Goal: Transaction & Acquisition: Purchase product/service

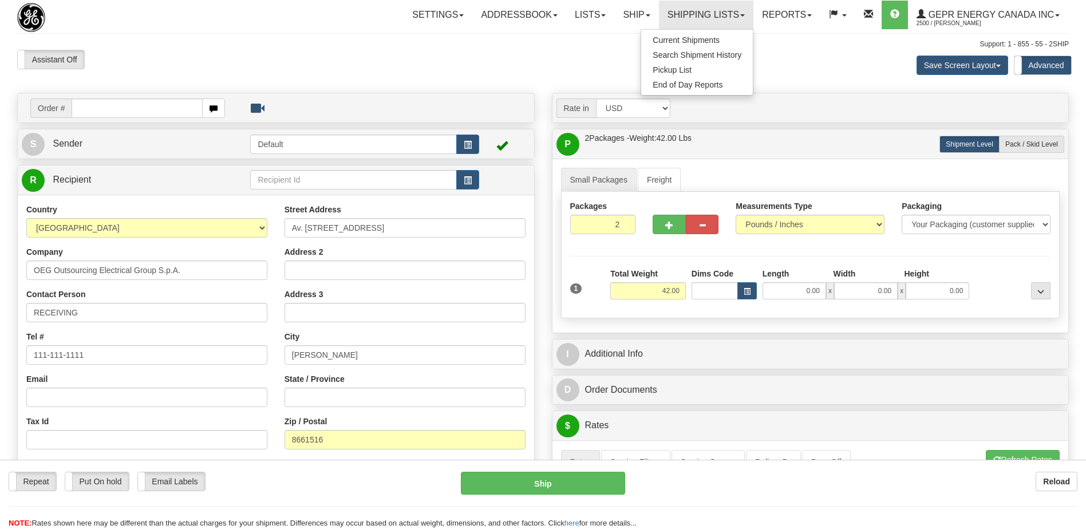
select select "CL"
click at [672, 37] on span "Current Shipments" at bounding box center [686, 39] width 67 height 9
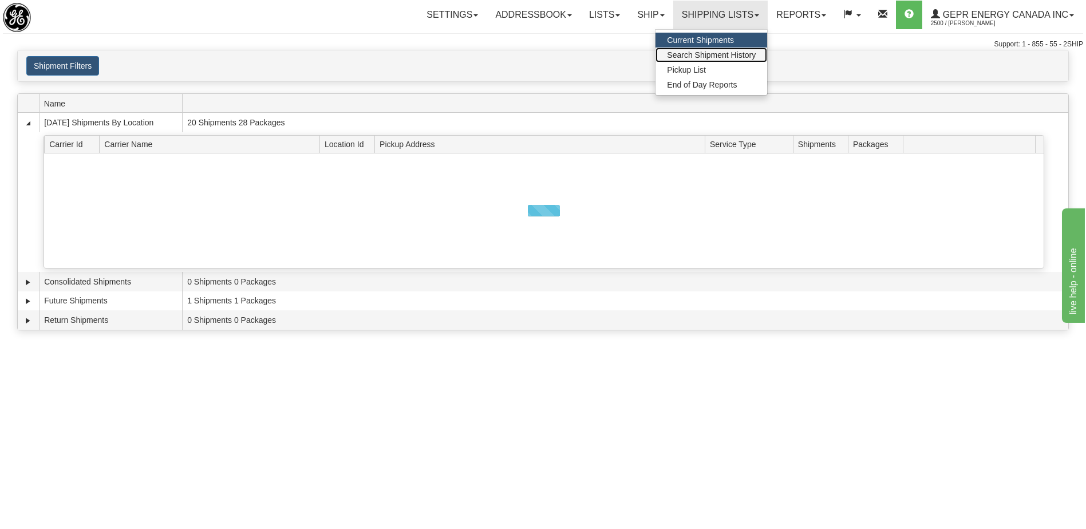
click at [696, 52] on span "Search Shipment History" at bounding box center [711, 54] width 89 height 9
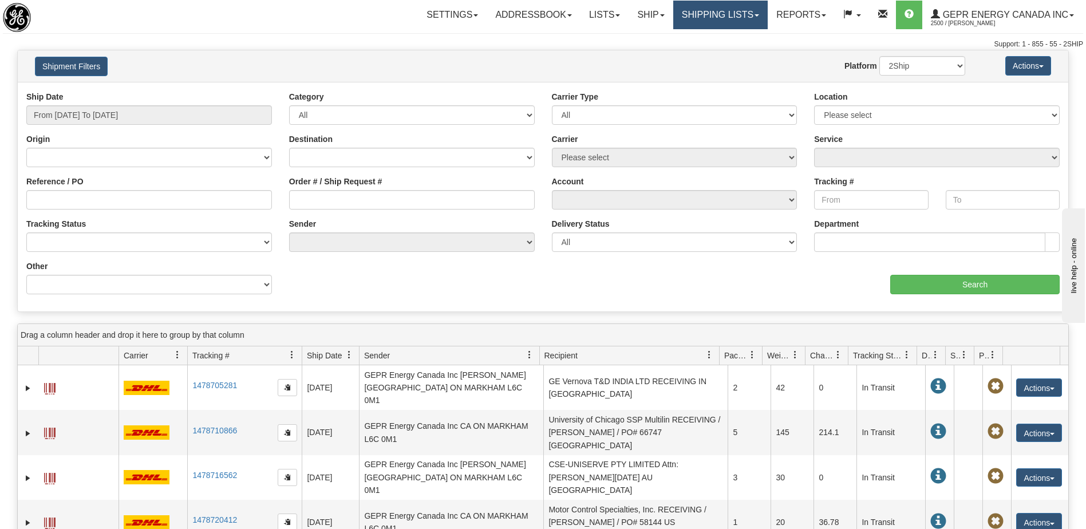
click at [731, 18] on link "Shipping lists" at bounding box center [720, 15] width 94 height 29
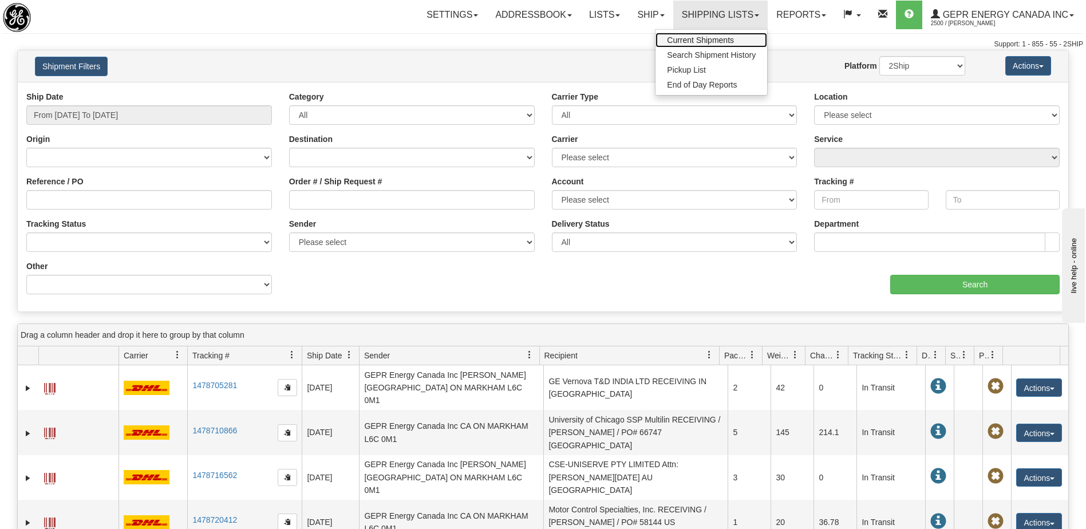
click at [712, 41] on span "Current Shipments" at bounding box center [700, 39] width 67 height 9
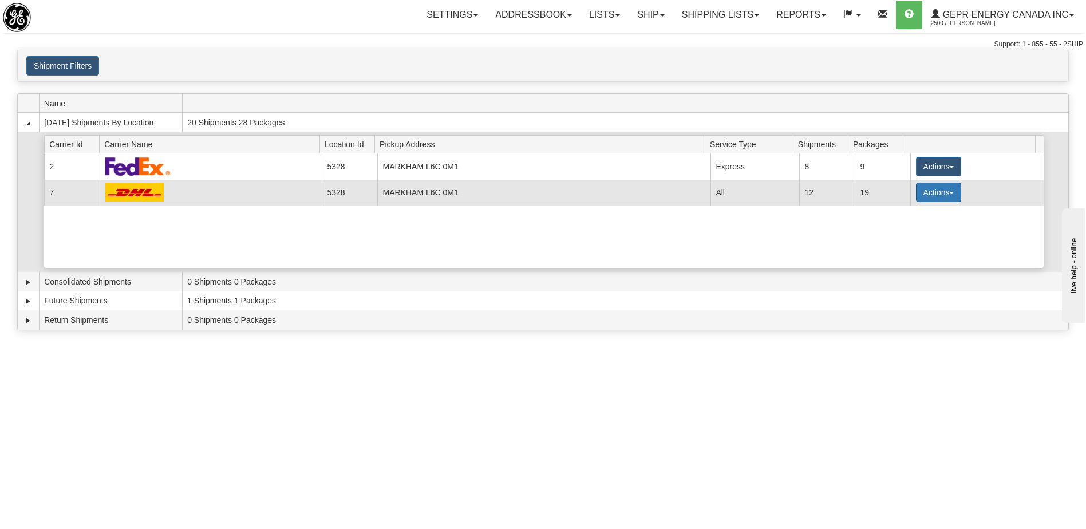
click at [932, 194] on button "Actions" at bounding box center [939, 192] width 46 height 19
click at [905, 215] on span "Details" at bounding box center [896, 214] width 31 height 8
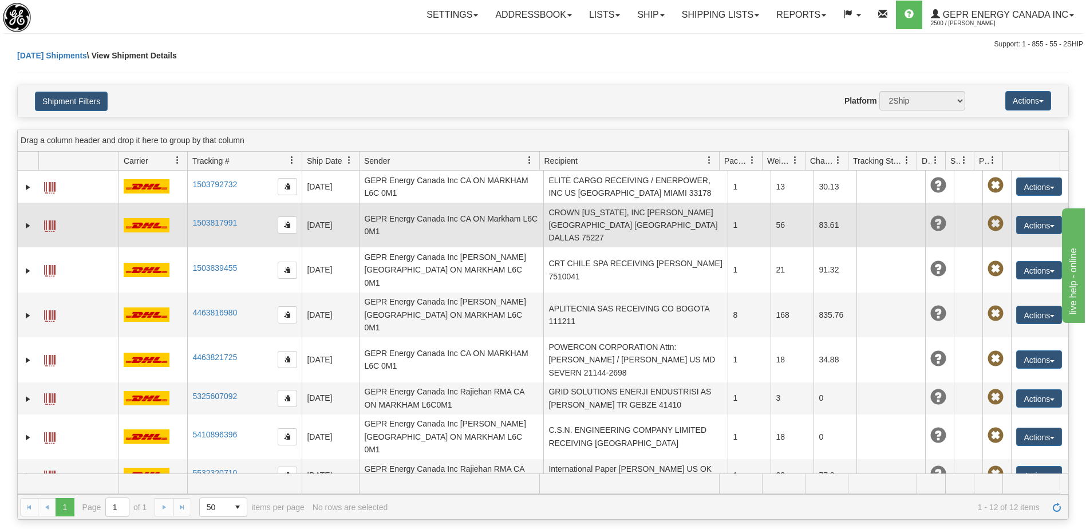
click at [593, 227] on td "CROWN TEXAS, INC Jennifer Argueta US TX DALLAS 75227" at bounding box center [635, 225] width 184 height 45
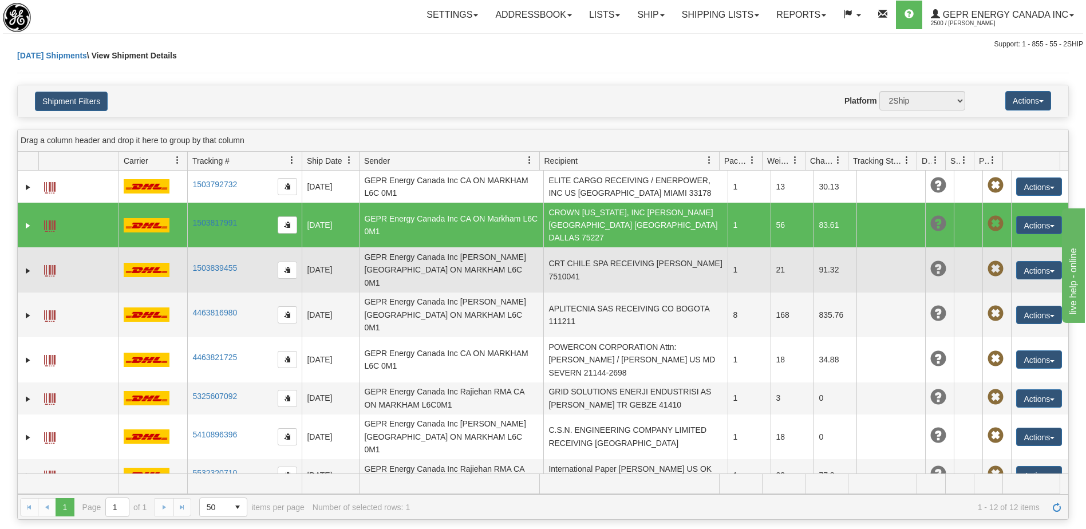
click at [590, 255] on td "CRT CHILE SPA RECEIVING CL SANTIAGO 7510041" at bounding box center [635, 269] width 184 height 45
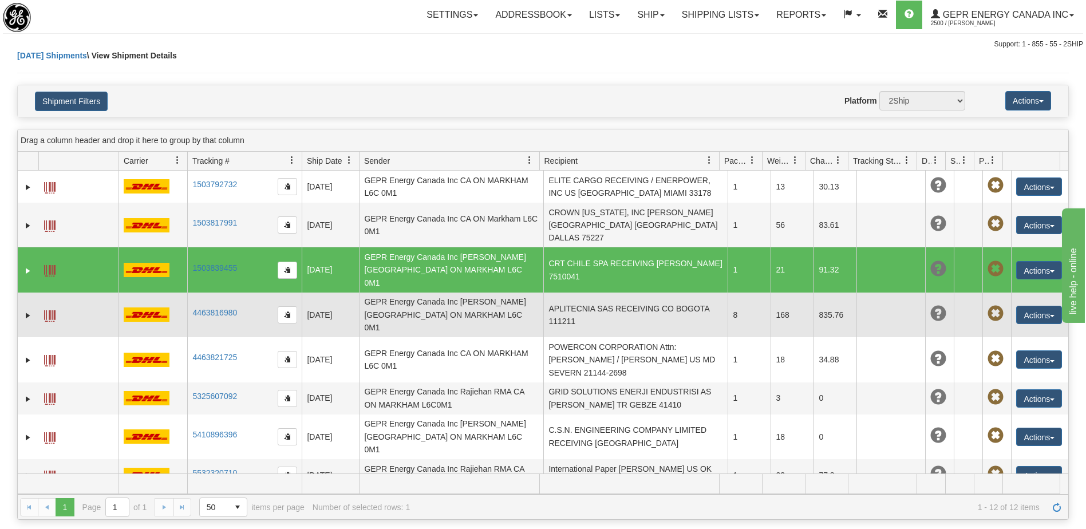
click at [585, 293] on td "APLITECNIA SAS RECEIVING CO BOGOTA 111211" at bounding box center [635, 315] width 184 height 45
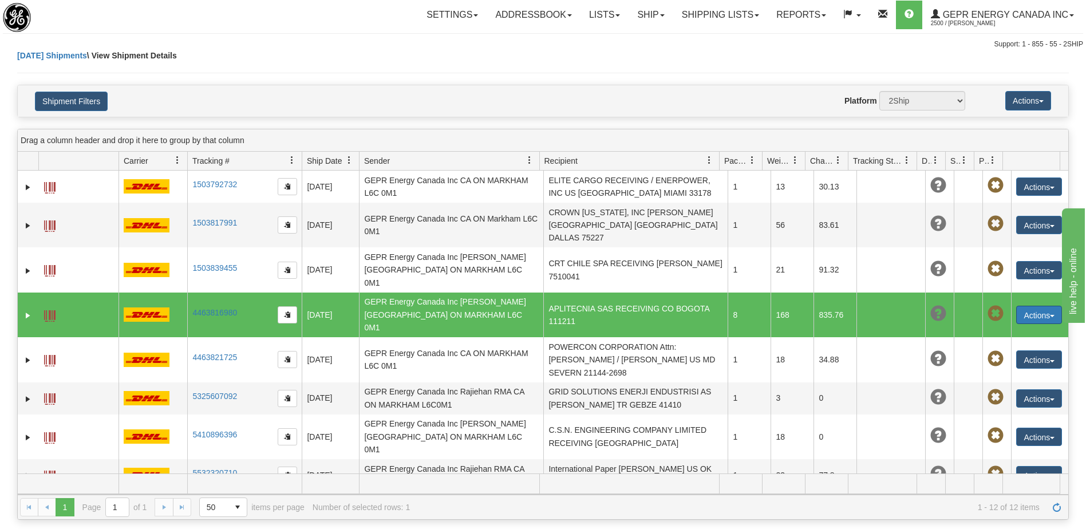
click at [1022, 306] on button "Actions" at bounding box center [1039, 315] width 46 height 18
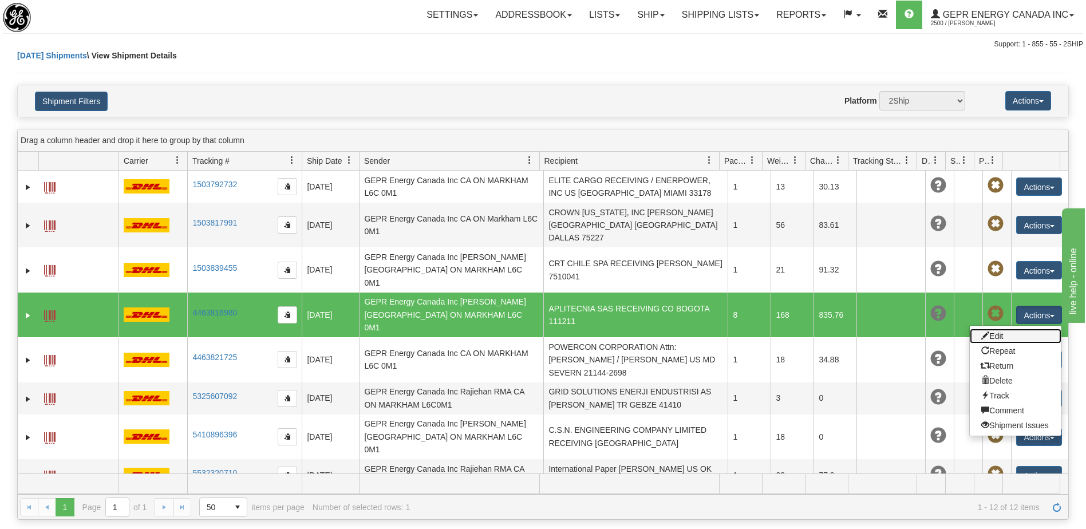
click at [989, 329] on link "Edit" at bounding box center [1016, 336] width 92 height 15
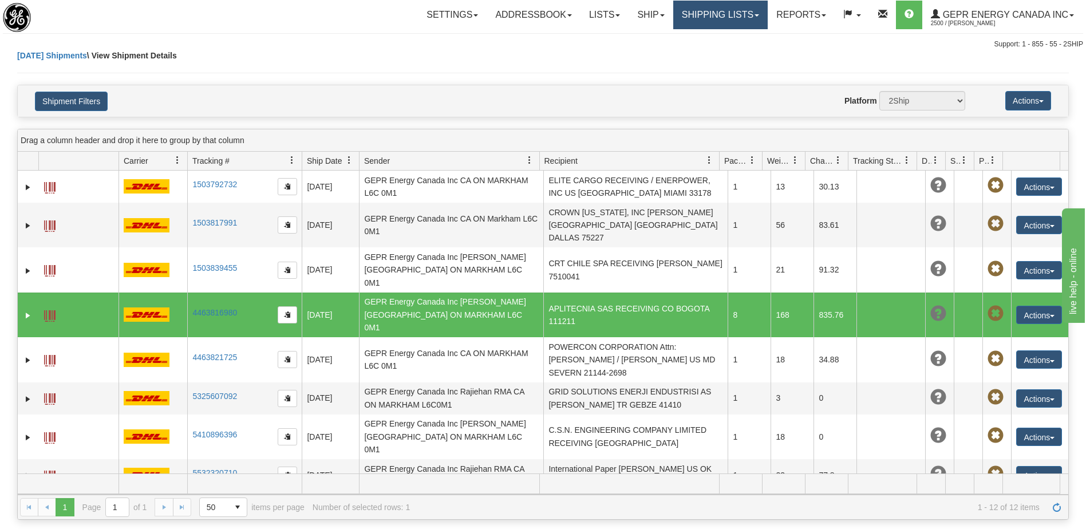
click at [701, 14] on link "Shipping lists" at bounding box center [720, 15] width 94 height 29
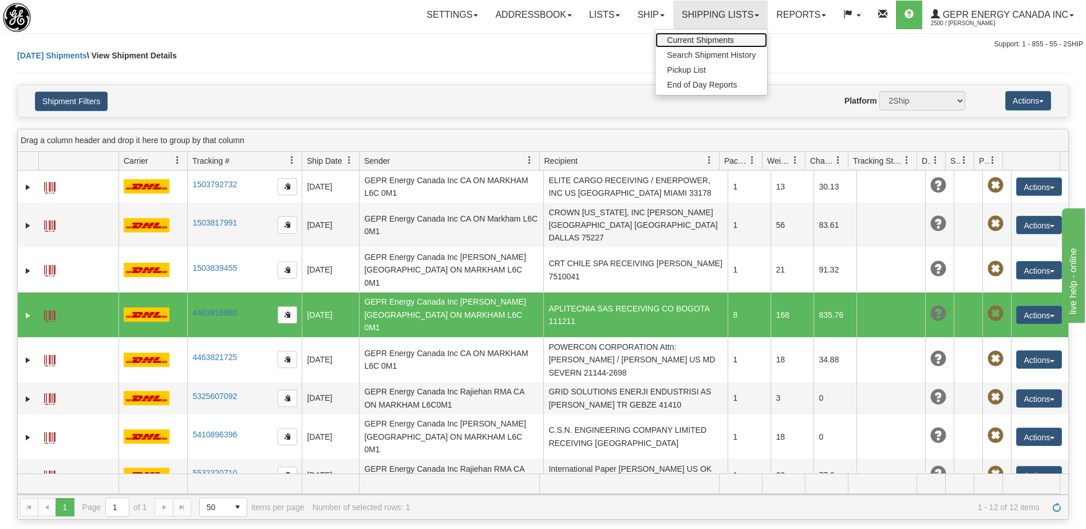
click at [682, 41] on span "Current Shipments" at bounding box center [700, 39] width 67 height 9
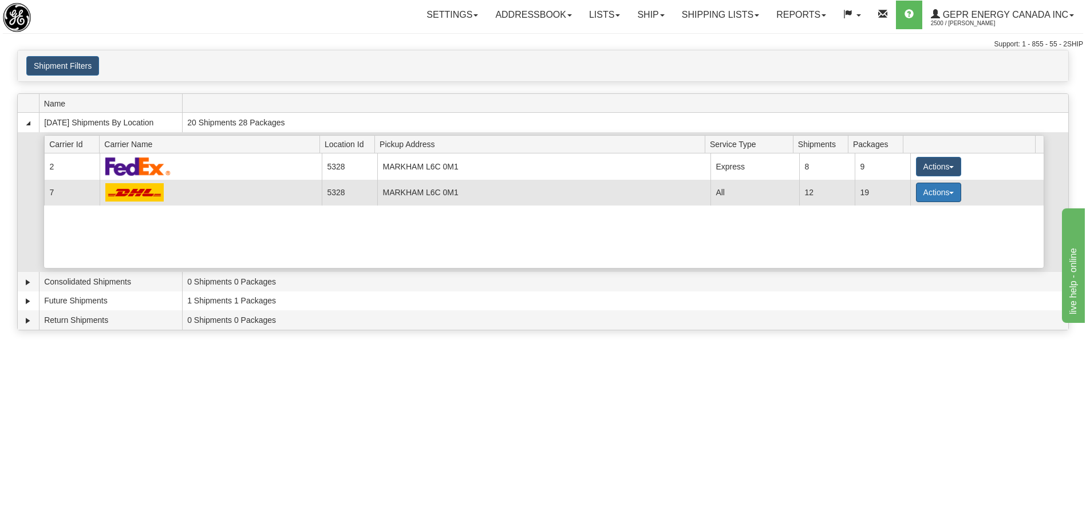
click at [941, 195] on button "Actions" at bounding box center [939, 192] width 46 height 19
click at [904, 215] on span "Details" at bounding box center [896, 214] width 31 height 8
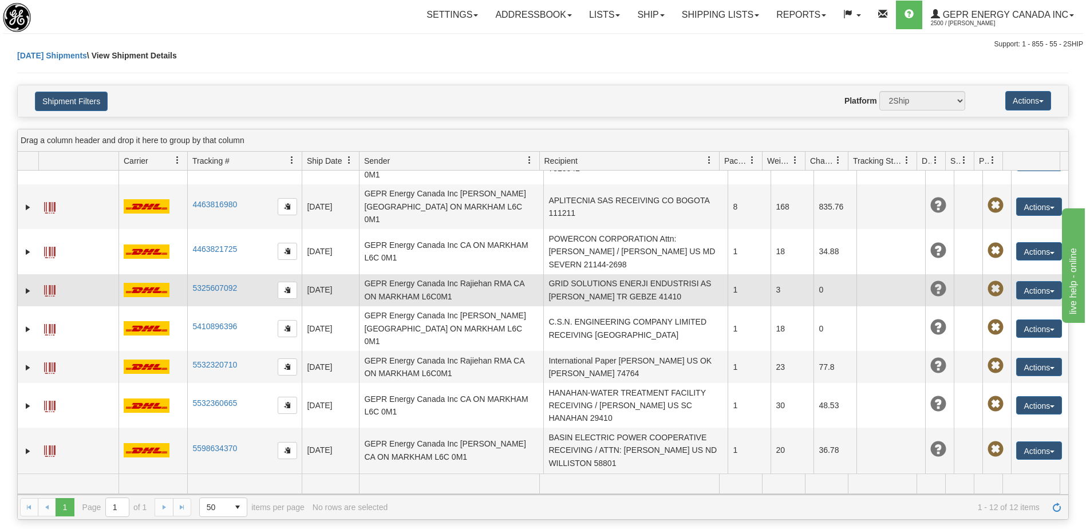
scroll to position [89, 0]
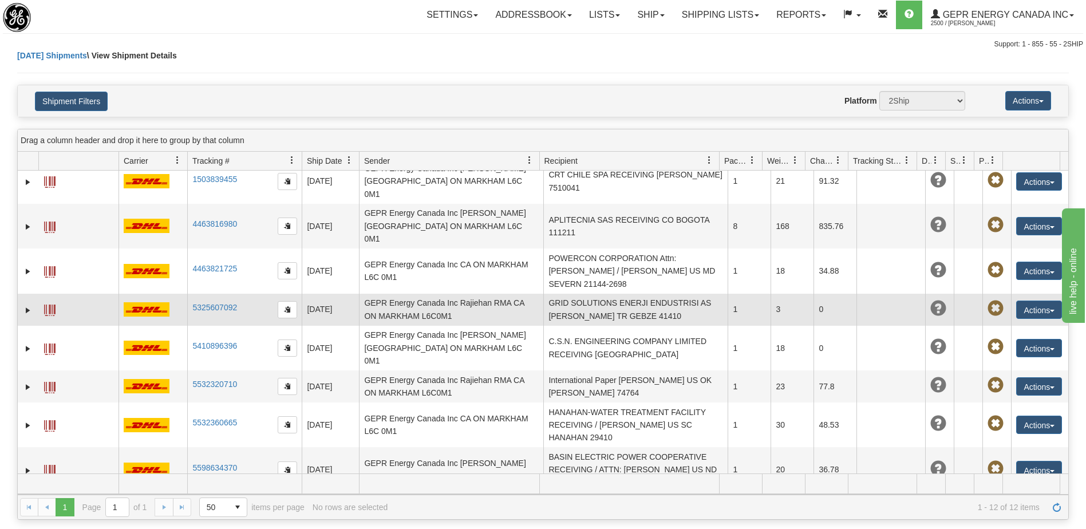
click at [596, 294] on td "GRID SOLUTIONS ENERJI ENDUSTRISI AS [PERSON_NAME] TR GEBZE 41410" at bounding box center [635, 310] width 184 height 32
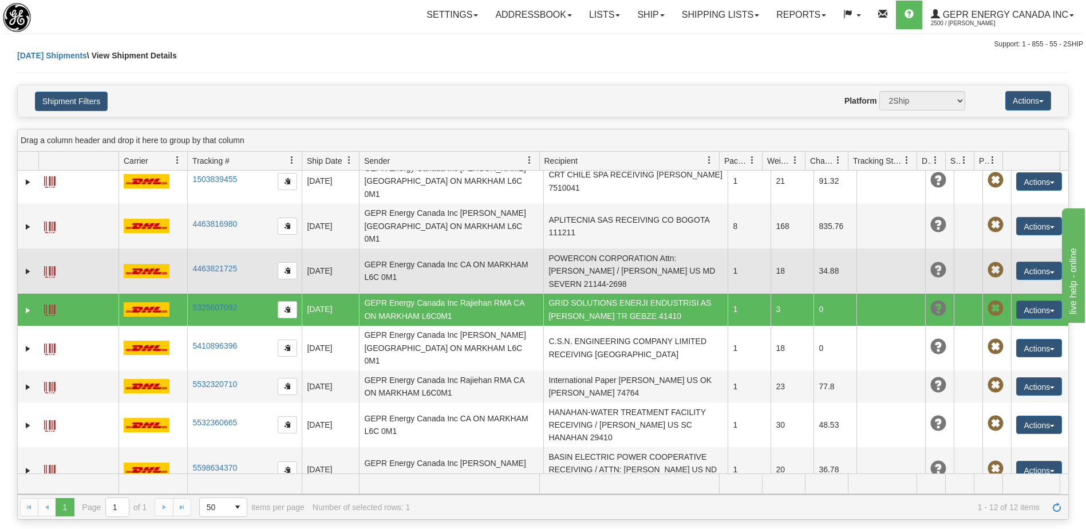
click at [594, 248] on td "POWERCON CORPORATION Attn: Dawn Patterson / Margaret Butler US MD SEVERN 21144-…" at bounding box center [635, 270] width 184 height 45
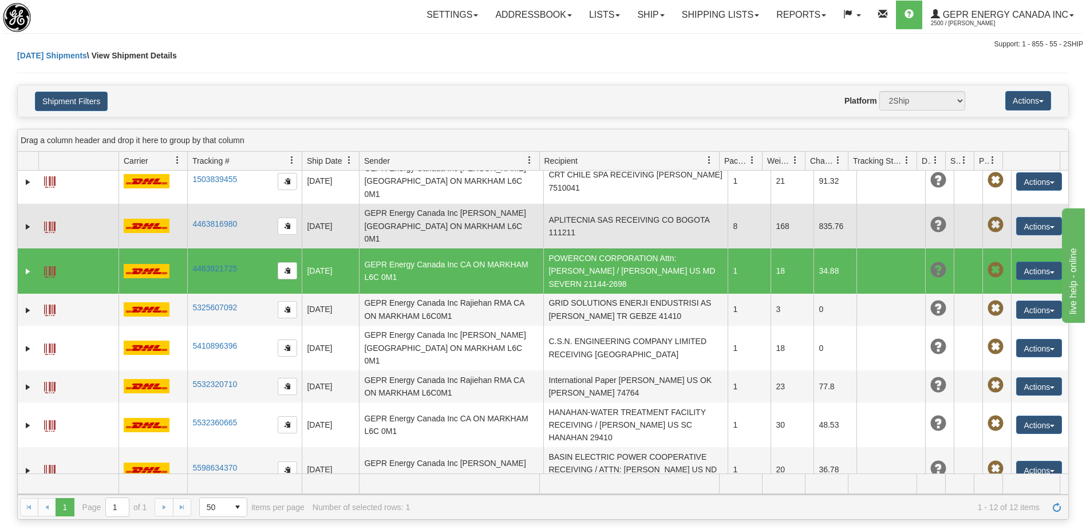
click at [602, 204] on td "APLITECNIA SAS RECEIVING CO BOGOTA 111211" at bounding box center [635, 226] width 184 height 45
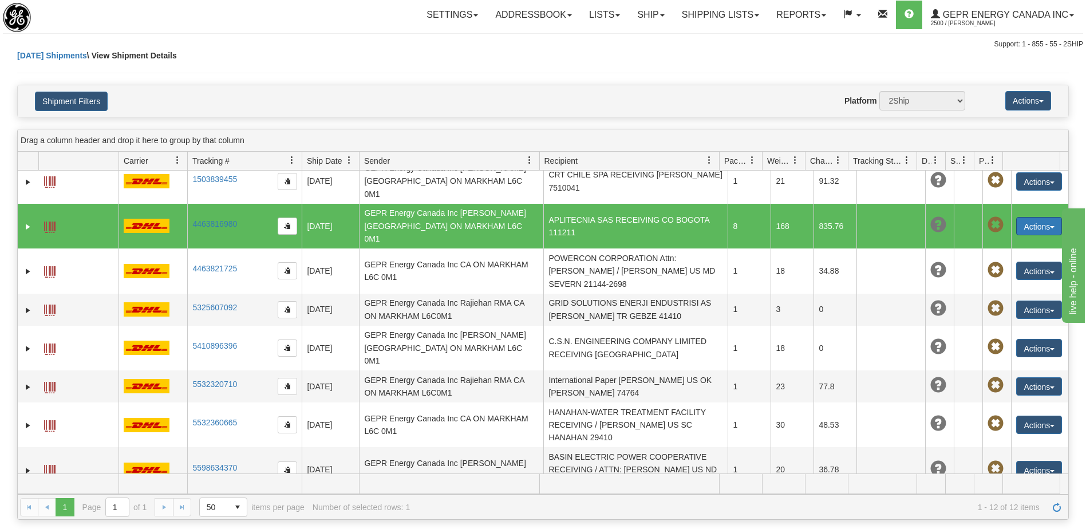
click at [1027, 217] on button "Actions" at bounding box center [1039, 226] width 46 height 18
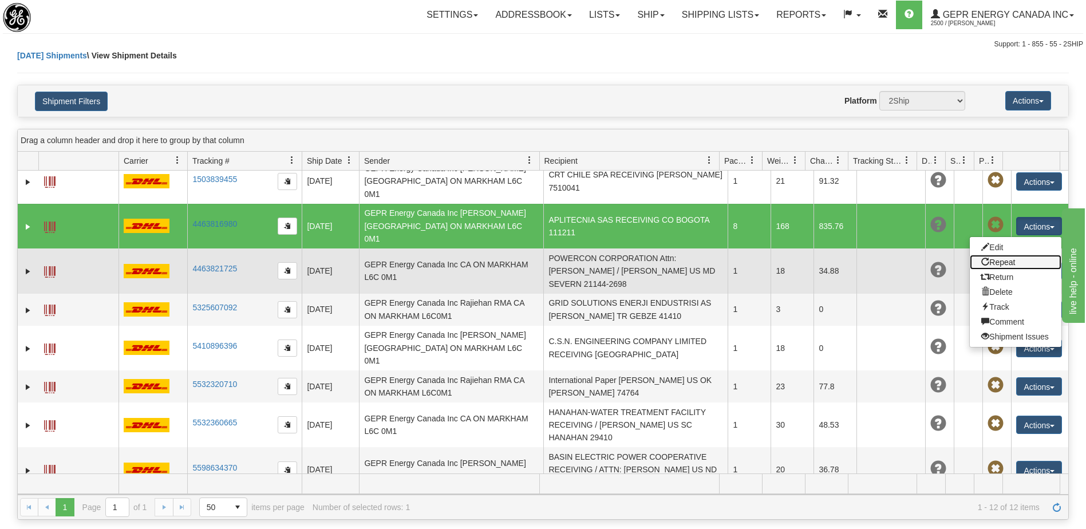
drag, startPoint x: 994, startPoint y: 231, endPoint x: 1008, endPoint y: 252, distance: 25.2
click at [994, 255] on link "Repeat" at bounding box center [1016, 262] width 92 height 15
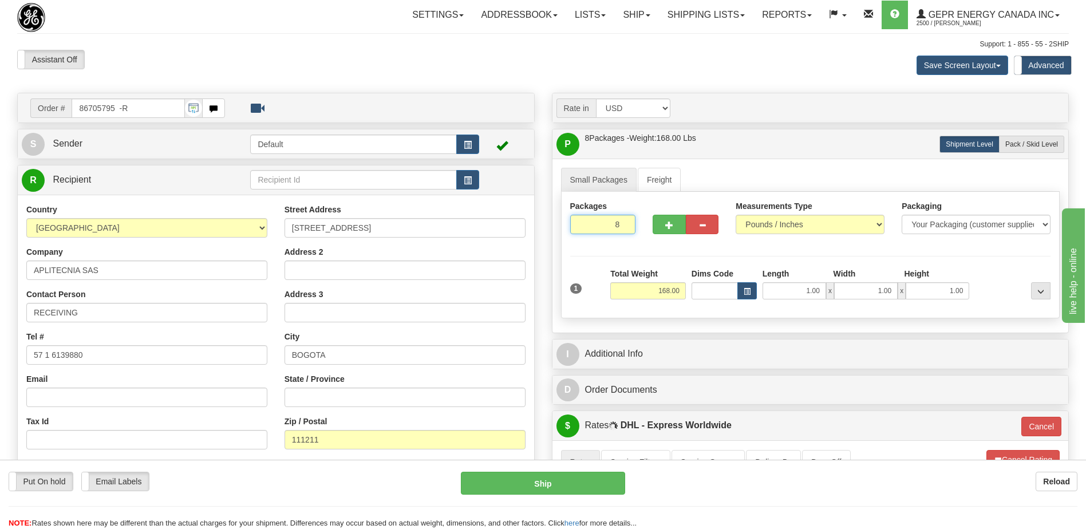
click at [596, 223] on input "8" at bounding box center [603, 224] width 66 height 19
type input "2"
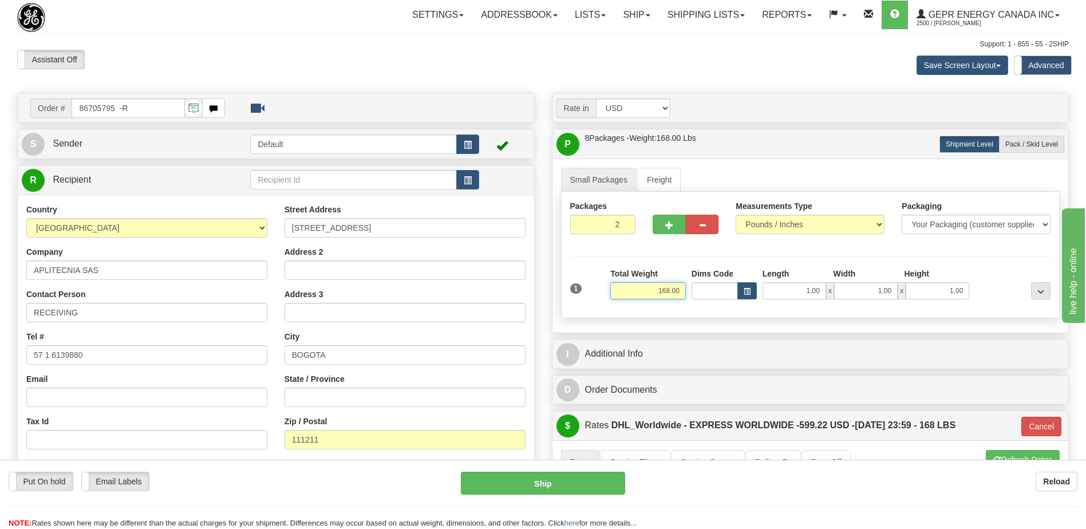
click at [666, 286] on div "Packages 2 1 Measurements Type" at bounding box center [810, 255] width 499 height 127
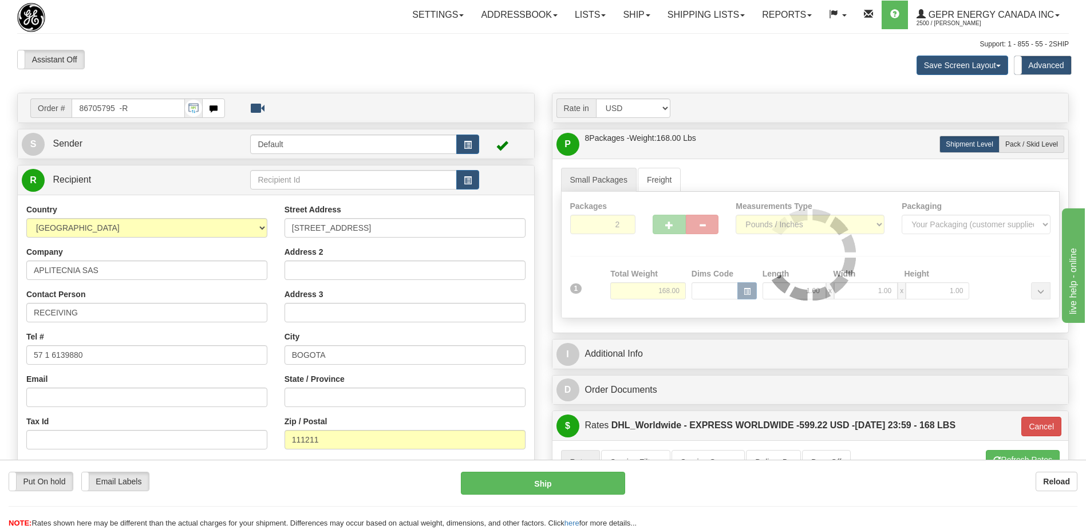
type input "P"
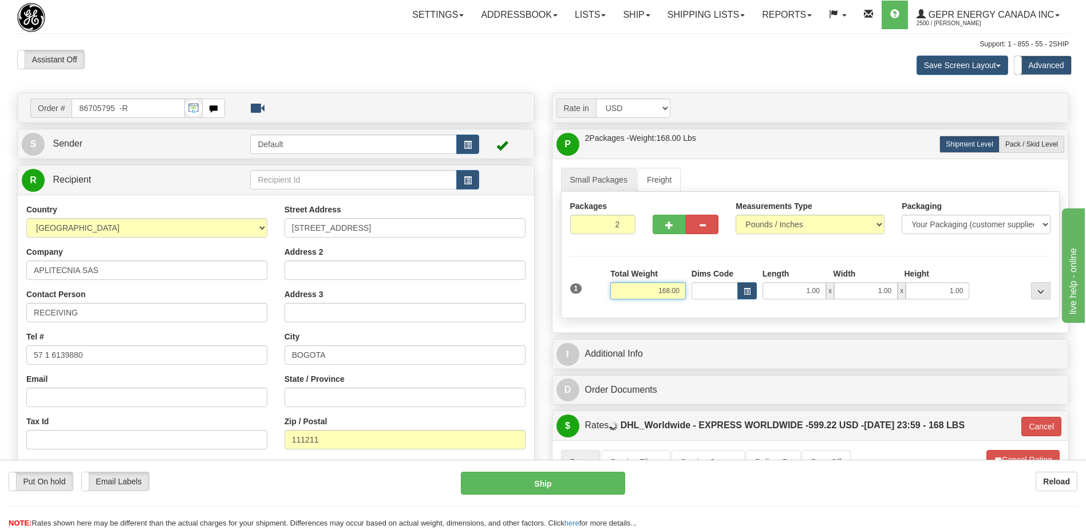
click at [665, 289] on input "168.00" at bounding box center [648, 290] width 76 height 17
type input "42"
type input "P"
type input "42.00"
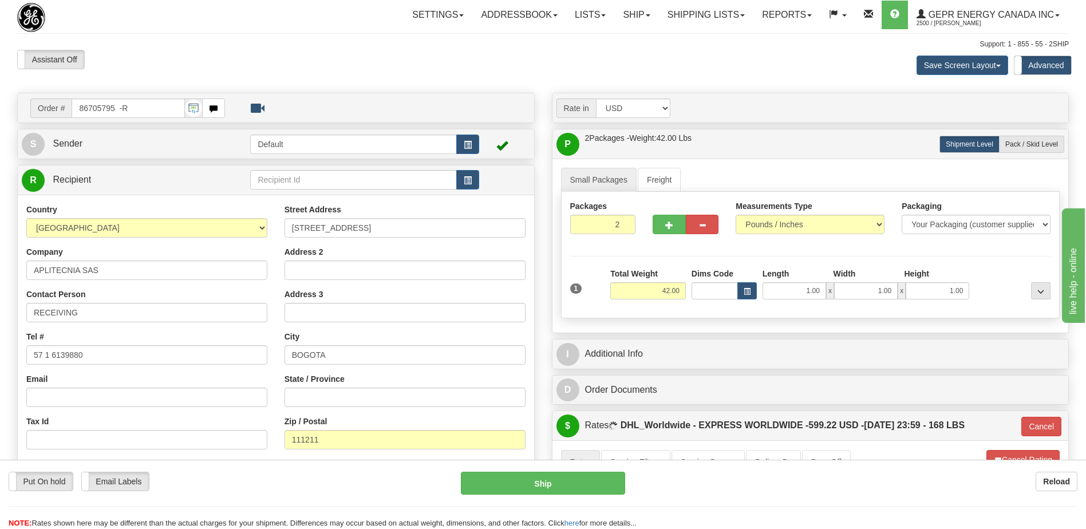
click at [487, 64] on div "Assistant On Assistant Off Do a return Do a return Previous Next Save Screen La…" at bounding box center [543, 65] width 1069 height 31
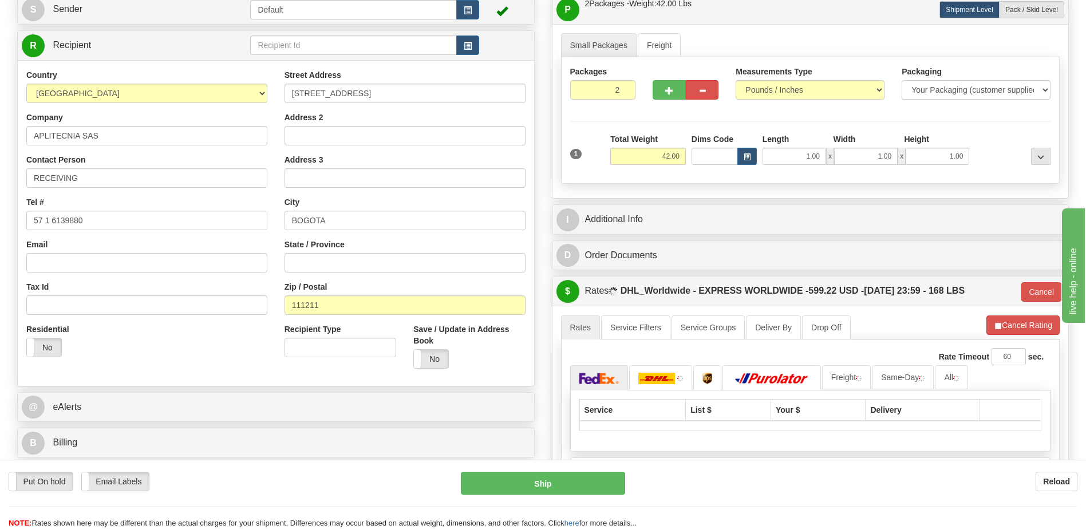
scroll to position [286, 0]
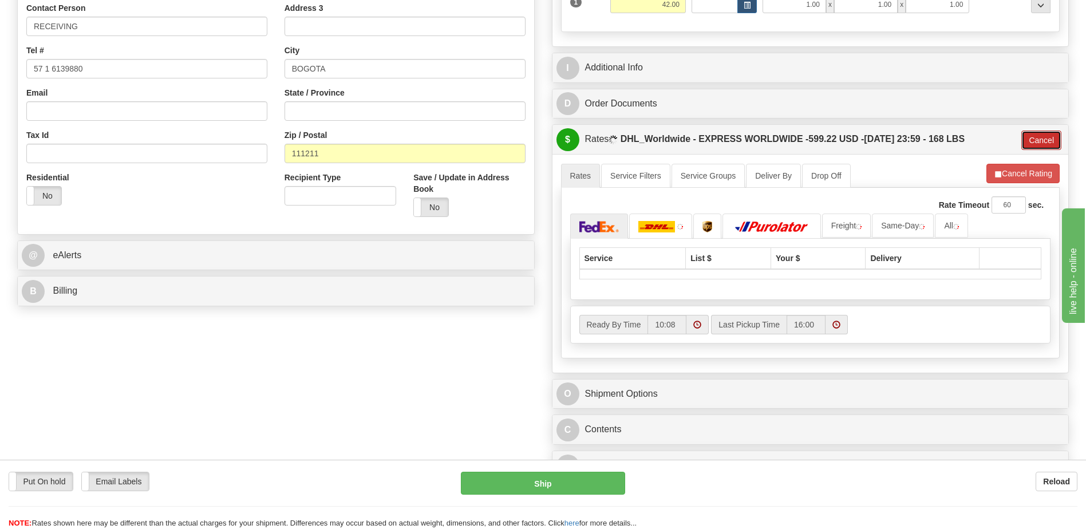
click at [1049, 143] on button "Cancel" at bounding box center [1041, 140] width 40 height 19
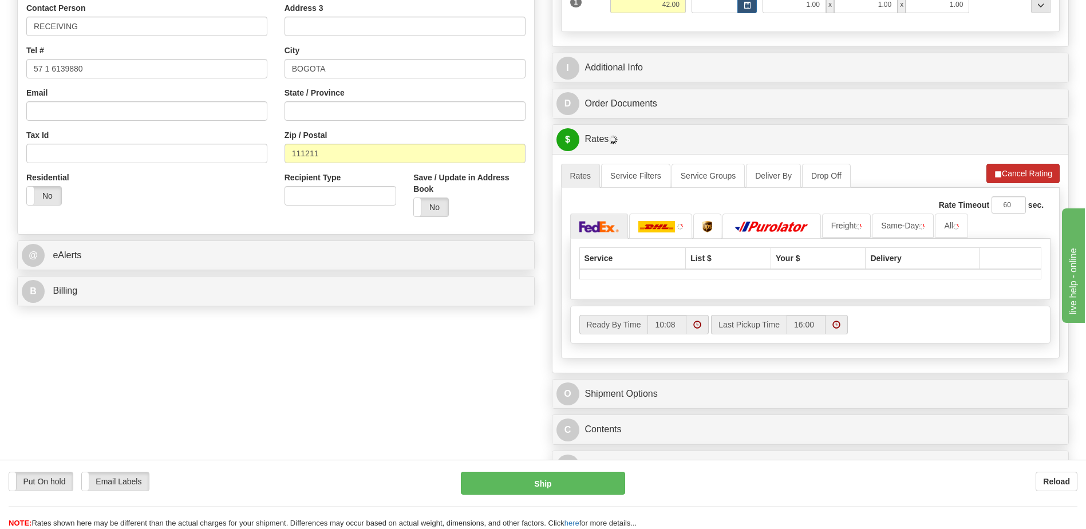
click at [0, 0] on button "Refresh Rates" at bounding box center [0, 0] width 0 height 0
click at [1032, 175] on button "Cancel Rating" at bounding box center [1022, 173] width 73 height 19
click at [1033, 175] on button "Refresh Rates" at bounding box center [1023, 173] width 74 height 19
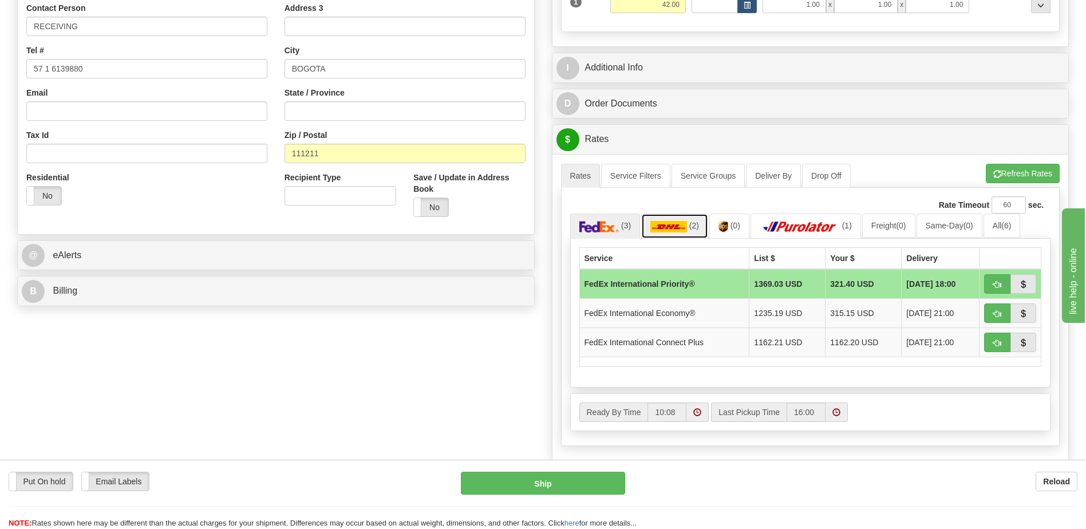
click at [673, 227] on img at bounding box center [668, 226] width 37 height 11
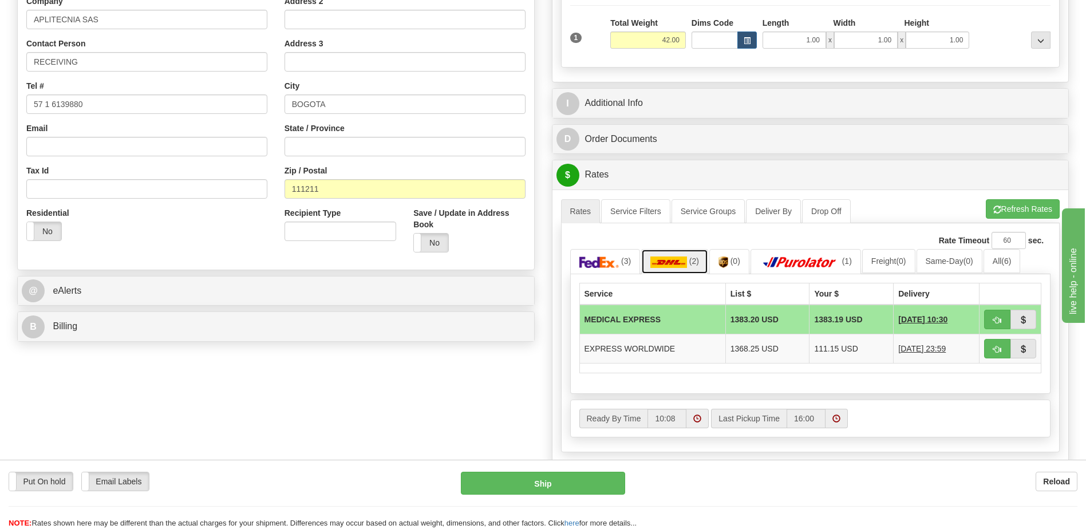
scroll to position [401, 0]
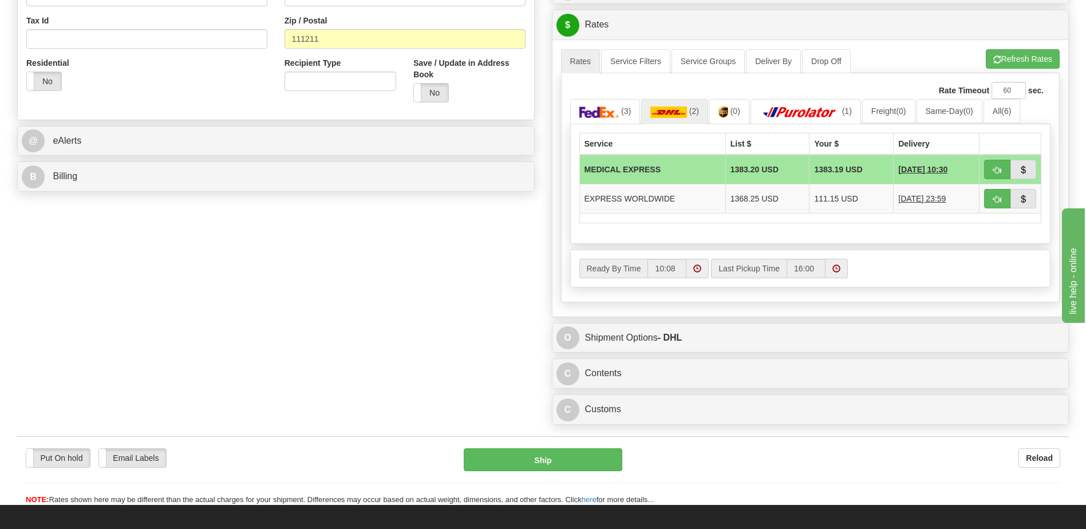
click at [477, 310] on div "Order # 86705795 -R S Sender" at bounding box center [543, 61] width 1069 height 739
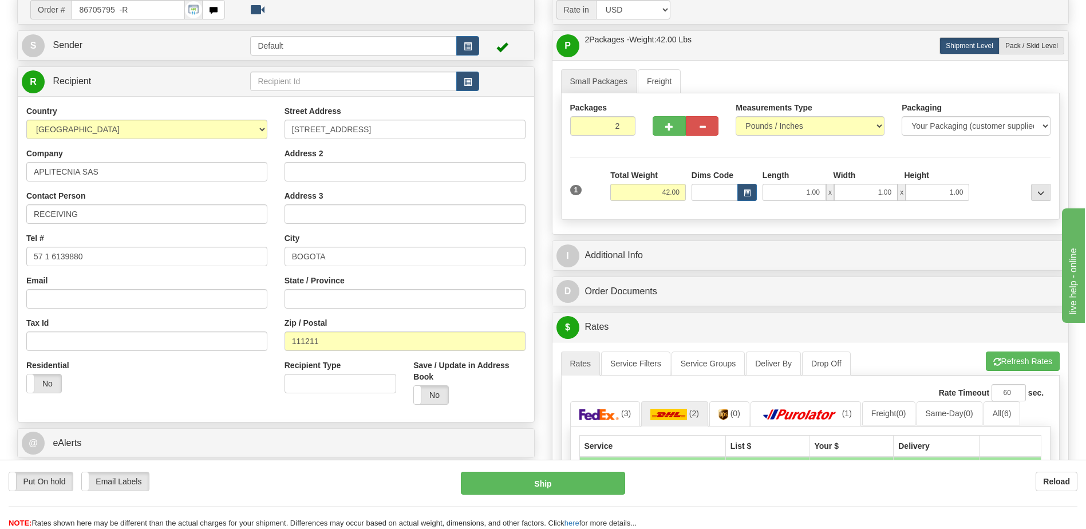
scroll to position [57, 0]
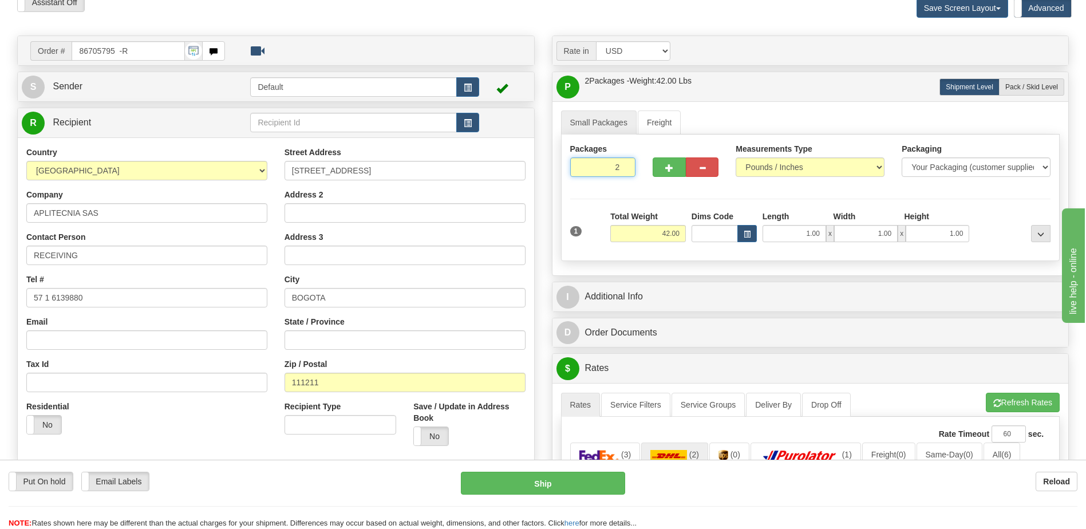
click at [605, 166] on input "2" at bounding box center [603, 166] width 66 height 19
type input "1"
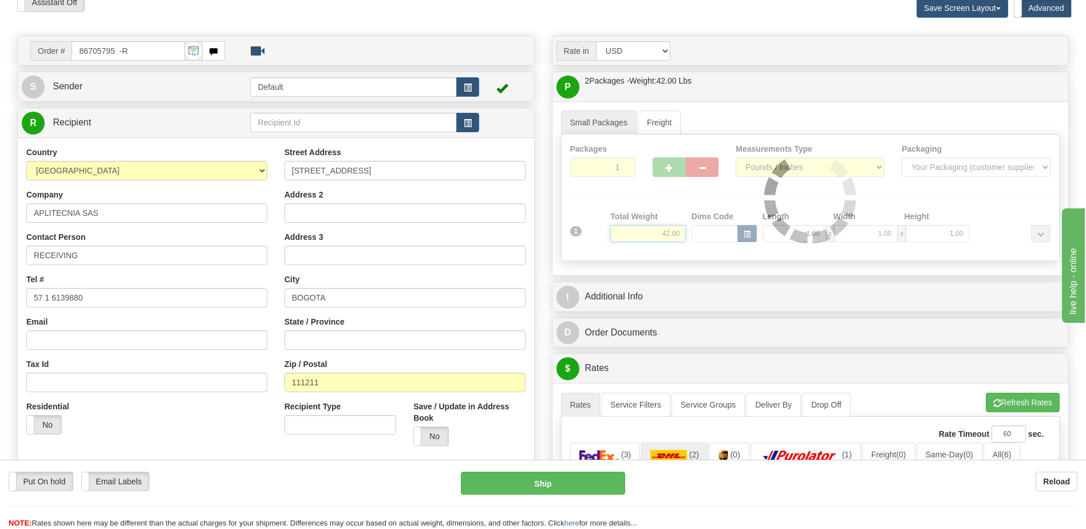
click at [672, 235] on div "Packages 1 1 Measurements Type" at bounding box center [810, 198] width 499 height 127
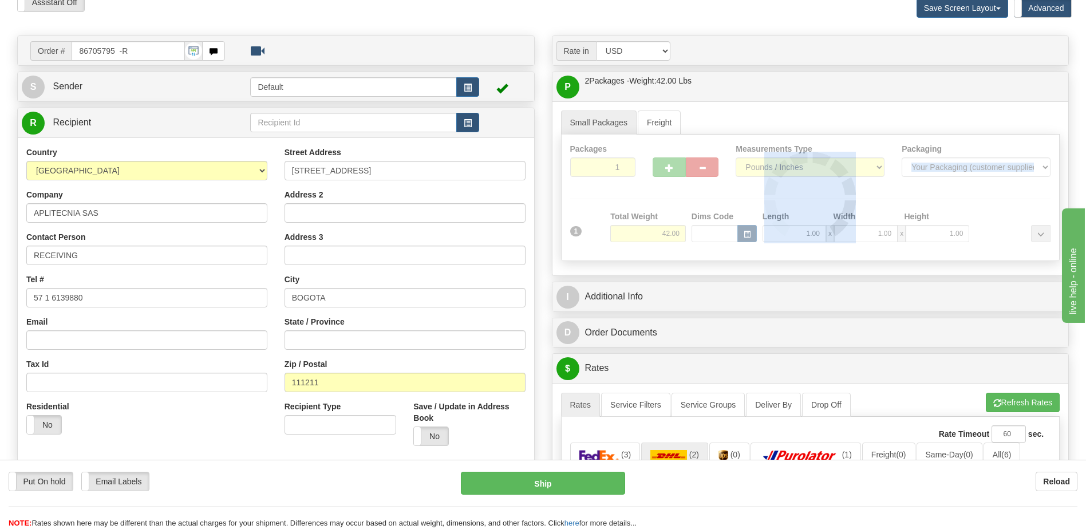
click at [672, 235] on div at bounding box center [811, 198] width 498 height 126
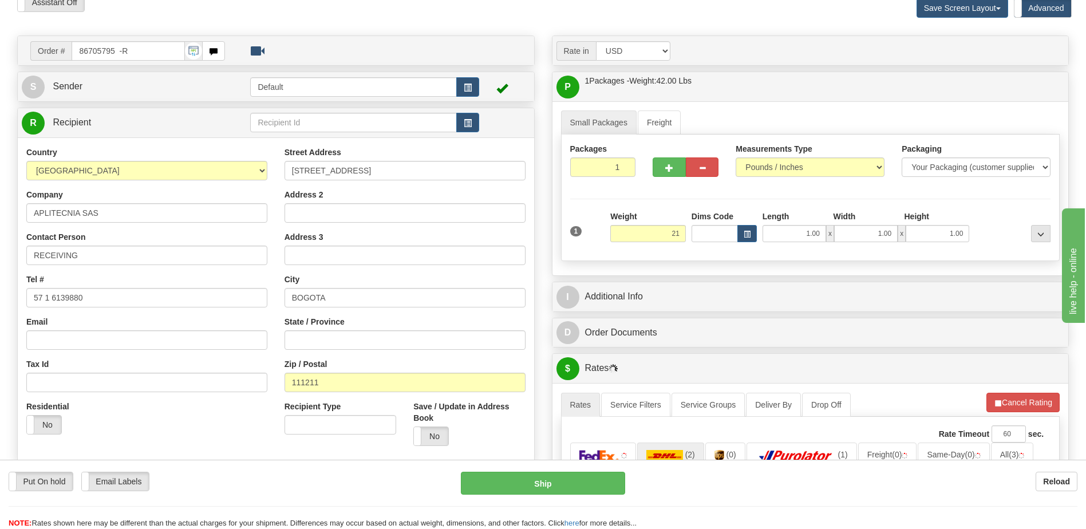
type input "21.00"
drag, startPoint x: 373, startPoint y: 24, endPoint x: 405, endPoint y: 50, distance: 41.5
click at [373, 24] on div "Toggle navigation Settings Shipping Preferences Fields Preferences New" at bounding box center [543, 388] width 1086 height 890
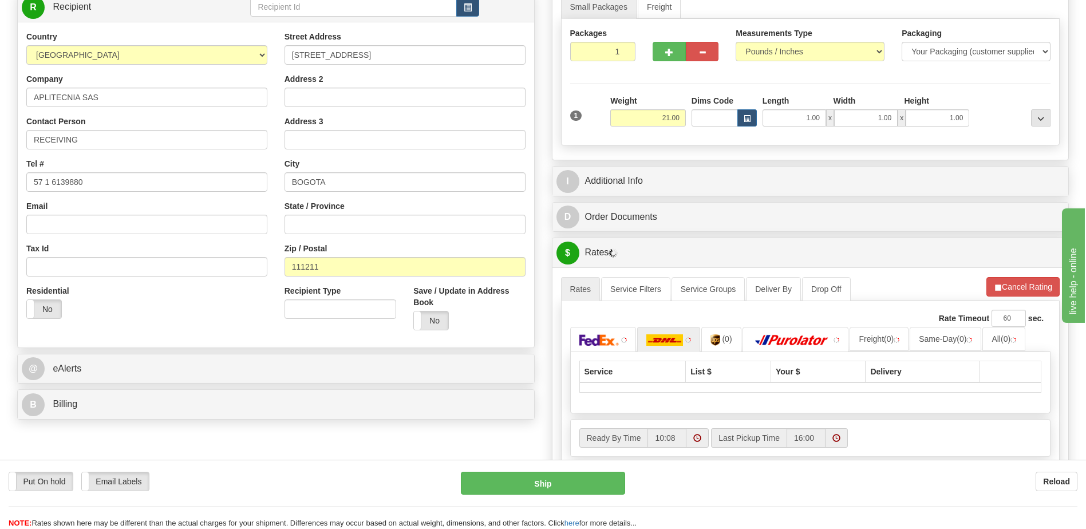
scroll to position [229, 0]
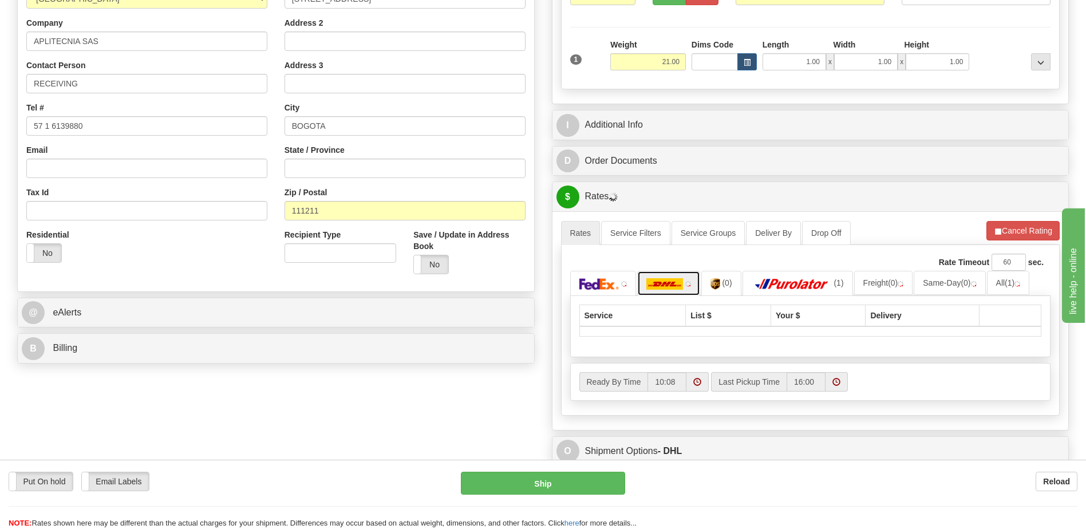
click at [678, 285] on img at bounding box center [664, 283] width 37 height 11
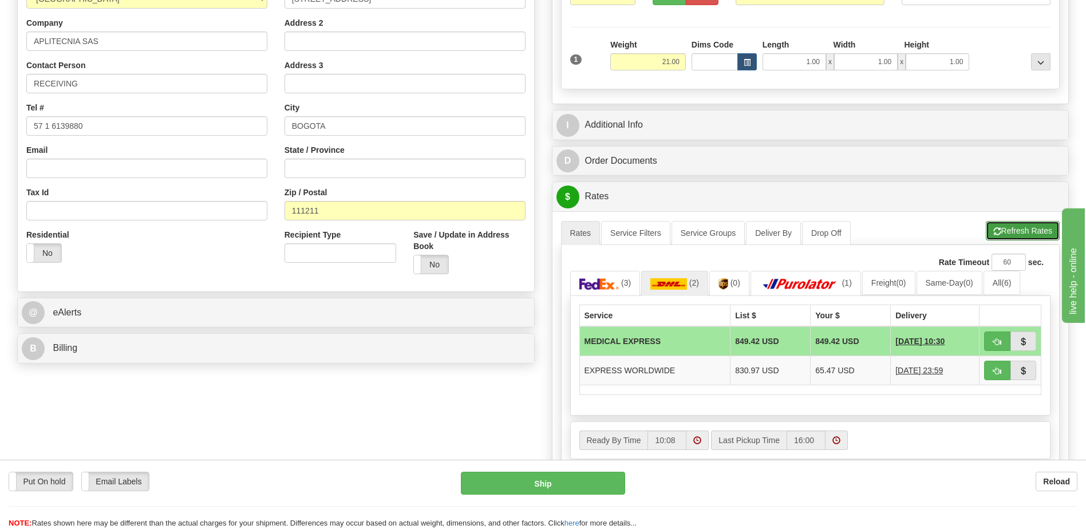
click at [993, 235] on span "button" at bounding box center [997, 231] width 8 height 7
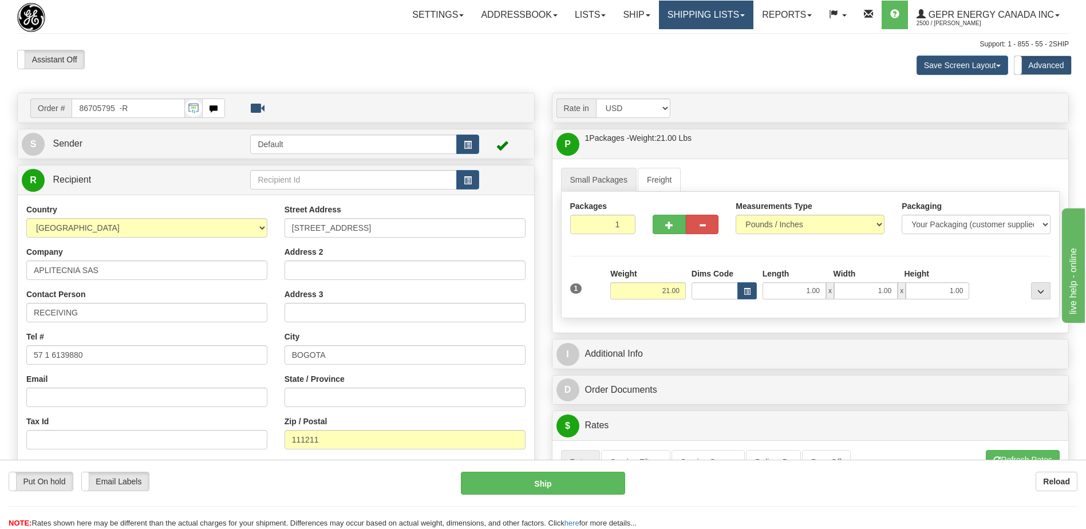
click at [684, 12] on link "Shipping lists" at bounding box center [706, 15] width 94 height 29
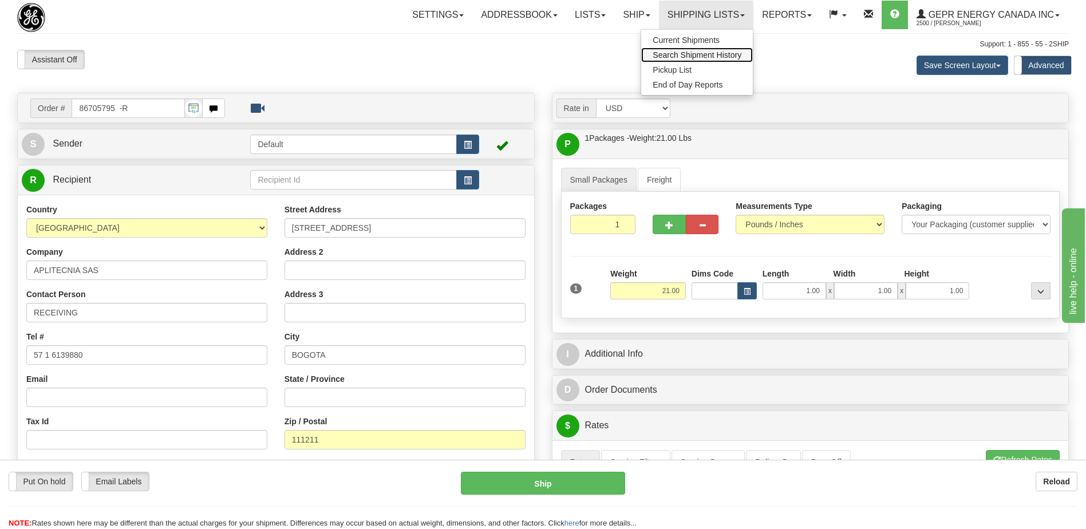
click at [665, 53] on span "Search Shipment History" at bounding box center [697, 54] width 89 height 9
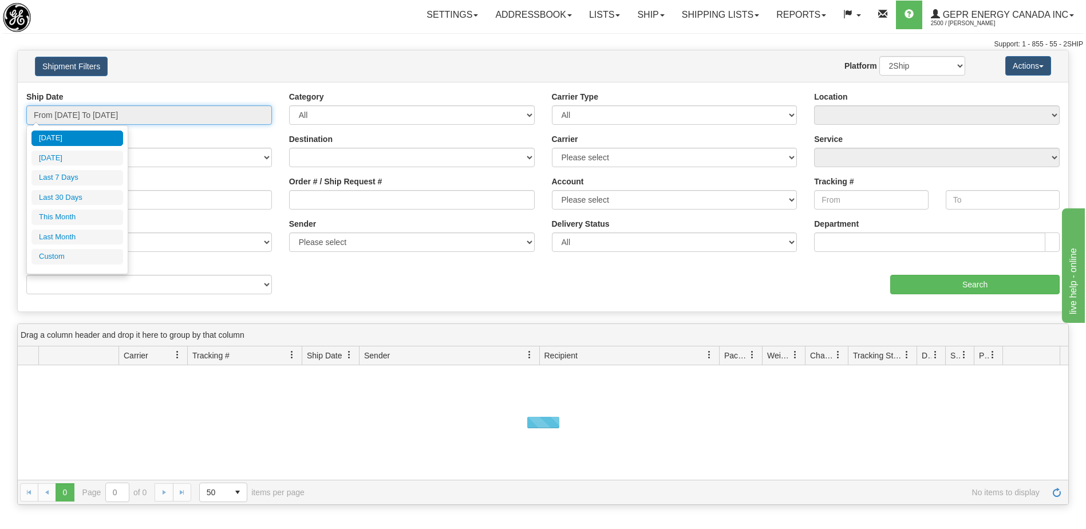
click at [124, 117] on input "From [DATE] To [DATE]" at bounding box center [149, 114] width 246 height 19
click at [90, 201] on li "Last 30 Days" at bounding box center [77, 197] width 92 height 15
type input "From [DATE] To [DATE]"
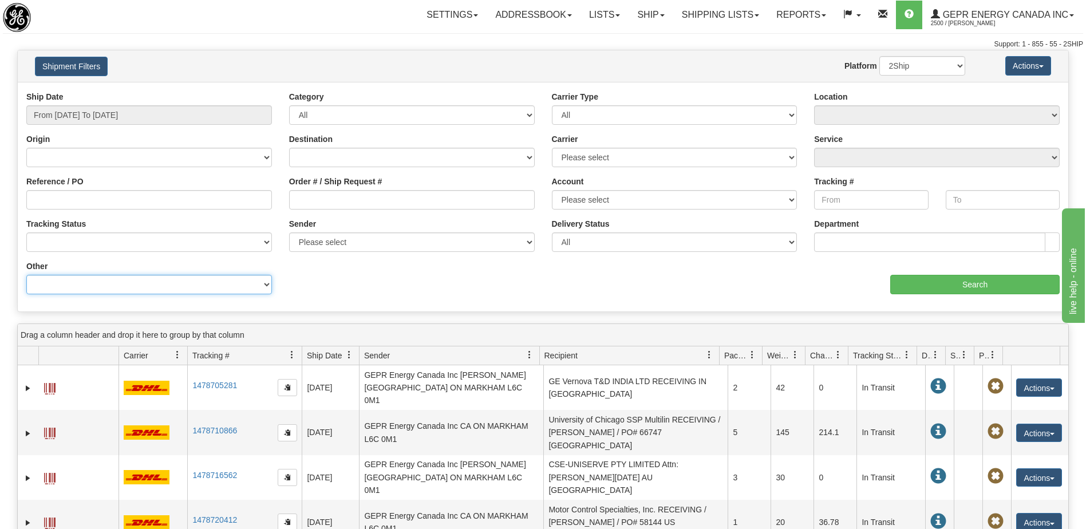
click at [138, 291] on select "Billing Account # Billing Type BOL # (LTL) Commodity Or Documents Consolidation…" at bounding box center [149, 284] width 246 height 19
select select "Recipient_City"
click at [26, 275] on select "Billing Account # Billing Type BOL # (LTL) Commodity Or Documents Consolidation…" at bounding box center [149, 284] width 246 height 19
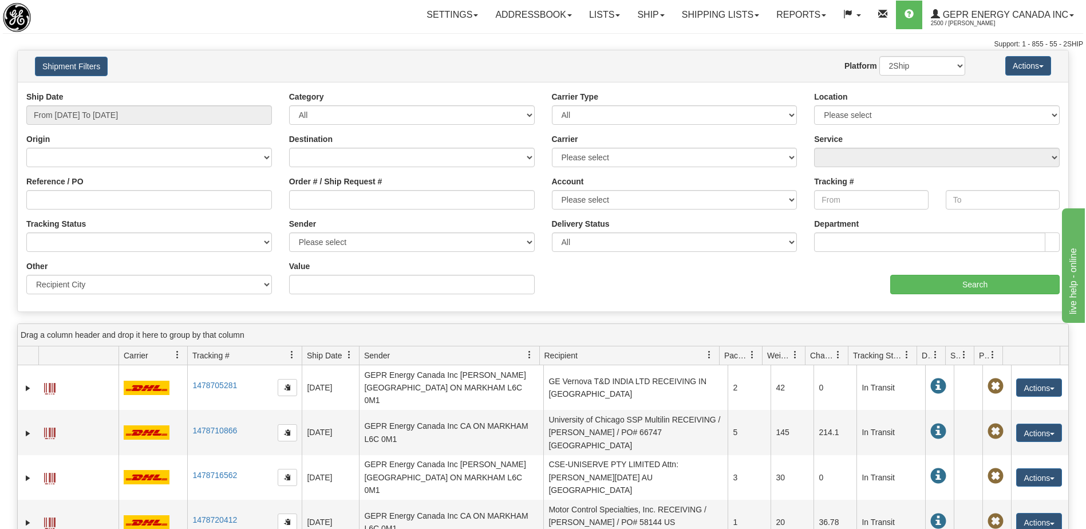
click at [317, 295] on div "Value" at bounding box center [412, 281] width 263 height 42
click at [318, 277] on input "Value" at bounding box center [412, 284] width 246 height 19
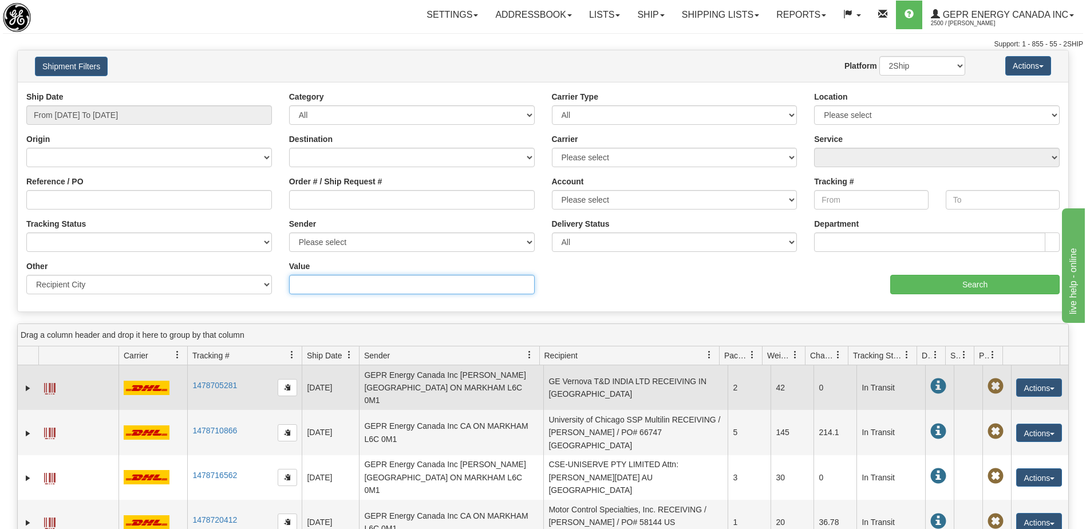
paste input "LIMA"
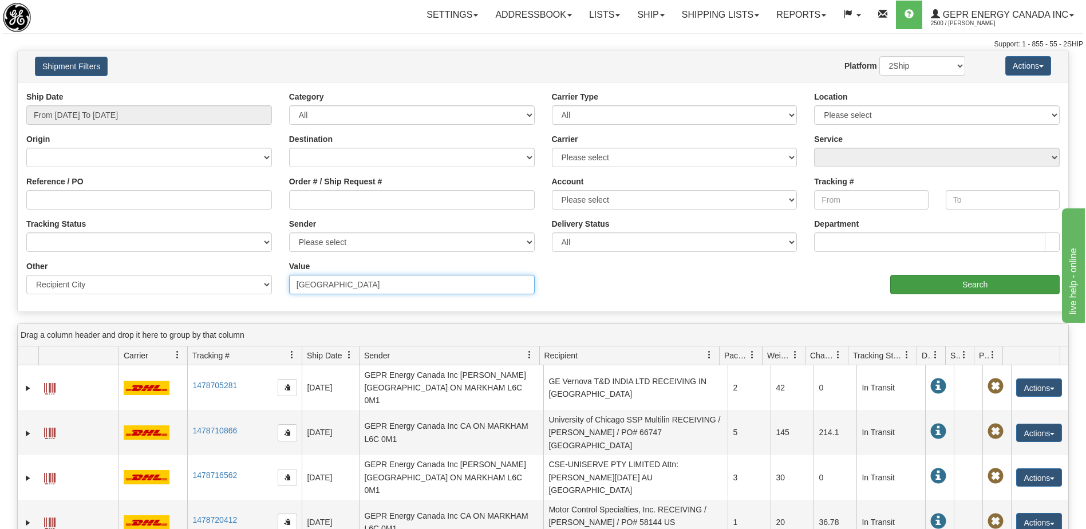
type input "LIMA"
click at [895, 283] on input "Search" at bounding box center [974, 284] width 169 height 19
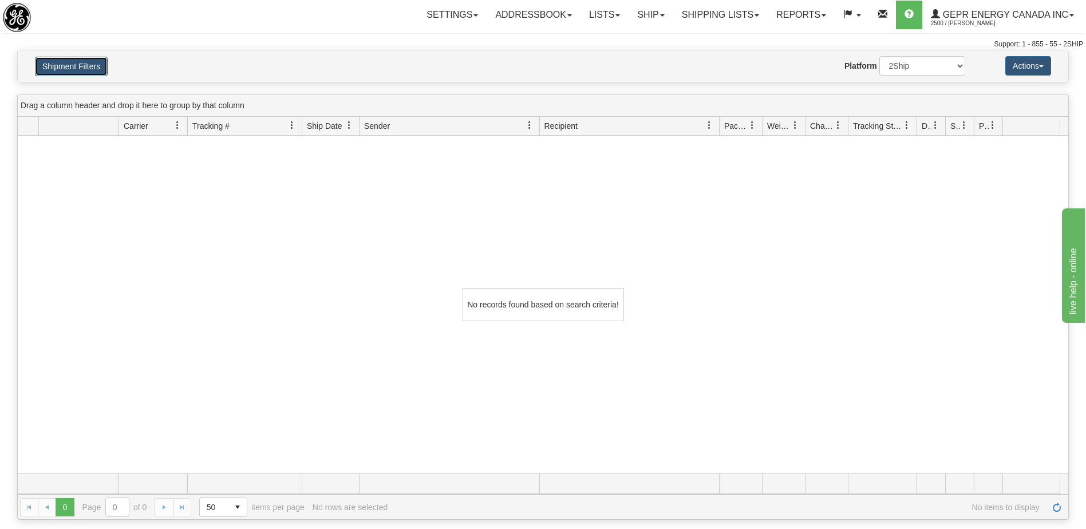
click at [77, 68] on button "Shipment Filters" at bounding box center [71, 66] width 73 height 19
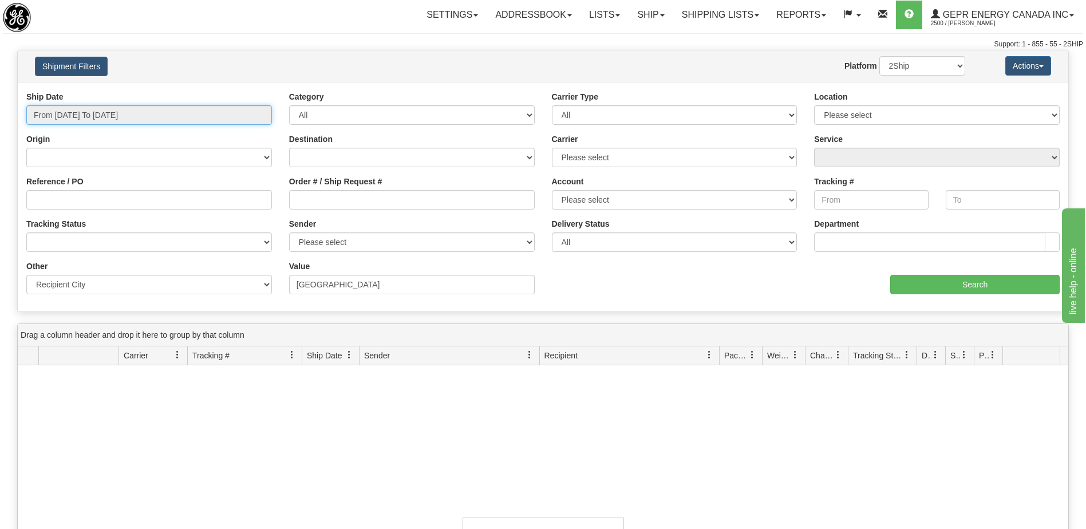
click at [104, 116] on input "From 09/04/2025 To 10/03/2025" at bounding box center [149, 114] width 246 height 19
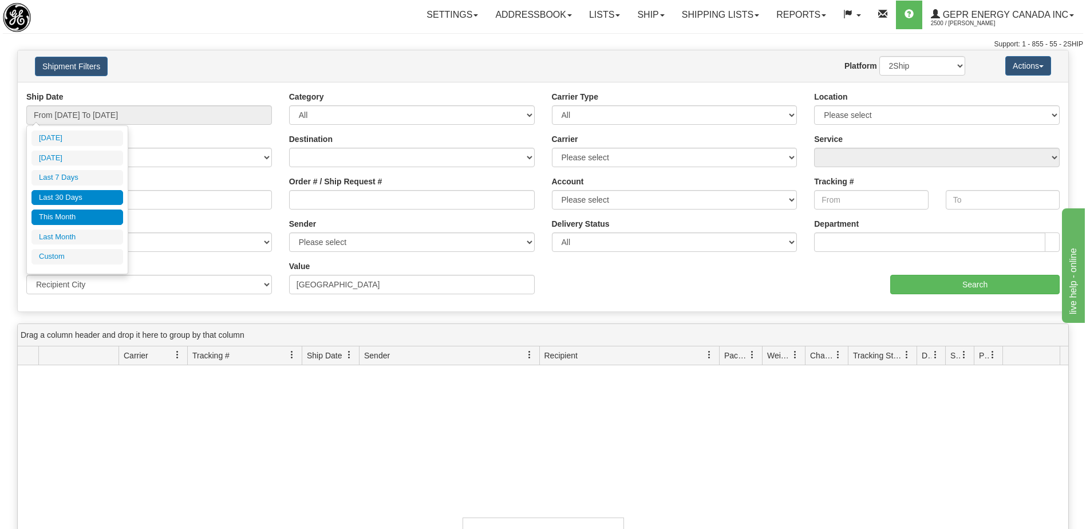
click at [94, 218] on li "This Month" at bounding box center [77, 217] width 92 height 15
type input "From 10/01/2025 To 10/31/2025"
click at [140, 118] on input "From 10/01/2025 To 10/31/2025" at bounding box center [149, 114] width 246 height 19
type input "[DATE]"
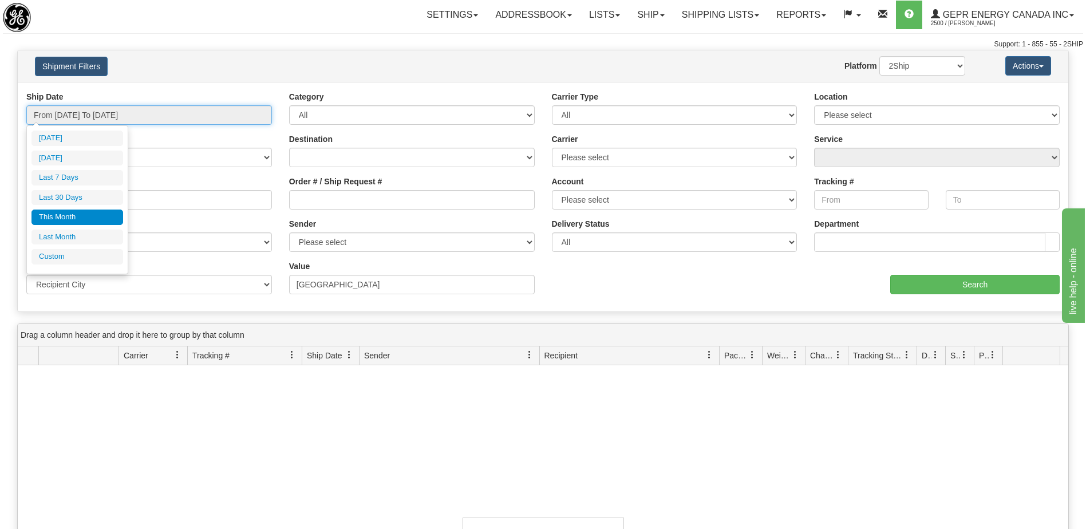
type input "[DATE]"
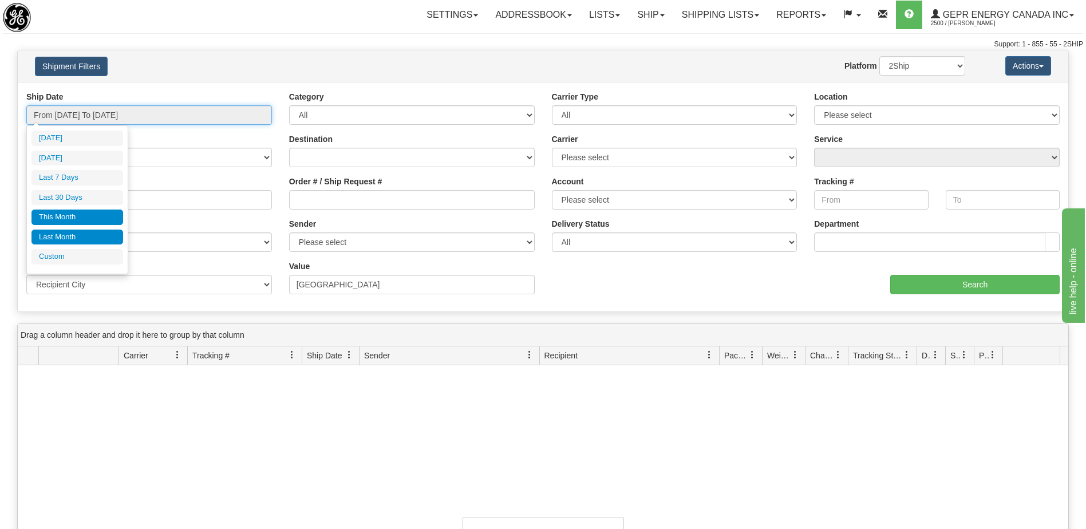
type input "[DATE]"
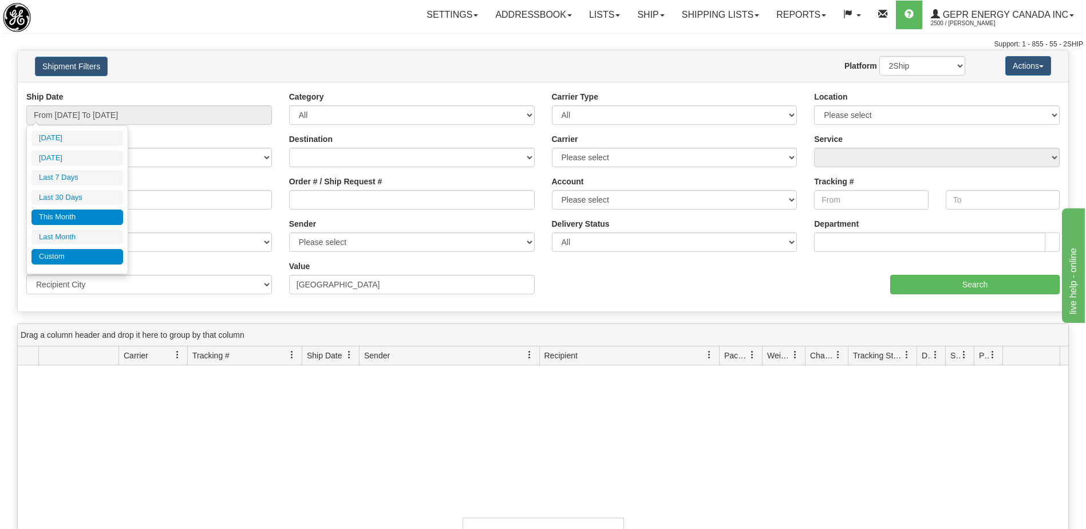
drag, startPoint x: 81, startPoint y: 260, endPoint x: 90, endPoint y: 258, distance: 9.4
click at [81, 260] on li "Custom" at bounding box center [77, 256] width 92 height 15
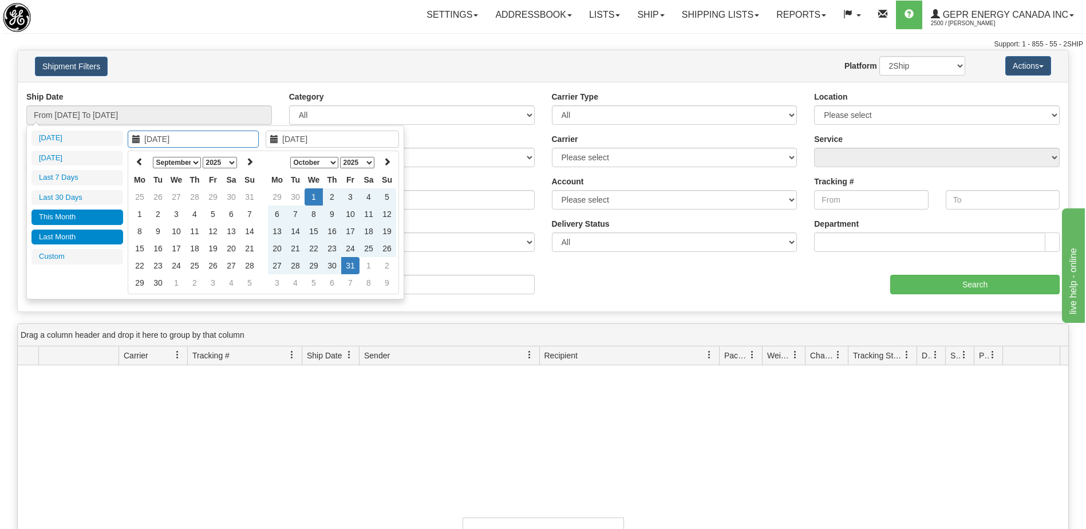
type input "[DATE]"
drag, startPoint x: 77, startPoint y: 234, endPoint x: 94, endPoint y: 238, distance: 17.1
click at [77, 234] on li "Last Month" at bounding box center [77, 237] width 92 height 15
type input "From [DATE] To [DATE]"
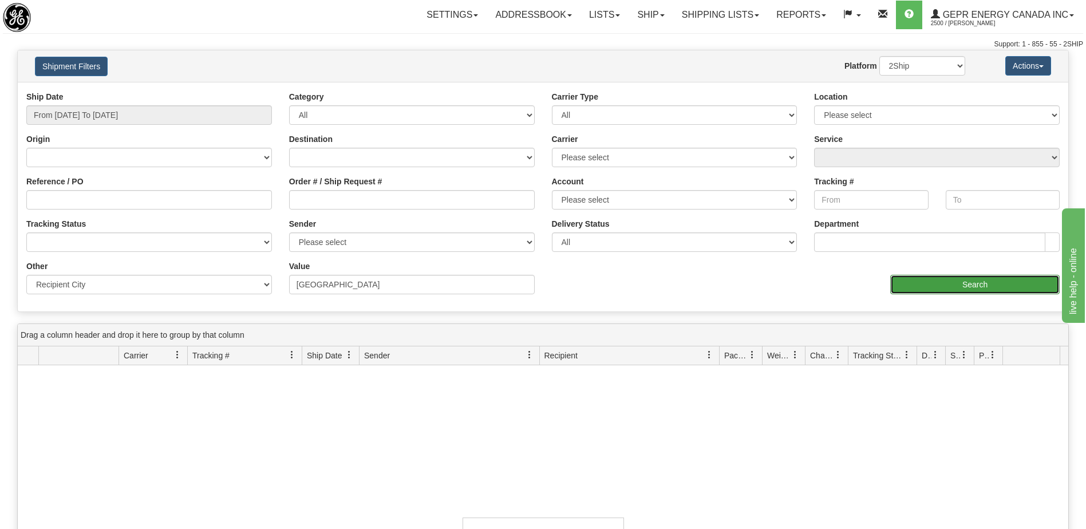
click at [915, 284] on input "Search" at bounding box center [974, 284] width 169 height 19
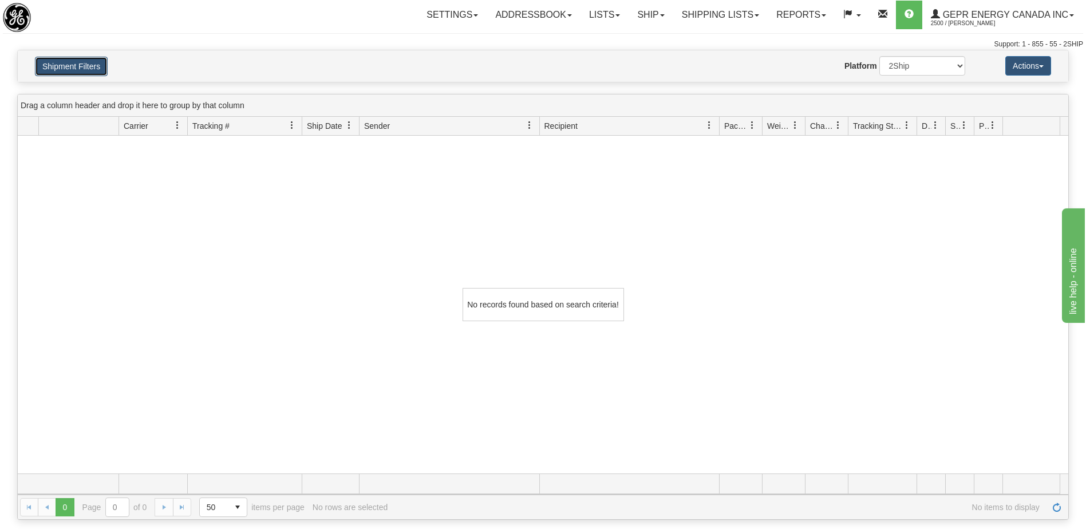
click at [81, 68] on button "Shipment Filters" at bounding box center [71, 66] width 73 height 19
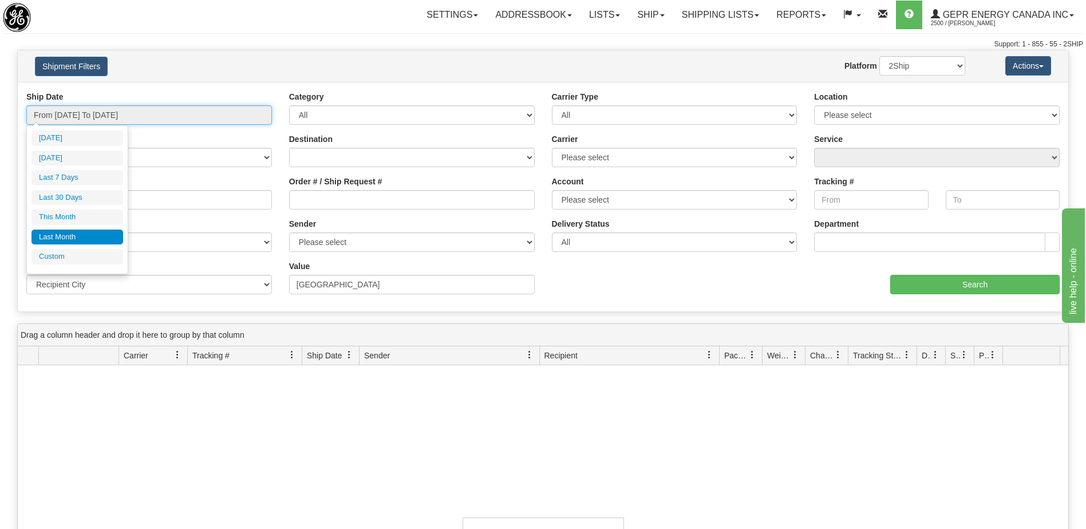
click at [151, 115] on input "From [DATE] To [DATE]" at bounding box center [149, 114] width 246 height 19
type input "[DATE]"
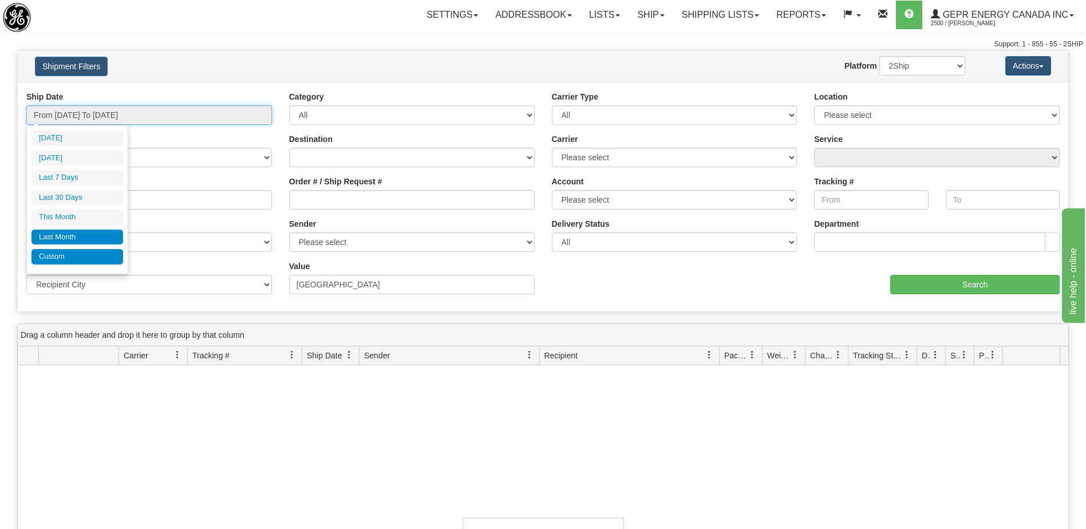
type input "[DATE]"
click at [102, 259] on li "Custom" at bounding box center [77, 256] width 92 height 15
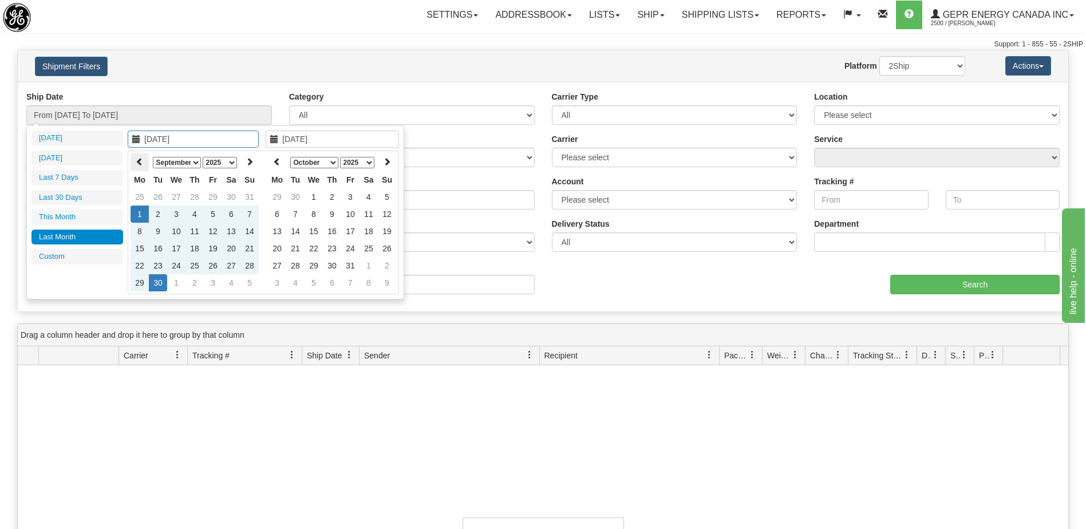
click at [141, 165] on icon at bounding box center [140, 161] width 8 height 8
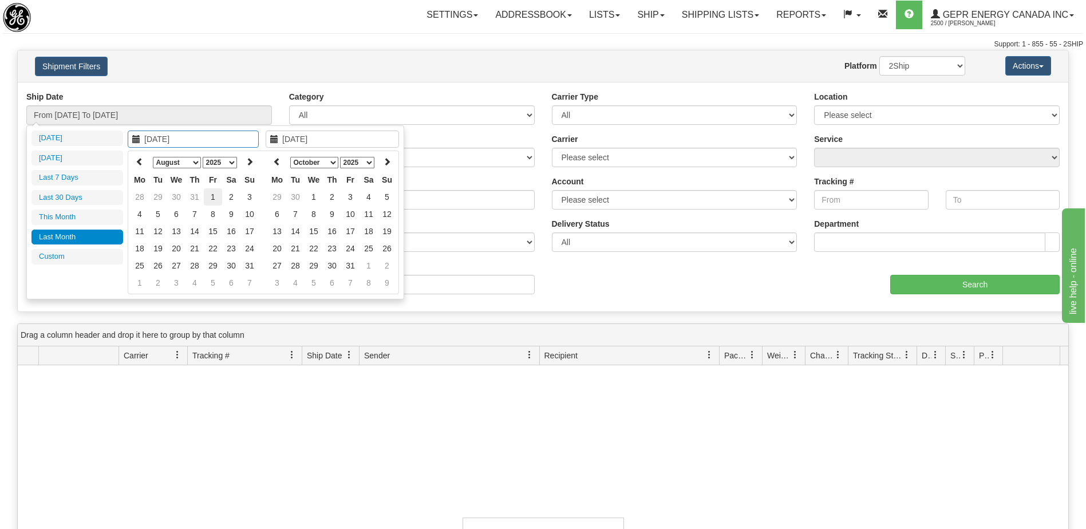
type input "08/01/2025"
click at [213, 198] on td "1" at bounding box center [213, 196] width 18 height 17
click at [273, 165] on icon at bounding box center [277, 161] width 8 height 8
click at [387, 161] on icon at bounding box center [387, 161] width 8 height 8
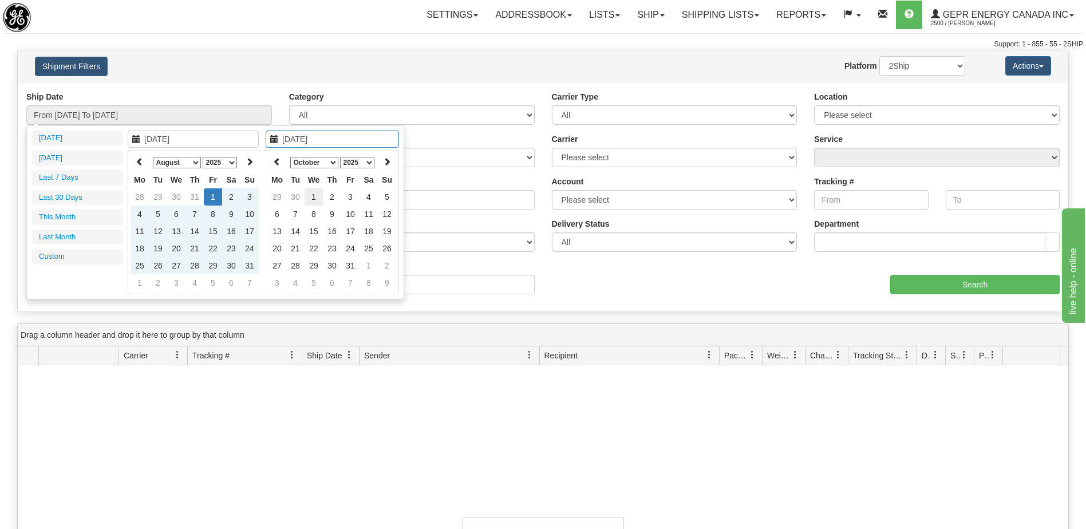
type input "[DATE]"
click at [318, 195] on td "1" at bounding box center [314, 196] width 18 height 17
type input "From 08/01/2025 To 10/01/2025"
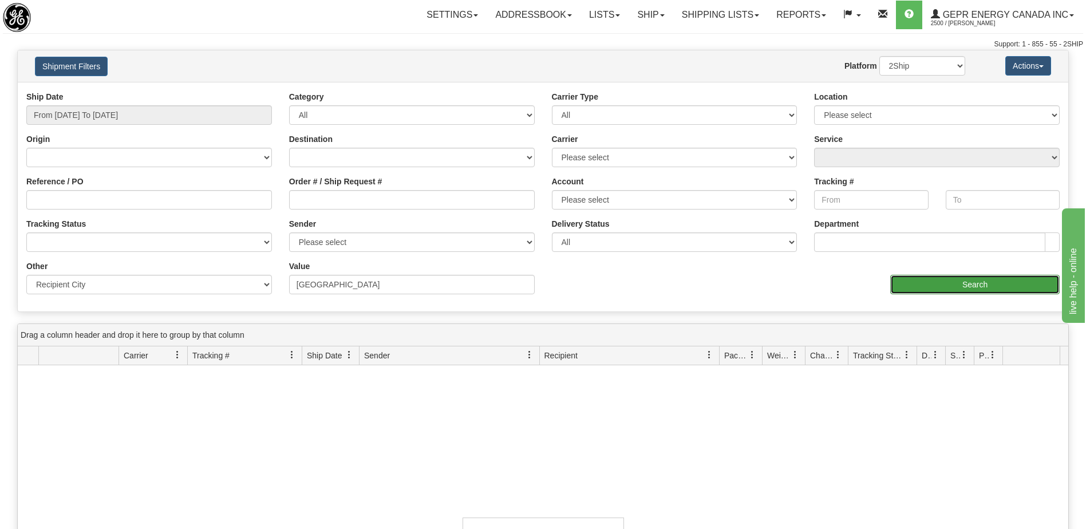
click at [936, 281] on input "Search" at bounding box center [974, 284] width 169 height 19
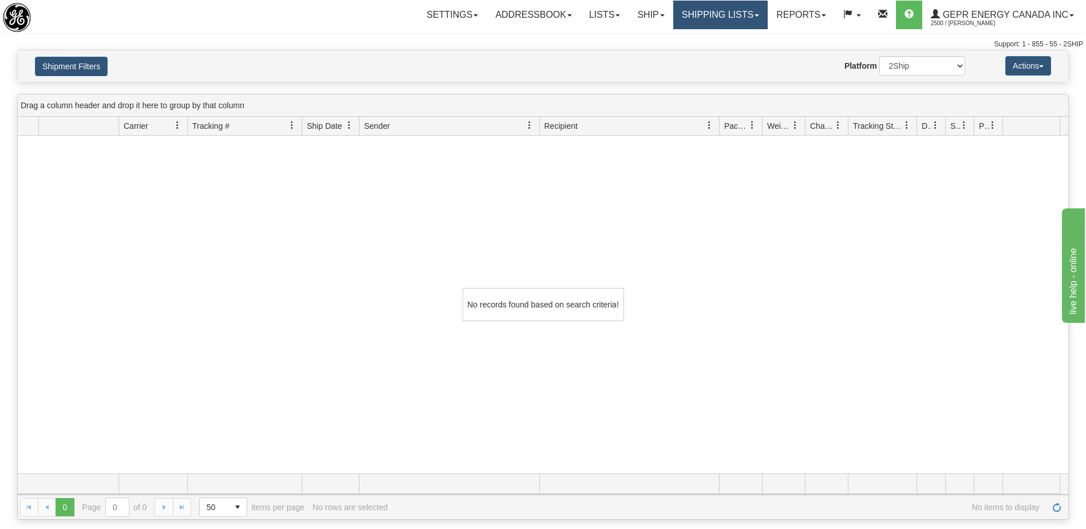
click at [710, 21] on link "Shipping lists" at bounding box center [720, 15] width 94 height 29
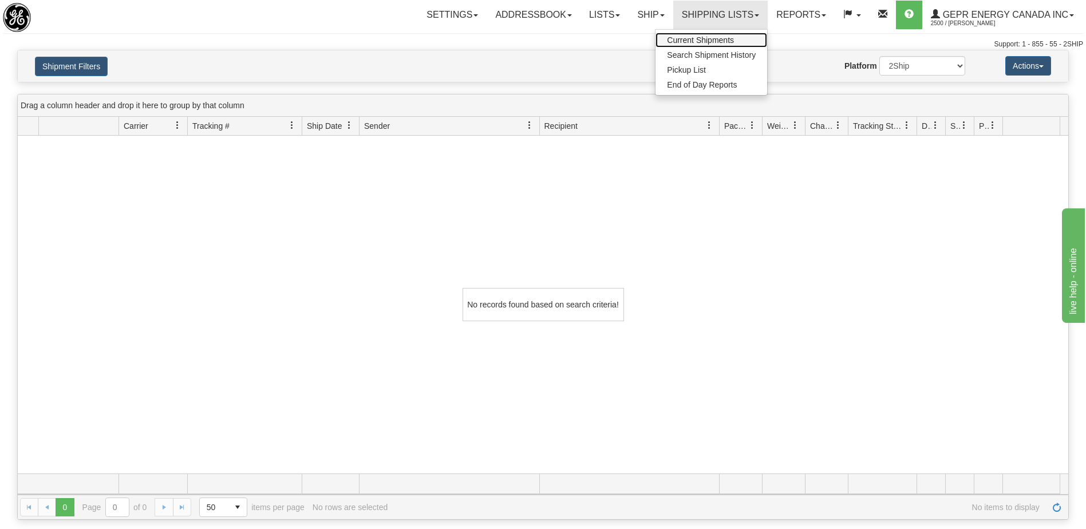
click at [698, 38] on span "Current Shipments" at bounding box center [700, 39] width 67 height 9
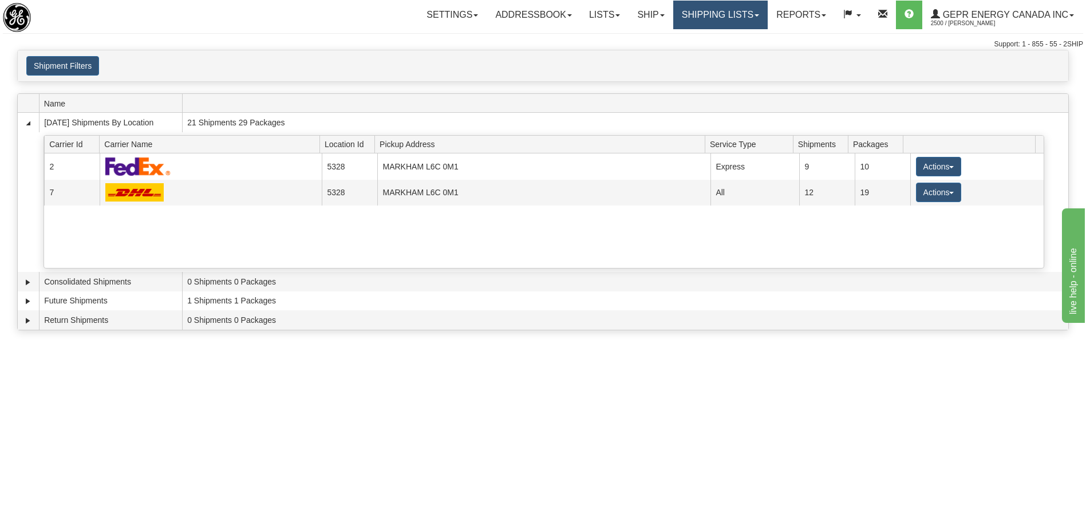
click at [721, 22] on link "Shipping lists" at bounding box center [720, 15] width 94 height 29
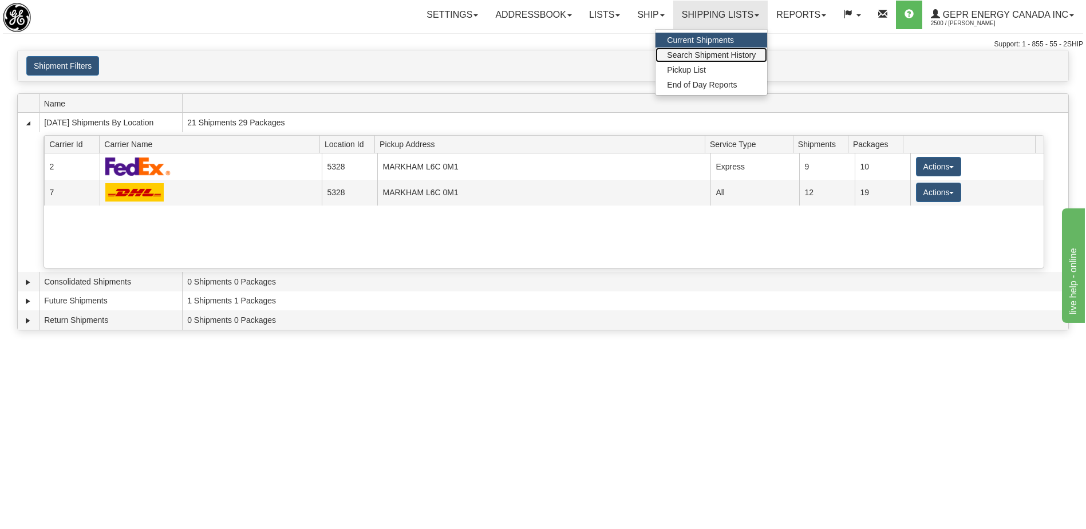
click at [681, 58] on span "Search Shipment History" at bounding box center [711, 54] width 89 height 9
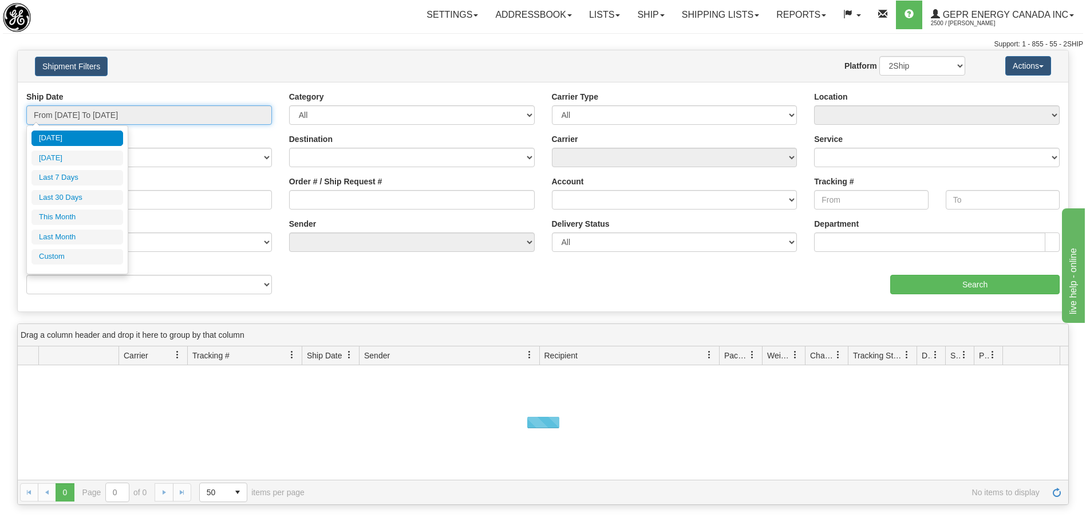
click at [133, 113] on input "From [DATE] To [DATE]" at bounding box center [149, 114] width 246 height 19
click at [82, 240] on li "Last Month" at bounding box center [77, 237] width 92 height 15
type input "From [DATE] To [DATE]"
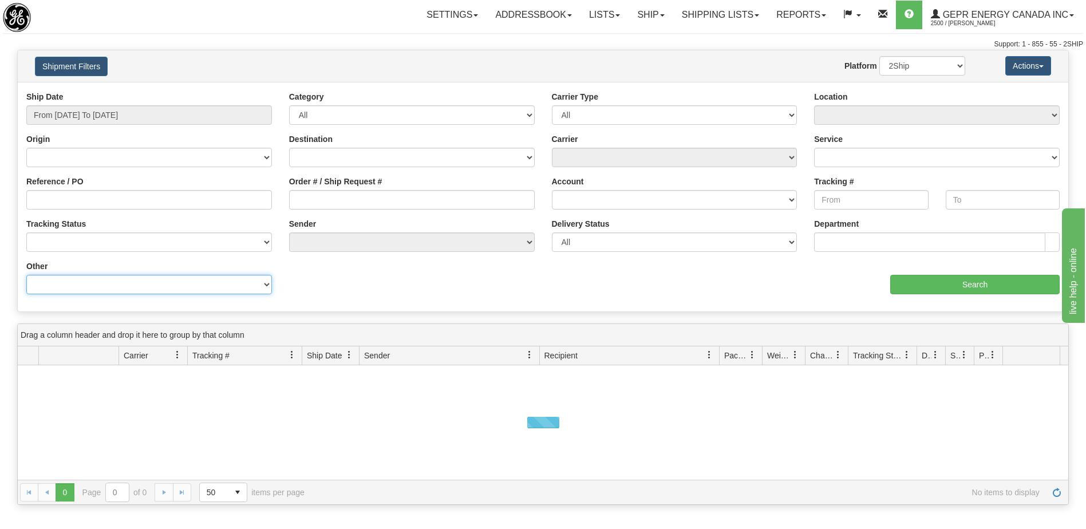
click at [124, 287] on select "Billing Account # Billing Type BOL # (LTL) Commodity Or Documents Consolidation…" at bounding box center [149, 284] width 246 height 19
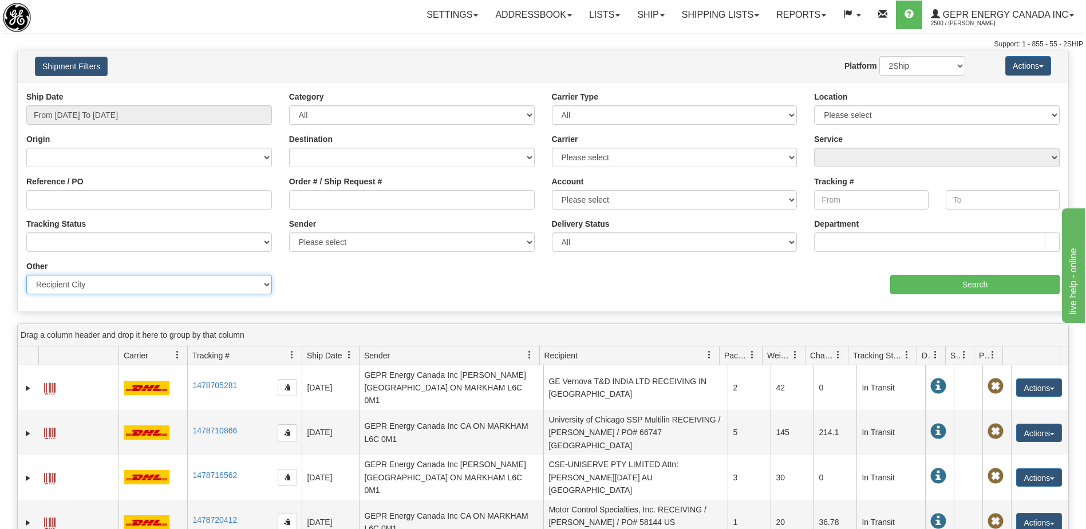
click at [26, 275] on select "Billing Account # Billing Type BOL # (LTL) Commodity Or Documents Consolidation…" at bounding box center [149, 284] width 246 height 19
click at [93, 289] on select "Billing Account # Billing Type BOL # (LTL) Commodity Or Documents Consolidation…" at bounding box center [149, 284] width 246 height 19
select select "Recipient_ZIP"
click at [26, 275] on select "Billing Account # Billing Type BOL # (LTL) Commodity Or Documents Consolidation…" at bounding box center [149, 284] width 246 height 19
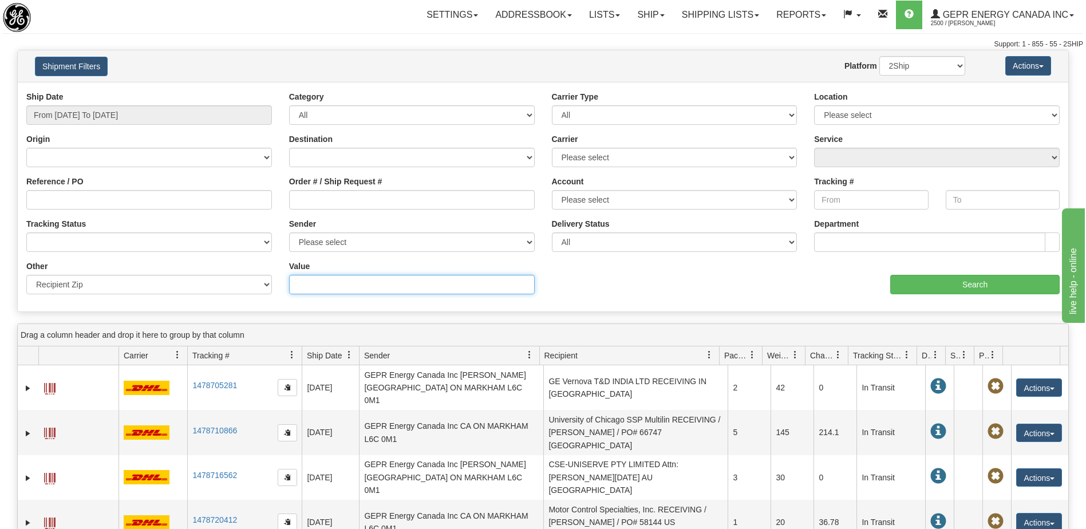
click at [311, 286] on input "Value" at bounding box center [412, 284] width 246 height 19
paste input "15074"
type input "15074"
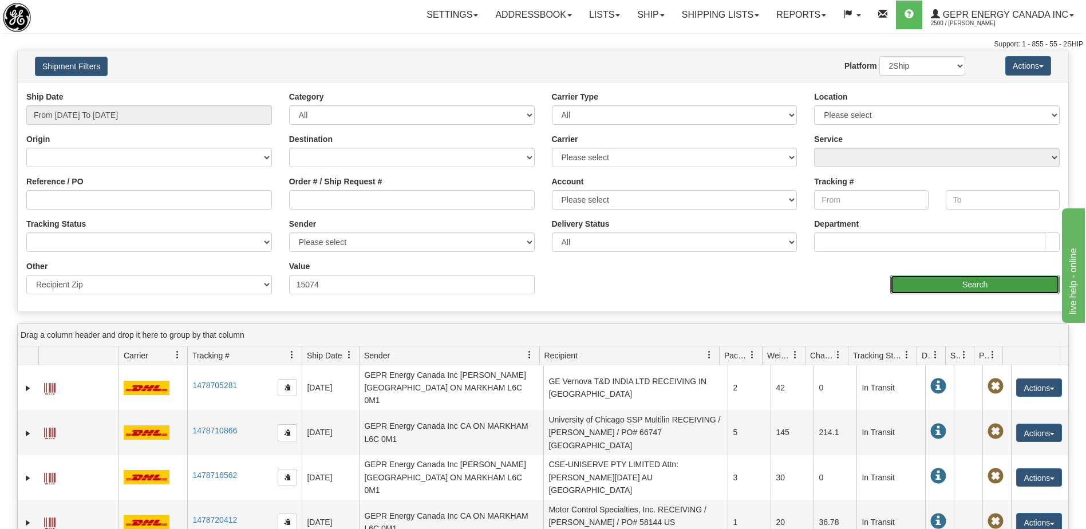
click at [917, 284] on input "Search" at bounding box center [974, 284] width 169 height 19
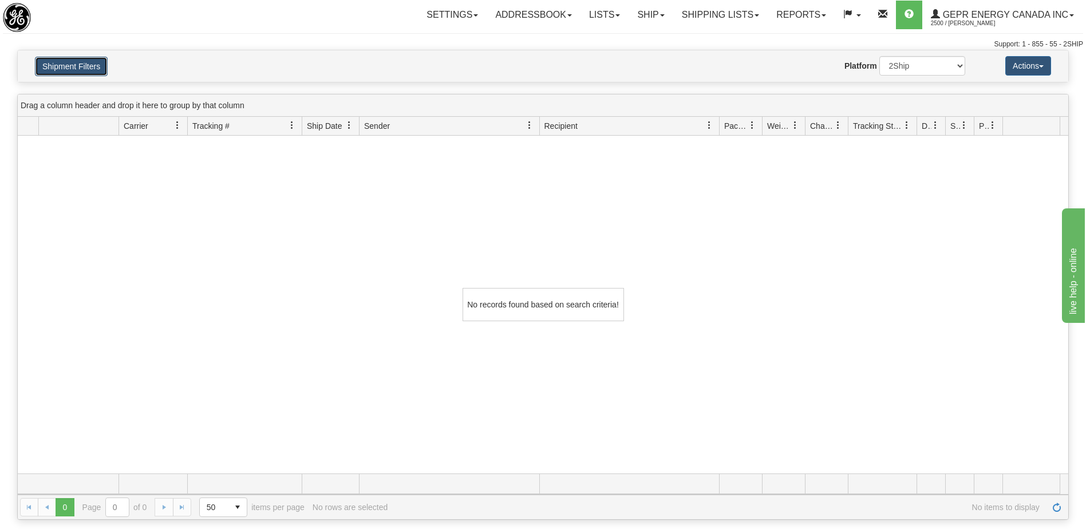
click at [65, 69] on button "Shipment Filters" at bounding box center [71, 66] width 73 height 19
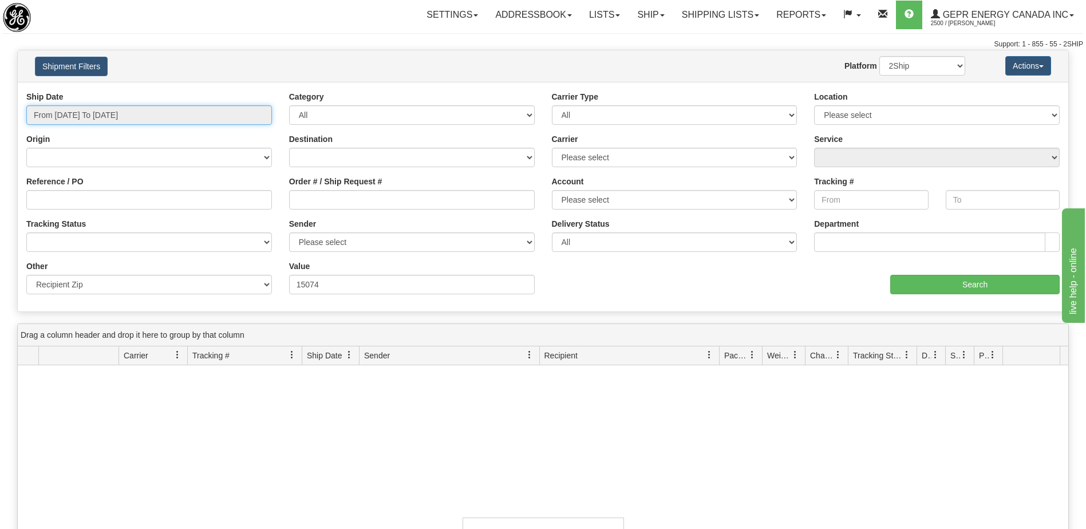
click at [73, 113] on input "From [DATE] To [DATE]" at bounding box center [149, 114] width 246 height 19
type input "[DATE]"
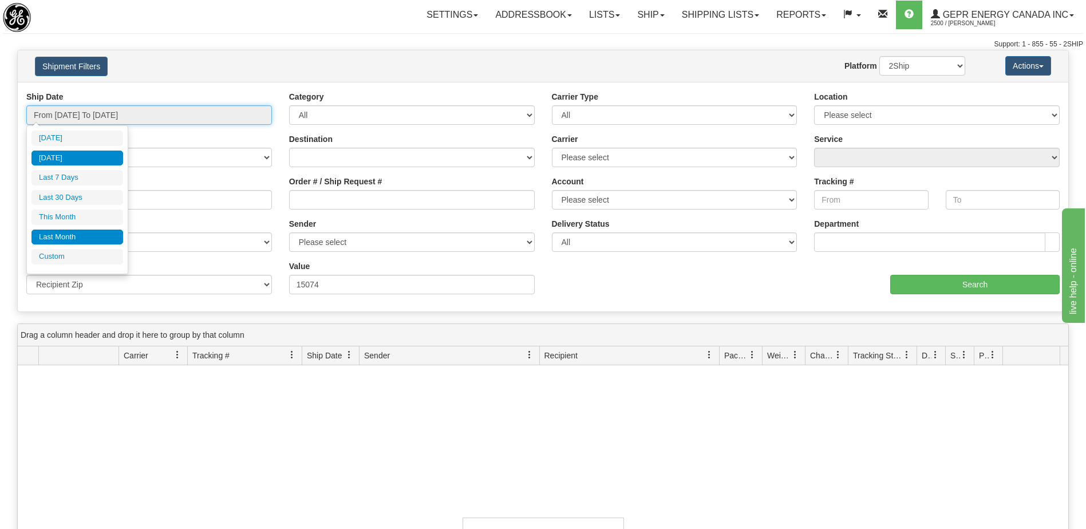
type input "[DATE]"
type input "09/27/2025"
type input "[DATE]"
type input "09/01/2025"
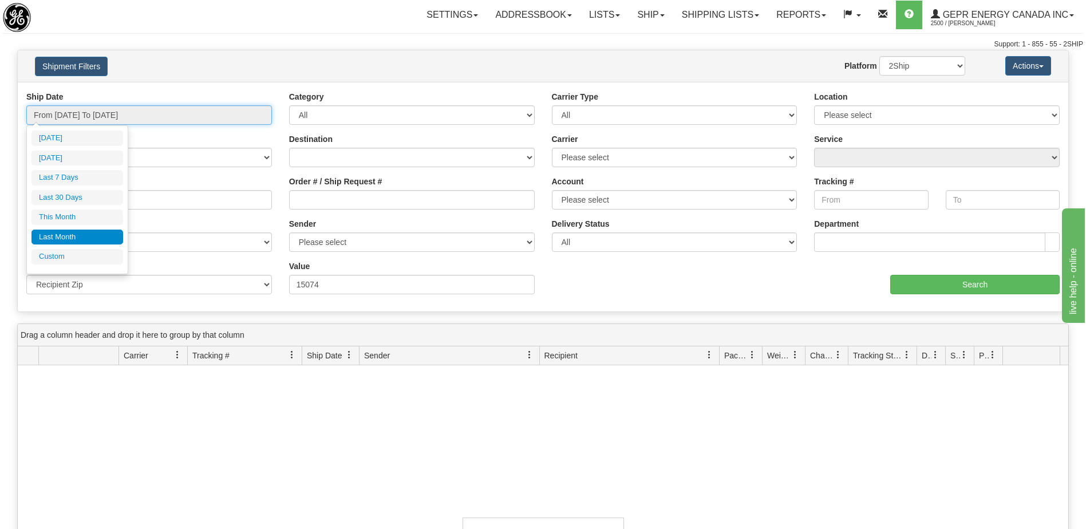
type input "09/30/2025"
type input "09/04/2025"
type input "[DATE]"
type input "10/01/2025"
type input "10/31/2025"
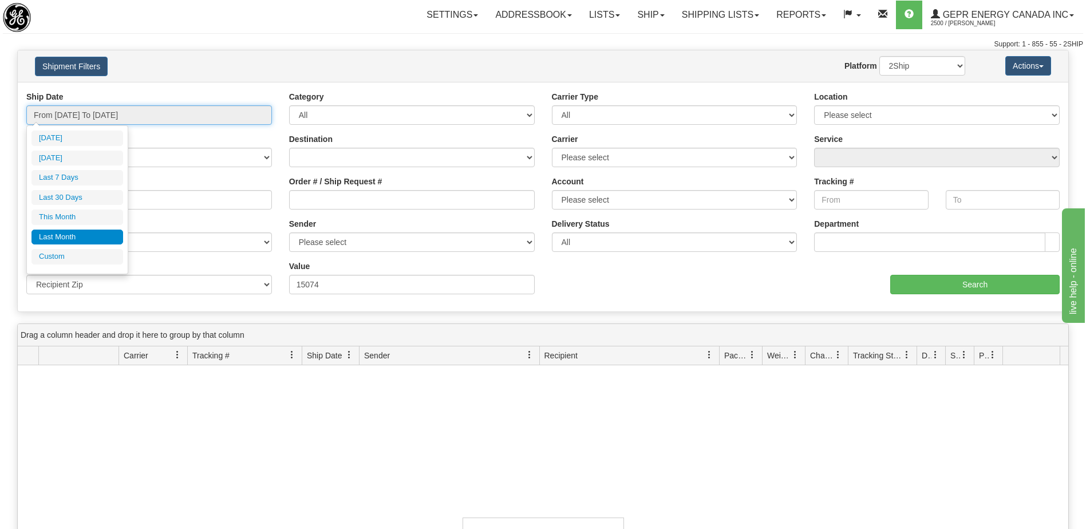
type input "09/01/2025"
type input "09/30/2025"
click at [85, 257] on li "Custom" at bounding box center [77, 256] width 92 height 15
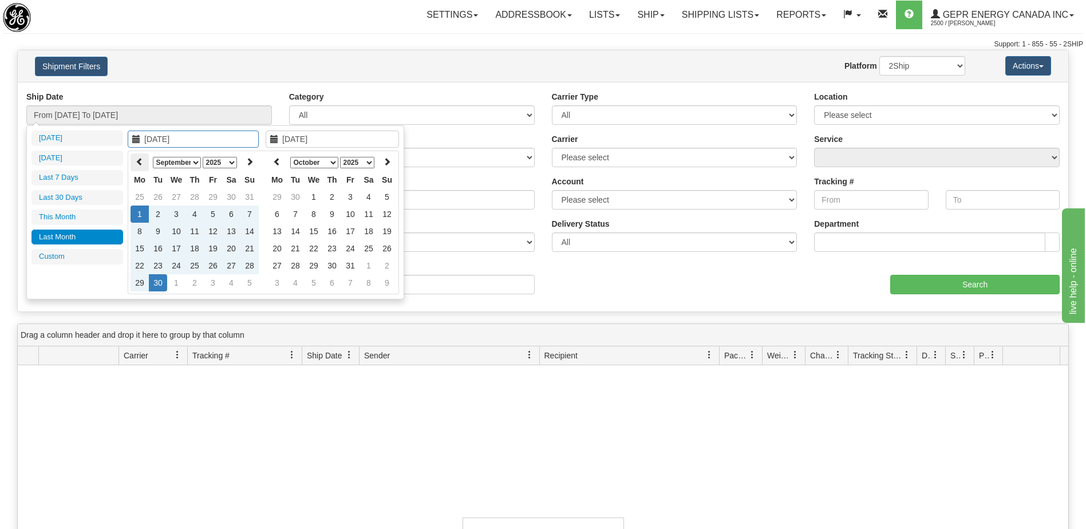
click at [144, 160] on th at bounding box center [140, 162] width 18 height 18
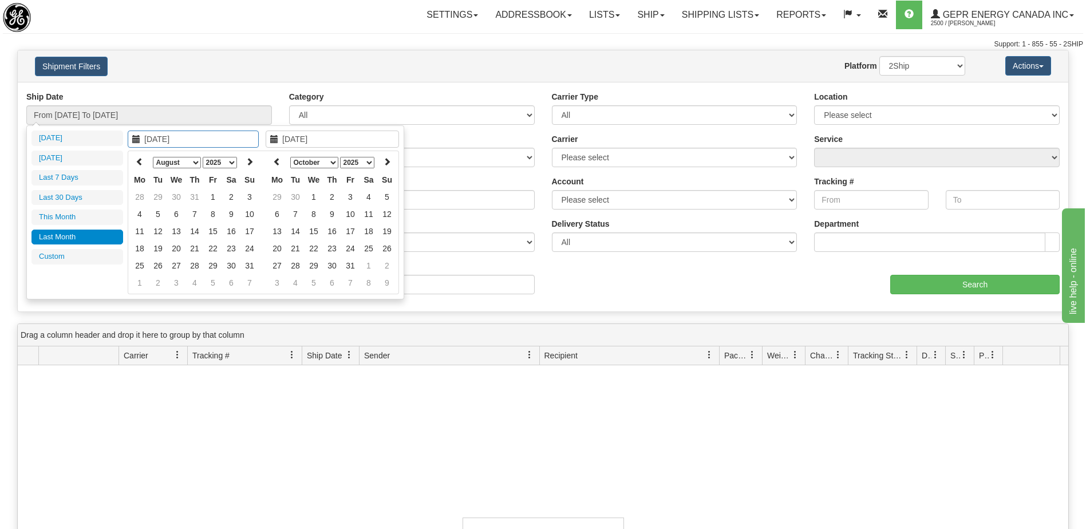
click at [144, 160] on th at bounding box center [140, 162] width 18 height 18
type input "06/01/2025"
click at [250, 197] on td "1" at bounding box center [249, 196] width 18 height 17
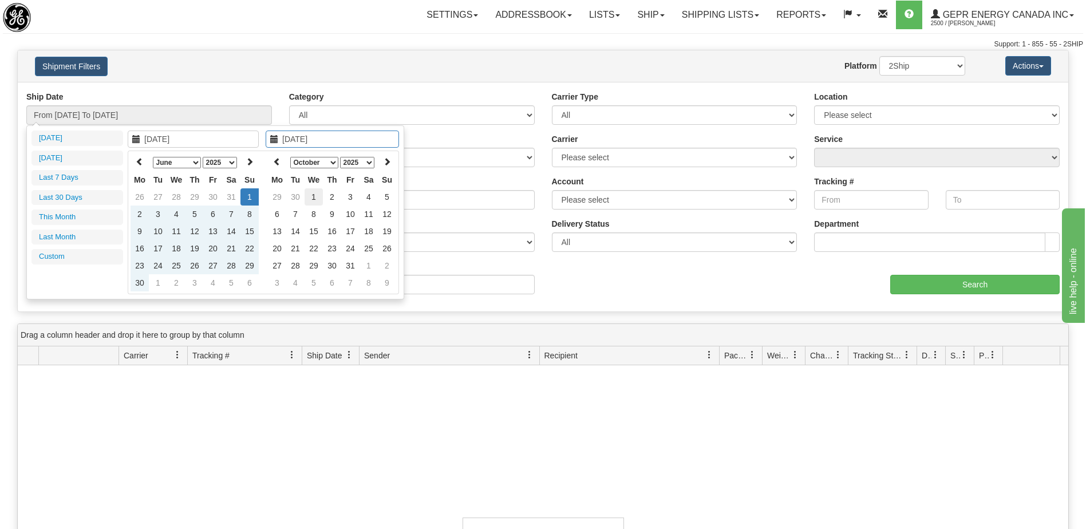
type input "[DATE]"
click at [312, 192] on td "1" at bounding box center [314, 196] width 18 height 17
type input "From 06/01/2025 To 10/01/2025"
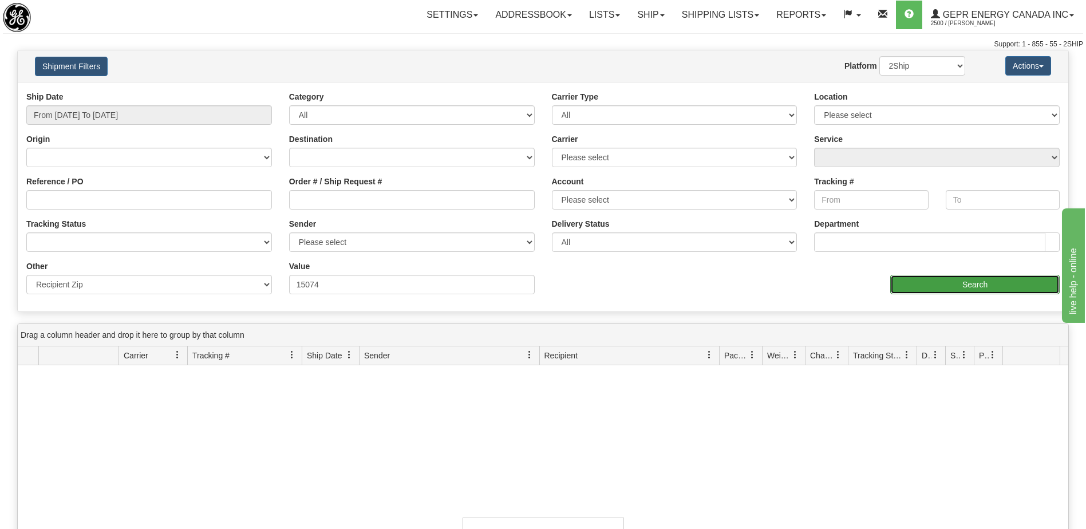
click at [945, 291] on input "Search" at bounding box center [974, 284] width 169 height 19
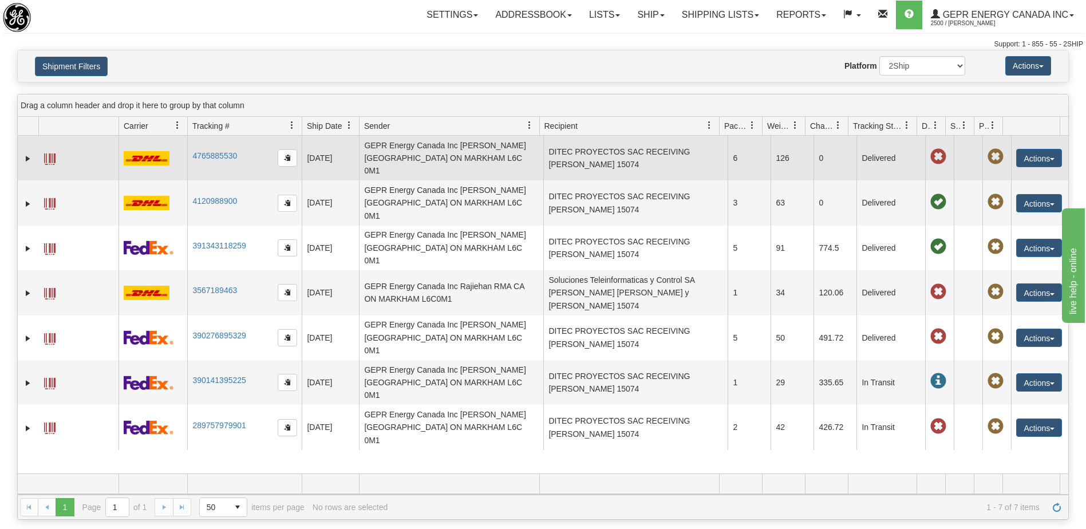
click at [474, 148] on td "GEPR Energy Canada Inc [PERSON_NAME] [GEOGRAPHIC_DATA] ON MARKHAM L6C 0M1" at bounding box center [451, 158] width 184 height 45
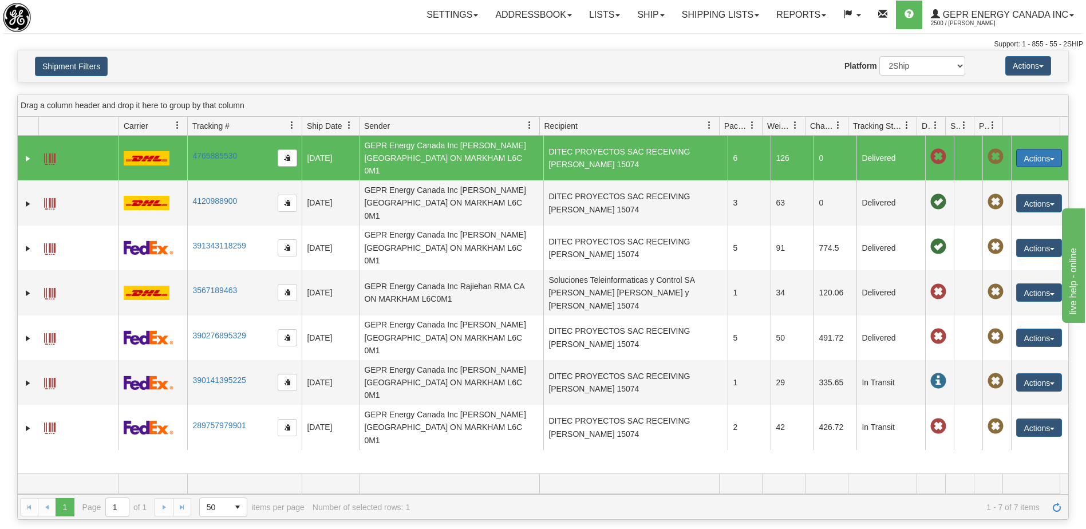
click at [1016, 149] on button "Actions" at bounding box center [1039, 158] width 46 height 18
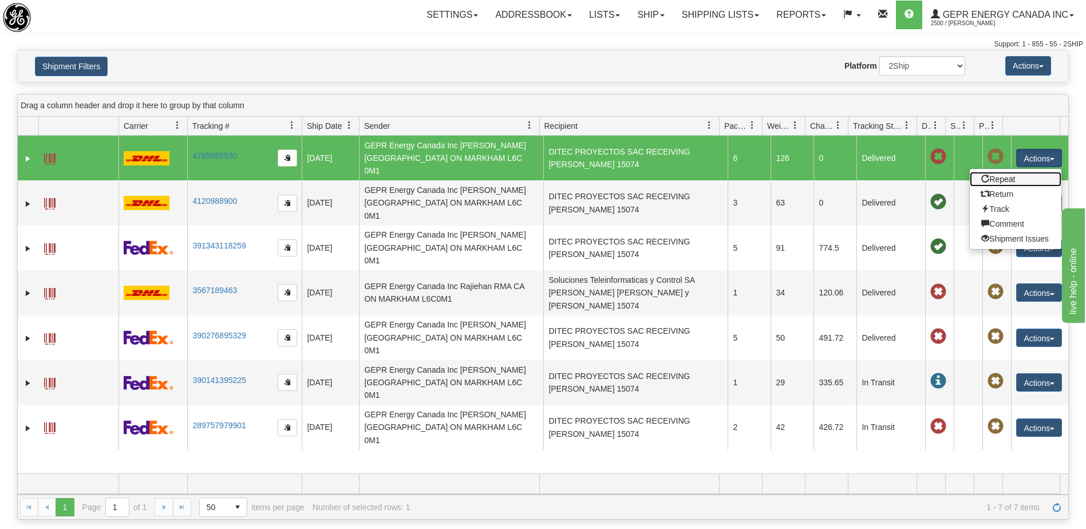
click at [994, 175] on link "Repeat" at bounding box center [1016, 179] width 92 height 15
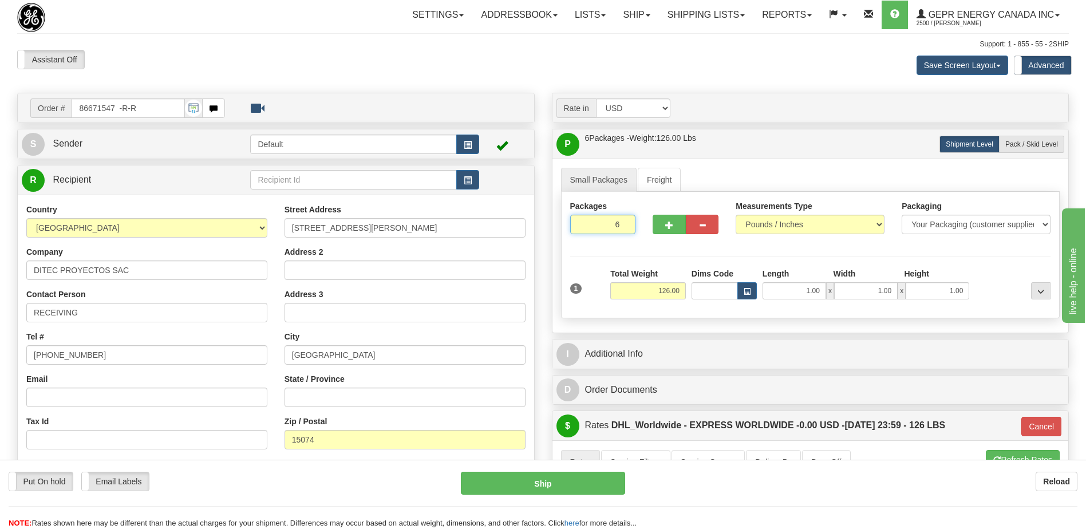
click at [603, 224] on input "6" at bounding box center [603, 224] width 66 height 19
type input "2"
click at [536, 46] on div "Support: 1 - 855 - 55 - 2SHIP" at bounding box center [543, 45] width 1052 height 10
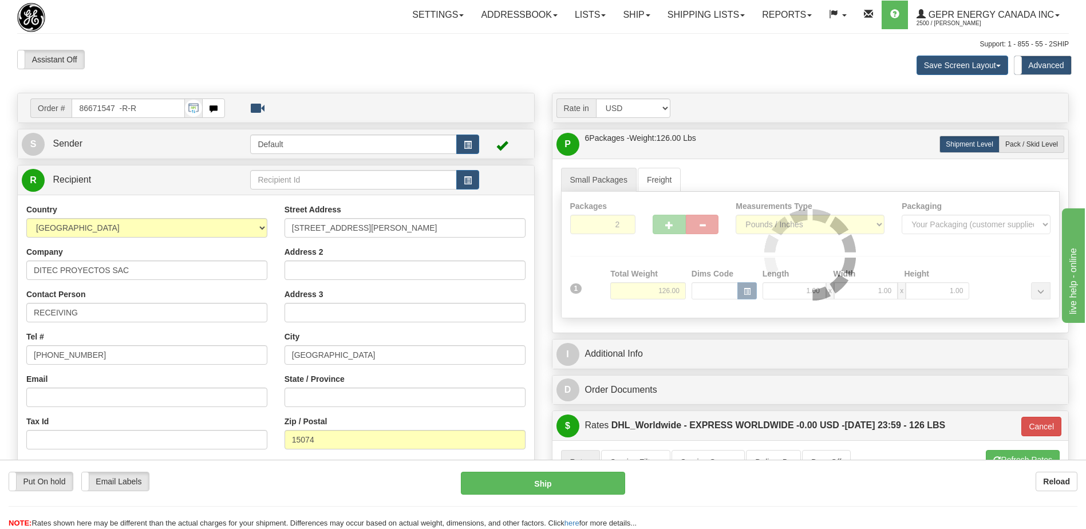
type input "P"
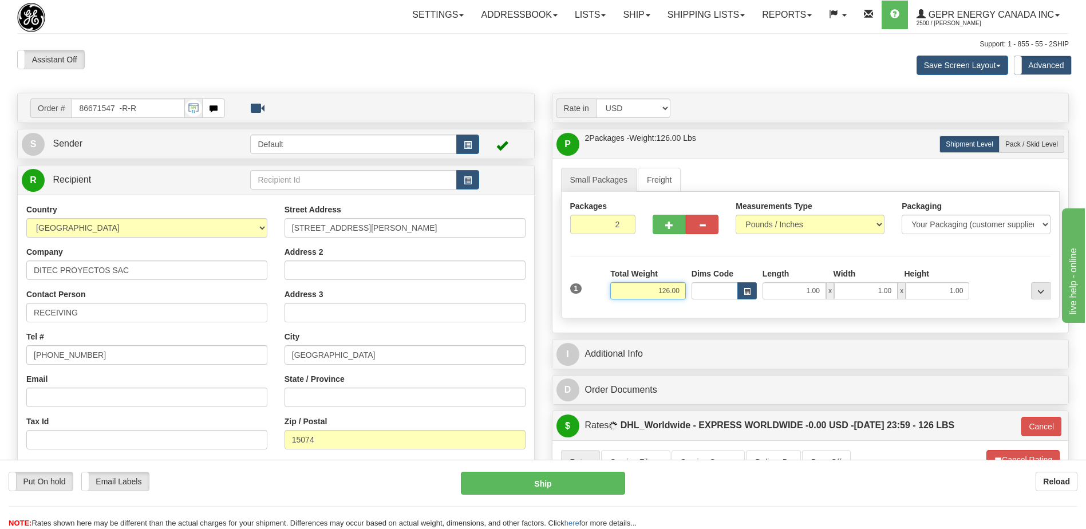
click at [669, 293] on input "126.00" at bounding box center [648, 290] width 76 height 17
type input "42"
type input "P"
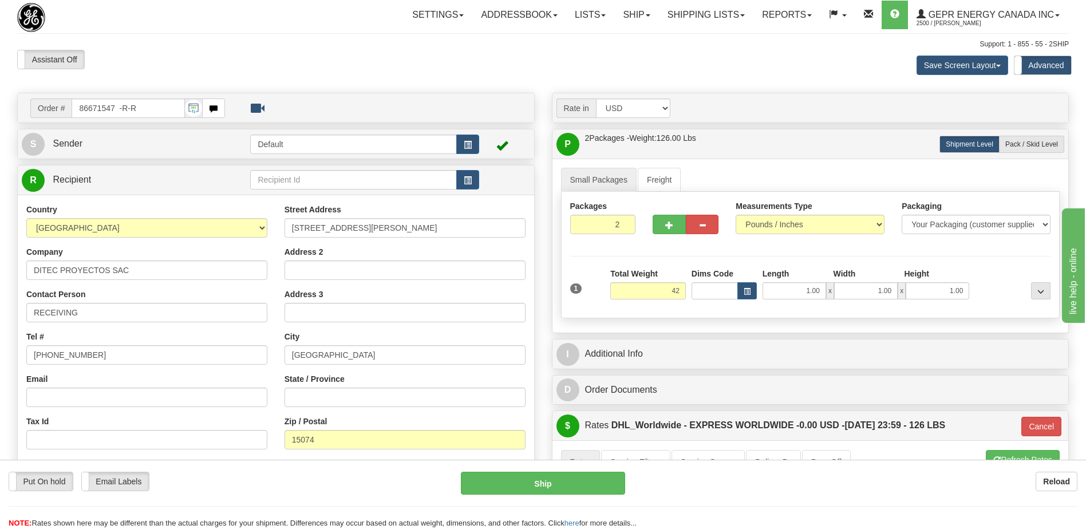
type input "42.00"
click at [442, 69] on div "Assistant On Assistant Off Do a return Do a return" at bounding box center [231, 59] width 445 height 19
click at [1039, 425] on button "Cancel" at bounding box center [1041, 426] width 40 height 19
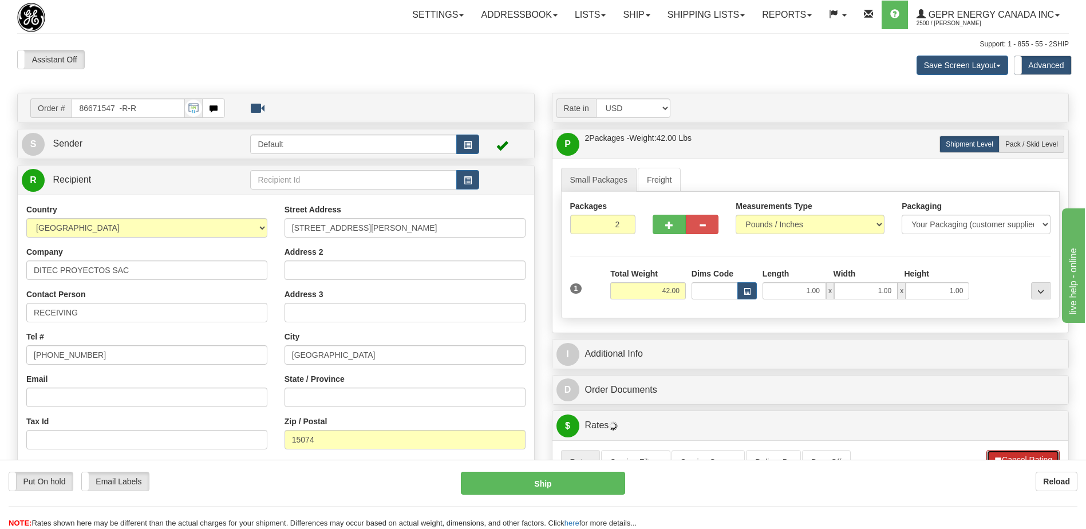
click at [1024, 456] on button "Cancel Rating" at bounding box center [1022, 459] width 73 height 19
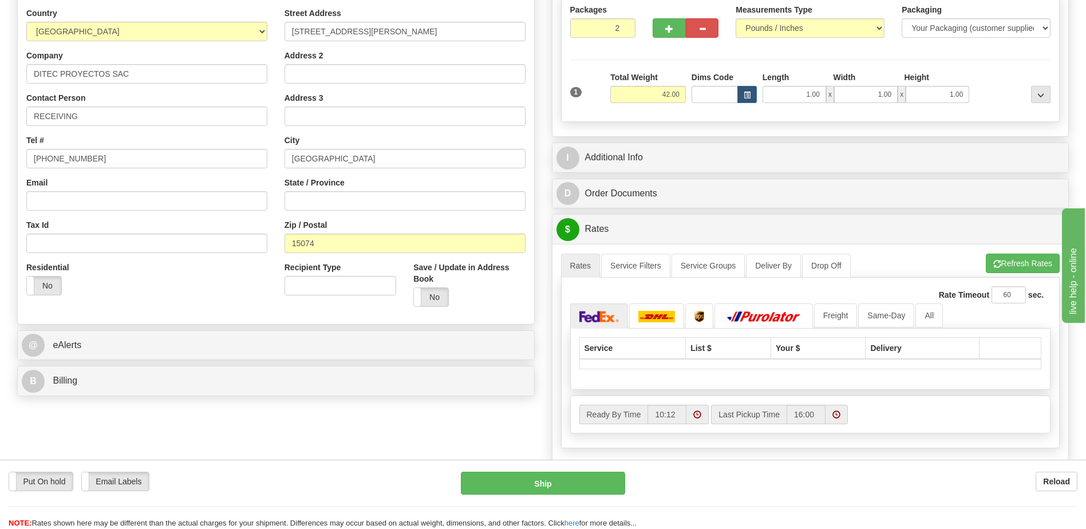
scroll to position [229, 0]
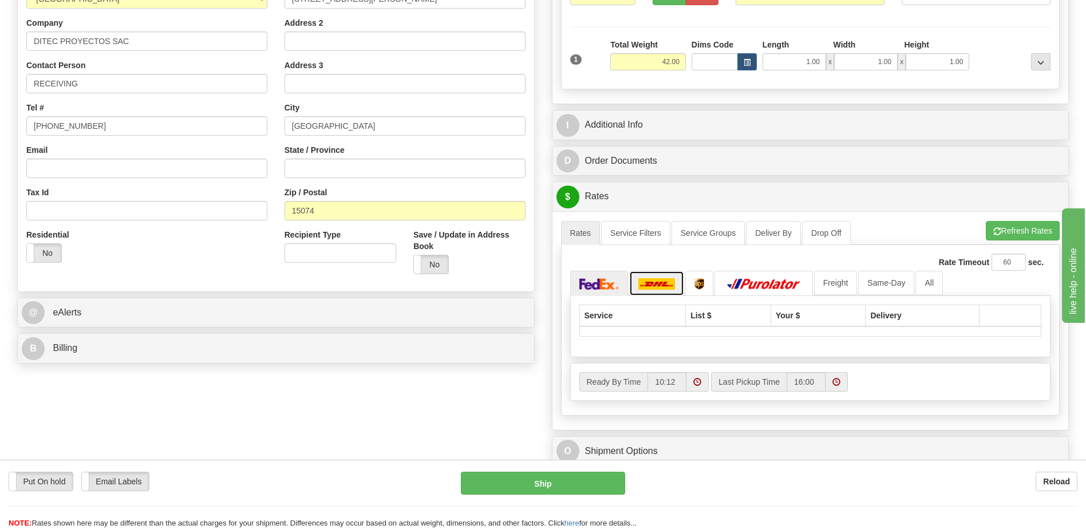
drag, startPoint x: 663, startPoint y: 289, endPoint x: 684, endPoint y: 285, distance: 21.5
click at [664, 289] on img at bounding box center [656, 283] width 37 height 11
click at [1023, 233] on button "Refresh Rates" at bounding box center [1023, 230] width 74 height 19
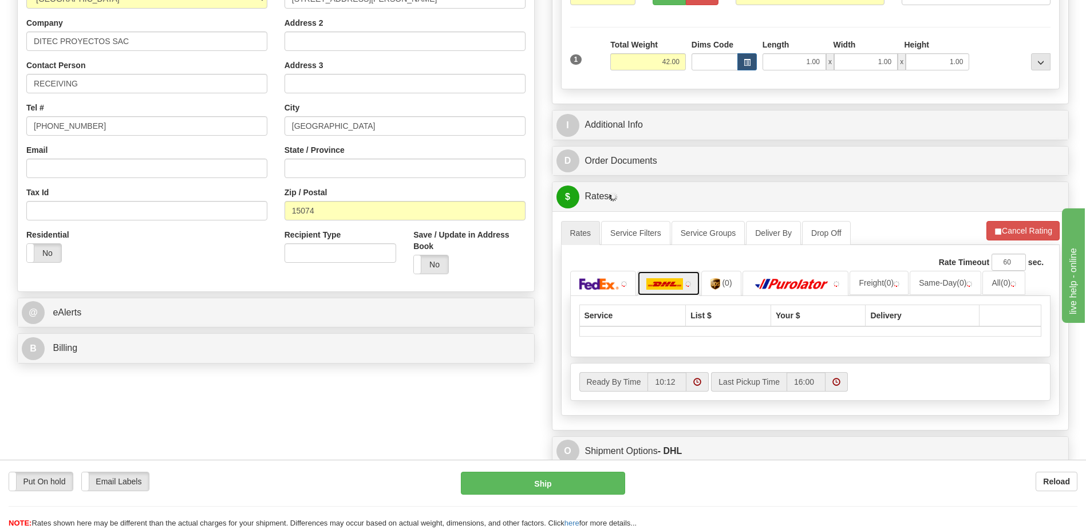
click at [659, 287] on img at bounding box center [664, 283] width 37 height 11
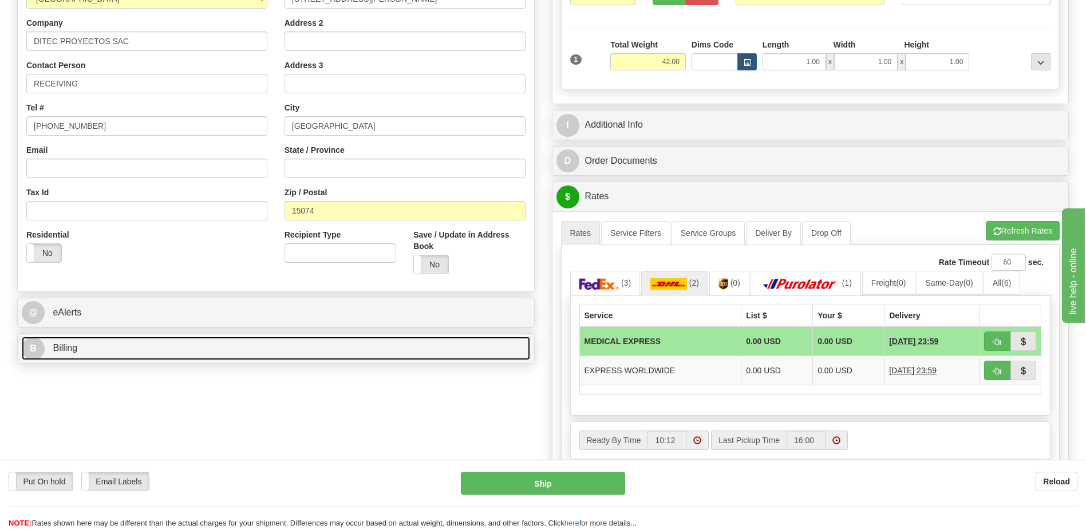
click at [199, 351] on link "B Billing" at bounding box center [276, 348] width 508 height 23
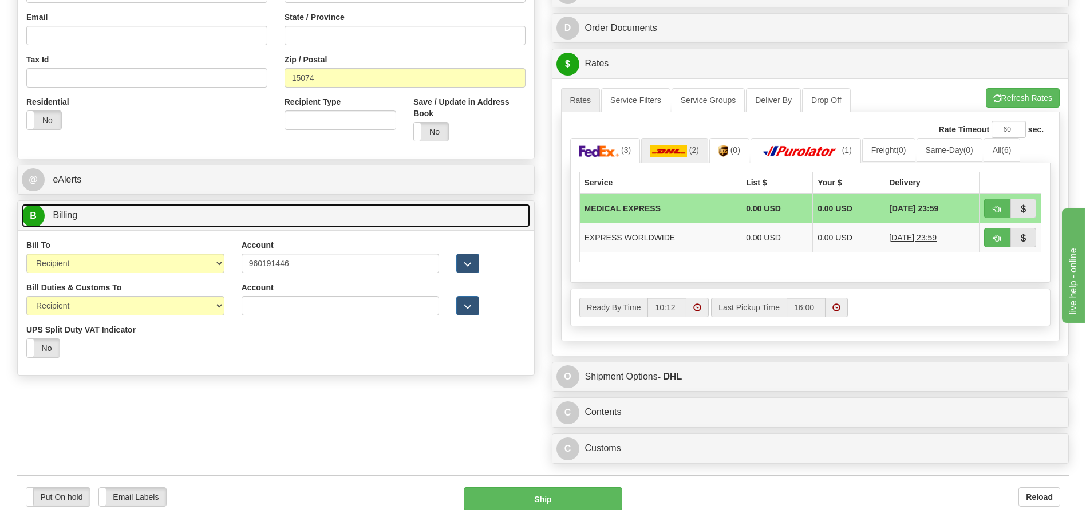
scroll to position [286, 0]
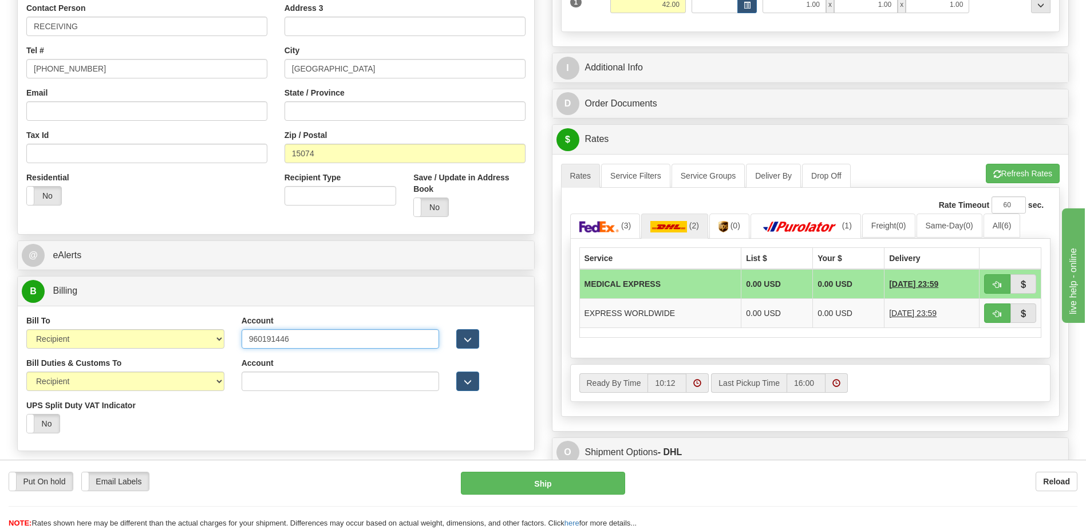
click at [297, 336] on input "960191446" at bounding box center [341, 338] width 198 height 19
click at [181, 345] on select "Sender Recipient Third Party Collect" at bounding box center [125, 338] width 198 height 19
select select "1"
click at [26, 329] on select "Sender Recipient Third Party Collect" at bounding box center [125, 338] width 198 height 19
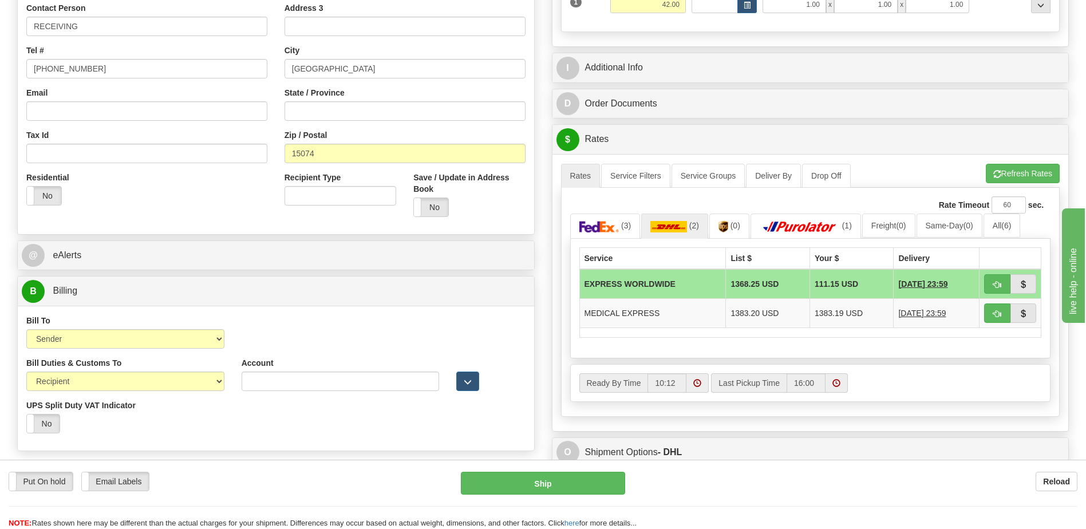
click at [834, 289] on td "111.15 USD" at bounding box center [852, 284] width 84 height 30
click at [1002, 172] on button "Refresh Rates" at bounding box center [1023, 173] width 74 height 19
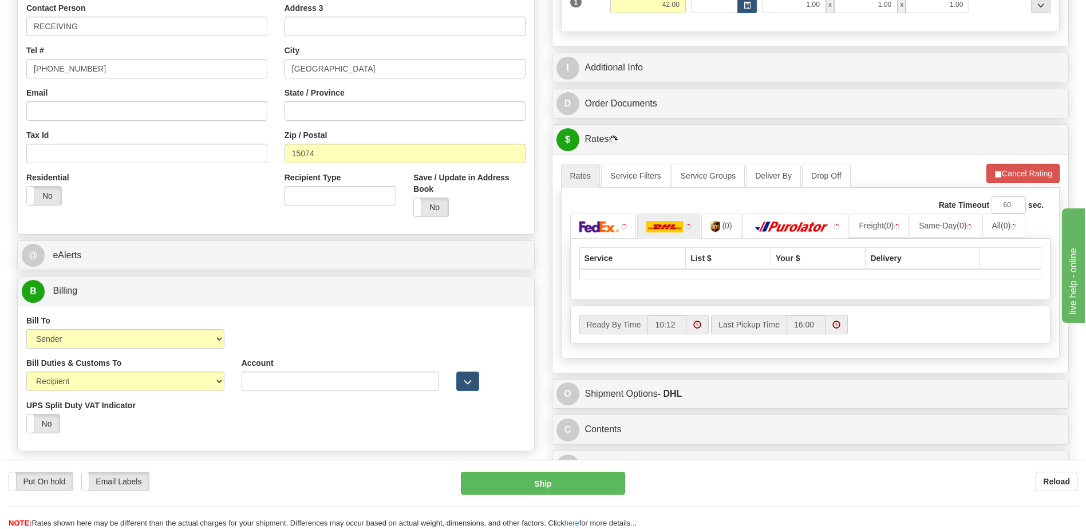
click at [263, 341] on div "Bill To Sender Recipient Third Party Collect Account 960191446 3rd Party Accoun…" at bounding box center [276, 336] width 516 height 42
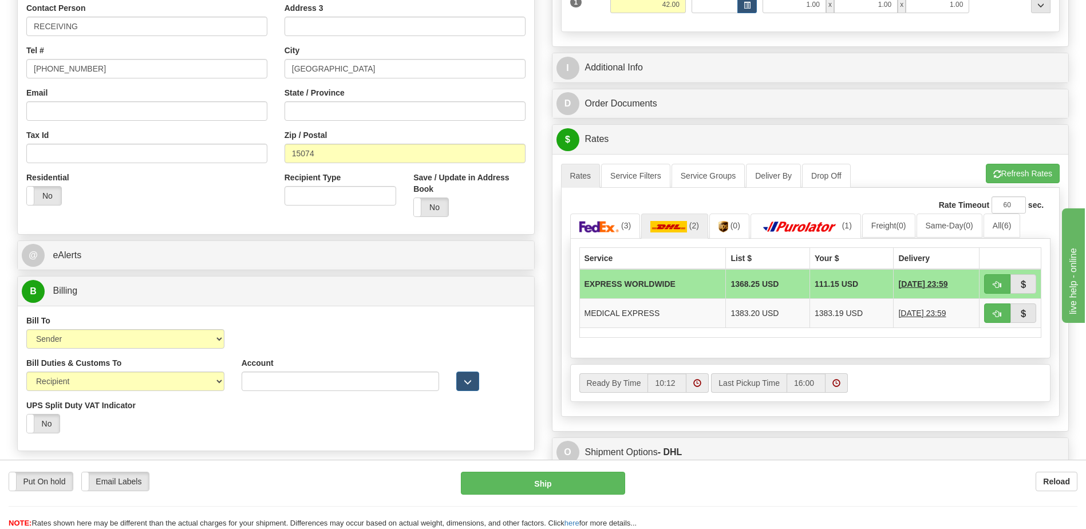
click at [831, 289] on td "111.15 USD" at bounding box center [852, 284] width 84 height 30
click at [664, 213] on div "Rate Timeout 60 sec." at bounding box center [810, 204] width 481 height 17
click at [598, 227] on img at bounding box center [599, 226] width 40 height 11
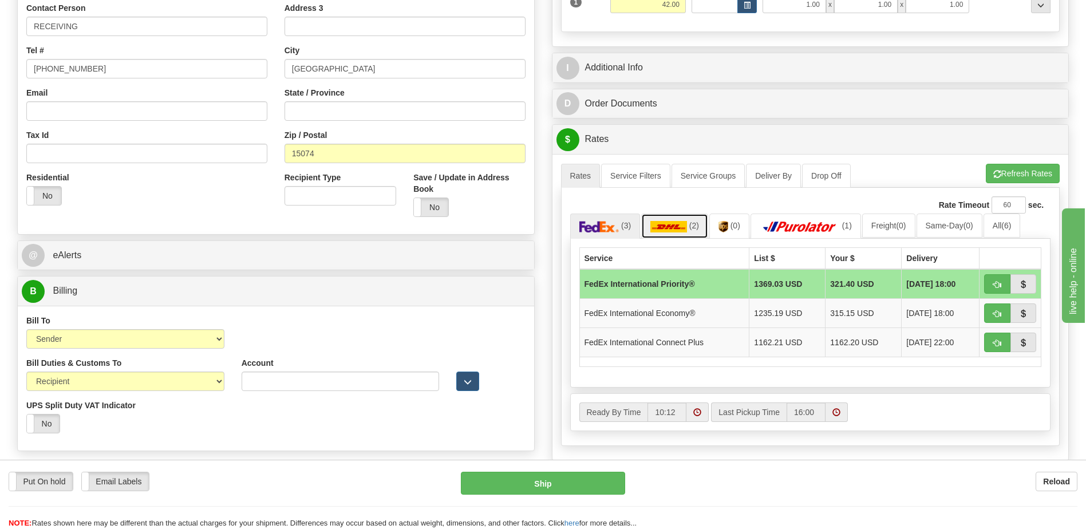
click at [664, 228] on img at bounding box center [668, 226] width 37 height 11
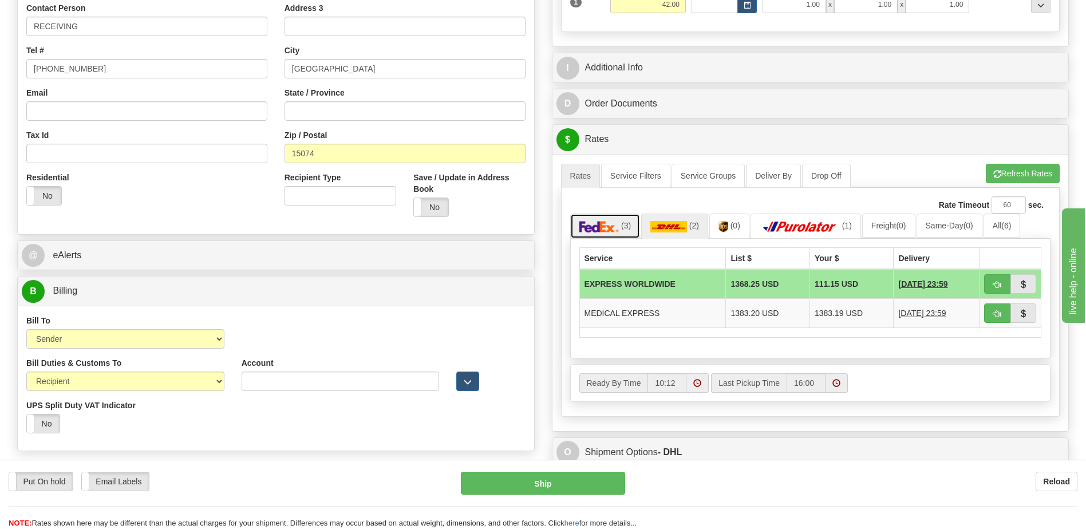
click at [610, 234] on link "(3)" at bounding box center [605, 226] width 70 height 25
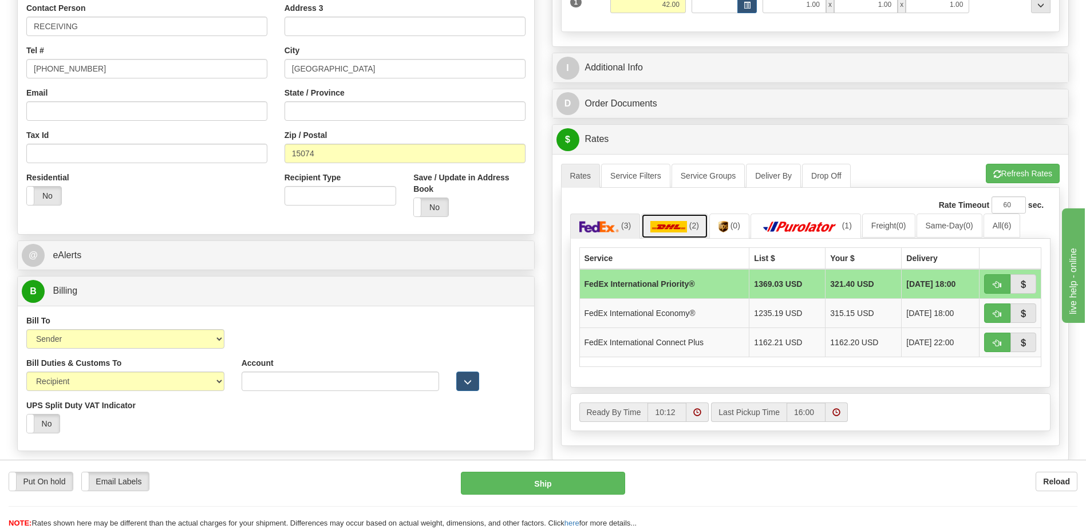
click at [681, 231] on img at bounding box center [668, 226] width 37 height 11
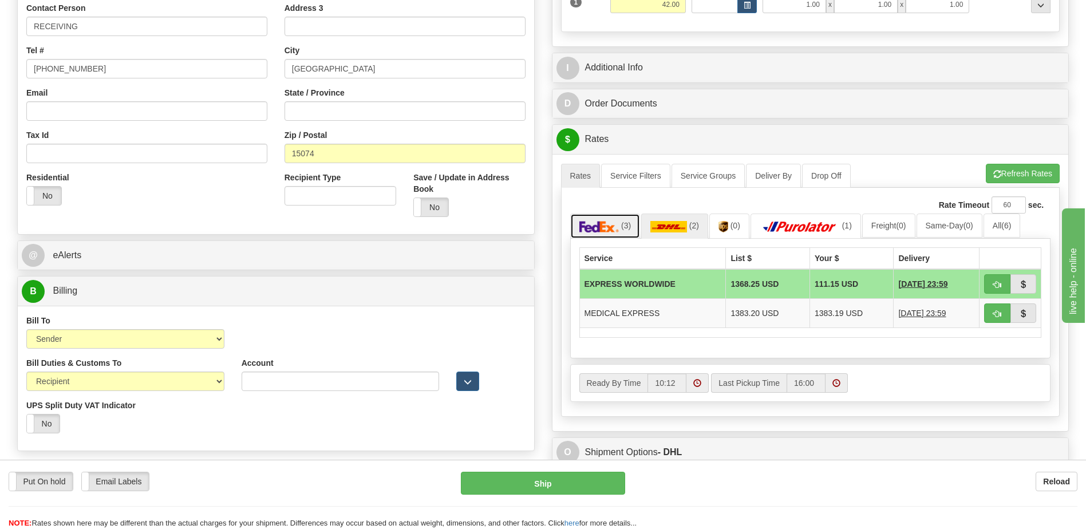
click at [603, 219] on link "(3)" at bounding box center [605, 226] width 70 height 25
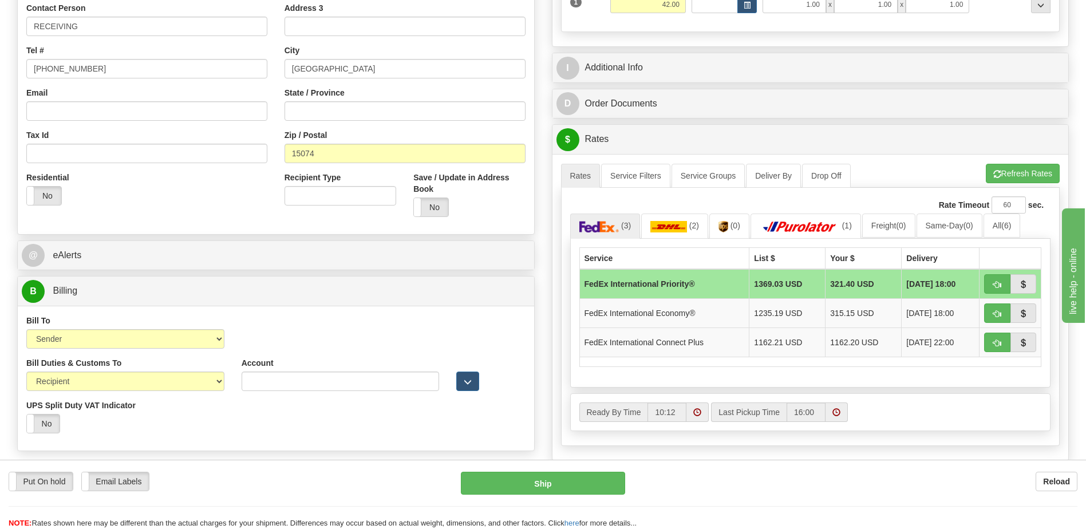
click at [835, 288] on td "321.40 USD" at bounding box center [864, 284] width 76 height 30
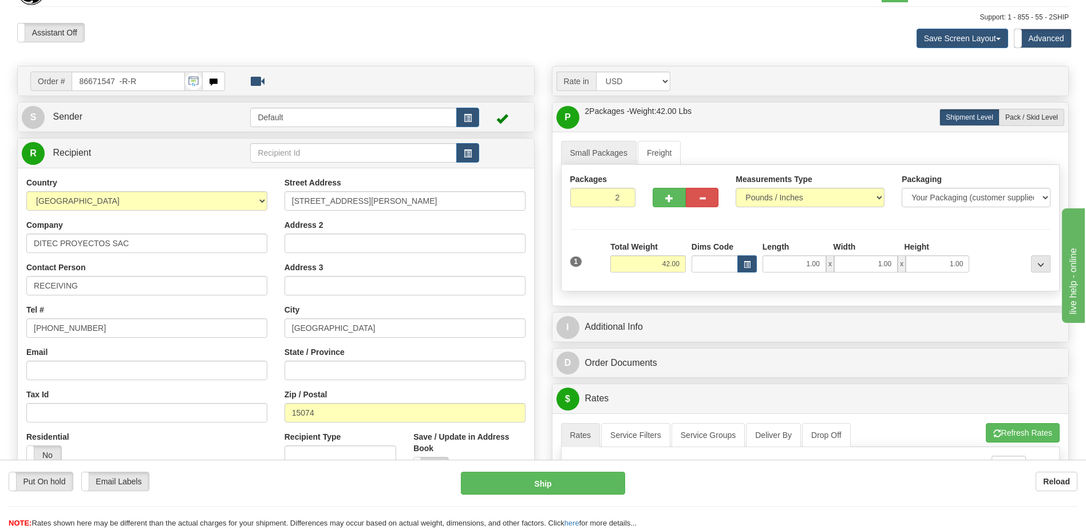
scroll to position [0, 0]
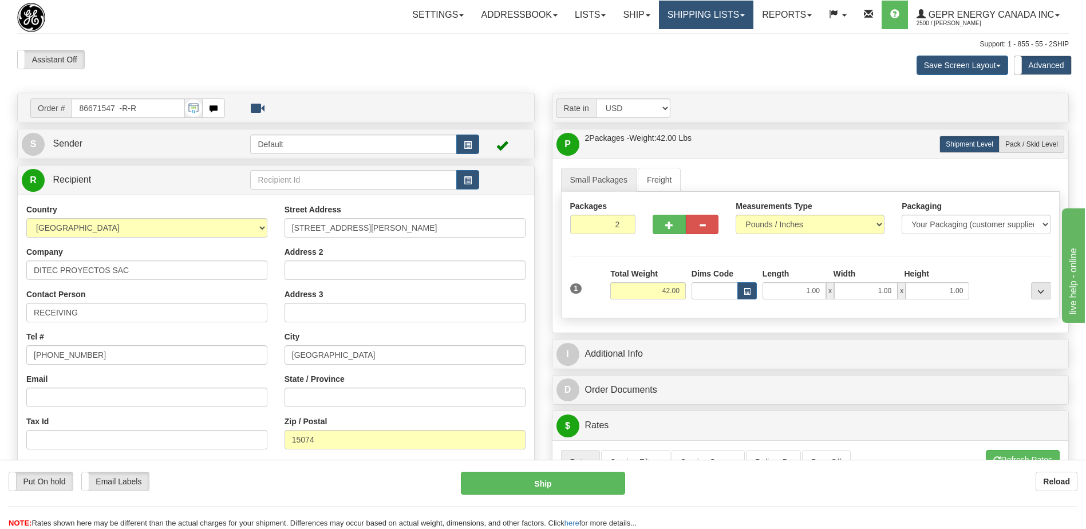
click at [689, 21] on link "Shipping lists" at bounding box center [706, 15] width 94 height 29
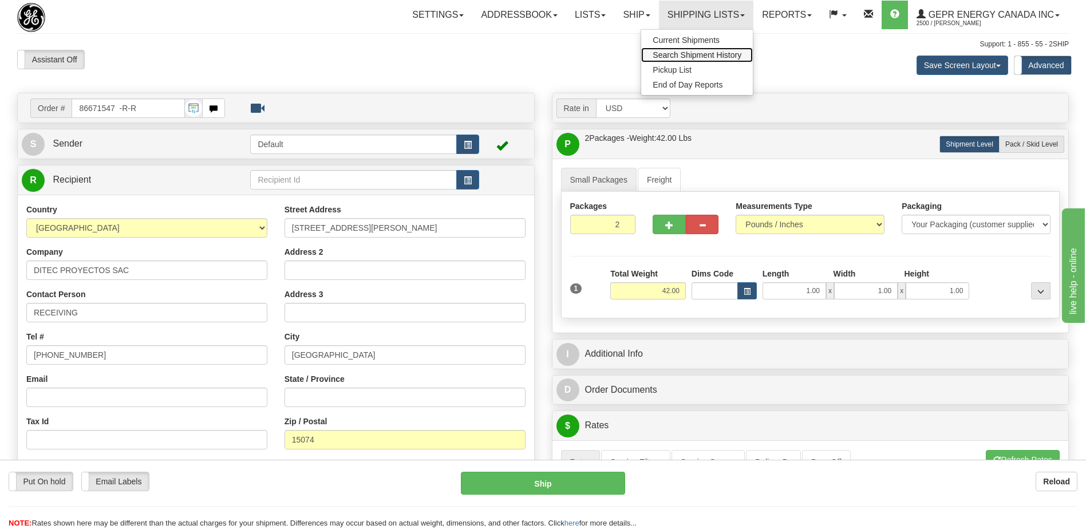
click at [678, 56] on span "Search Shipment History" at bounding box center [697, 54] width 89 height 9
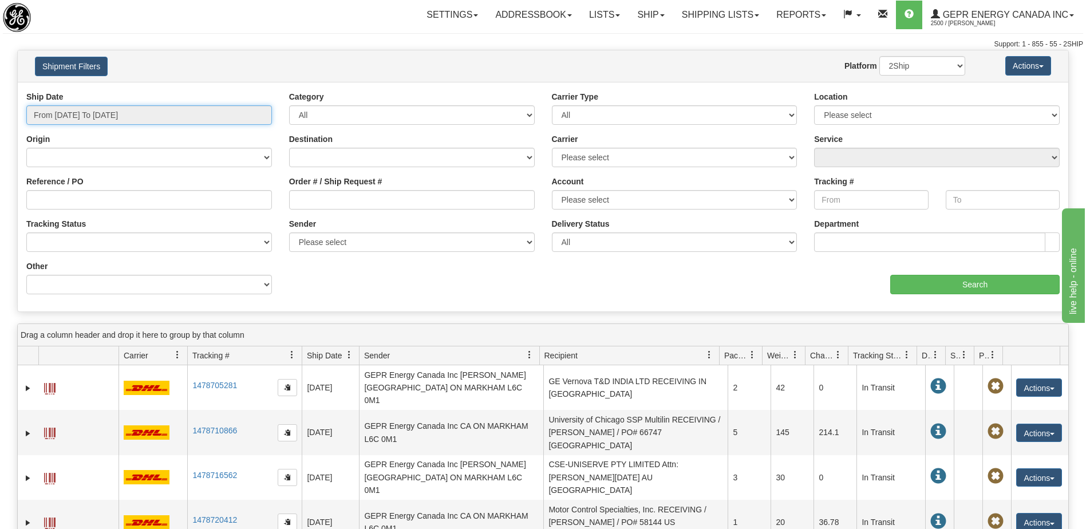
type input "[DATE]"
click at [144, 113] on input "From [DATE] To [DATE]" at bounding box center [149, 114] width 246 height 19
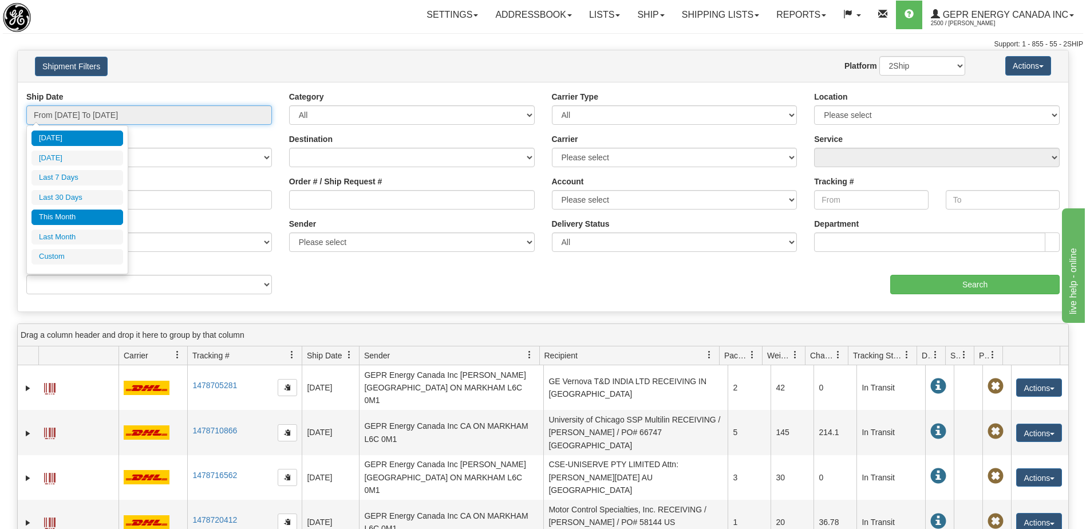
type input "[DATE]"
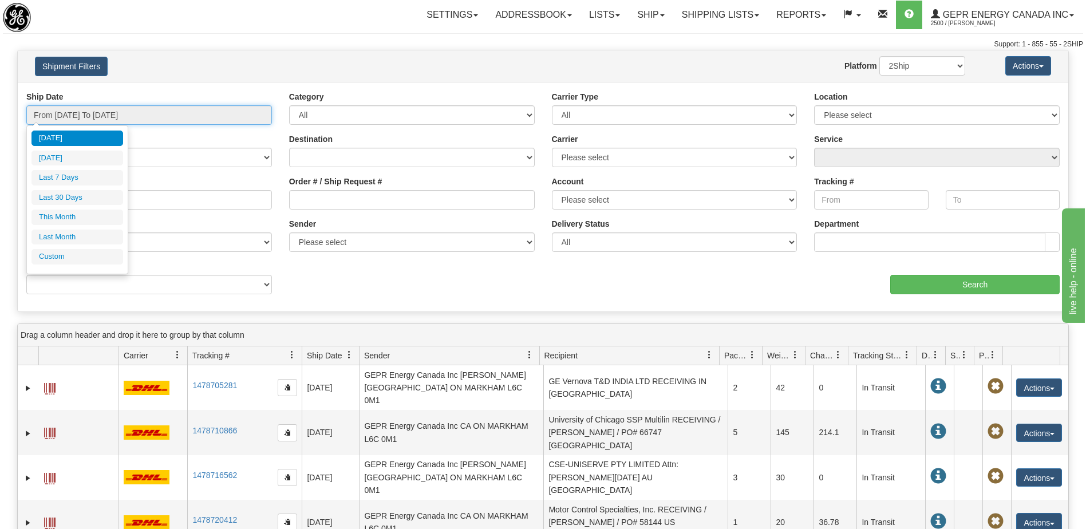
type input "[DATE]"
click at [86, 255] on li "Custom" at bounding box center [77, 256] width 92 height 15
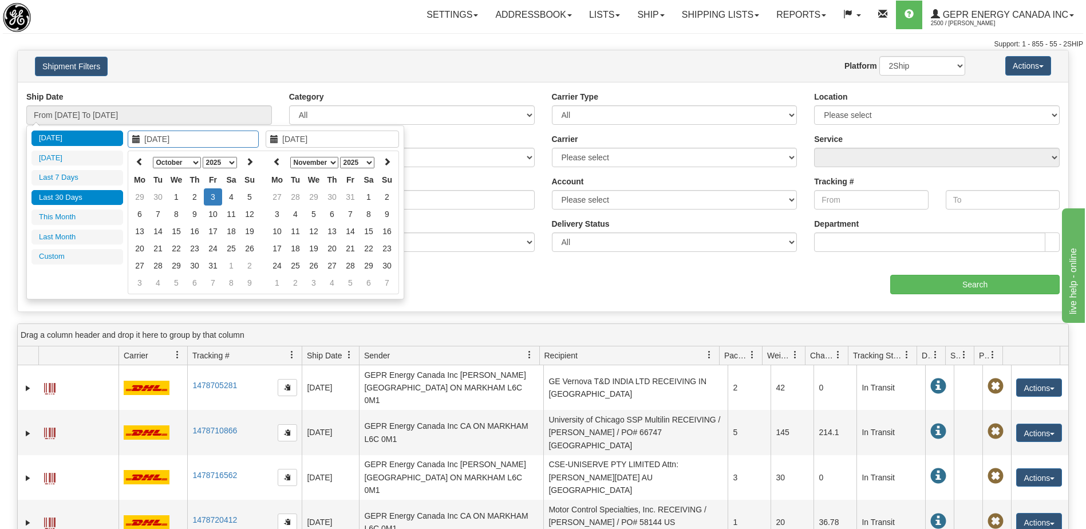
type input "[DATE]"
type input "10/01/2025"
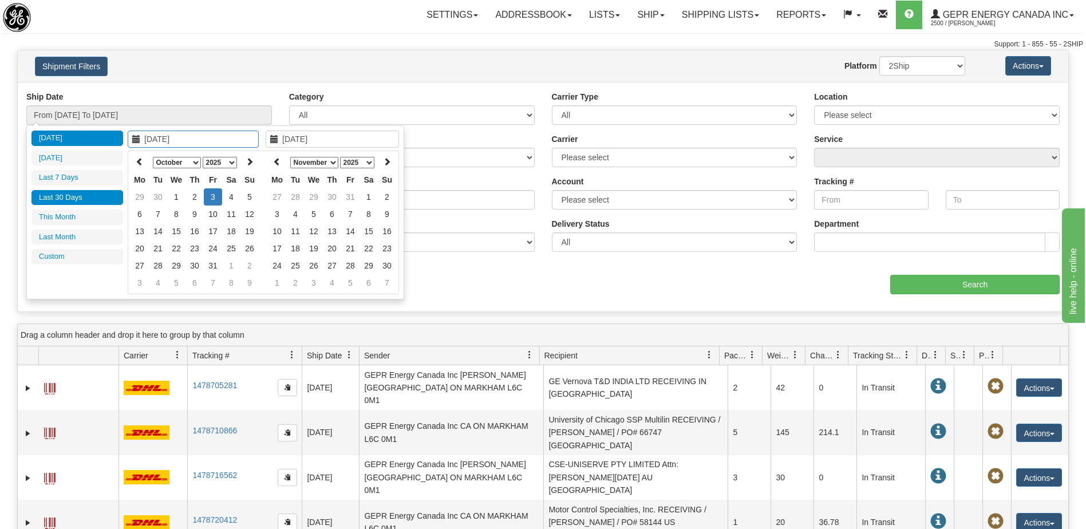
type input "10/31/2025"
type input "09/04/2025"
type input "[DATE]"
click at [140, 166] on th at bounding box center [140, 162] width 18 height 18
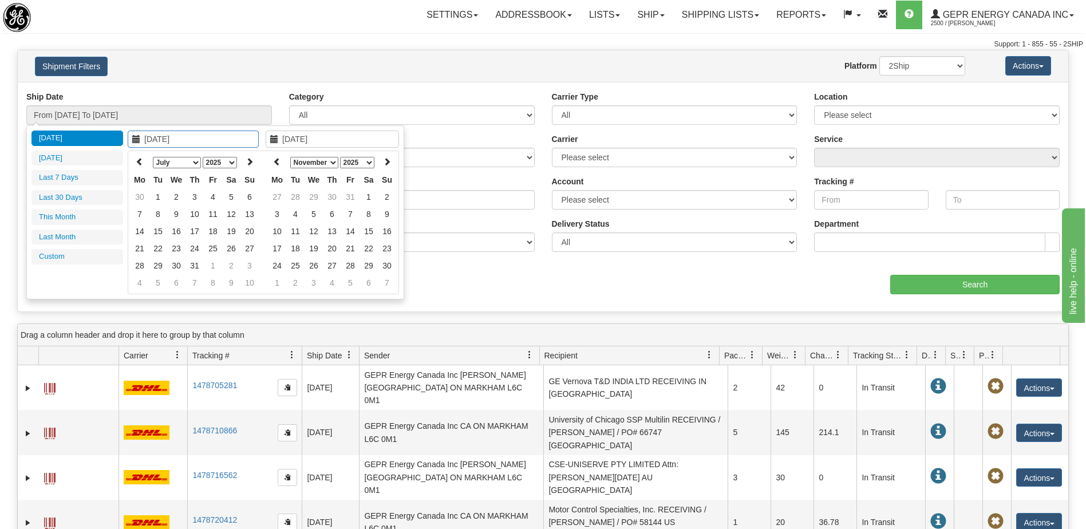
click at [140, 166] on th at bounding box center [140, 162] width 18 height 18
type input "05/01/2025"
click at [197, 203] on td "1" at bounding box center [194, 196] width 18 height 17
click at [278, 161] on icon at bounding box center [277, 161] width 8 height 8
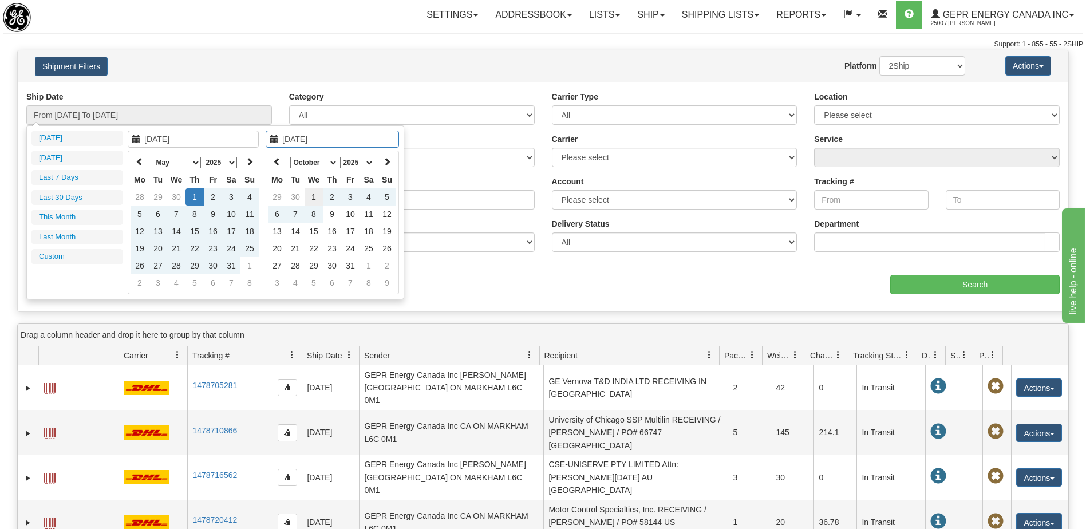
type input "10/01/2025"
click at [317, 198] on td "1" at bounding box center [314, 196] width 18 height 17
type input "From 05/01/2025 To 10/01/2025"
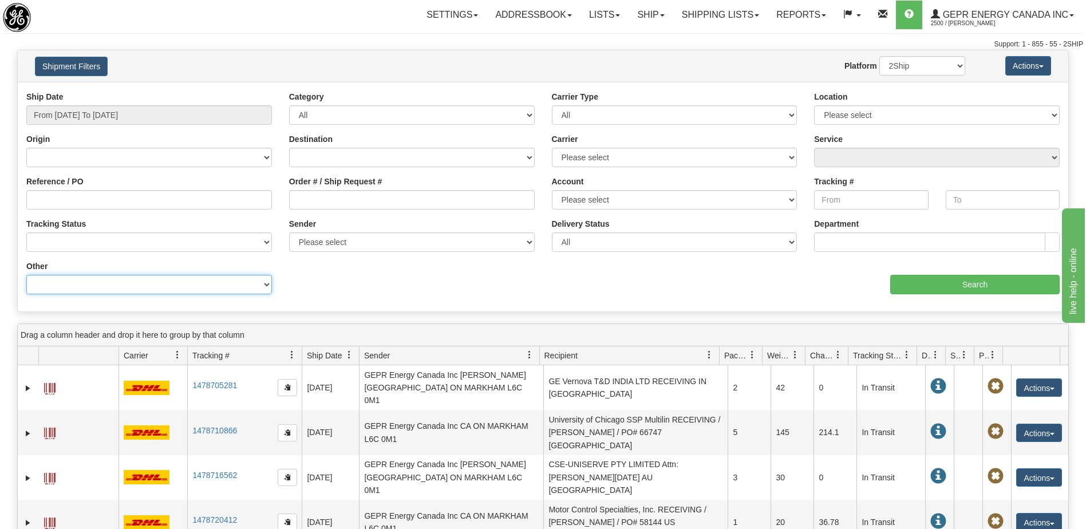
drag, startPoint x: 219, startPoint y: 287, endPoint x: 220, endPoint y: 277, distance: 9.8
click at [219, 287] on select "Billing Account # Billing Type BOL # (LTL) Commodity Or Documents Consolidation…" at bounding box center [149, 284] width 246 height 19
select select "Recipient_ZIP"
click at [26, 275] on select "Billing Account # Billing Type BOL # (LTL) Commodity Or Documents Consolidation…" at bounding box center [149, 284] width 246 height 19
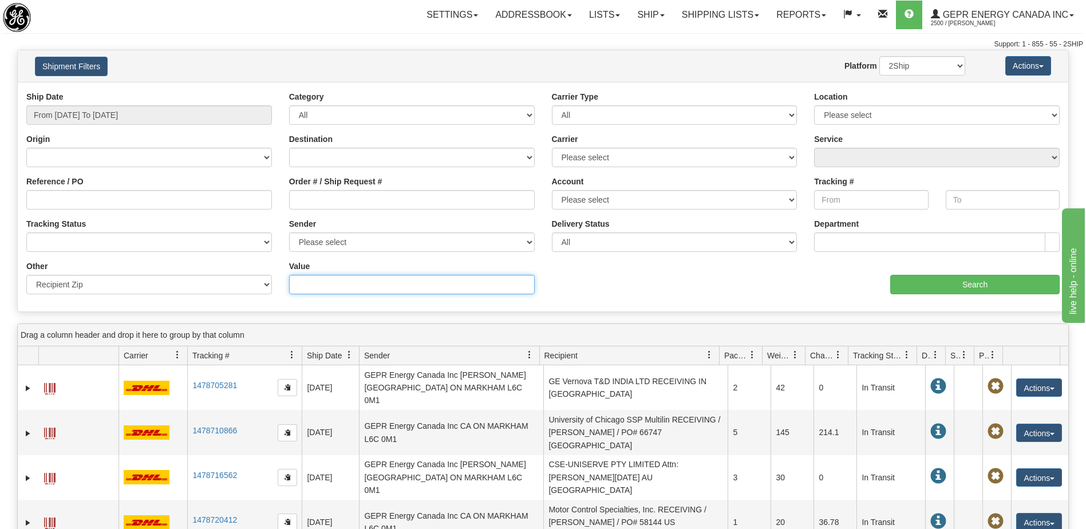
click at [307, 288] on input "Value" at bounding box center [412, 284] width 246 height 19
paste input "11510"
type input "11510"
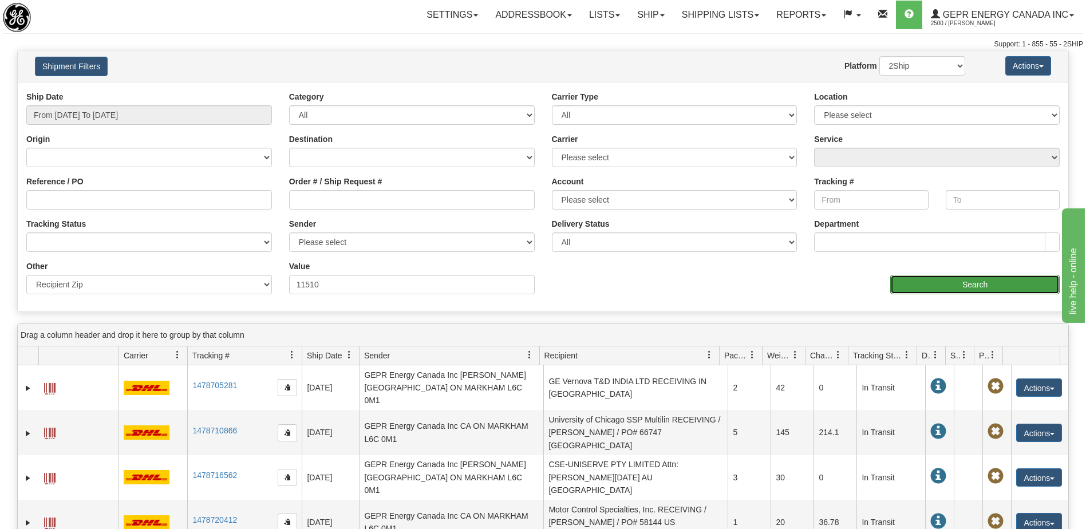
click at [952, 286] on input "Search" at bounding box center [974, 284] width 169 height 19
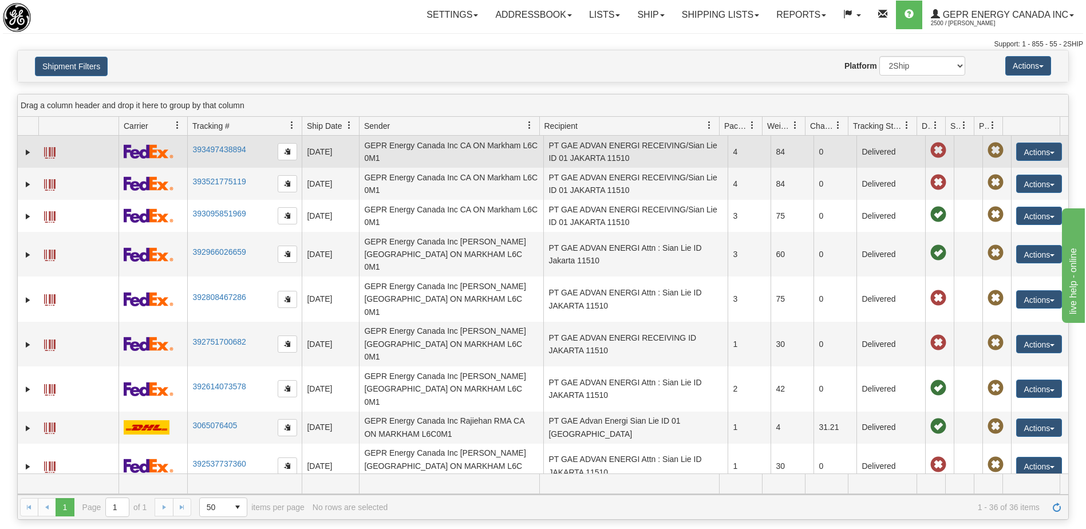
click at [630, 154] on td "PT GAE ADVAN ENERGI RECEIVING/Sian Lie ID 01 JAKARTA 11510" at bounding box center [635, 152] width 184 height 32
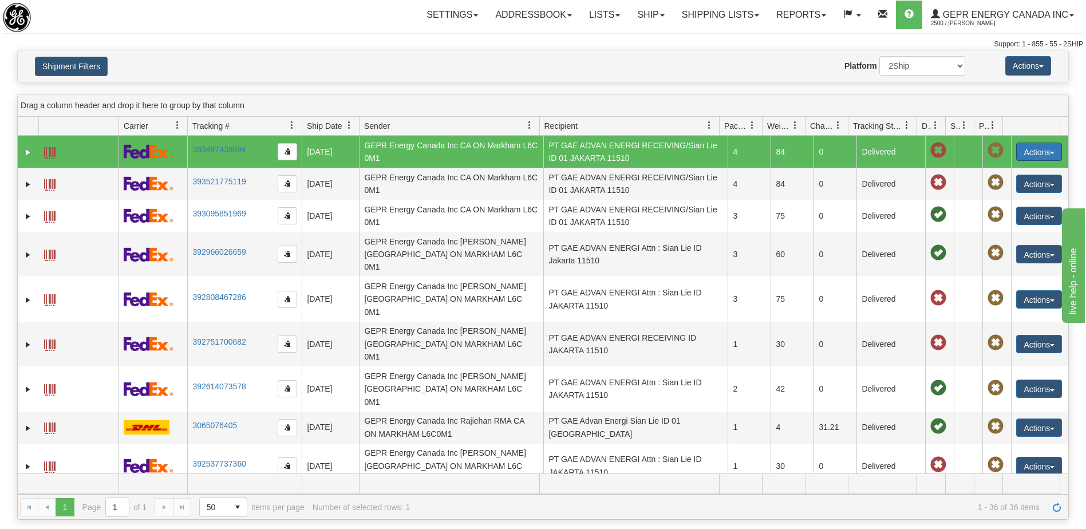
click at [1027, 157] on button "Actions" at bounding box center [1039, 152] width 46 height 18
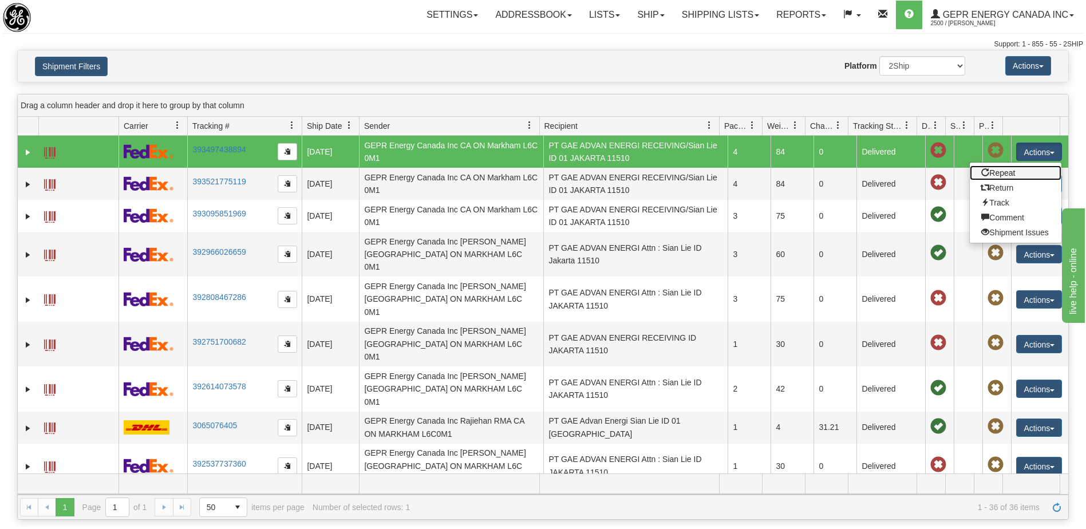
click at [1001, 173] on link "Repeat" at bounding box center [1016, 172] width 92 height 15
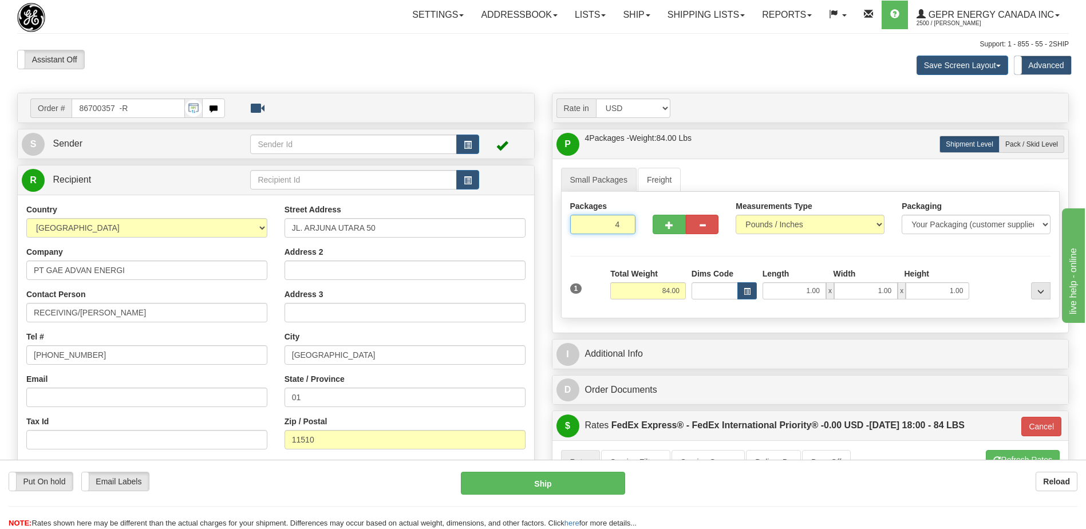
click at [606, 223] on input "4" at bounding box center [603, 224] width 66 height 19
type input "1"
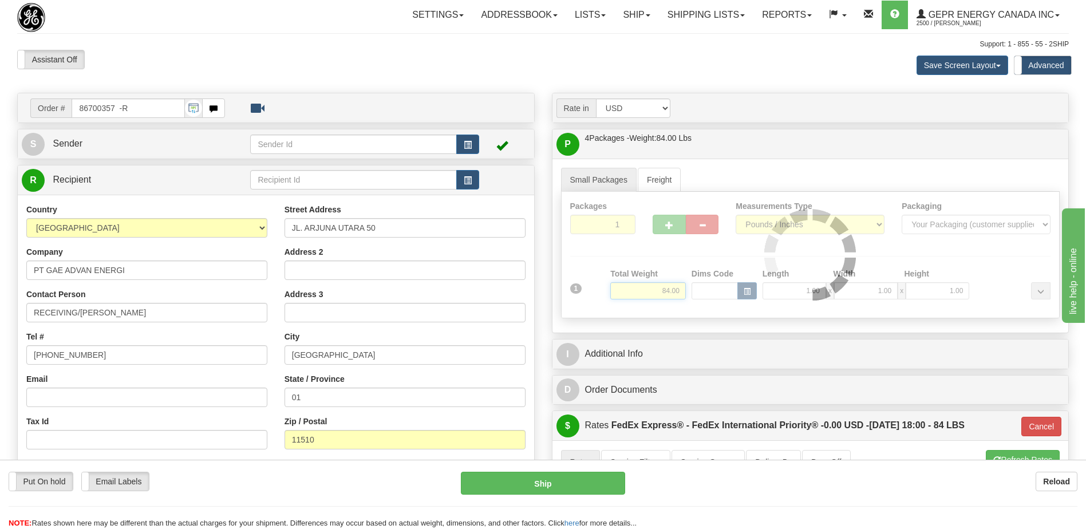
click at [672, 294] on div "Packages 1 1 Measurements Type" at bounding box center [810, 255] width 499 height 127
click at [672, 293] on div at bounding box center [811, 255] width 498 height 126
type input "01"
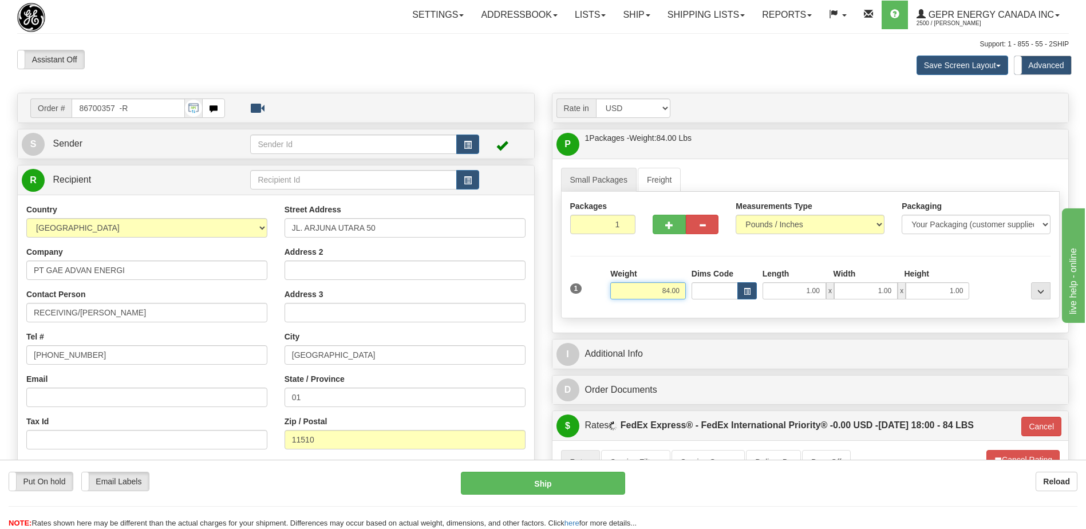
click at [670, 292] on input "84.00" at bounding box center [648, 290] width 76 height 17
type input "1.00"
click at [472, 53] on div "Assistant On Assistant Off Do a return Do a return Previous Next Save Screen La…" at bounding box center [543, 65] width 1069 height 31
drag, startPoint x: 517, startPoint y: 180, endPoint x: 506, endPoint y: 282, distance: 103.1
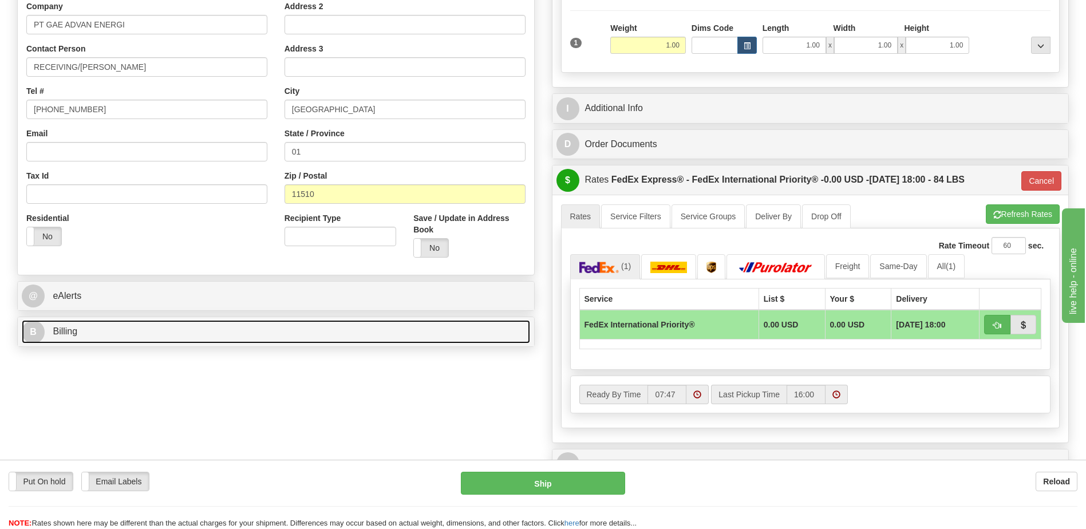
click at [192, 337] on link "B Billing" at bounding box center [276, 331] width 508 height 23
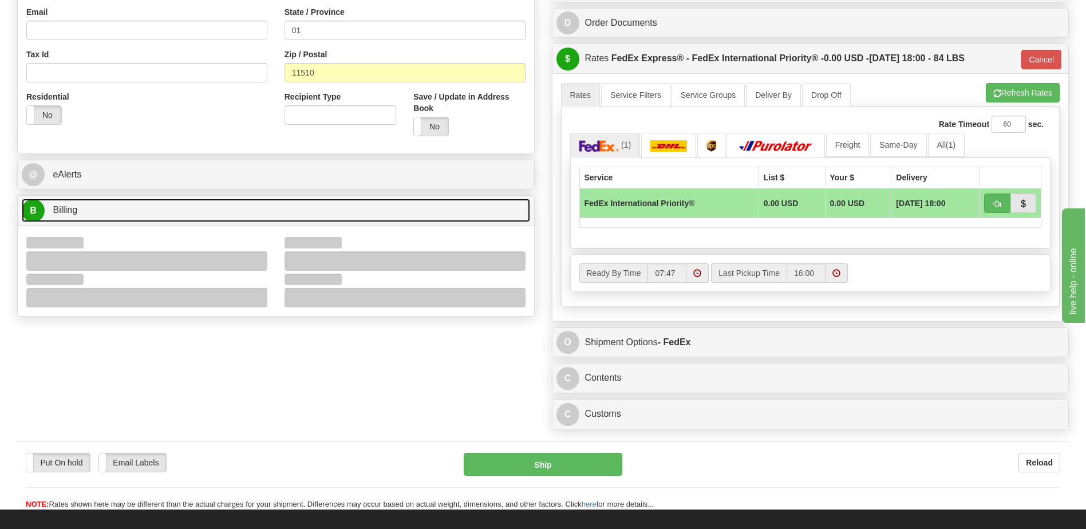
scroll to position [475, 0]
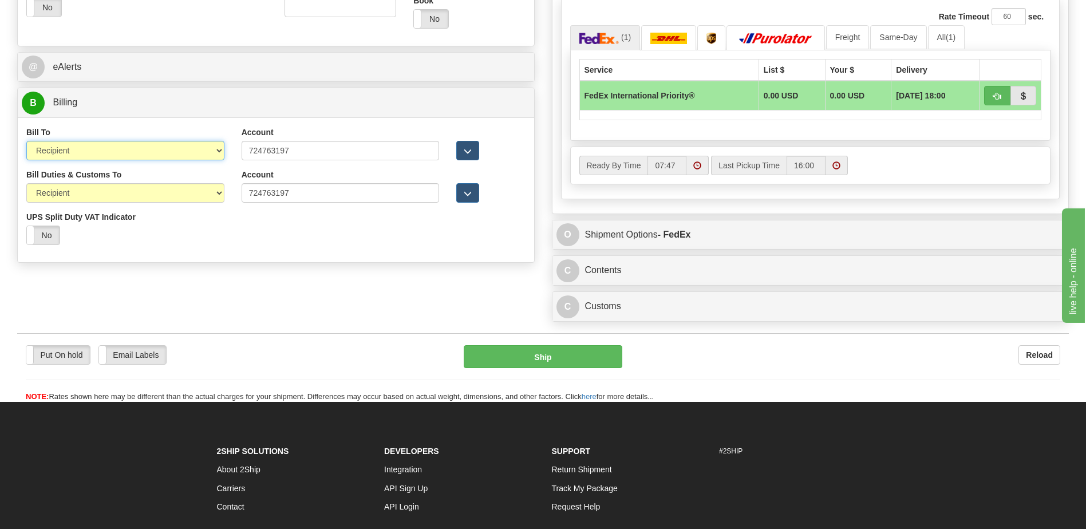
click at [165, 151] on select "Sender Recipient Third Party Collect" at bounding box center [125, 150] width 198 height 19
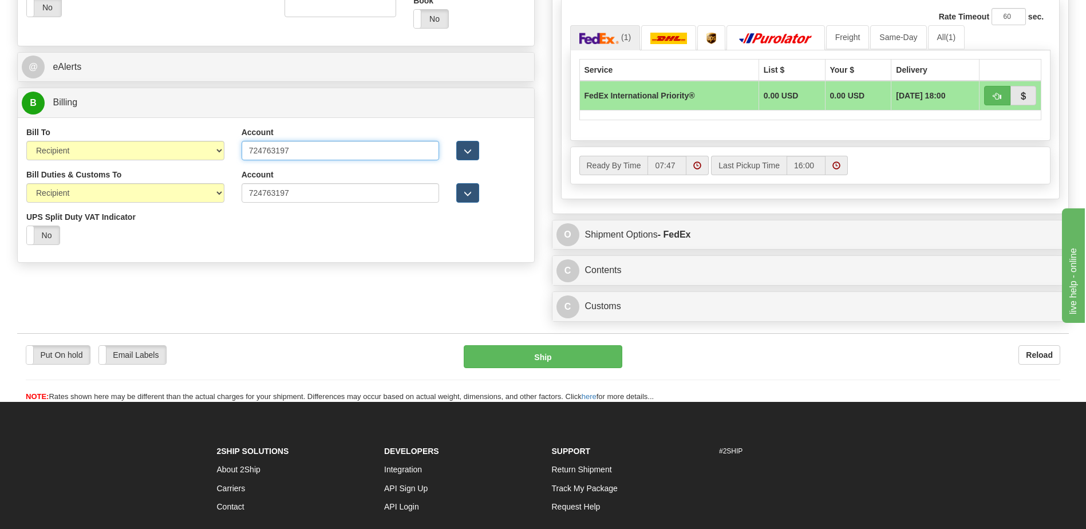
drag, startPoint x: 315, startPoint y: 150, endPoint x: 203, endPoint y: 158, distance: 112.5
click at [203, 158] on div "Bill To Sender Recipient Third Party Collect Account 724763197 3rd Party Accoun…" at bounding box center [276, 148] width 516 height 42
drag, startPoint x: 297, startPoint y: 196, endPoint x: 134, endPoint y: 184, distance: 163.7
click at [135, 184] on div "Bill Duties & Customs To Sender Recipient Third Party UPS Split Duty VAT Indica…" at bounding box center [276, 211] width 516 height 85
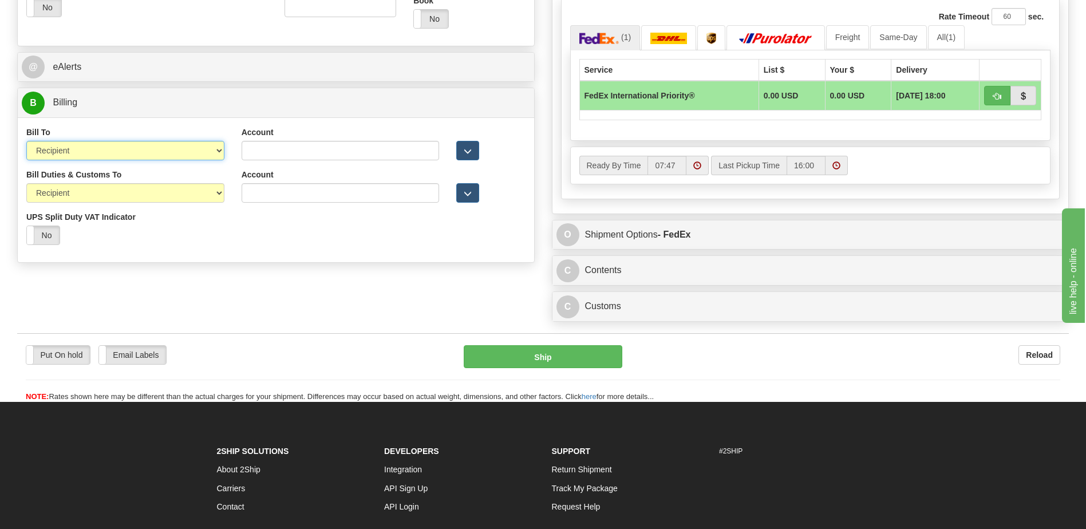
click at [131, 152] on select "Sender Recipient Third Party Collect" at bounding box center [125, 150] width 198 height 19
select select "1"
click at [26, 141] on select "Sender Recipient Third Party Collect" at bounding box center [125, 150] width 198 height 19
type input "01"
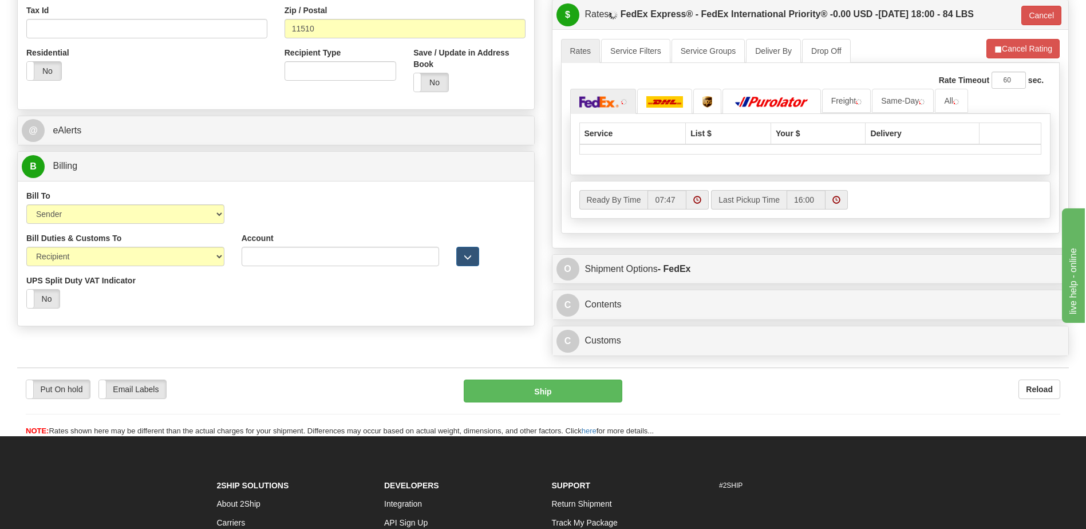
scroll to position [303, 0]
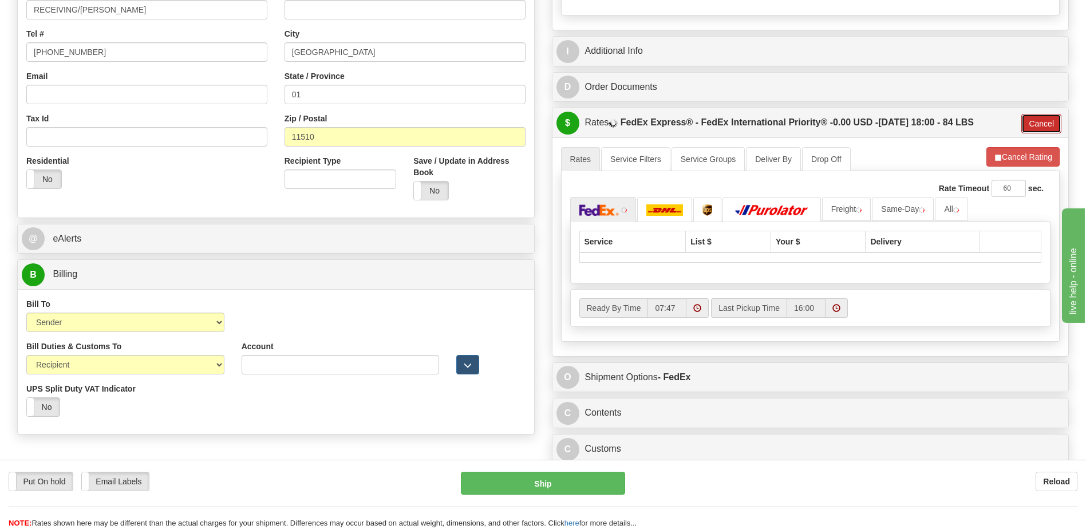
click at [1039, 119] on button "Cancel" at bounding box center [1041, 123] width 40 height 19
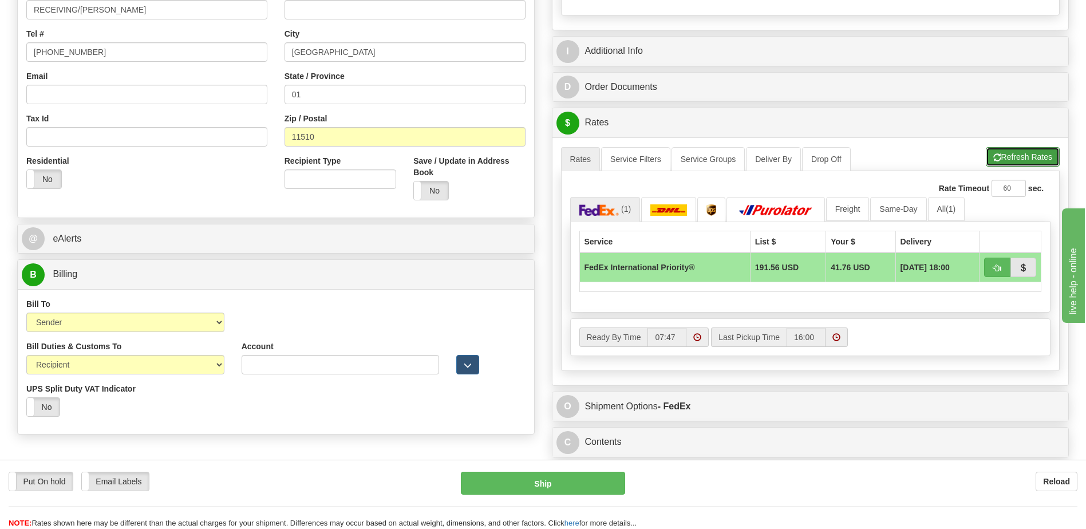
click at [1031, 152] on button "Refresh Rates" at bounding box center [1023, 156] width 74 height 19
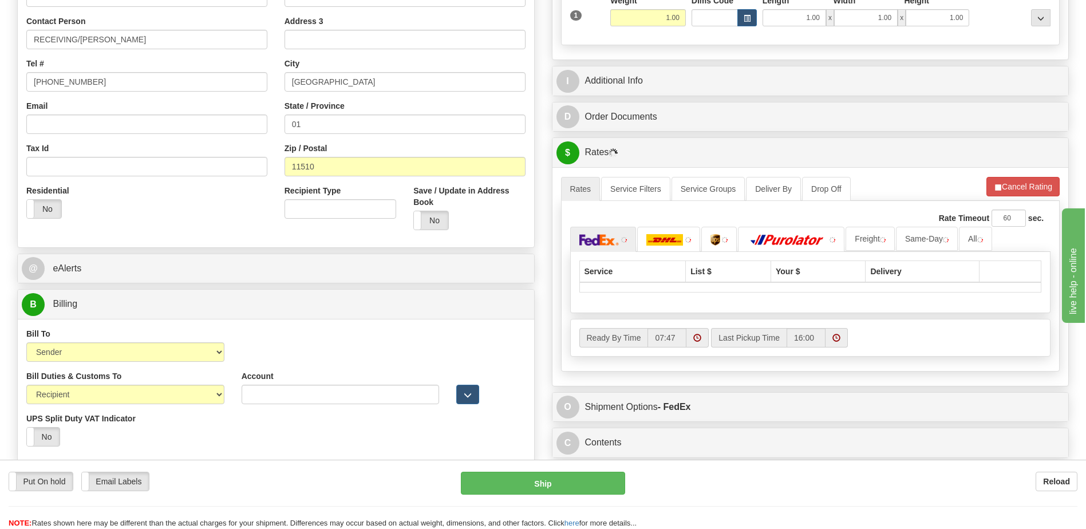
scroll to position [74, 0]
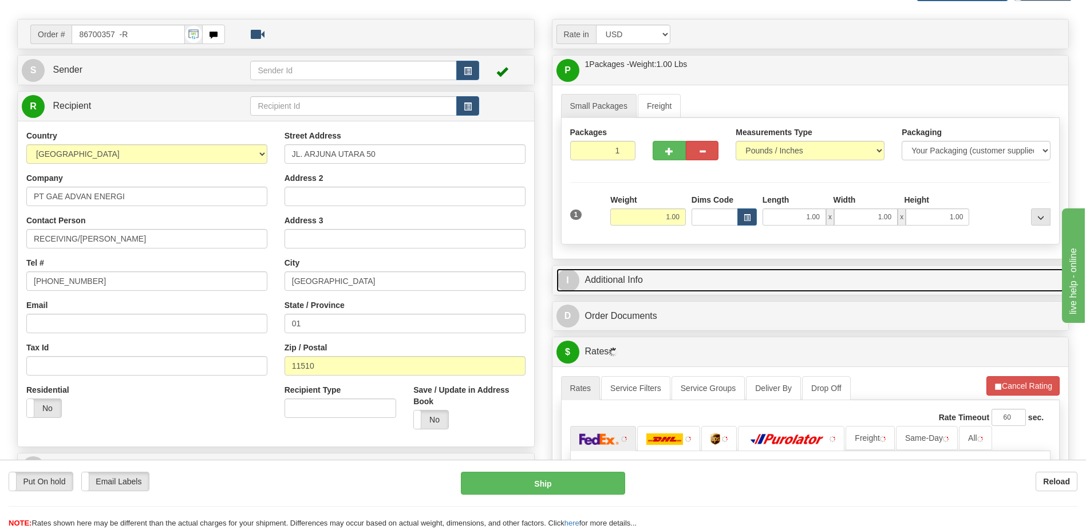
click at [646, 275] on link "I Additional Info" at bounding box center [810, 280] width 508 height 23
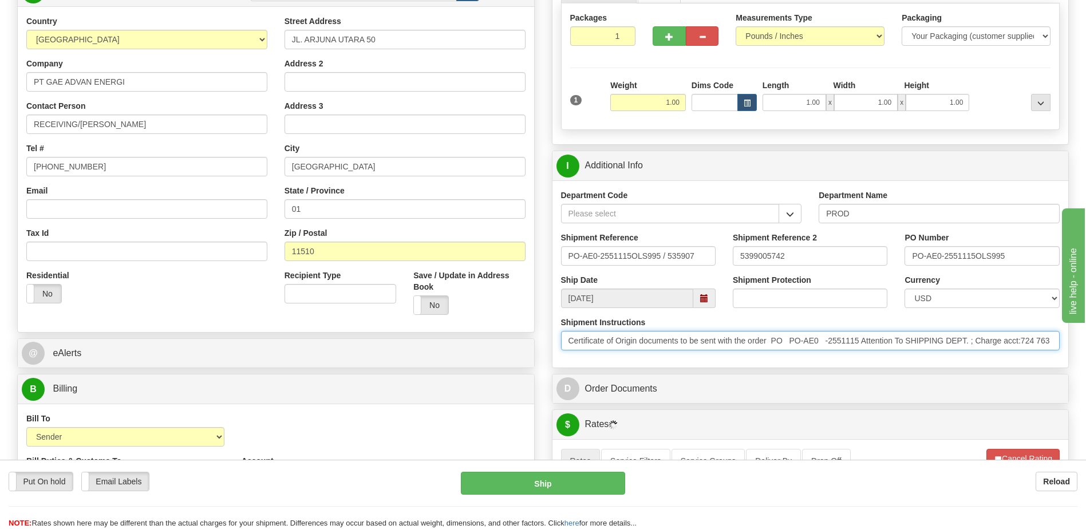
scroll to position [0, 18]
drag, startPoint x: 577, startPoint y: 344, endPoint x: 1167, endPoint y: 354, distance: 590.4
click at [1086, 341] on html "Training Course Close Toggle navigation Settings Shipping Preferences New Sende…" at bounding box center [543, 76] width 1086 height 529
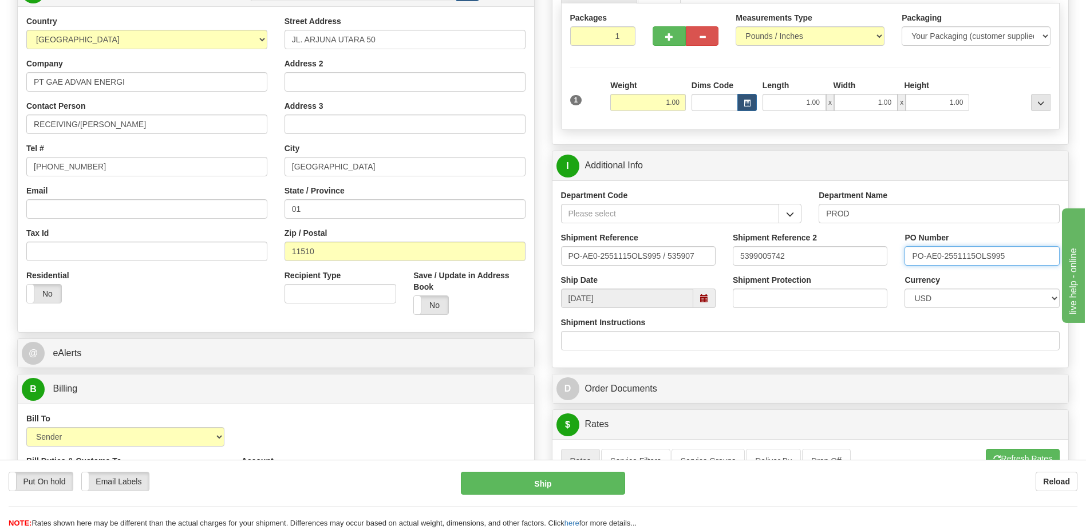
drag, startPoint x: 907, startPoint y: 250, endPoint x: 803, endPoint y: 275, distance: 106.6
click at [834, 259] on div "Shipment Reference PO-AE0-2551115OLS995 / 535907 Shipment Reference 2 539900574…" at bounding box center [810, 253] width 516 height 42
drag, startPoint x: 798, startPoint y: 259, endPoint x: 731, endPoint y: 258, distance: 67.0
click at [731, 258] on div "Shipment Reference 2 5399005742" at bounding box center [810, 253] width 172 height 42
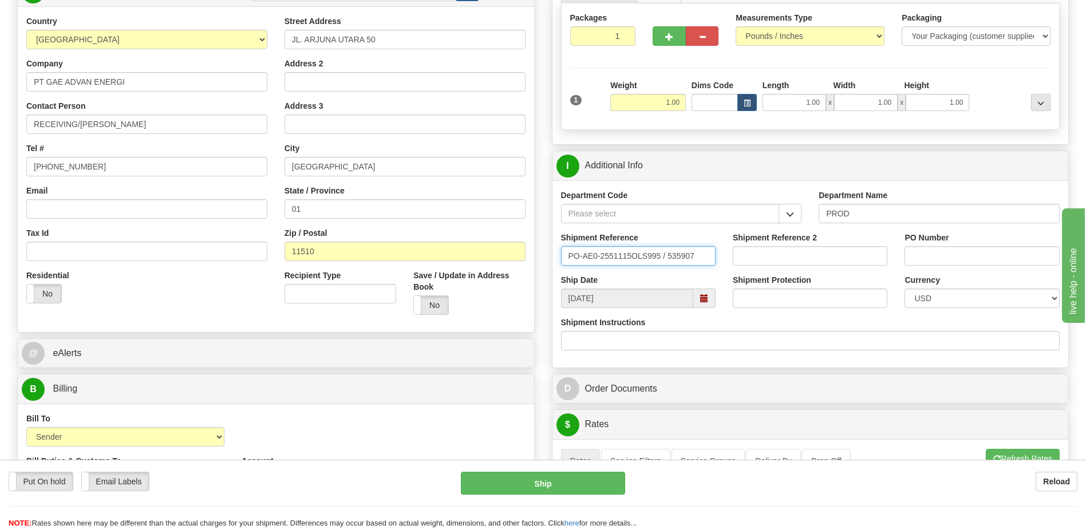
drag, startPoint x: 699, startPoint y: 256, endPoint x: 508, endPoint y: 254, distance: 190.7
click at [604, 259] on input "Shipment Reference" at bounding box center [638, 255] width 155 height 19
paste input "license"
click at [570, 255] on input "license" at bounding box center [638, 255] width 155 height 19
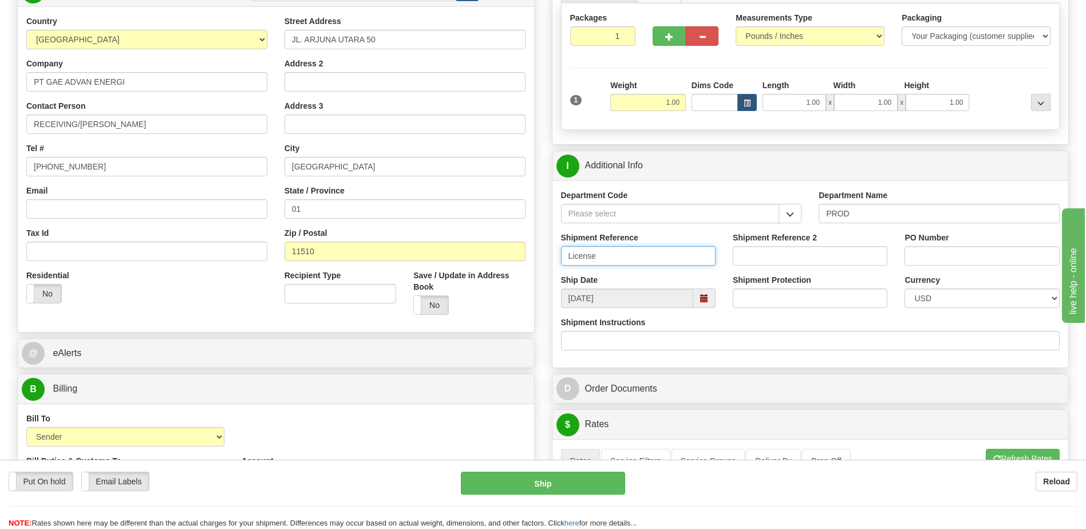
type input "License"
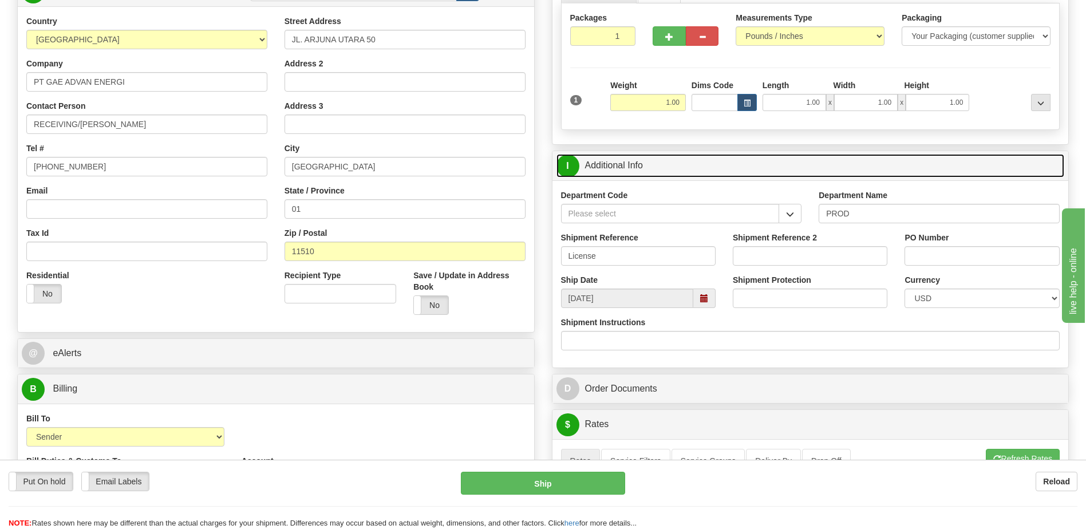
click at [691, 171] on link "I Additional Info" at bounding box center [810, 165] width 508 height 23
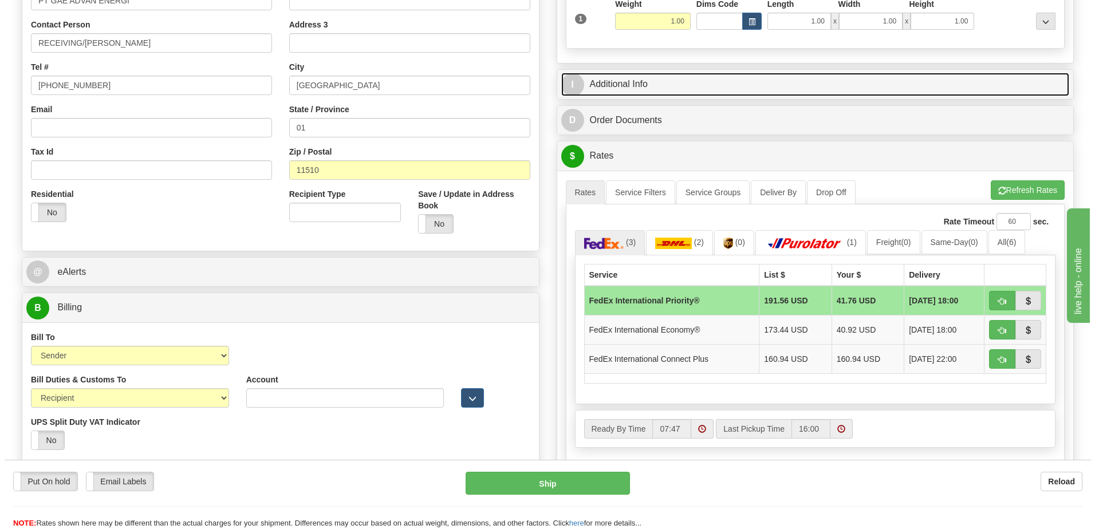
scroll to position [417, 0]
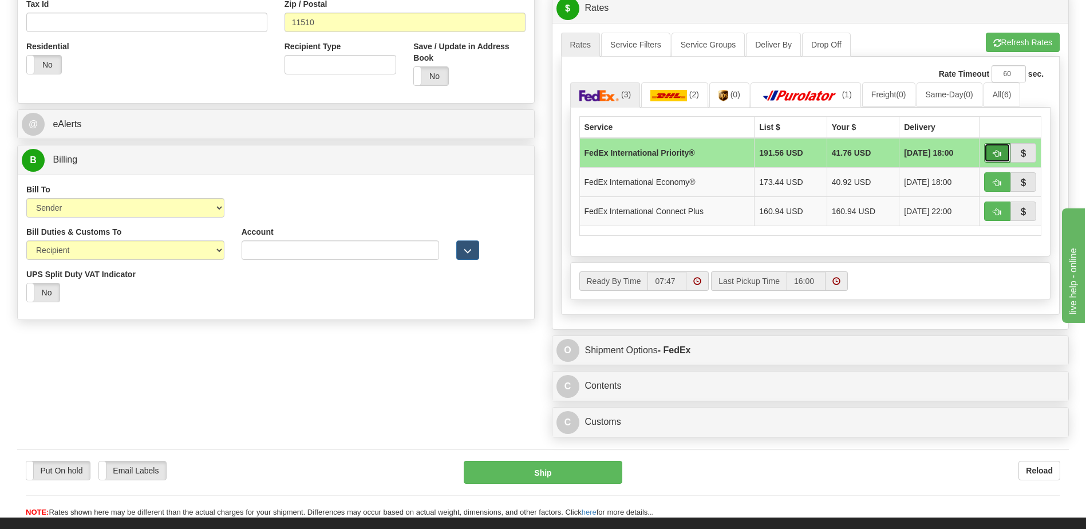
click at [988, 159] on button "button" at bounding box center [997, 152] width 26 height 19
type input "01"
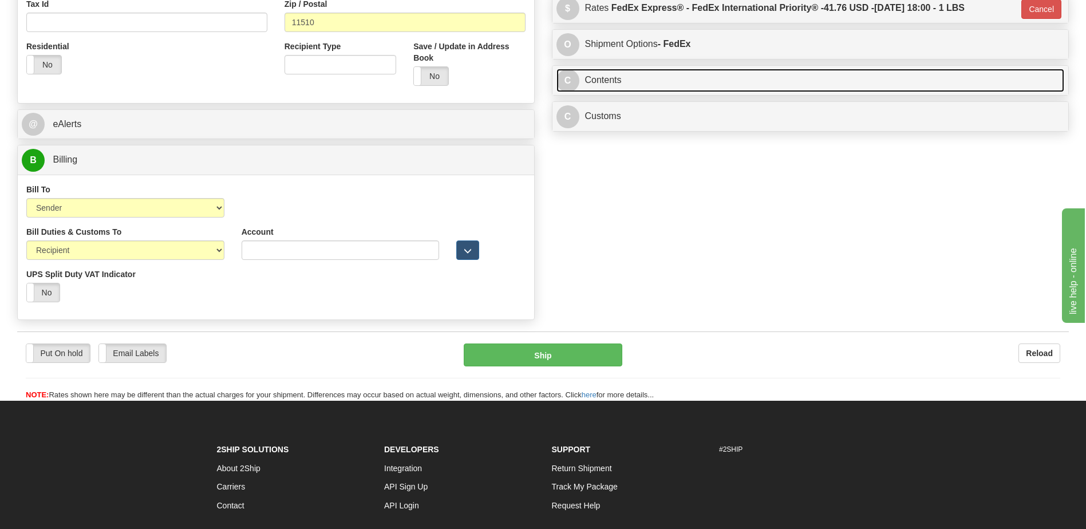
click at [645, 77] on link "C Contents" at bounding box center [810, 80] width 508 height 23
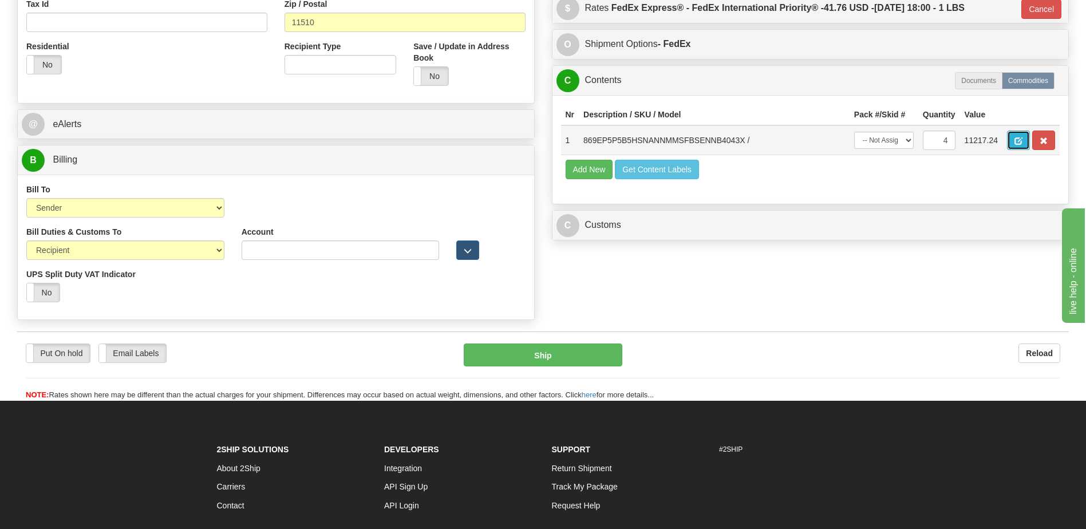
click at [1015, 143] on span "button" at bounding box center [1019, 140] width 8 height 7
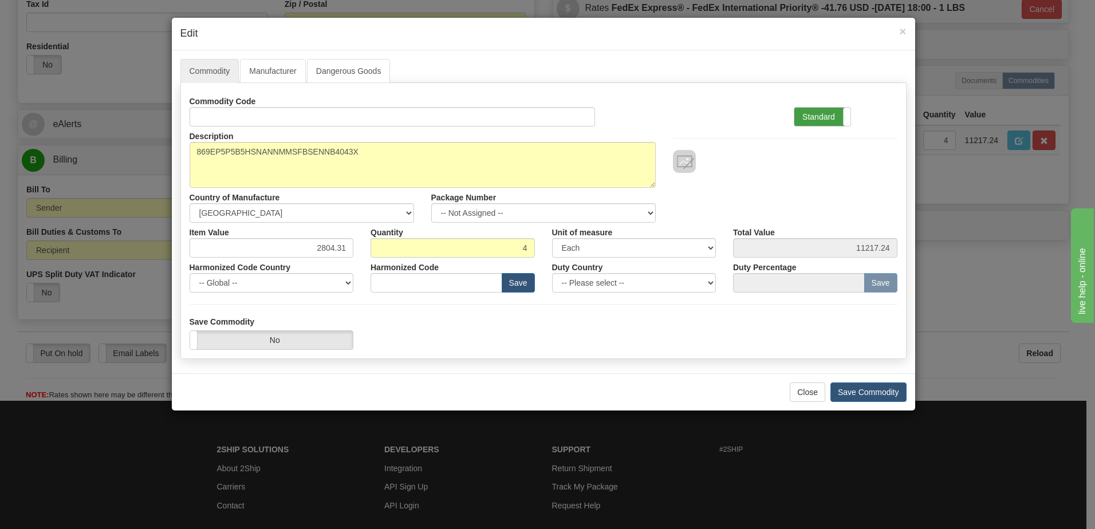
click at [813, 115] on label "Standard" at bounding box center [822, 117] width 56 height 18
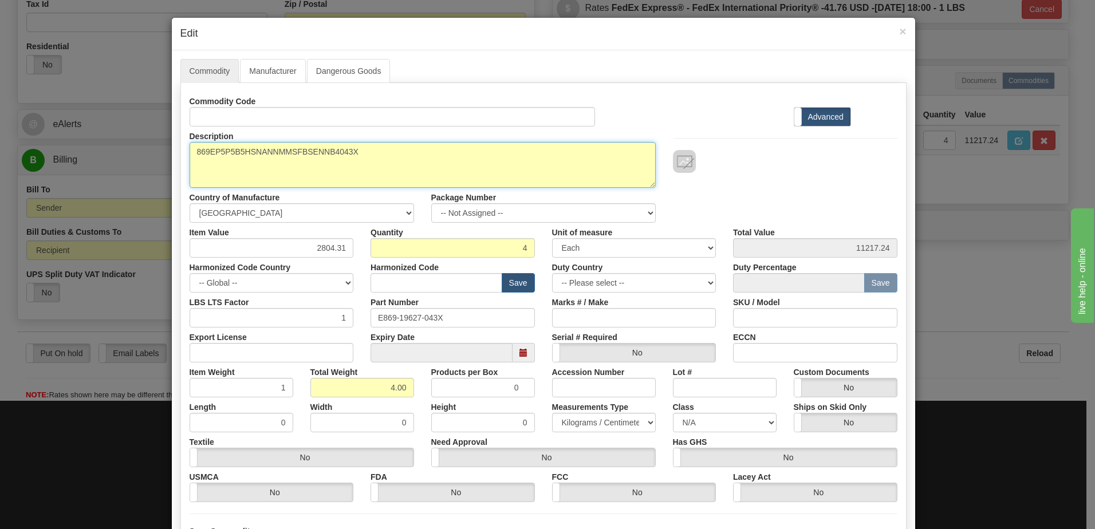
drag, startPoint x: 377, startPoint y: 159, endPoint x: 162, endPoint y: 168, distance: 214.9
click at [163, 168] on div "× Edit Commodity Manufacturer Dangerous Goods Commodity Code Standard Advanced …" at bounding box center [547, 264] width 1095 height 529
type textarea "EVP-0001"
click at [356, 156] on textarea "869EP5P5B5HSNANNMMSFBSENNB4043X" at bounding box center [423, 165] width 466 height 46
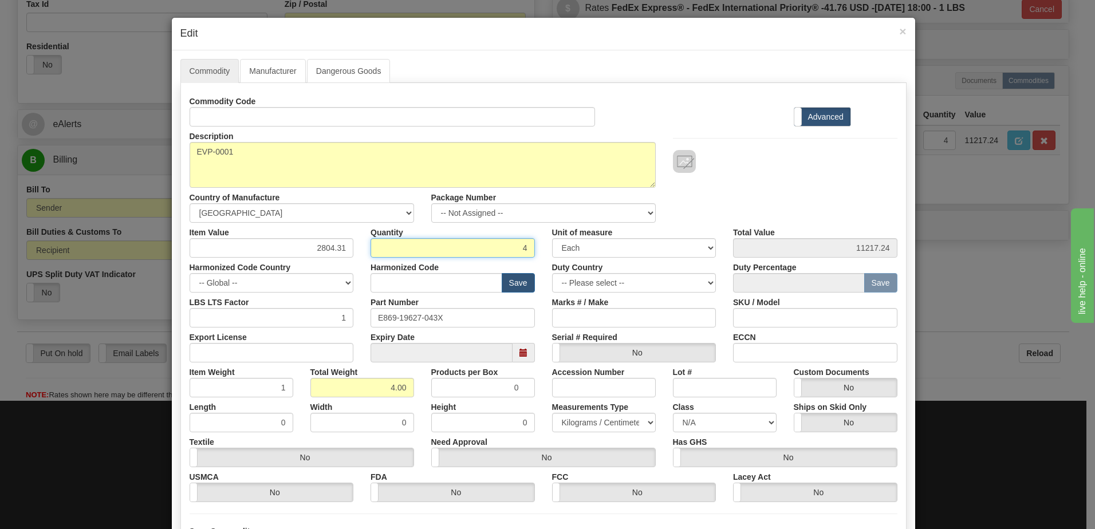
drag, startPoint x: 511, startPoint y: 245, endPoint x: 617, endPoint y: 252, distance: 106.1
click at [617, 252] on div "Item Value 2804.31 Quantity 4 Unit of measure 3 Thousand Square Inches Adjustme…" at bounding box center [543, 240] width 725 height 35
type input "1"
type input "2804.31"
type input "1.00"
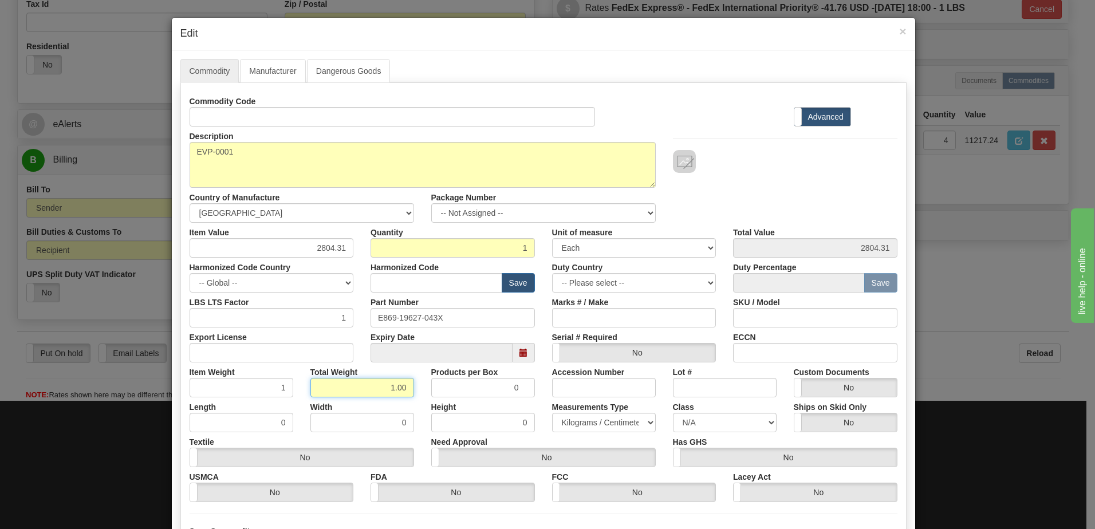
click at [318, 391] on input "1.00" at bounding box center [362, 387] width 104 height 19
drag, startPoint x: 318, startPoint y: 391, endPoint x: 484, endPoint y: 390, distance: 166.0
click at [484, 390] on div "Item Weight 1 Total Weight 1.00 Products per Box 0 Accession Number Lot # Custo…" at bounding box center [543, 379] width 725 height 35
click at [248, 387] on input "1" at bounding box center [242, 387] width 104 height 19
click at [823, 180] on div "Description 869EP5P5B5HSNANNMMSFBSENNB4043X Country of Manufacture -- Unknown -…" at bounding box center [543, 175] width 725 height 96
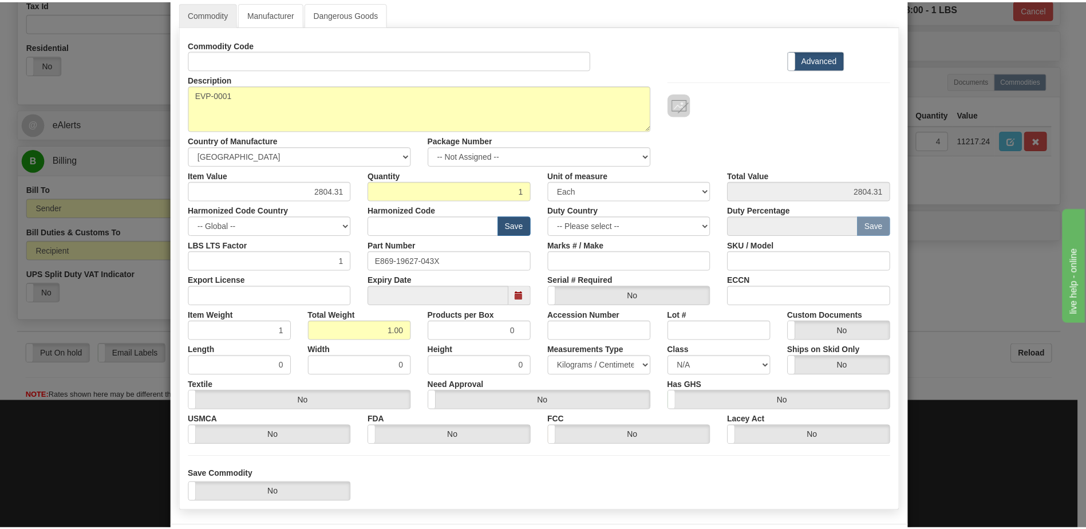
scroll to position [109, 0]
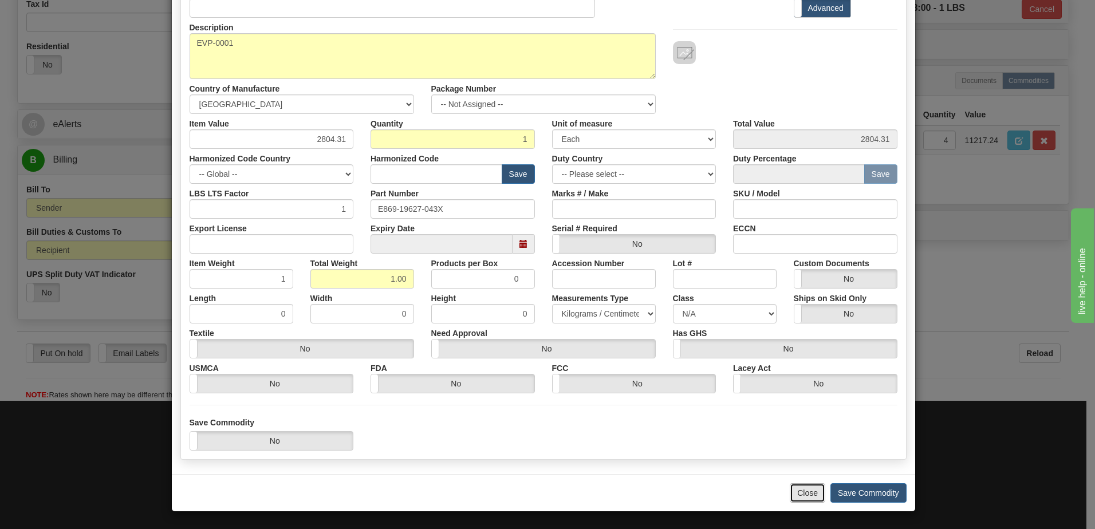
click at [802, 497] on button "Close" at bounding box center [807, 492] width 35 height 19
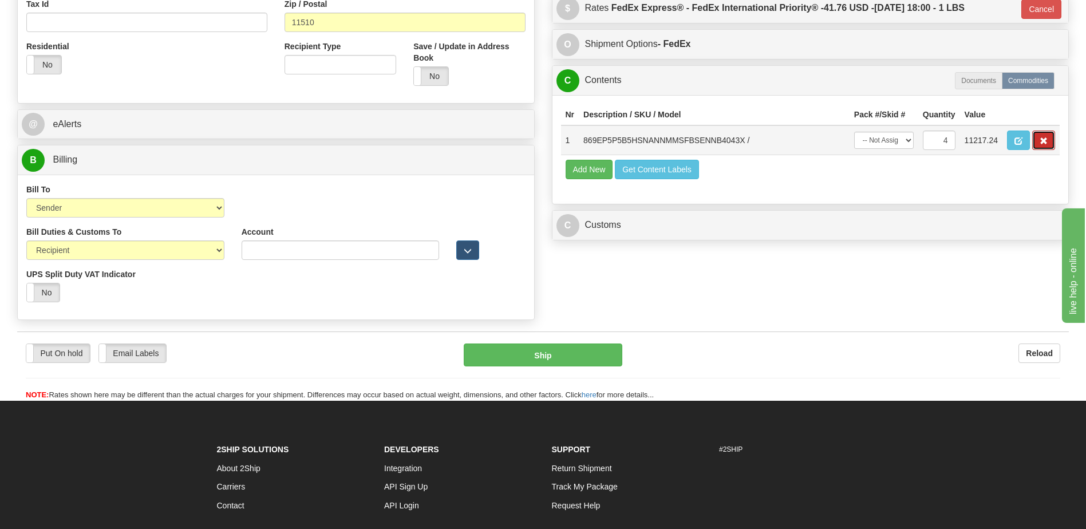
click at [1041, 139] on span "button" at bounding box center [1044, 140] width 8 height 7
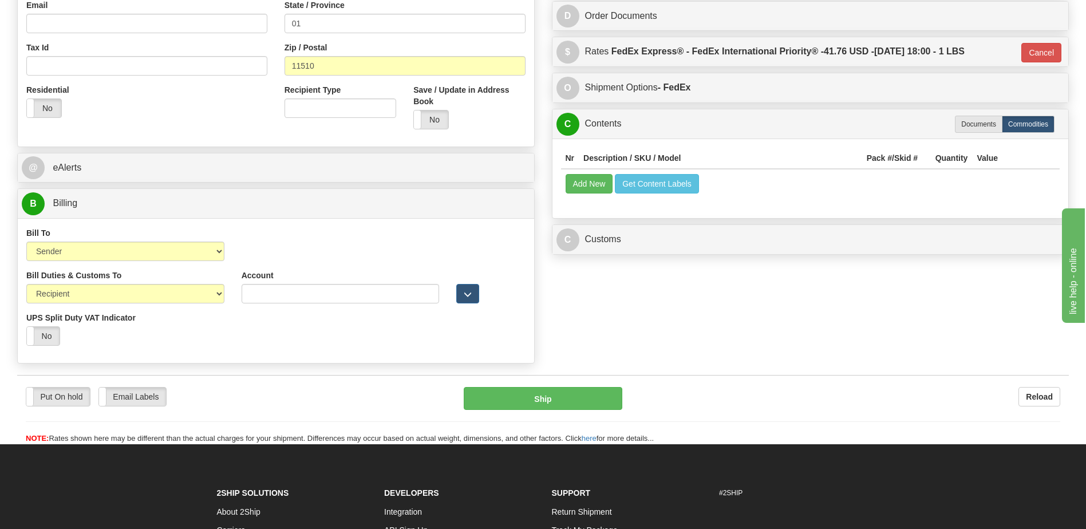
scroll to position [303, 0]
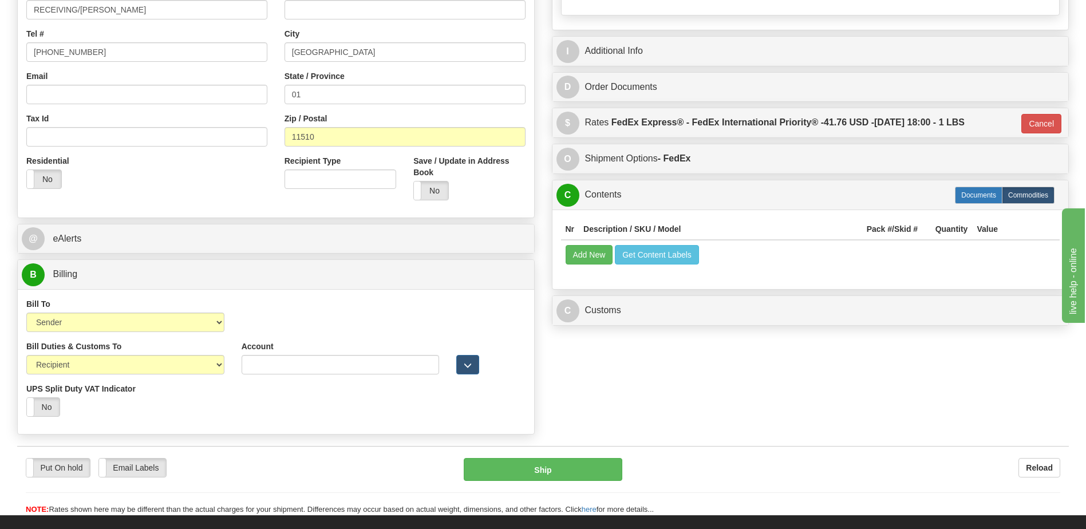
click at [974, 190] on label "Documents" at bounding box center [979, 195] width 48 height 17
type input "01"
radio input "true"
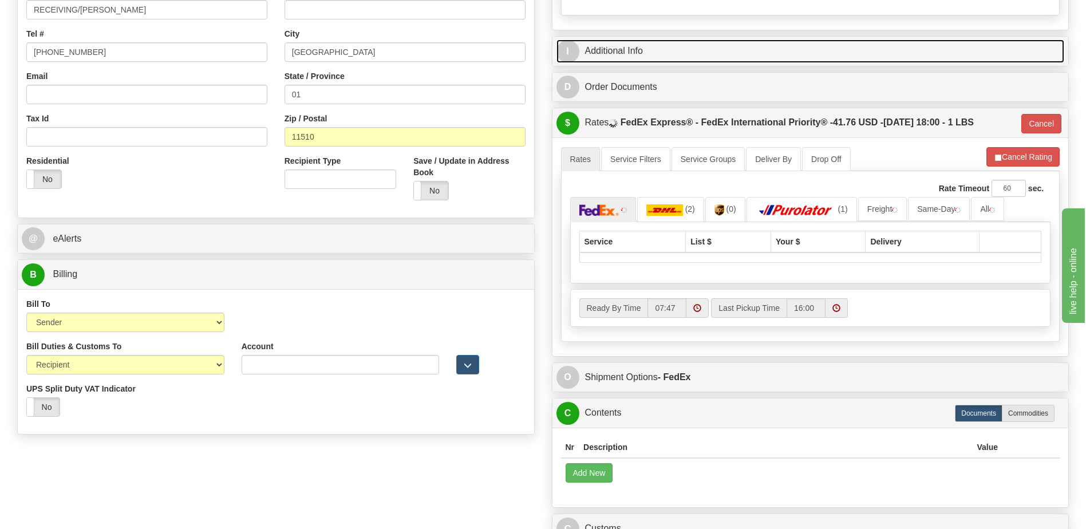
click at [618, 57] on link "I Additional Info" at bounding box center [810, 51] width 508 height 23
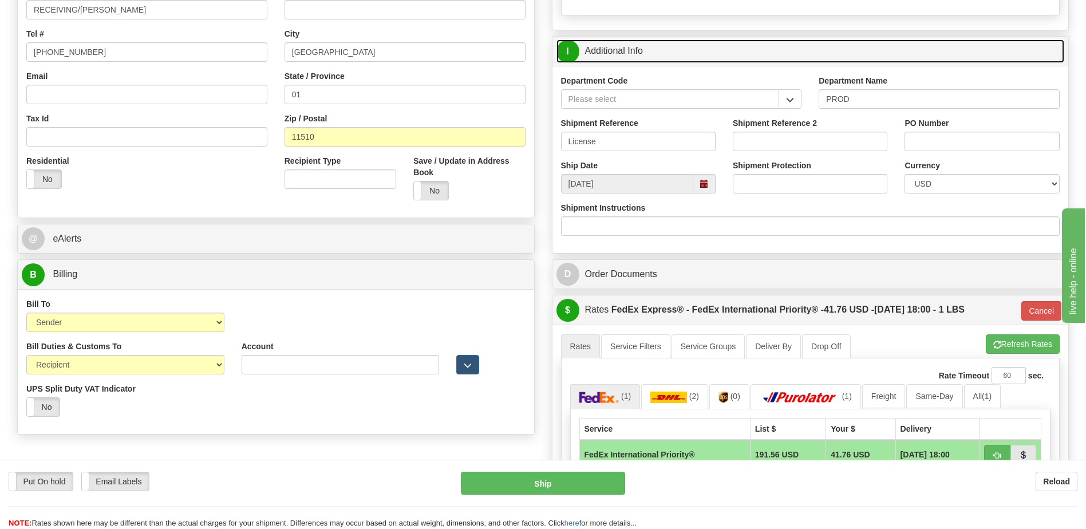
click at [618, 57] on link "I Additional Info" at bounding box center [810, 51] width 508 height 23
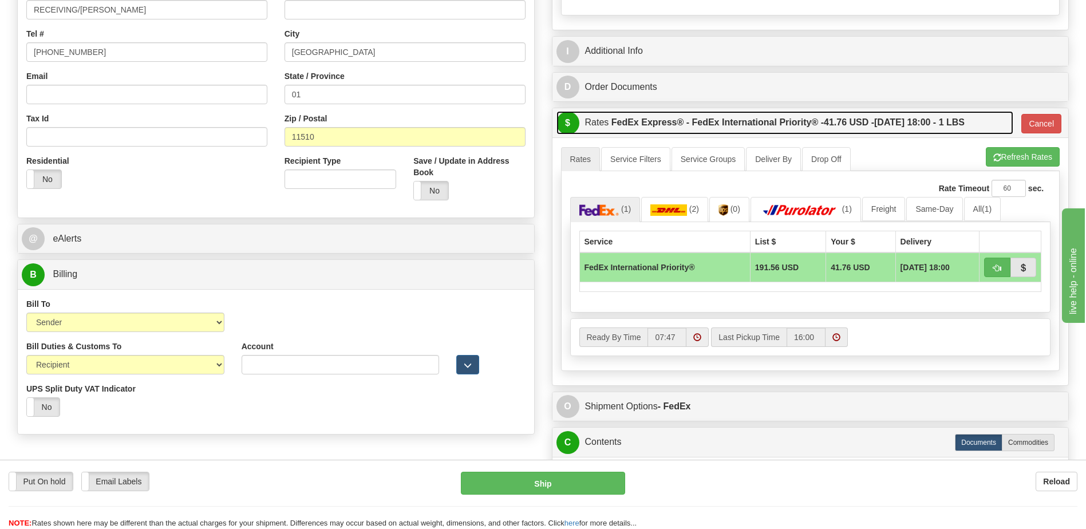
click at [823, 123] on label "FedEx Express® - FedEx International Priority® - 41.76 USD - 10/07/2025 18:00 -…" at bounding box center [787, 122] width 353 height 23
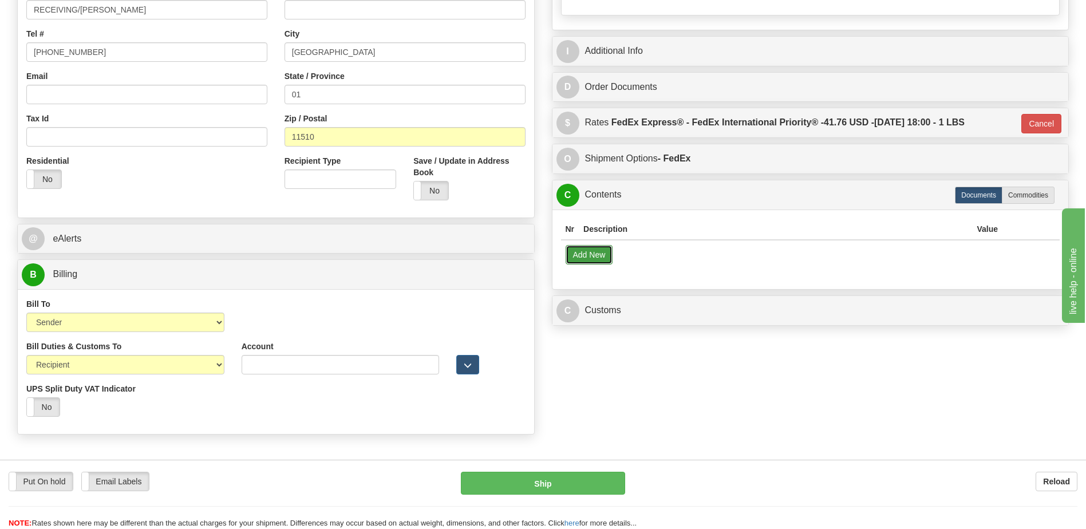
click at [597, 258] on button "Add New" at bounding box center [590, 254] width 48 height 19
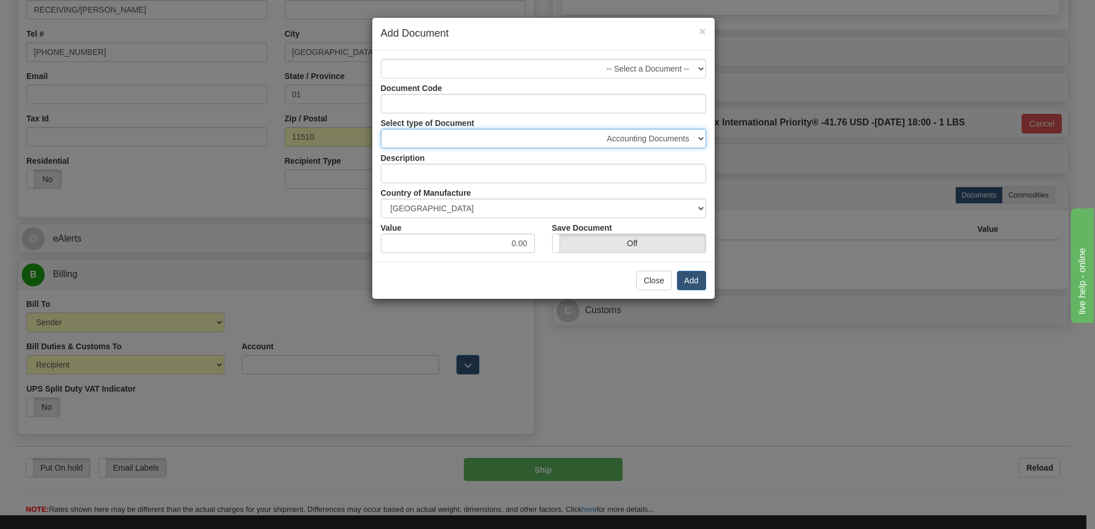
drag, startPoint x: 657, startPoint y: 138, endPoint x: 657, endPoint y: 145, distance: 7.4
click at [657, 138] on select "Accounting Documents Analysis Reports Applications (Completed) Bank Statements …" at bounding box center [543, 138] width 325 height 19
select select "50"
click at [381, 129] on select "Accounting Documents Analysis Reports Applications (Completed) Bank Statements …" at bounding box center [543, 138] width 325 height 19
type input "Shipping Documents"
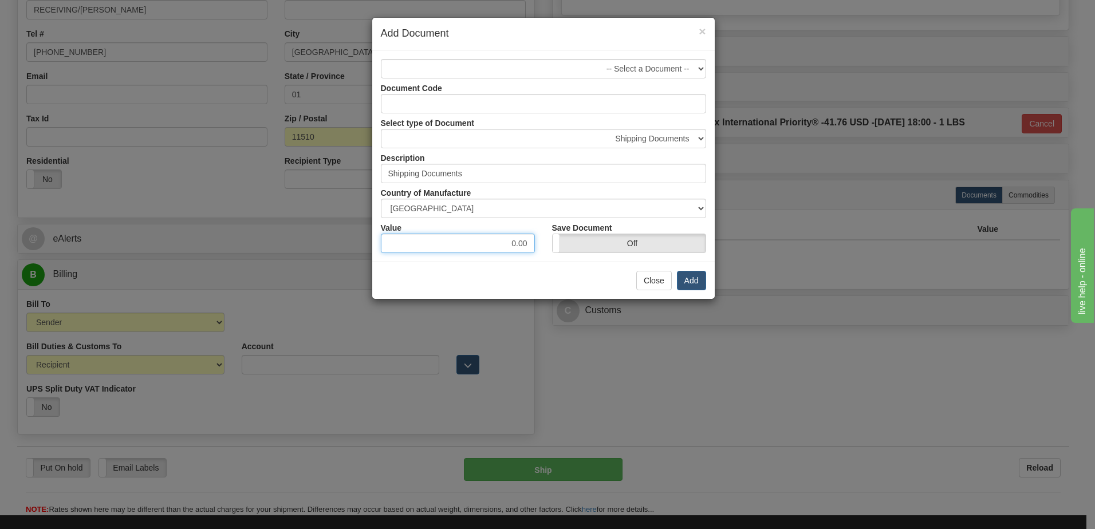
click at [503, 239] on input "0.00" at bounding box center [458, 243] width 154 height 19
type input "10"
click at [688, 282] on button "Add" at bounding box center [691, 280] width 29 height 19
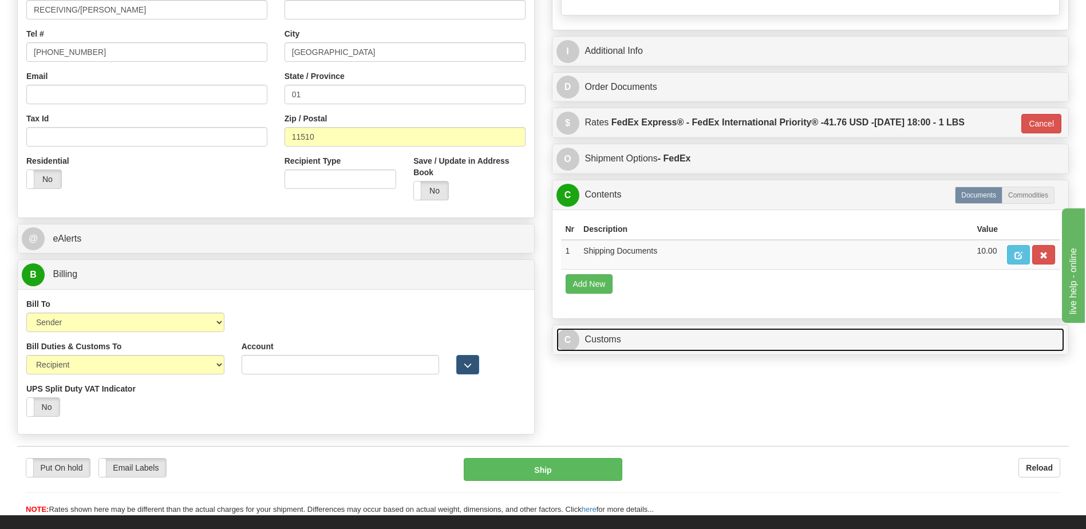
drag, startPoint x: 619, startPoint y: 337, endPoint x: 646, endPoint y: 348, distance: 28.5
click at [619, 337] on link "C Customs" at bounding box center [810, 339] width 508 height 23
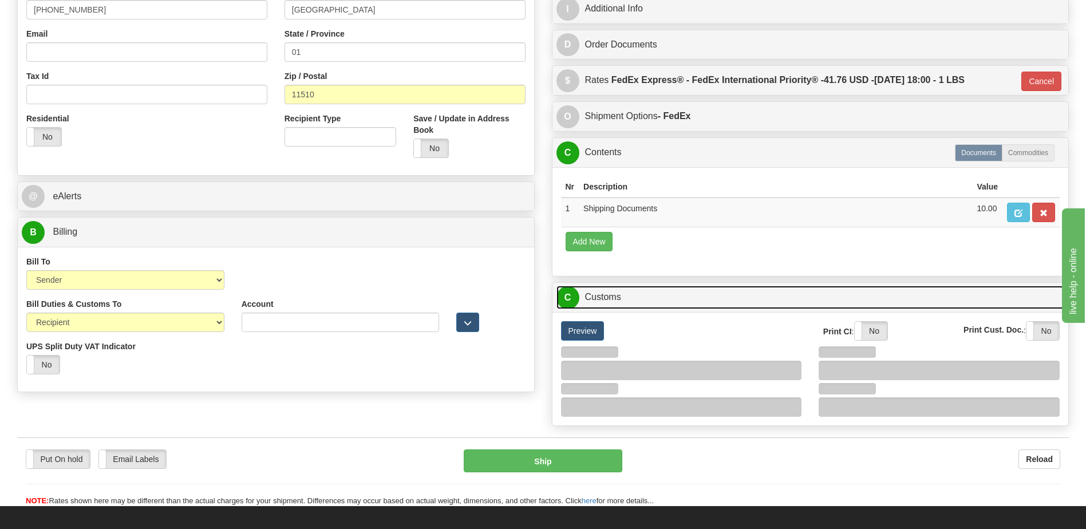
scroll to position [417, 0]
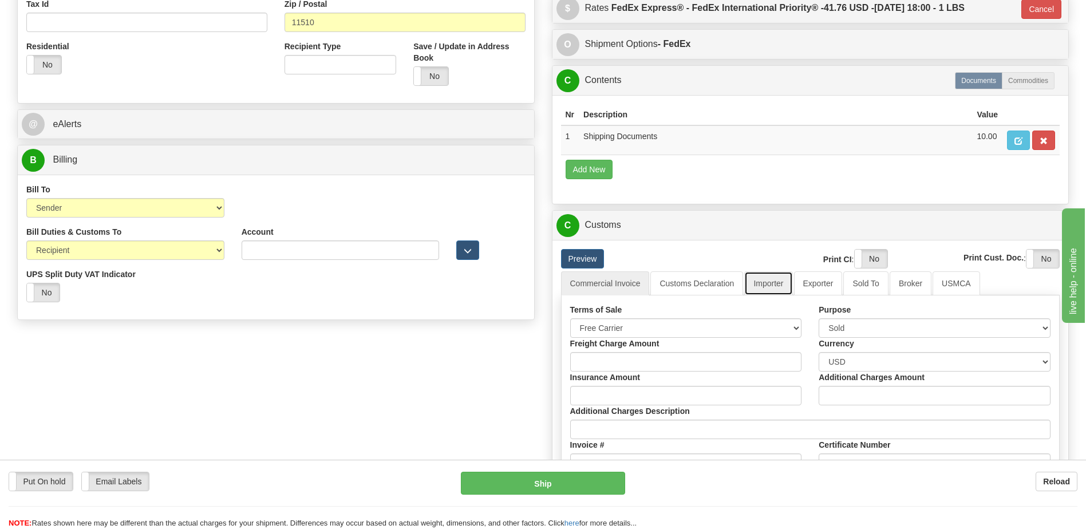
click at [767, 286] on link "Importer" at bounding box center [768, 283] width 48 height 24
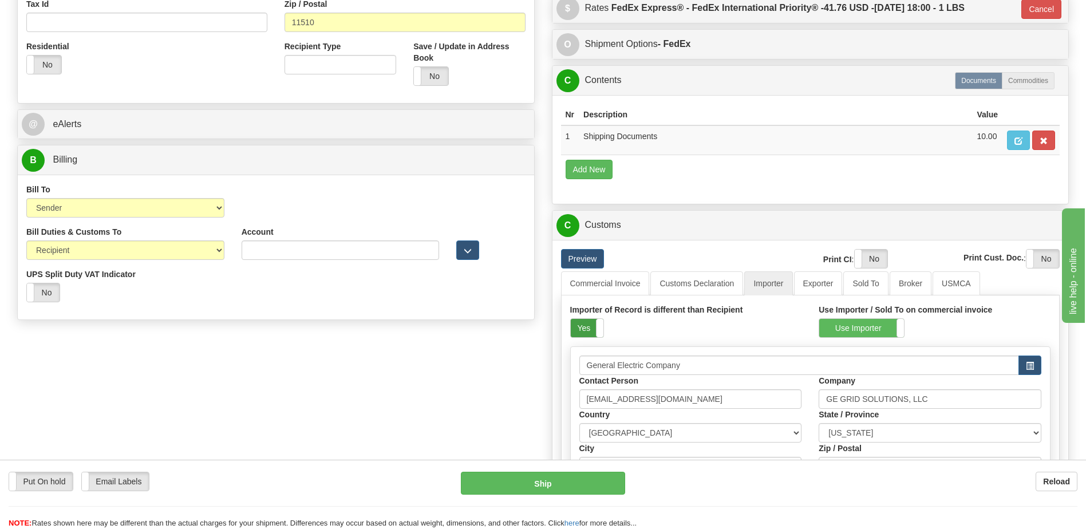
click at [582, 334] on label "Yes" at bounding box center [587, 328] width 33 height 18
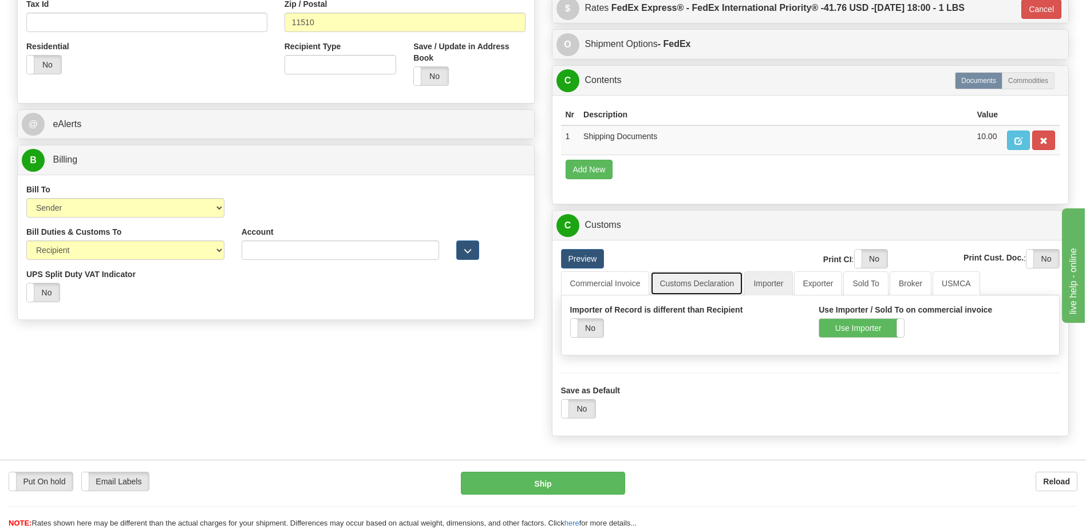
click at [696, 285] on link "Customs Declaration" at bounding box center [696, 283] width 93 height 24
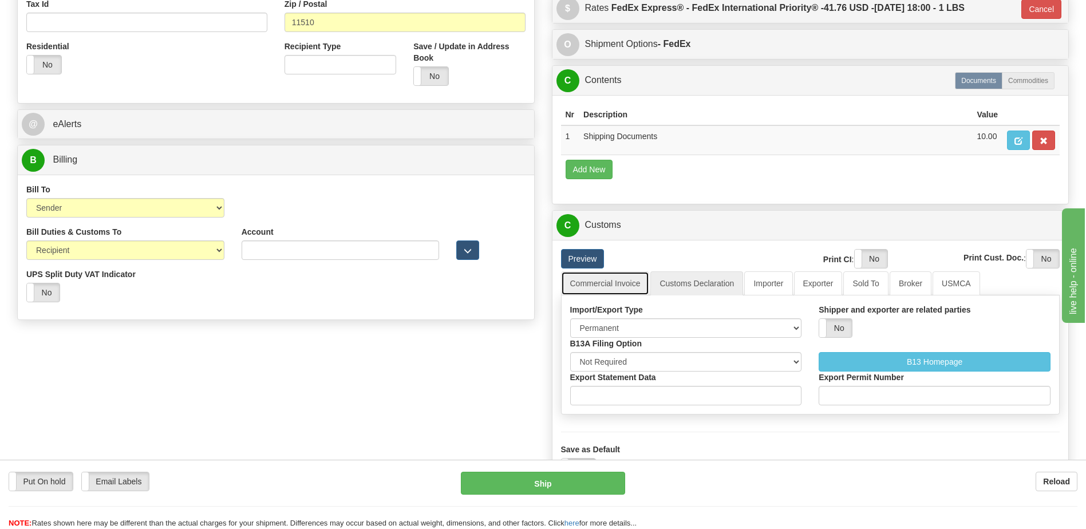
click at [622, 285] on link "Commercial Invoice" at bounding box center [605, 283] width 89 height 24
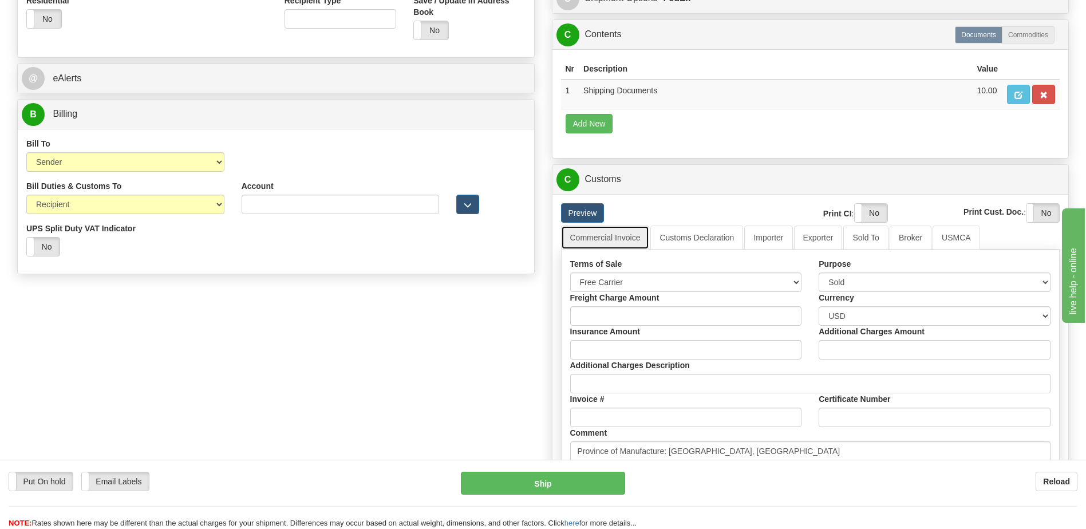
scroll to position [646, 0]
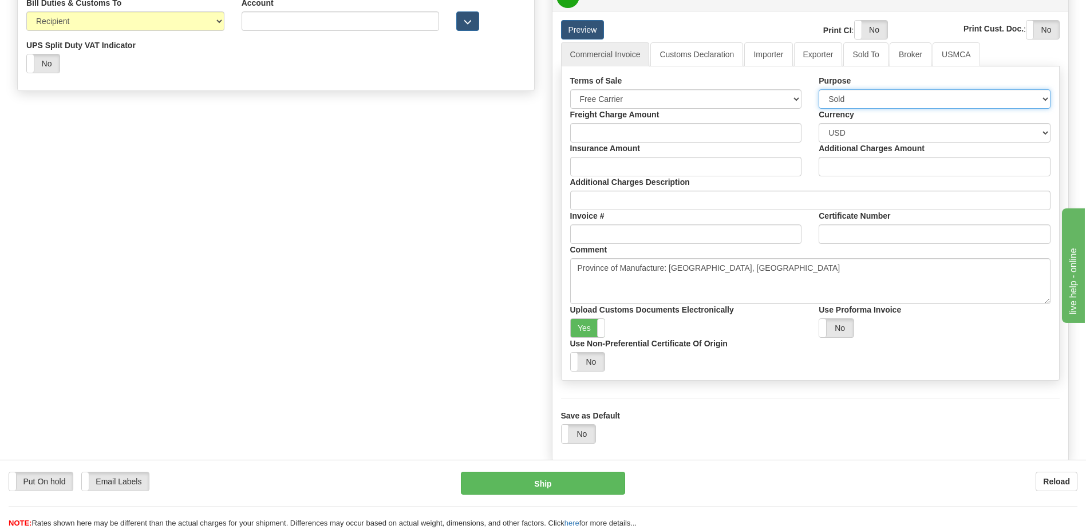
click at [884, 95] on select "Sold Not Sold Gift Sample Repair and Return Personal Effects Merchandise Danger…" at bounding box center [935, 98] width 232 height 19
select select "2"
click at [819, 89] on select "Sold Not Sold Gift Sample Repair and Return Personal Effects Merchandise Danger…" at bounding box center [935, 98] width 232 height 19
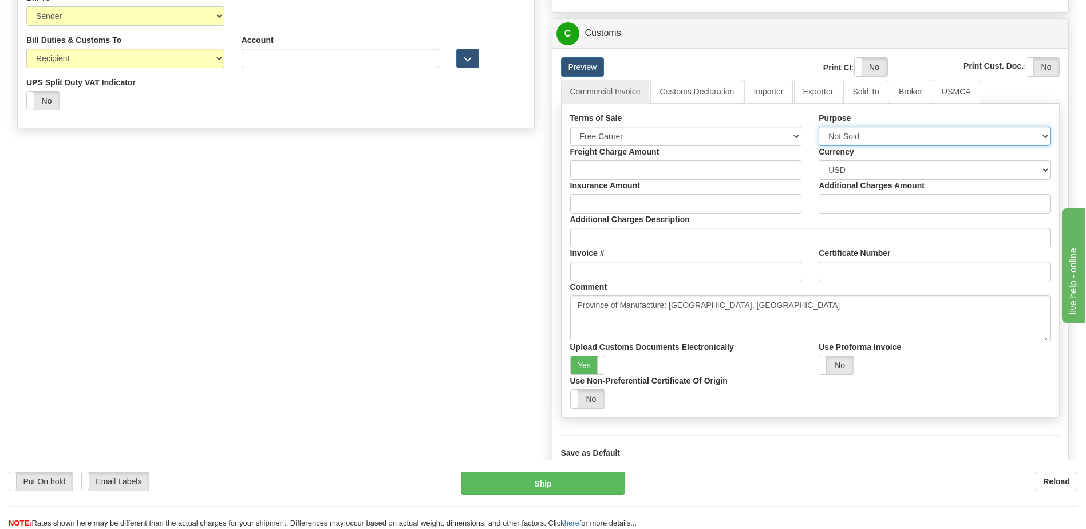
scroll to position [532, 0]
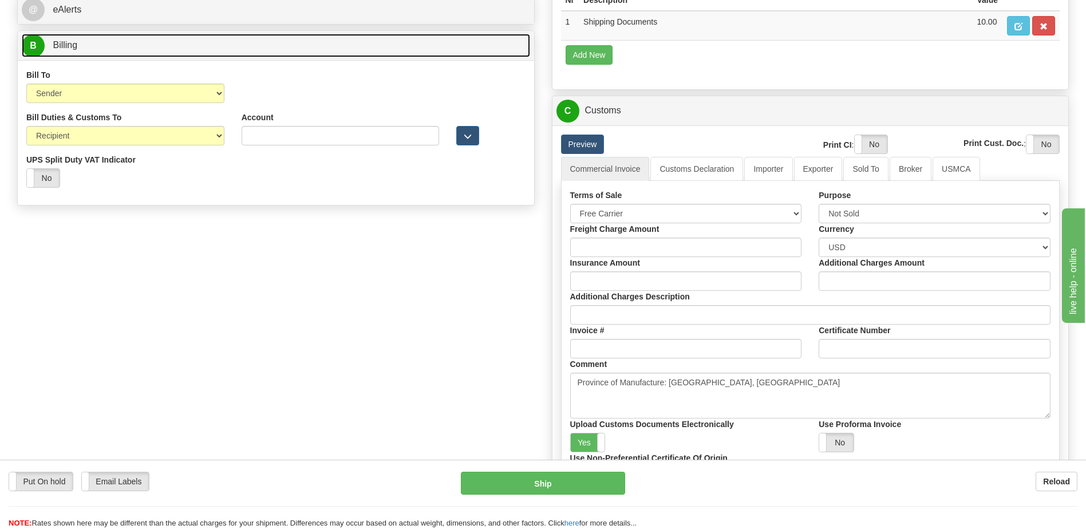
click at [174, 44] on link "B Billing" at bounding box center [276, 45] width 508 height 23
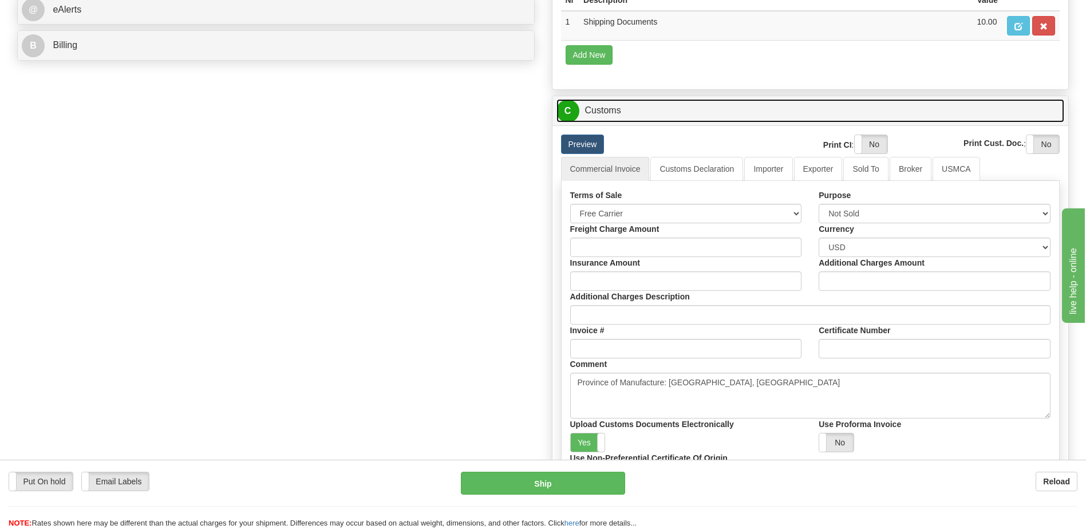
click at [600, 106] on link "C Customs" at bounding box center [810, 110] width 508 height 23
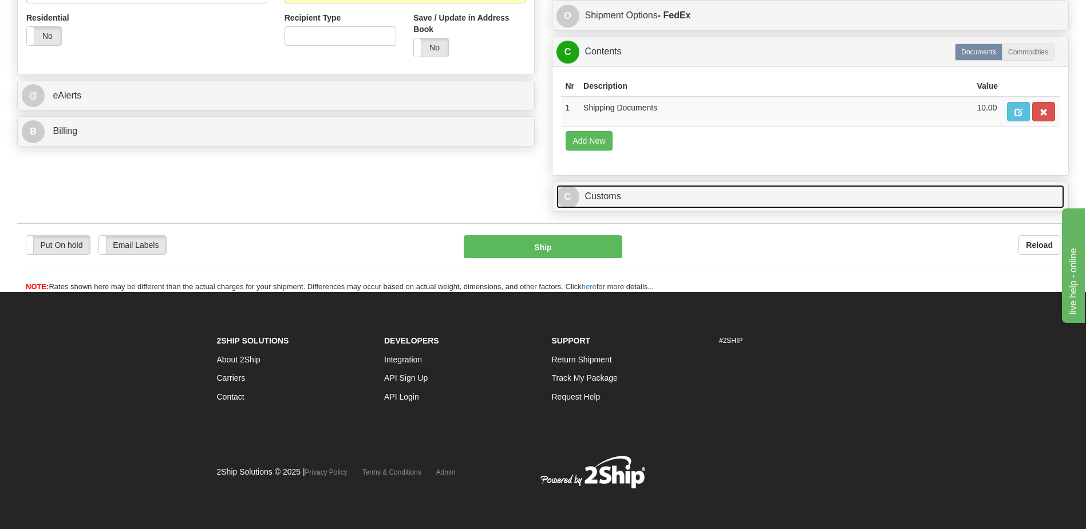
scroll to position [327, 0]
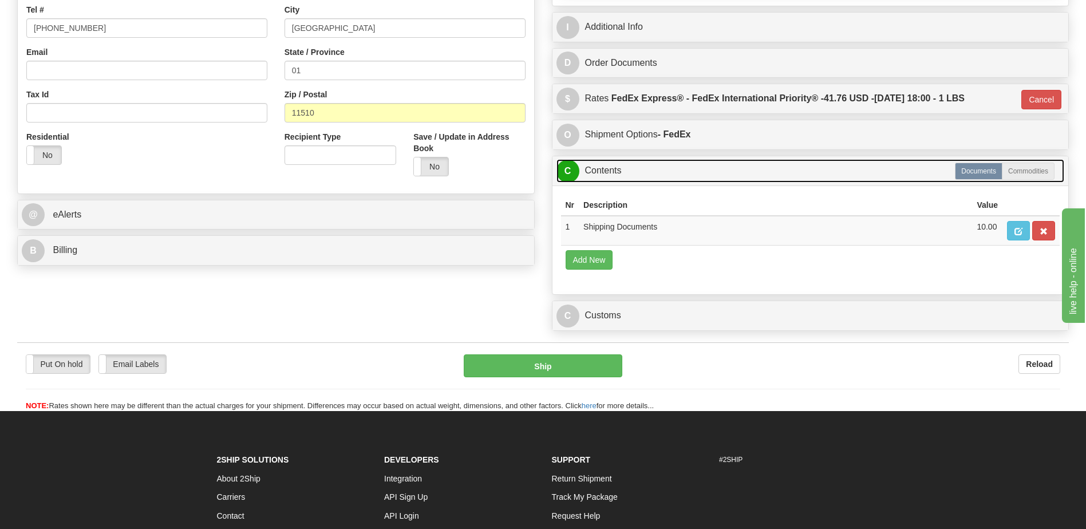
click at [605, 161] on link "C Contents" at bounding box center [810, 170] width 508 height 23
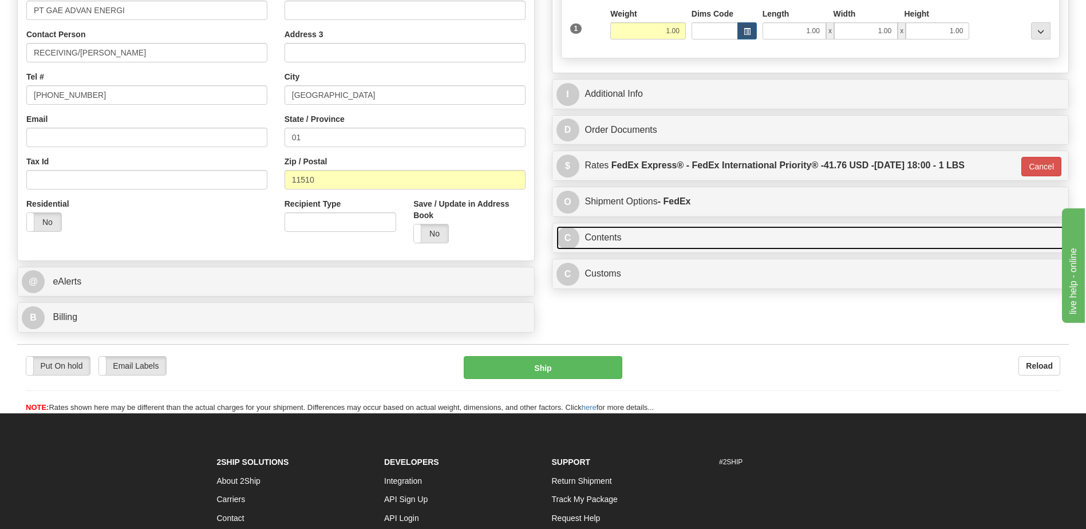
scroll to position [155, 0]
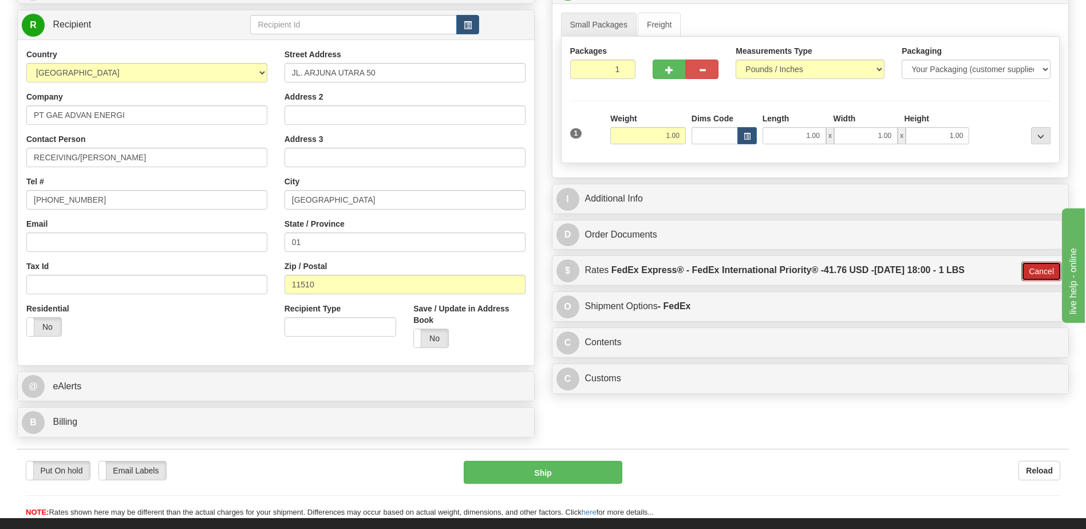
click at [1028, 269] on button "Cancel" at bounding box center [1041, 271] width 40 height 19
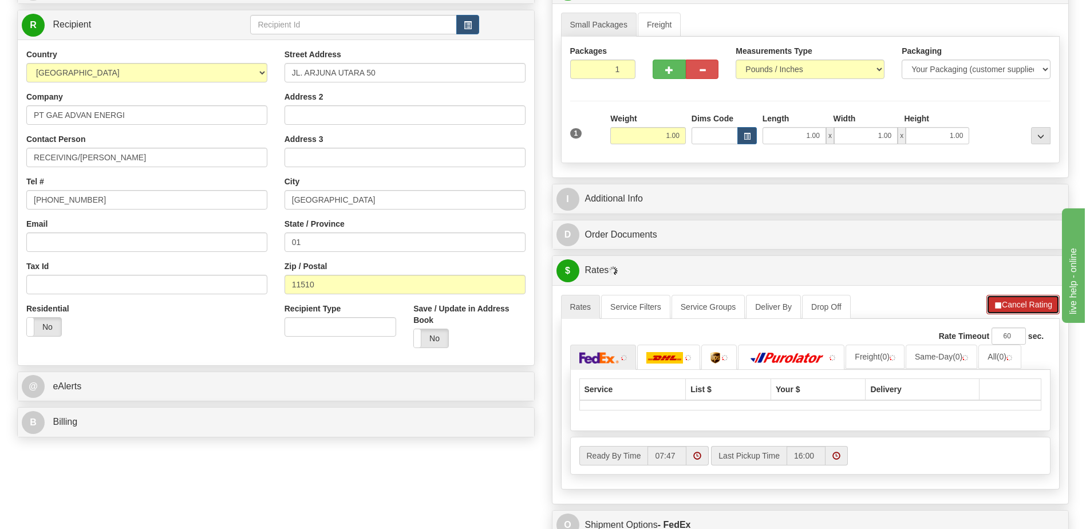
click at [1026, 300] on button "Cancel Rating" at bounding box center [1022, 304] width 73 height 19
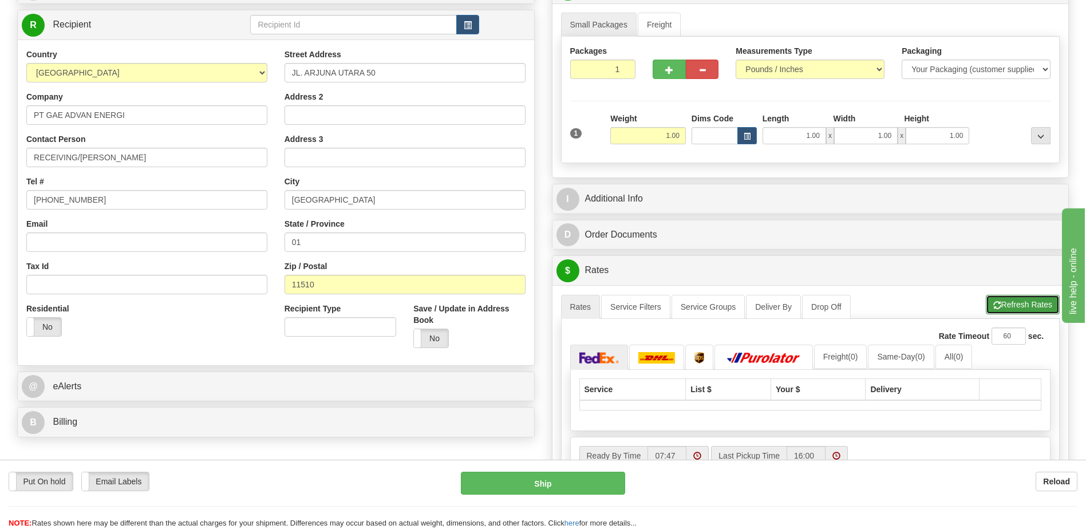
click at [1026, 306] on button "Refresh Rates" at bounding box center [1023, 304] width 74 height 19
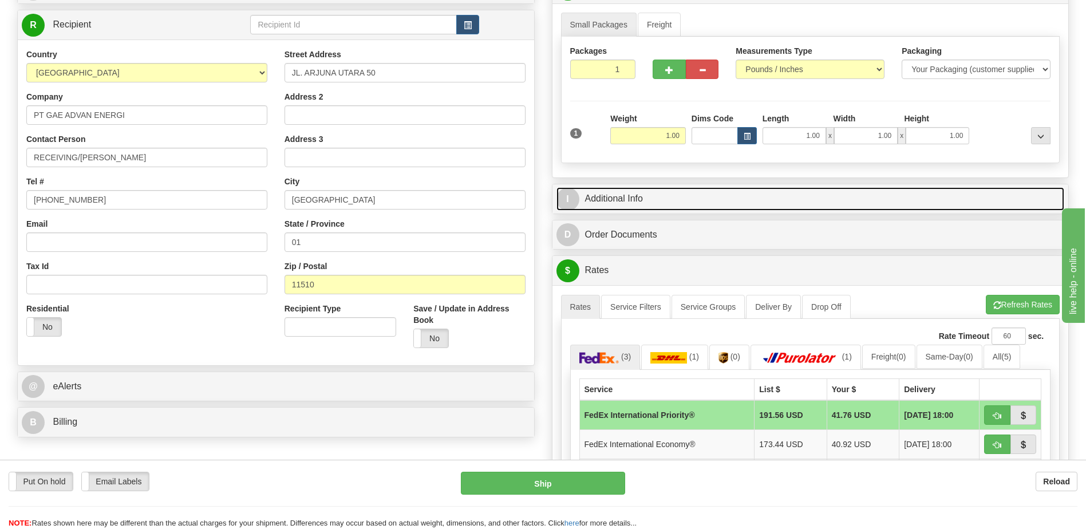
click at [655, 196] on link "I Additional Info" at bounding box center [810, 198] width 508 height 23
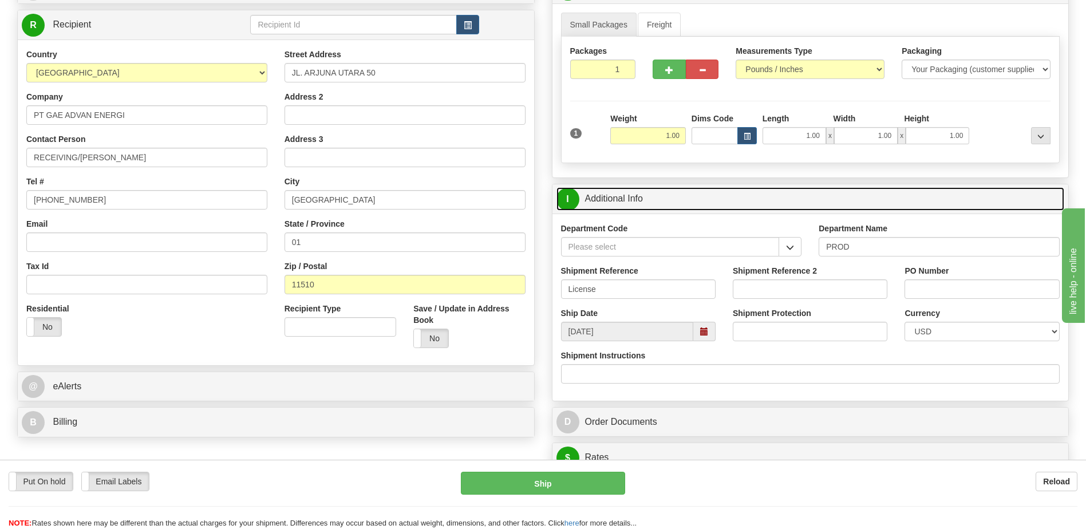
click at [655, 196] on link "I Additional Info" at bounding box center [810, 198] width 508 height 23
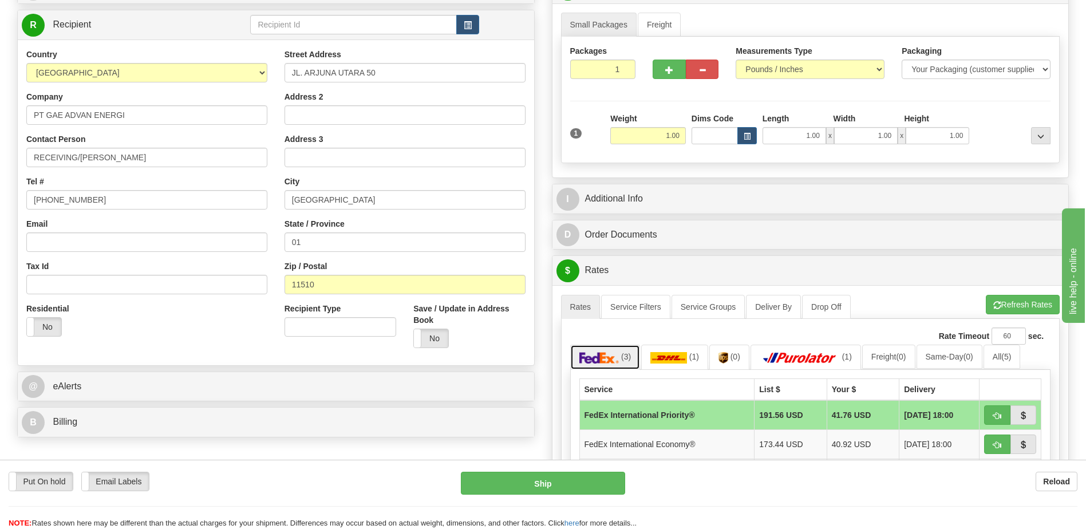
click at [615, 364] on link "(3)" at bounding box center [605, 357] width 70 height 25
click at [996, 416] on span "button" at bounding box center [997, 415] width 8 height 7
type input "01"
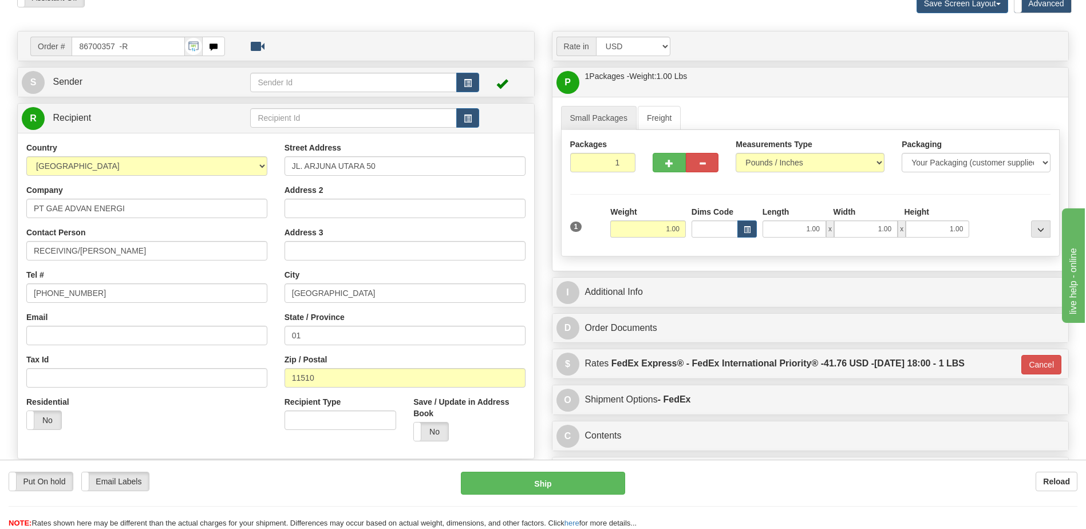
scroll to position [0, 0]
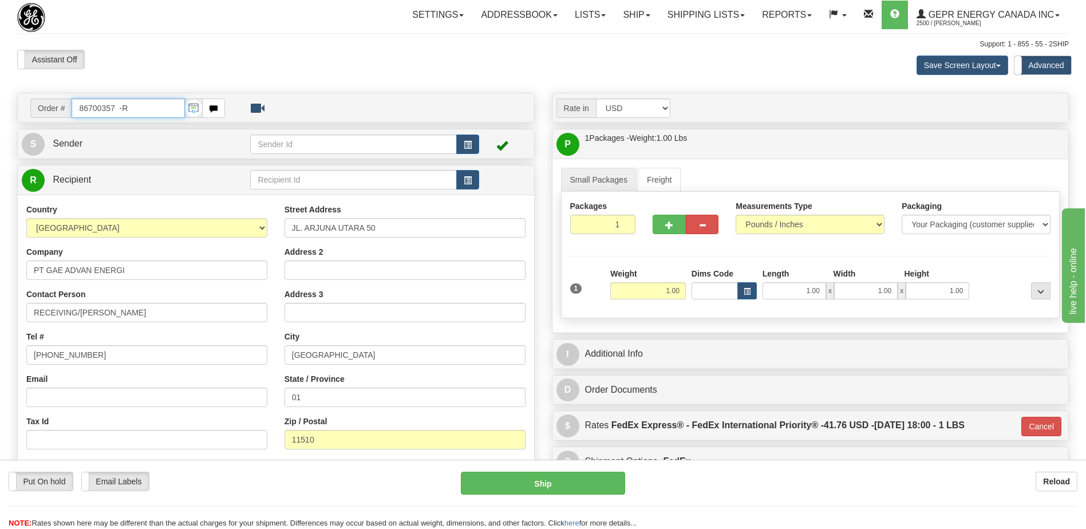
click at [159, 110] on input "86700357 -R" at bounding box center [128, 107] width 113 height 19
click at [419, 74] on div "Assistant On Assistant Off Do a return Do a return Previous Next Save Screen La…" at bounding box center [543, 65] width 1069 height 31
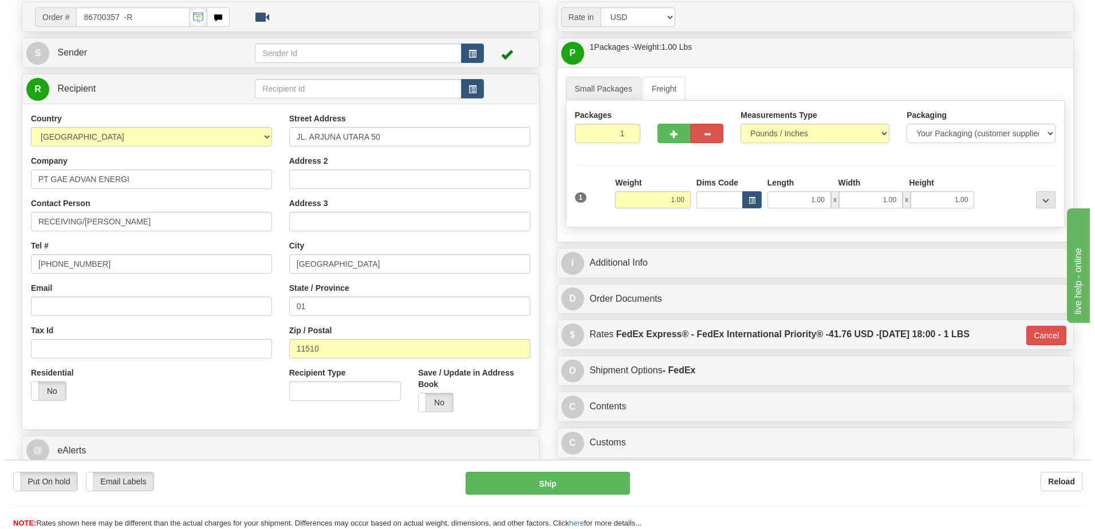
scroll to position [229, 0]
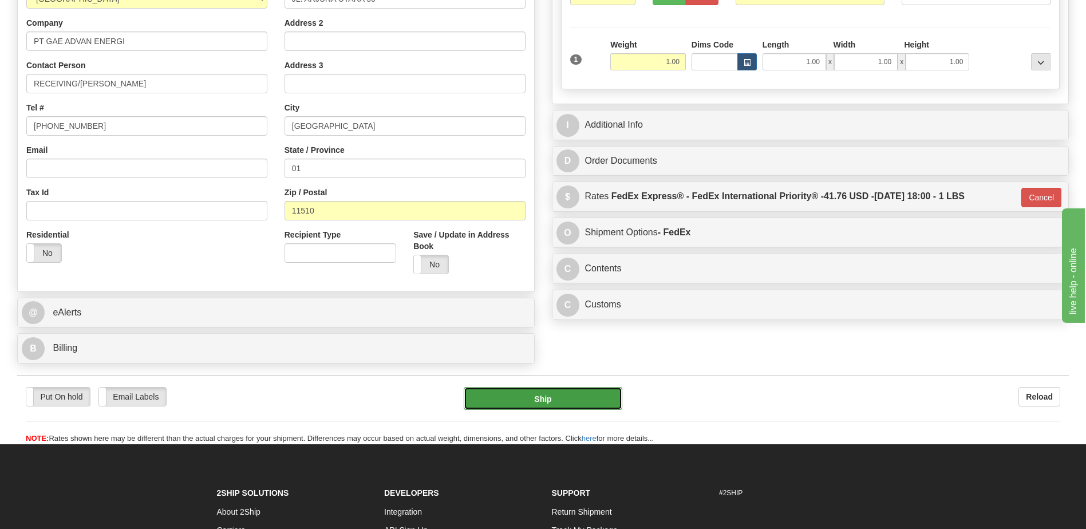
click at [551, 401] on button "Ship" at bounding box center [543, 398] width 158 height 23
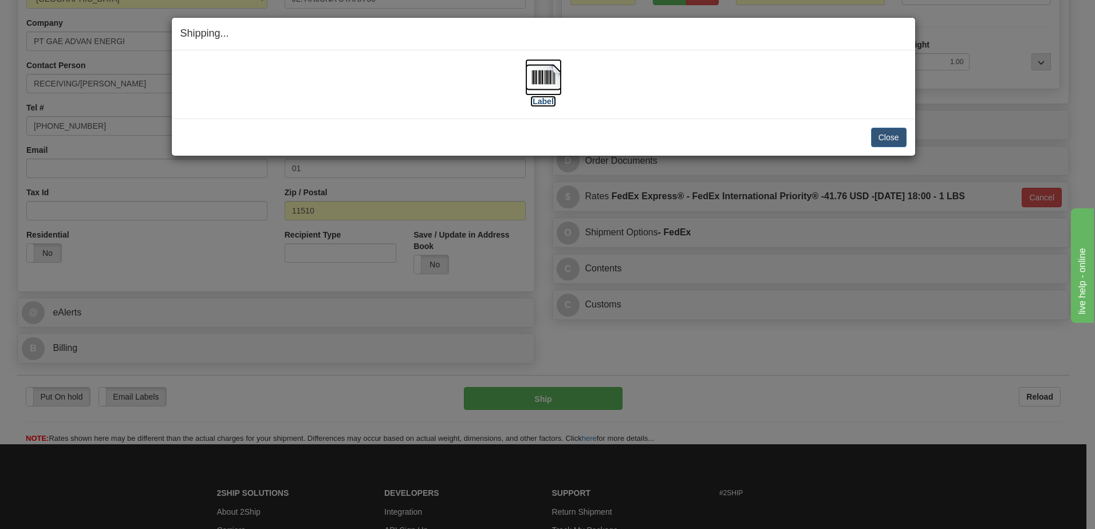
click at [544, 81] on img at bounding box center [543, 77] width 37 height 37
click at [887, 134] on button "Close" at bounding box center [888, 137] width 35 height 19
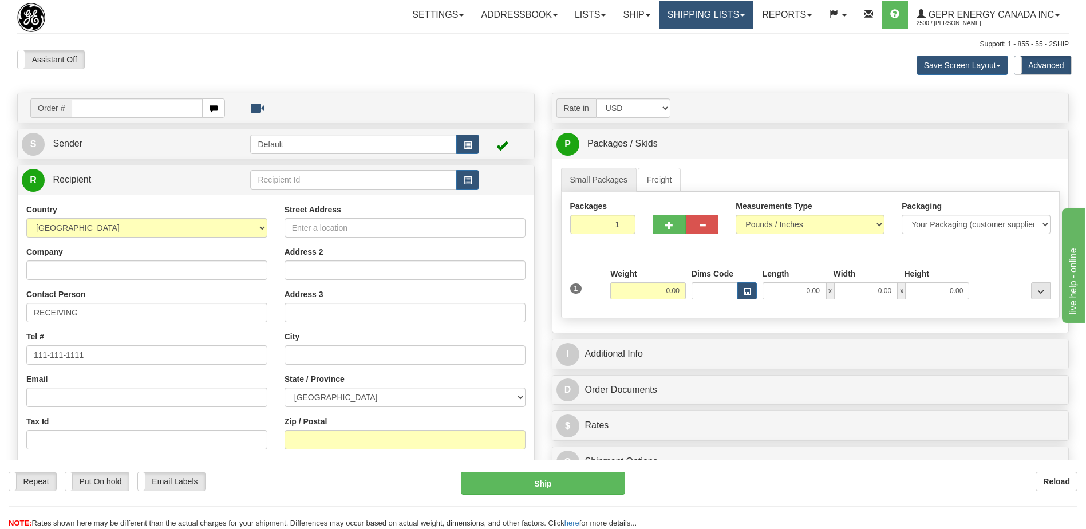
click at [674, 18] on link "Shipping lists" at bounding box center [706, 15] width 94 height 29
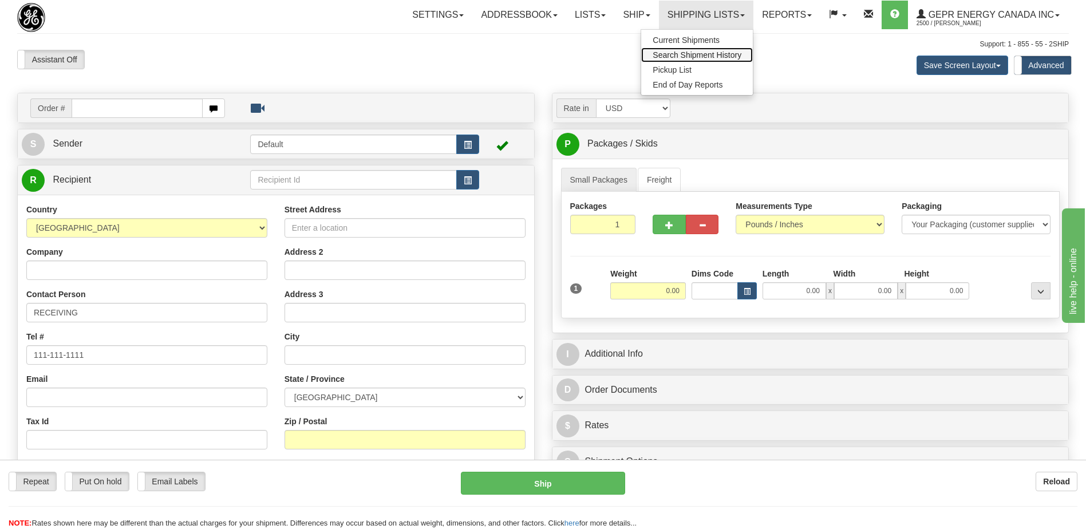
click at [666, 53] on span "Search Shipment History" at bounding box center [697, 54] width 89 height 9
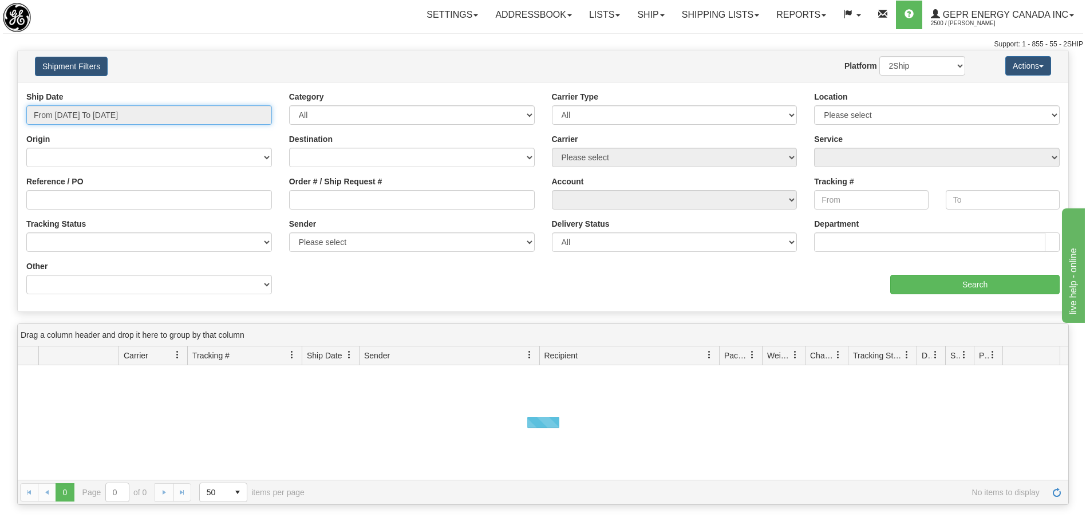
type input "[DATE]"
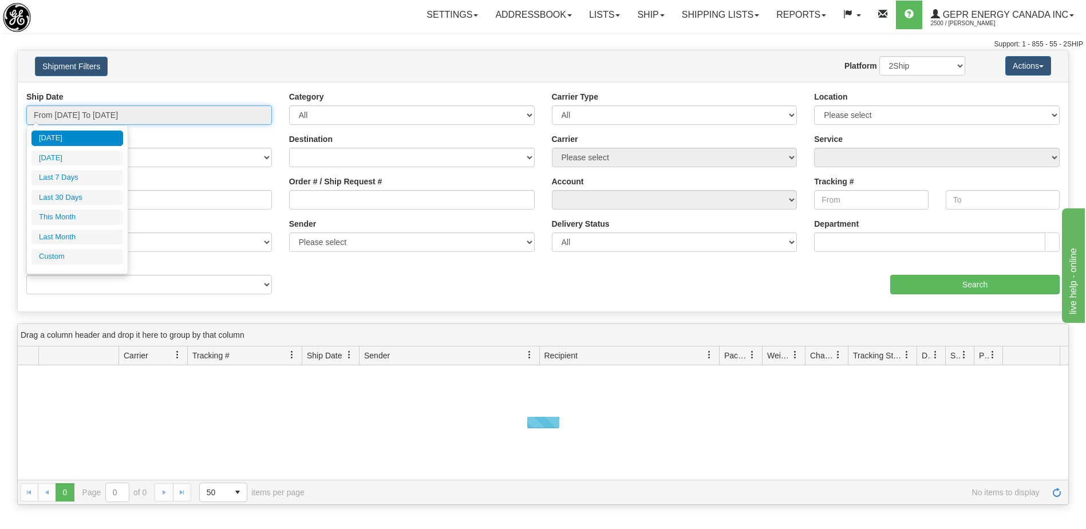
click at [102, 115] on input "From [DATE] To [DATE]" at bounding box center [149, 114] width 246 height 19
type input "[DATE]"
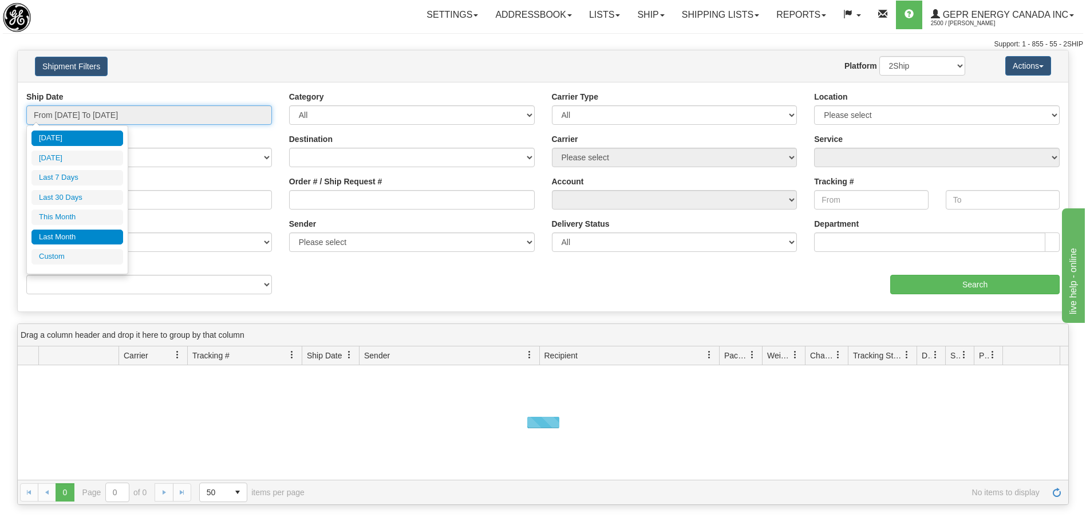
type input "[DATE]"
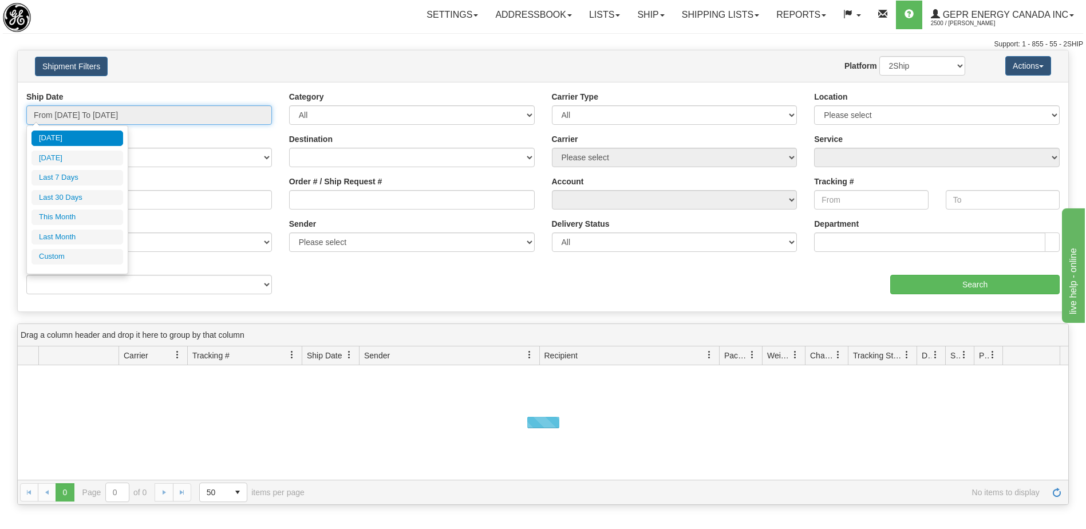
type input "[DATE]"
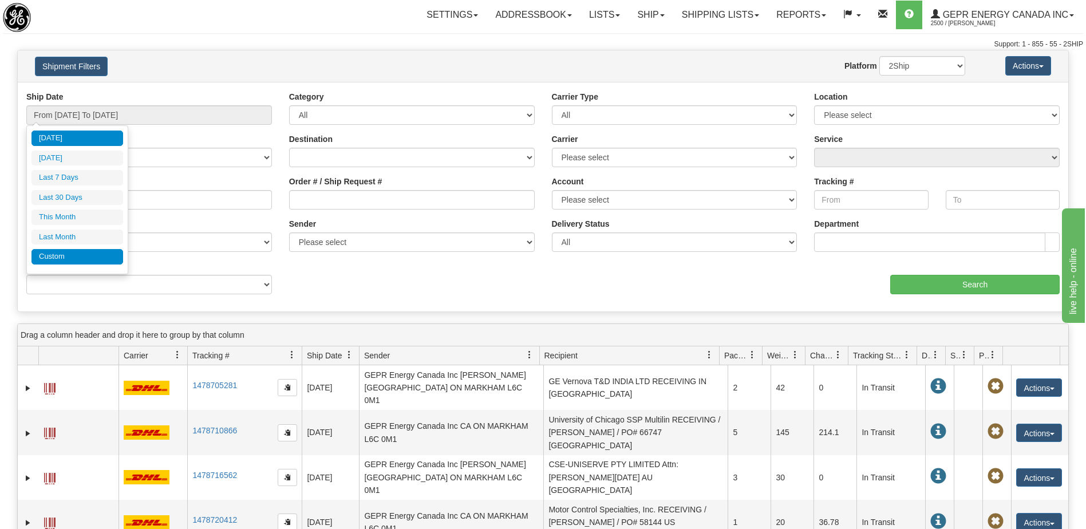
click at [86, 258] on li "Custom" at bounding box center [77, 256] width 92 height 15
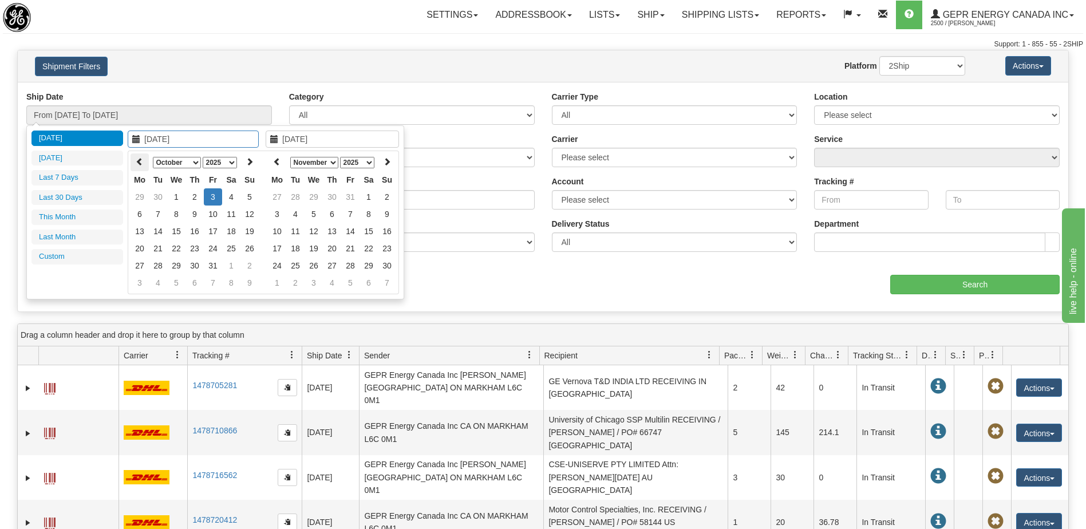
click at [144, 163] on th at bounding box center [140, 162] width 18 height 18
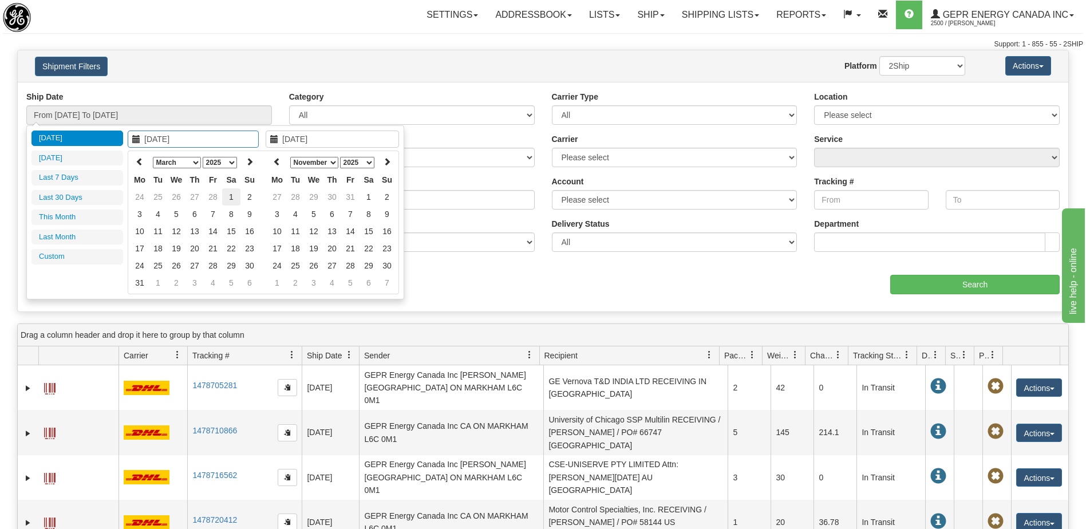
type input "[DATE]"
click at [231, 192] on td "1" at bounding box center [231, 196] width 18 height 17
click at [288, 160] on th "January February March April May June July August September October November [D…" at bounding box center [332, 162] width 92 height 18
drag, startPoint x: 266, startPoint y: 161, endPoint x: 270, endPoint y: 166, distance: 6.5
click at [266, 162] on div "January February March April May June July August September October November [D…" at bounding box center [332, 223] width 133 height 144
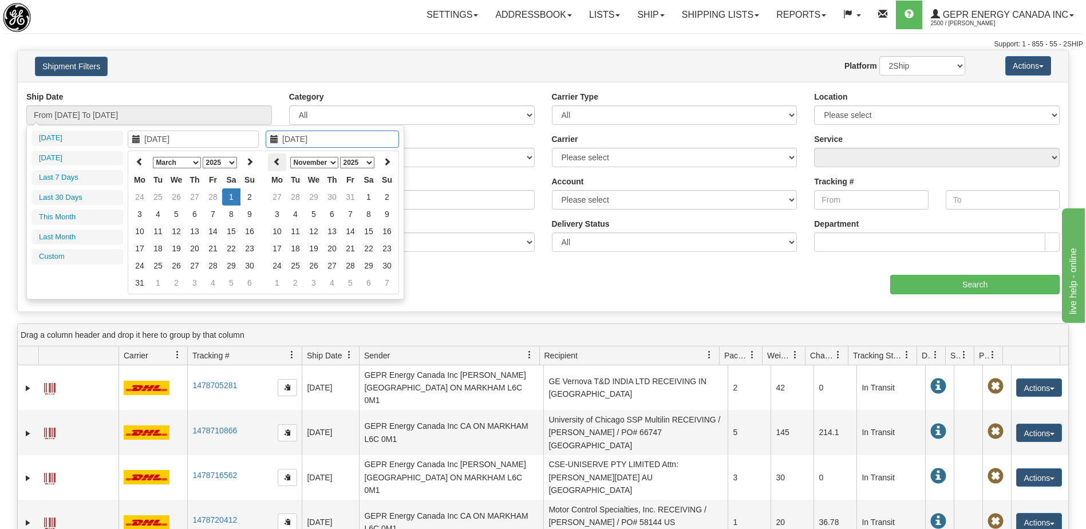
click at [279, 165] on th at bounding box center [277, 162] width 18 height 18
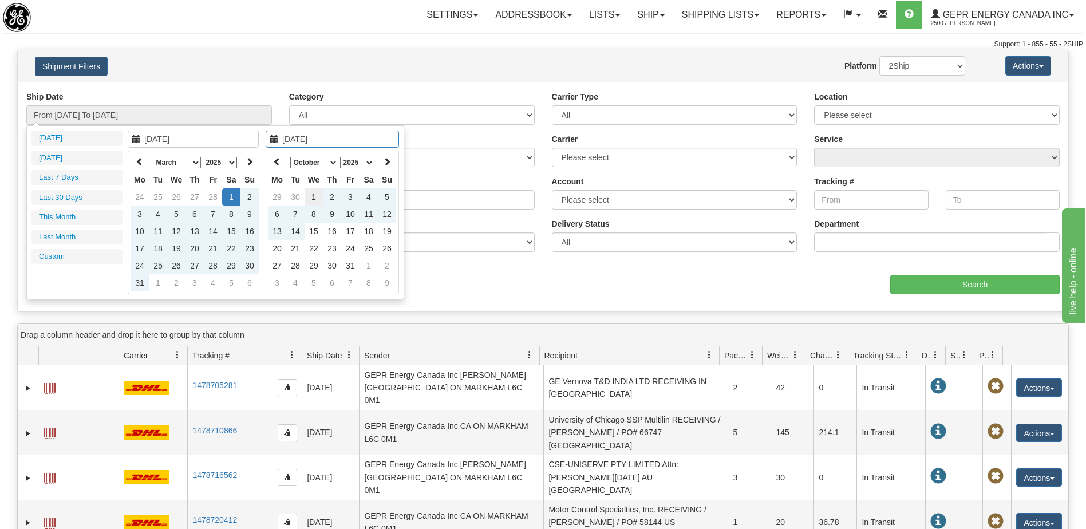
type input "[DATE]"
click at [317, 195] on td "1" at bounding box center [314, 196] width 18 height 17
type input "From 03/01/2025 To 10/01/2025"
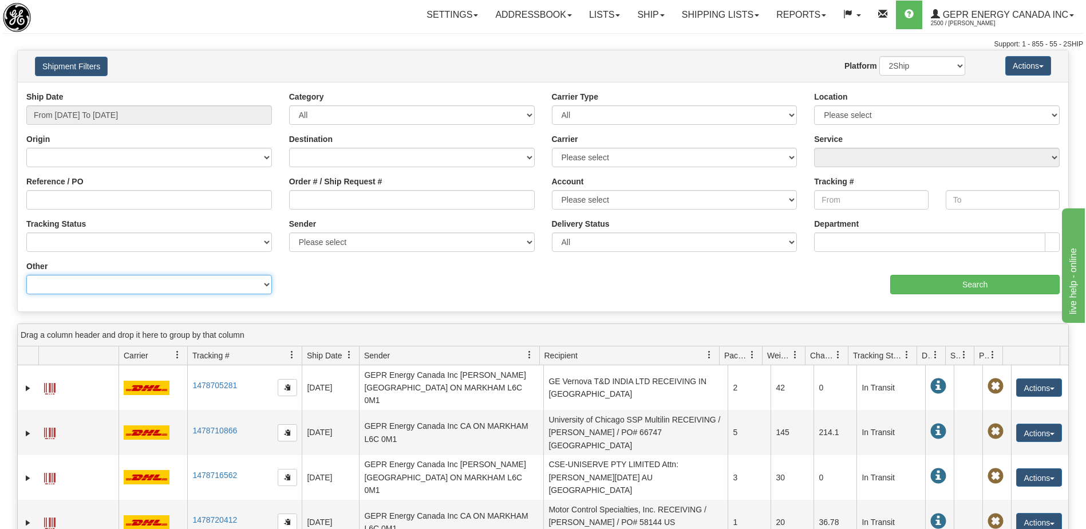
drag, startPoint x: 191, startPoint y: 283, endPoint x: 191, endPoint y: 273, distance: 10.3
click at [191, 283] on select "Billing Account # Billing Type BOL # (LTL) Commodity Or Documents Consolidation…" at bounding box center [149, 284] width 246 height 19
select select "Recipient_ZIP"
click at [26, 275] on select "Billing Account # Billing Type BOL # (LTL) Commodity Or Documents Consolidation…" at bounding box center [149, 284] width 246 height 19
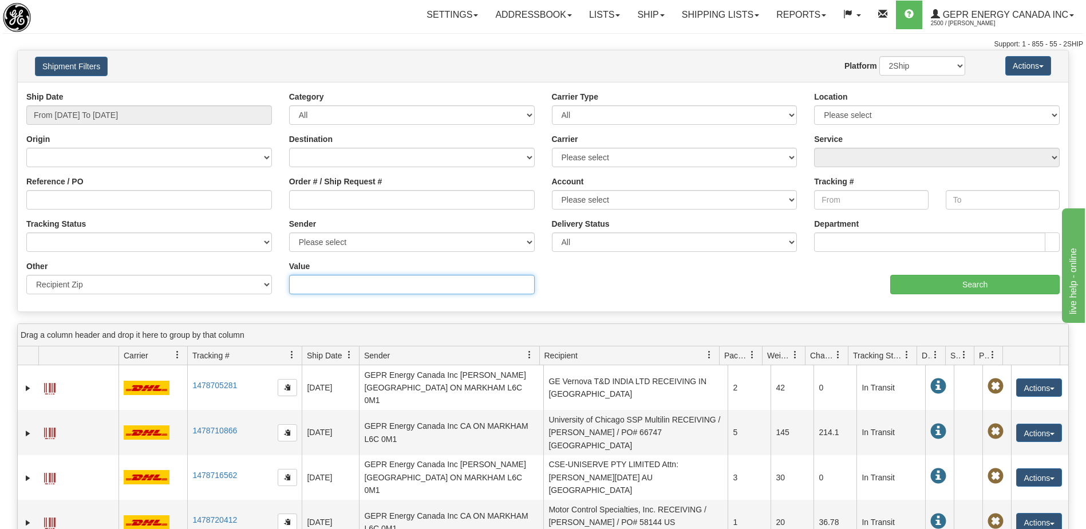
click at [294, 283] on input "Value" at bounding box center [412, 284] width 246 height 19
click at [325, 287] on input "77" at bounding box center [412, 284] width 246 height 19
type input "77433"
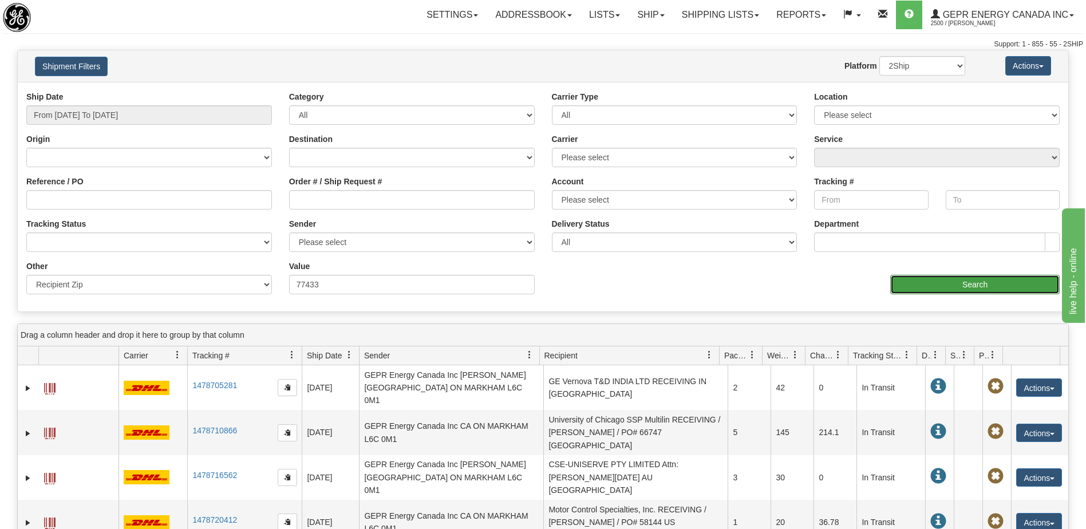
click at [896, 279] on input "Search" at bounding box center [974, 284] width 169 height 19
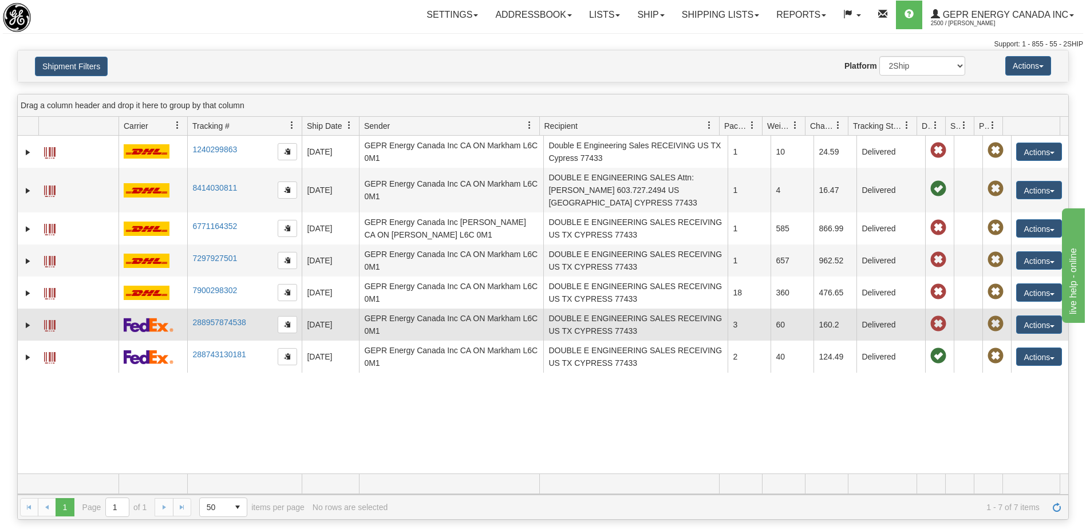
click at [425, 324] on td "GEPR Energy Canada Inc CA ON Markham L6C 0M1" at bounding box center [451, 325] width 184 height 32
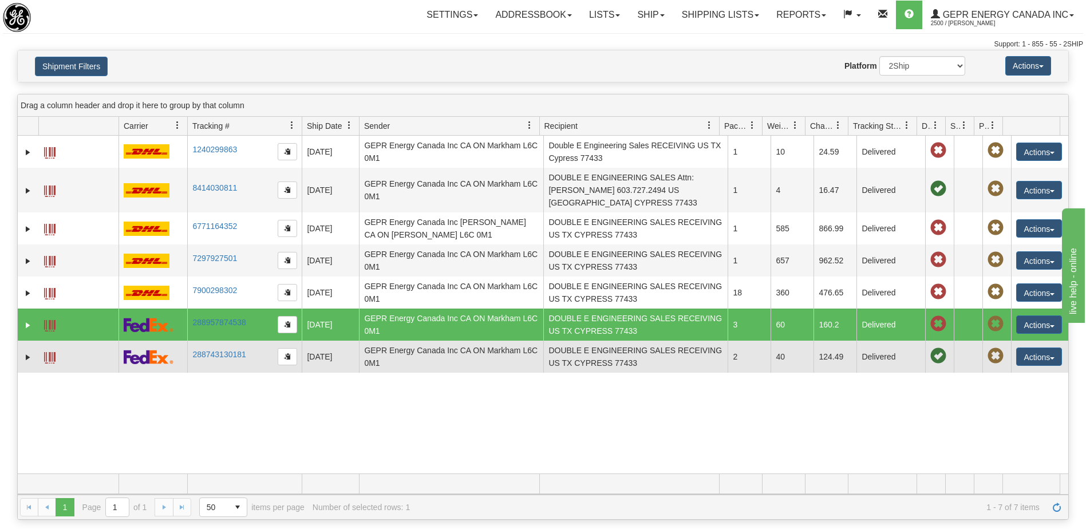
click at [457, 366] on td "GEPR Energy Canada Inc CA ON Markham L6C 0M1" at bounding box center [451, 357] width 184 height 32
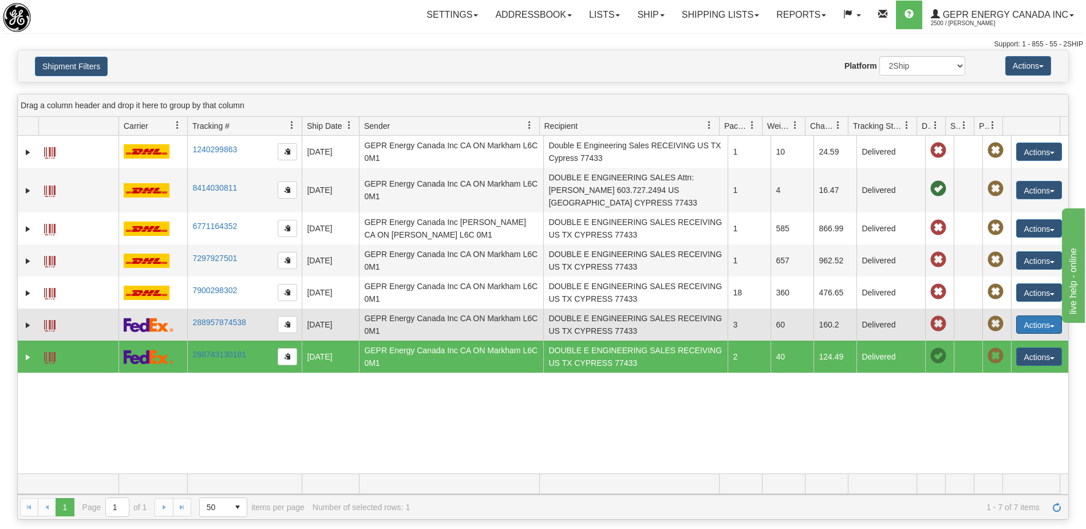
click at [1035, 325] on button "Actions" at bounding box center [1039, 324] width 46 height 18
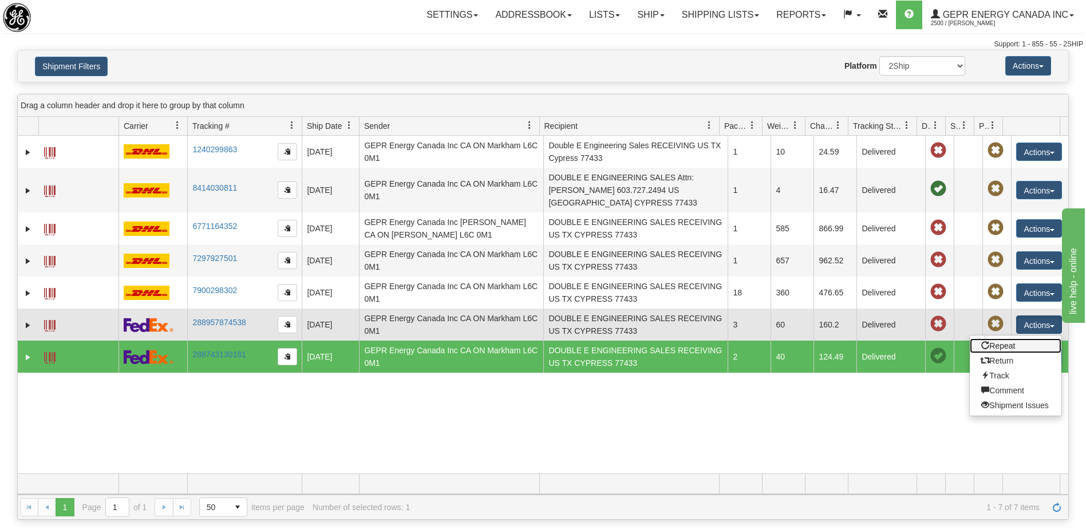
click at [1008, 350] on link "Repeat" at bounding box center [1016, 345] width 92 height 15
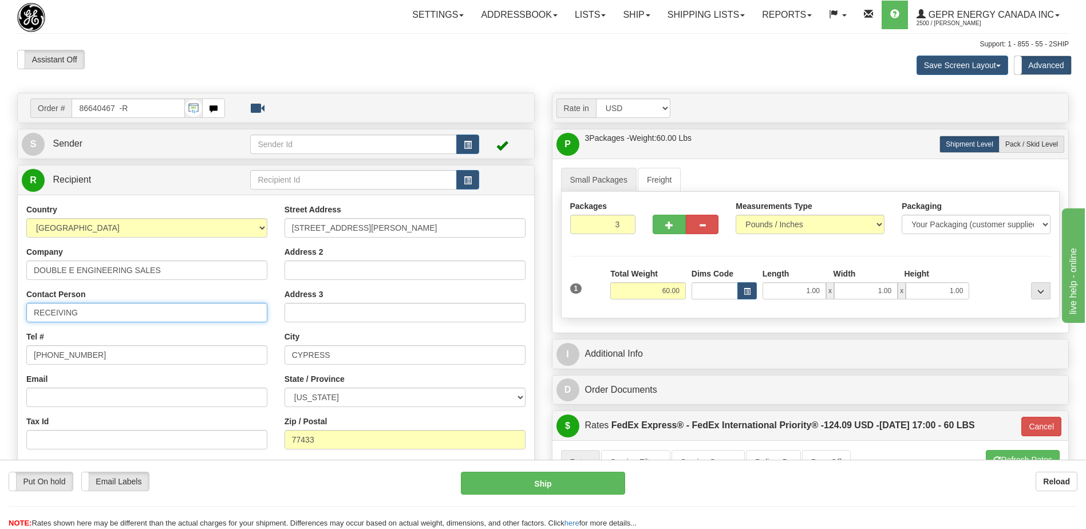
drag, startPoint x: 113, startPoint y: 314, endPoint x: 0, endPoint y: 291, distance: 115.7
click at [0, 291] on html "Training Course Close Toggle navigation Settings Shipping Preferences New Sende…" at bounding box center [543, 264] width 1086 height 529
click at [274, 40] on div "Support: 1 - 855 - 55 - 2SHIP" at bounding box center [543, 45] width 1052 height 10
click at [69, 311] on input "ATTN:" at bounding box center [146, 312] width 241 height 19
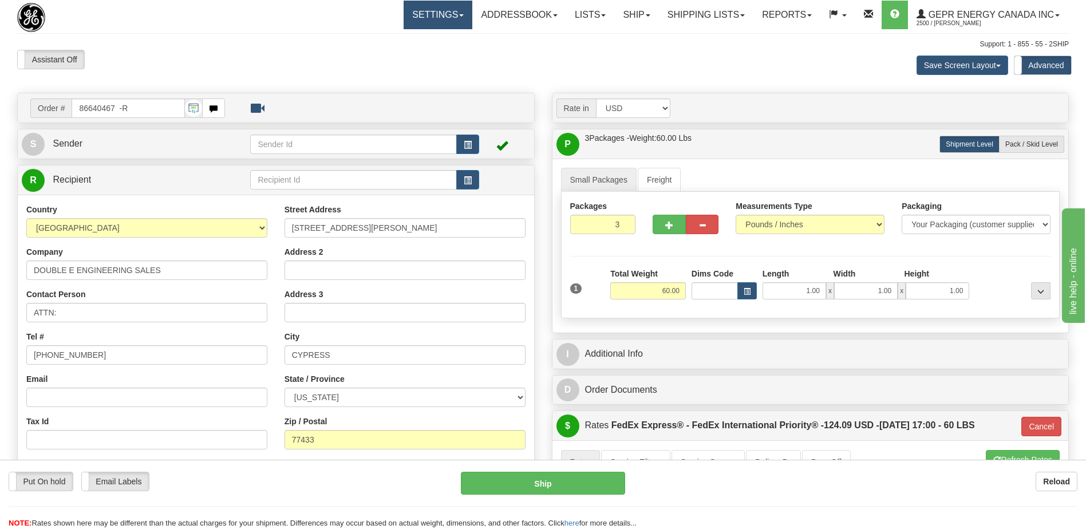
drag, startPoint x: 267, startPoint y: 42, endPoint x: 404, endPoint y: 22, distance: 138.4
click at [267, 42] on div "Support: 1 - 855 - 55 - 2SHIP" at bounding box center [543, 45] width 1052 height 10
click at [107, 315] on input "ATTN:" at bounding box center [146, 312] width 241 height 19
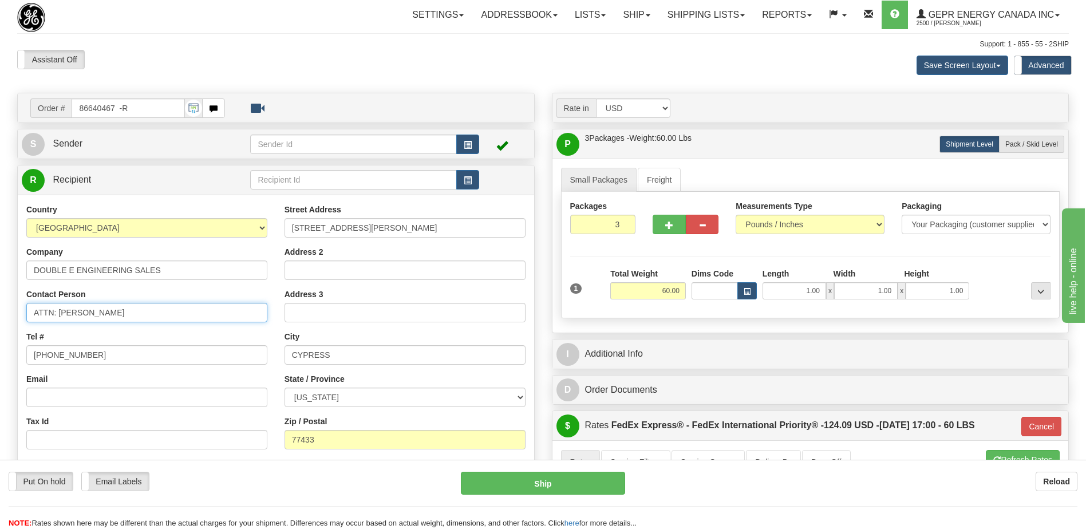
type input "ATTN: [PERSON_NAME]"
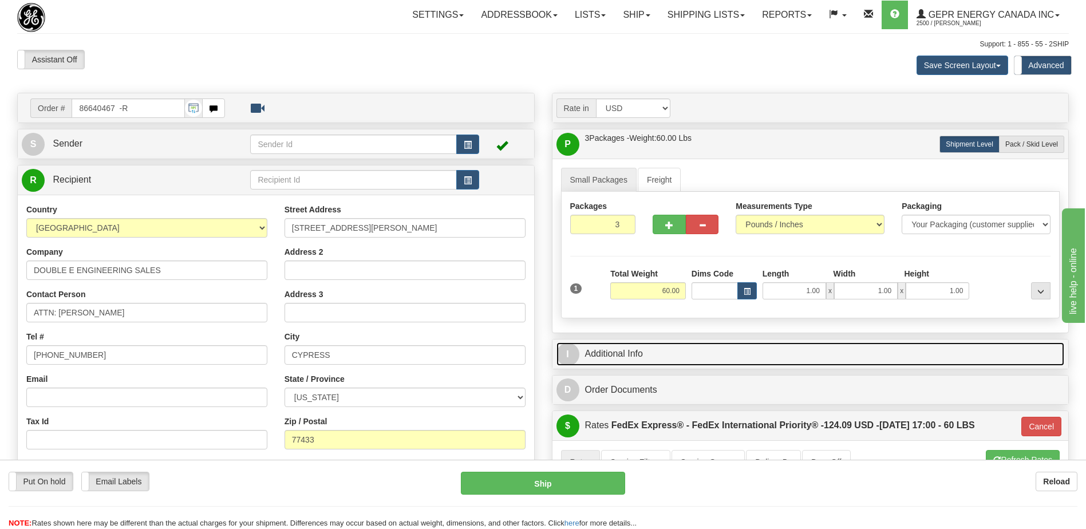
click at [657, 358] on link "I Additional Info" at bounding box center [810, 353] width 508 height 23
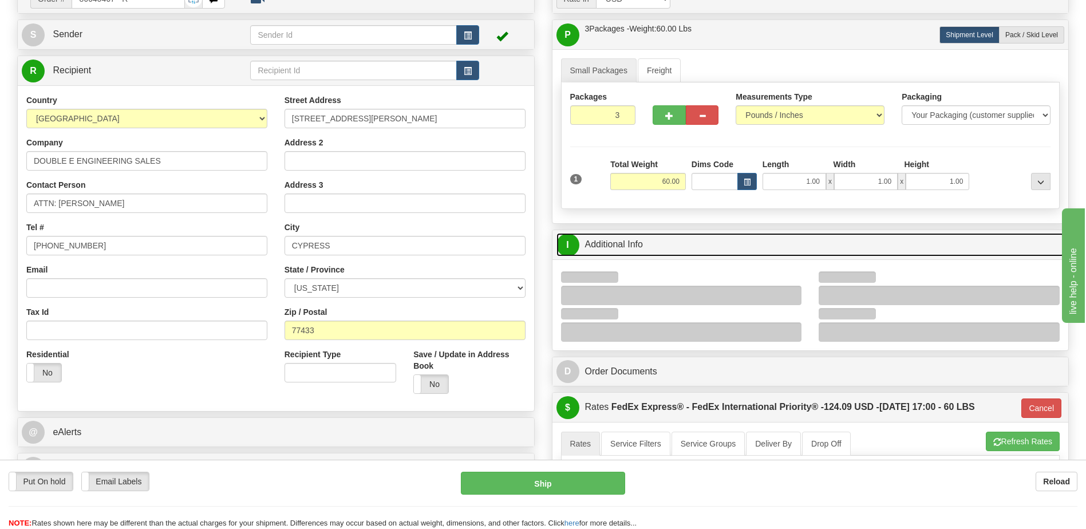
scroll to position [172, 0]
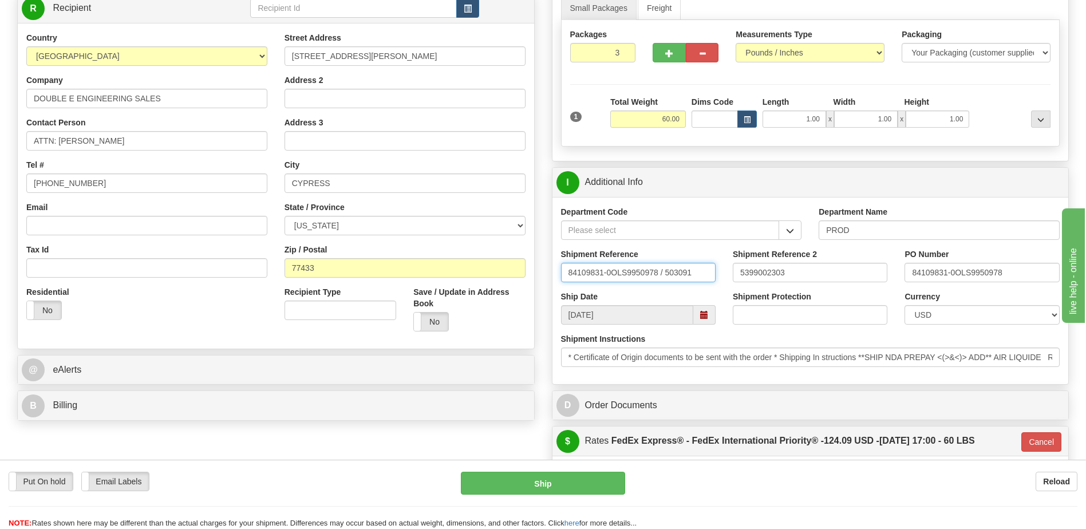
drag, startPoint x: 636, startPoint y: 274, endPoint x: 481, endPoint y: 268, distance: 154.7
type input "PO84117663-0"
drag, startPoint x: 808, startPoint y: 274, endPoint x: 732, endPoint y: 277, distance: 75.6
click at [733, 277] on input "5399002303" at bounding box center [810, 272] width 155 height 19
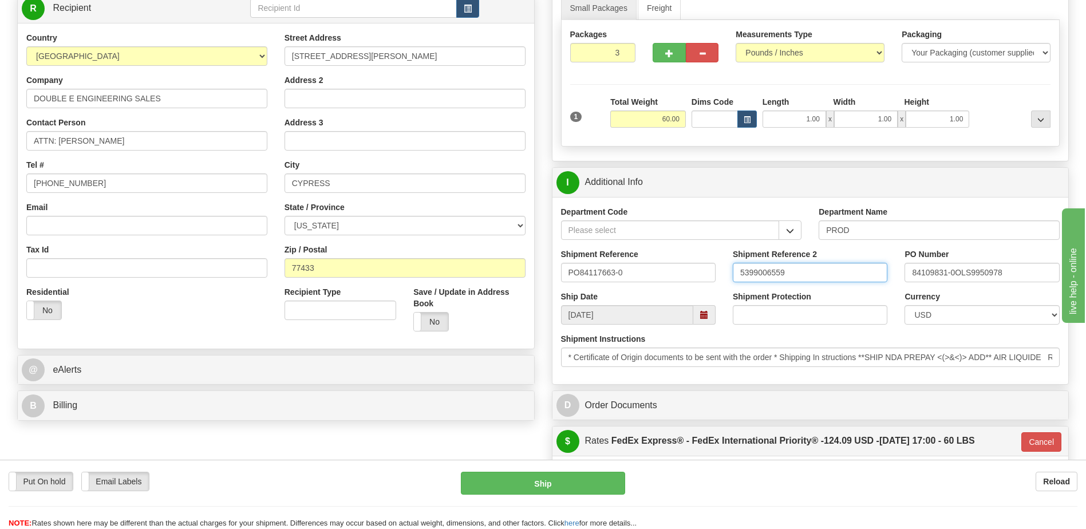
type input "5399006559"
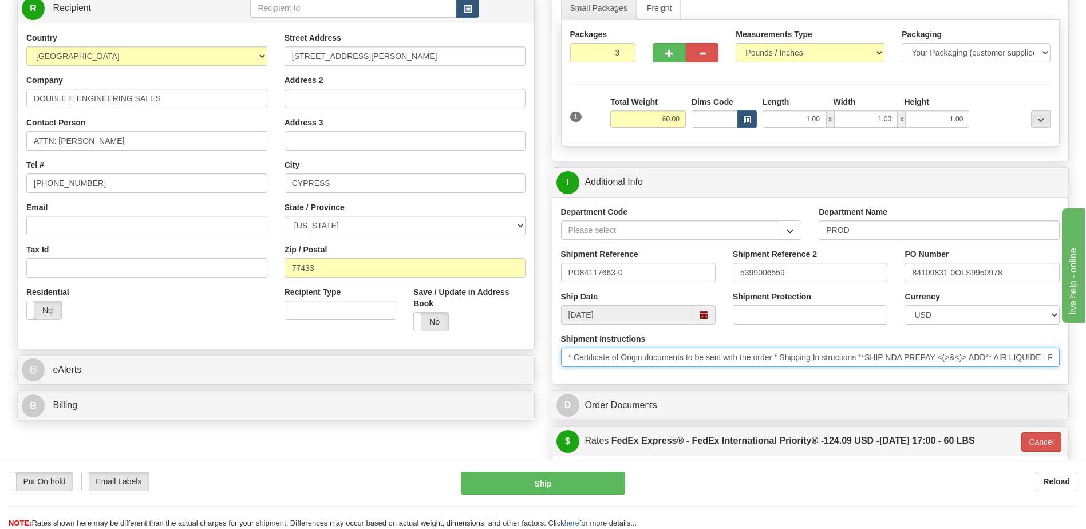
scroll to position [0, 429]
drag, startPoint x: 562, startPoint y: 358, endPoint x: 1307, endPoint y: 381, distance: 745.2
click at [1086, 357] on html "Training Course Close Toggle navigation Settings Shipping Preferences New Sende…" at bounding box center [543, 92] width 1086 height 529
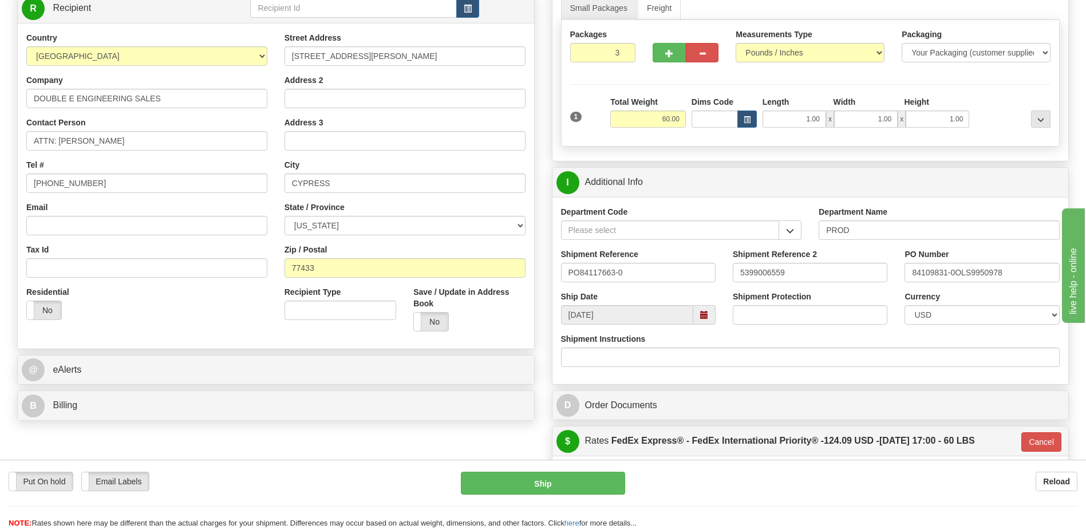
drag, startPoint x: 274, startPoint y: 455, endPoint x: 175, endPoint y: 347, distance: 146.3
click at [267, 445] on div "Order # 86640467 -R S Sender" at bounding box center [543, 369] width 1069 height 897
click at [173, 337] on div "Country AFGHANISTAN ALAND ISLANDS ALBANIA ALGERIA AMERICAN SAMOA ANDORRA ANGOLA…" at bounding box center [276, 186] width 516 height 308
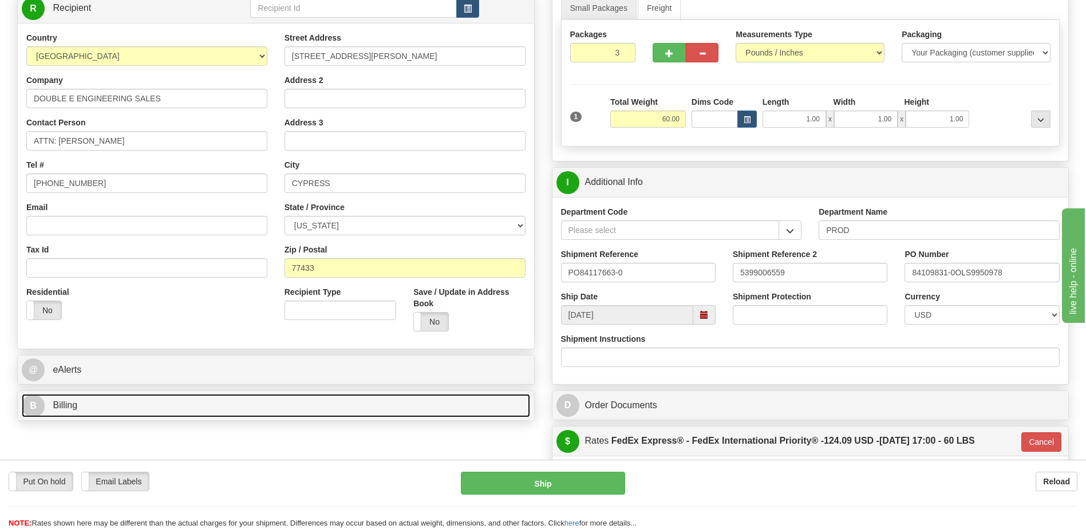
click at [151, 401] on link "B Billing" at bounding box center [276, 405] width 508 height 23
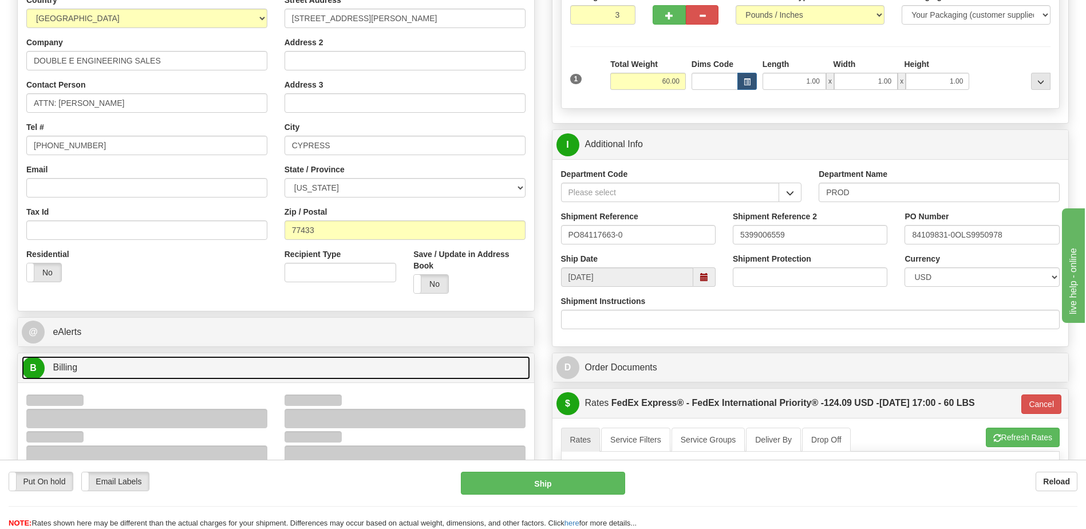
scroll to position [286, 0]
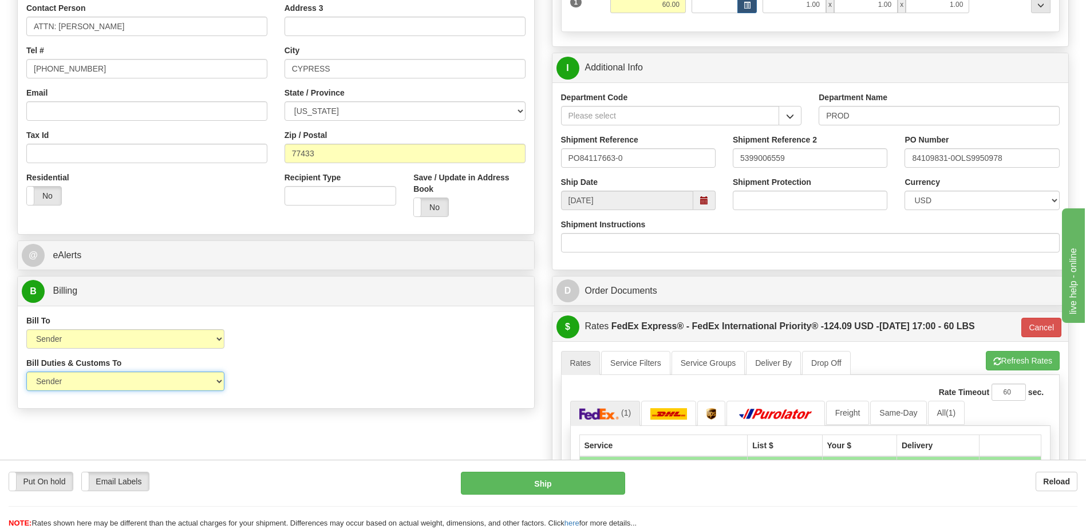
click at [169, 381] on select "Sender Recipient Third Party" at bounding box center [125, 381] width 198 height 19
drag, startPoint x: 294, startPoint y: 369, endPoint x: 265, endPoint y: 356, distance: 31.5
click at [294, 369] on div "Bill Duties & Customs To Sender Recipient Third Party UPS Split Duty VAT Indica…" at bounding box center [276, 378] width 516 height 42
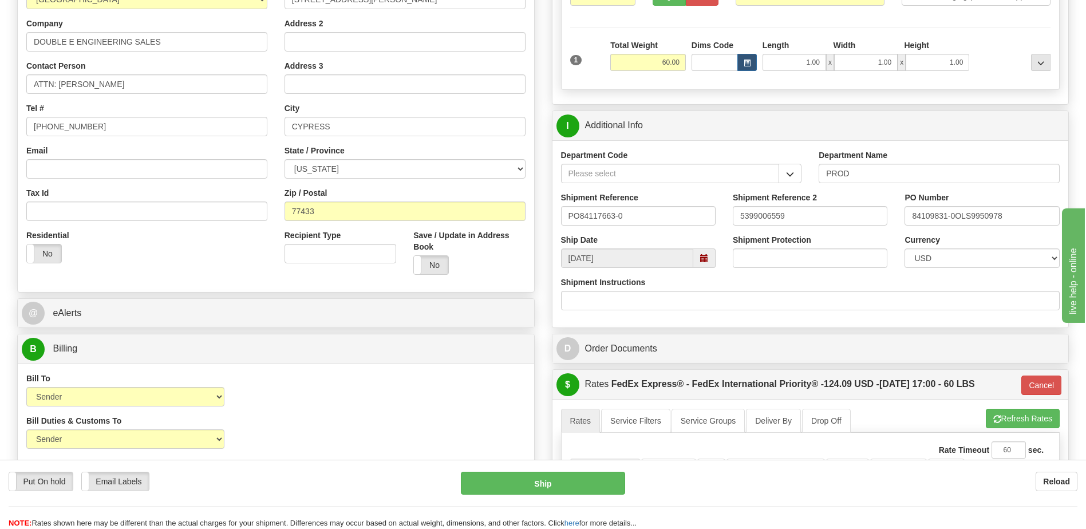
scroll to position [115, 0]
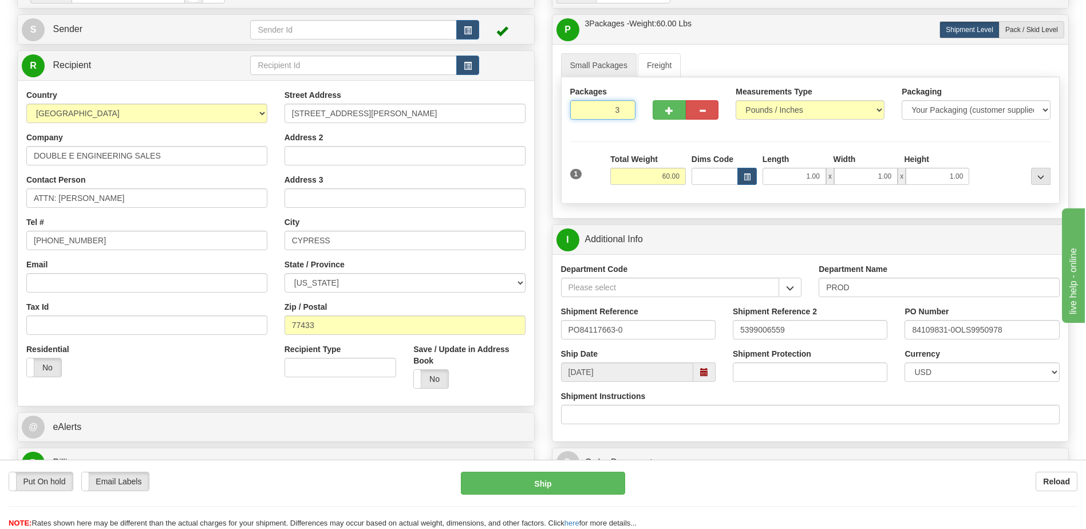
click at [600, 106] on input "3" at bounding box center [603, 109] width 66 height 19
type input "1"
click at [666, 178] on div "Packages 1 1 Measurements Type" at bounding box center [810, 140] width 499 height 127
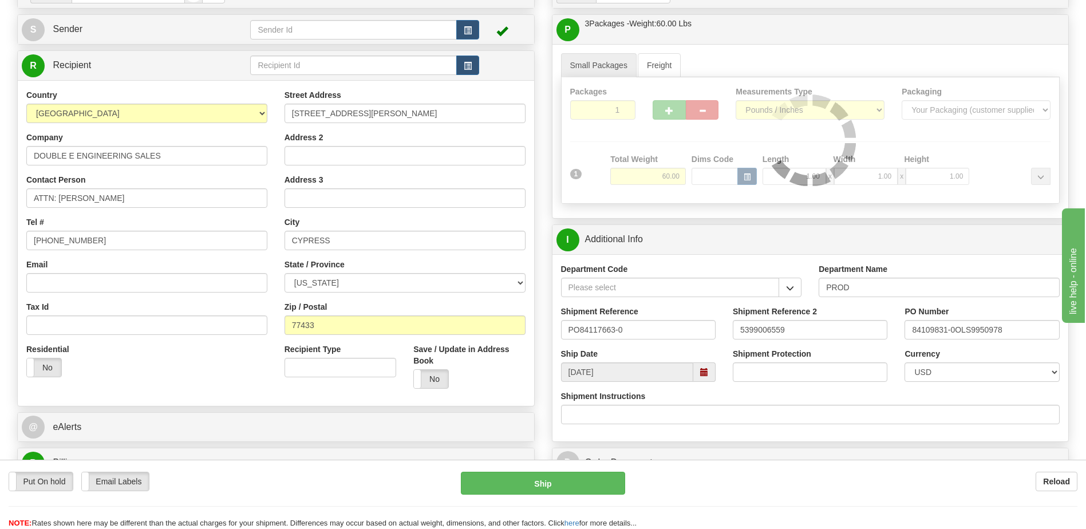
type input "01"
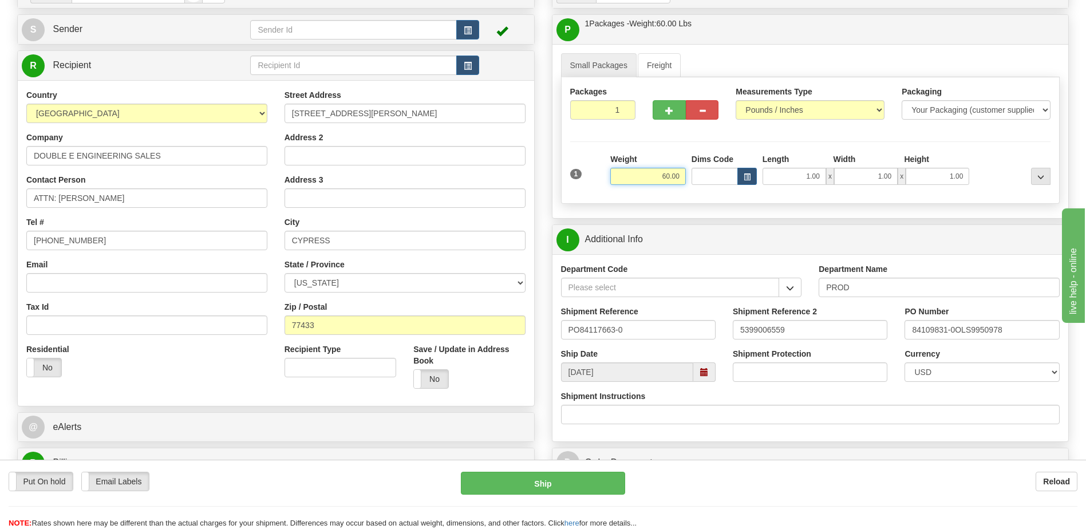
click at [666, 178] on input "60.00" at bounding box center [648, 176] width 76 height 17
type input "21"
type input "01"
type input "21.00"
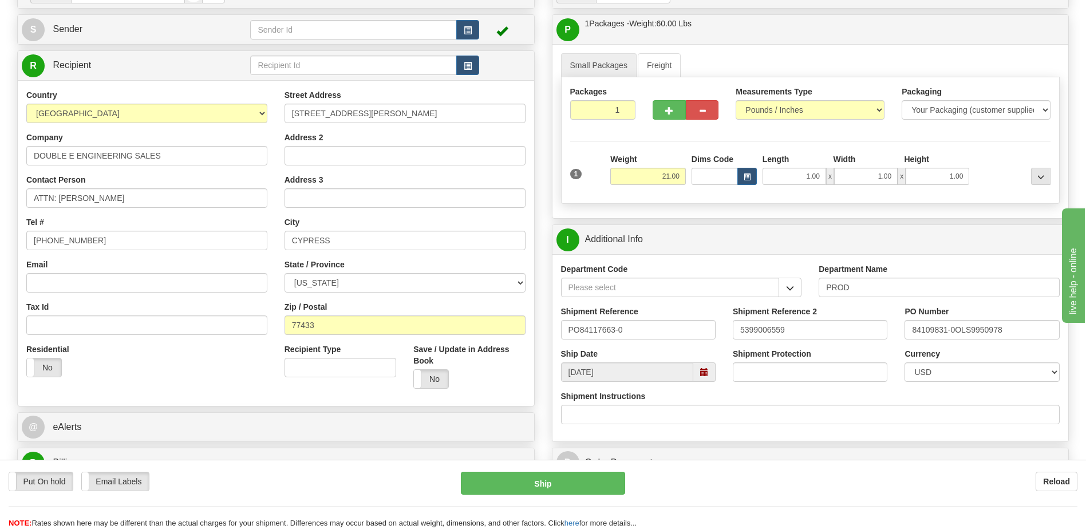
click at [198, 382] on div "Residential Yes No" at bounding box center [147, 365] width 258 height 42
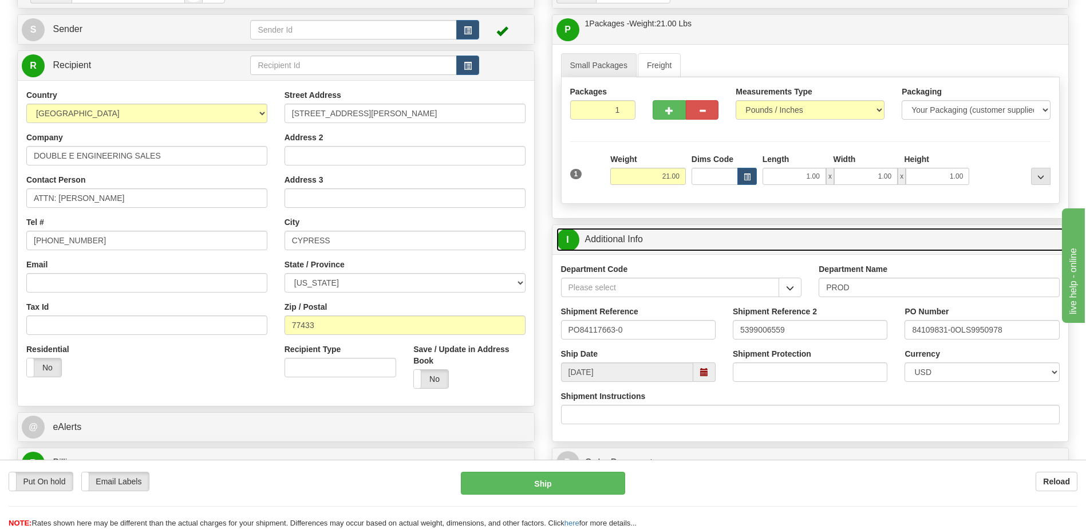
click at [646, 242] on link "I Additional Info" at bounding box center [810, 239] width 508 height 23
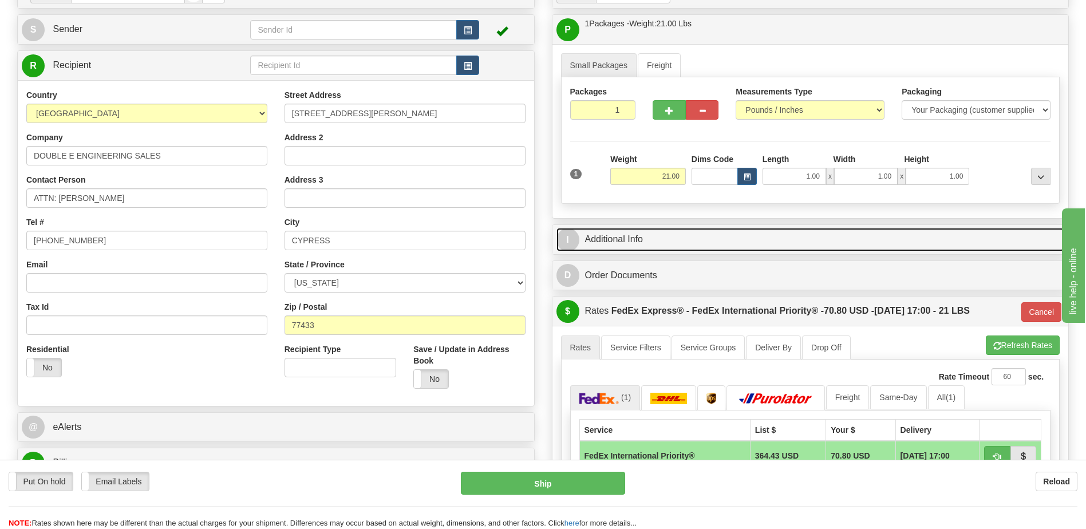
click at [646, 242] on link "I Additional Info" at bounding box center [810, 239] width 508 height 23
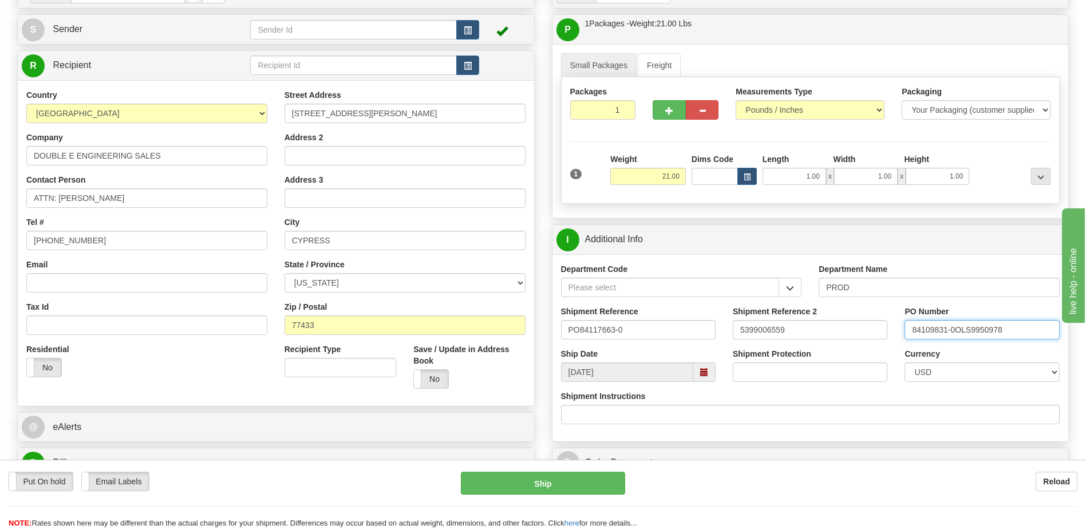
drag, startPoint x: 1003, startPoint y: 331, endPoint x: 903, endPoint y: 332, distance: 100.2
click at [903, 332] on div "PO Number 84109831-0OLS9950978" at bounding box center [982, 327] width 172 height 42
click at [941, 329] on input "44000" at bounding box center [982, 329] width 155 height 19
type input "4400070474"
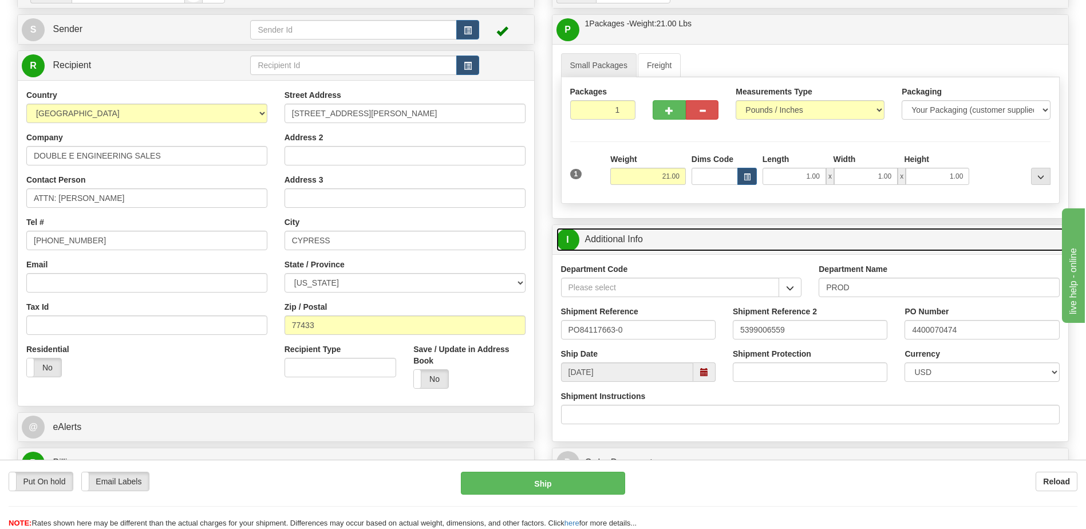
click at [725, 246] on link "I Additional Info" at bounding box center [810, 239] width 508 height 23
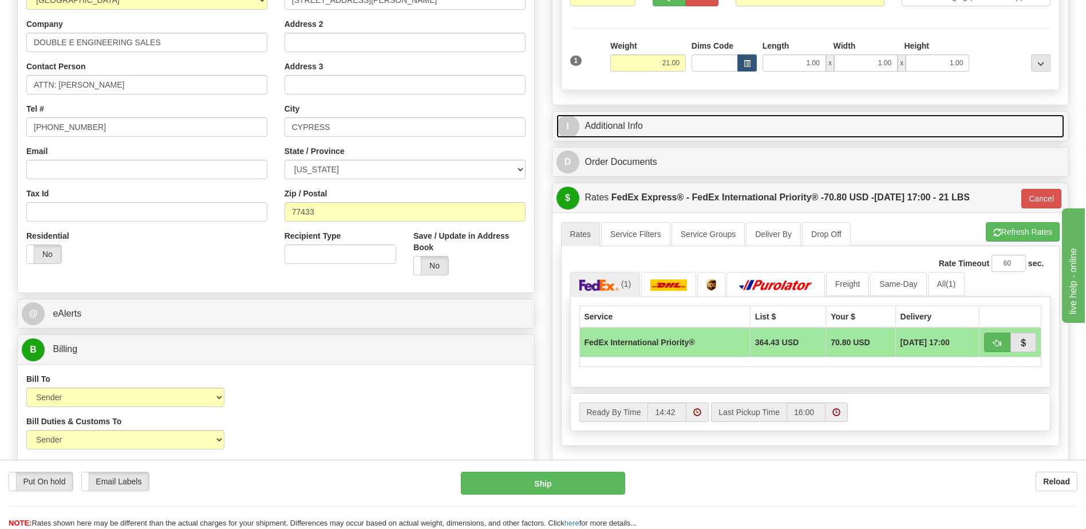
scroll to position [229, 0]
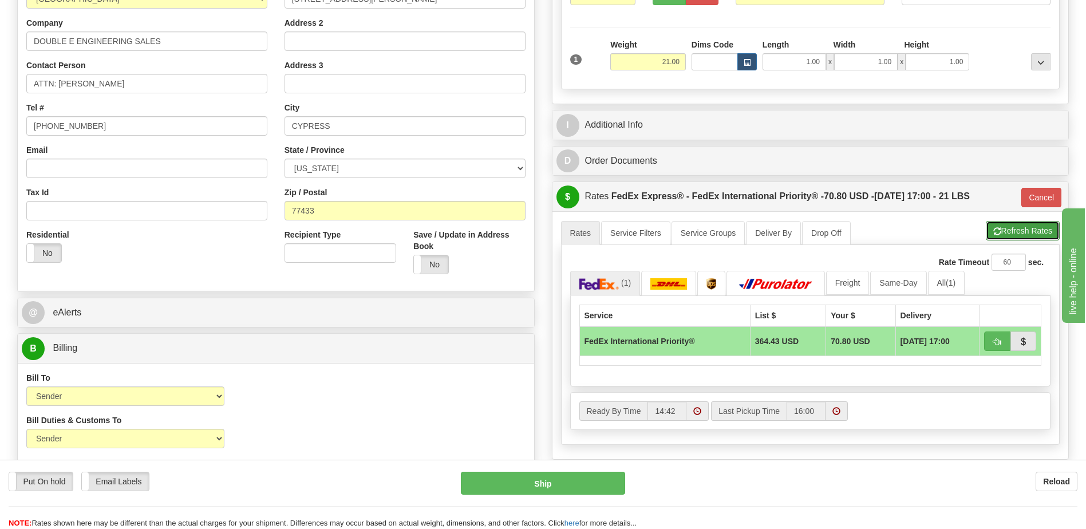
click at [1013, 236] on button "Refresh Rates" at bounding box center [1023, 230] width 74 height 19
type input "01"
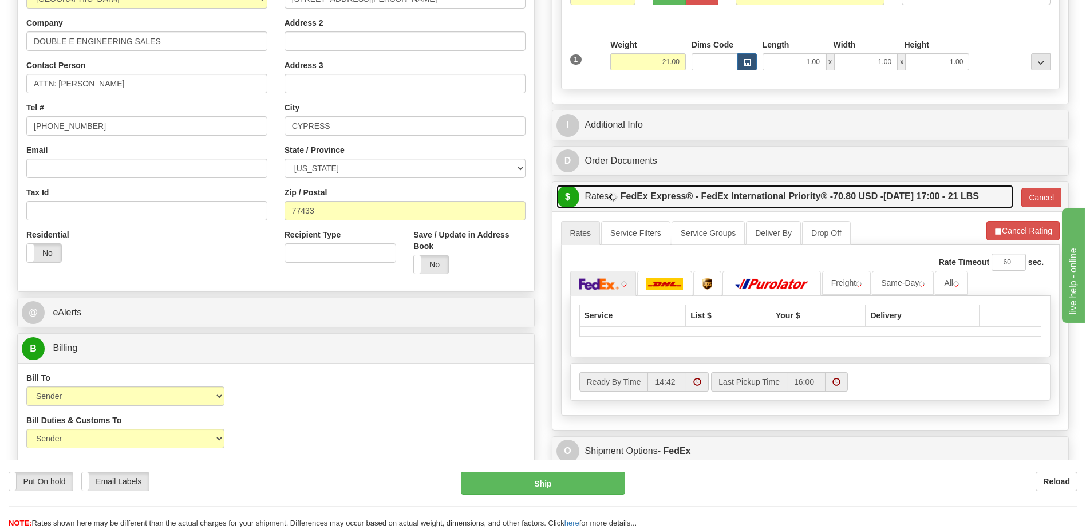
click at [874, 202] on label "FedEx Express® - FedEx International Priority® - 70.80 USD - 10/06/2025 17:00 -…" at bounding box center [800, 196] width 358 height 23
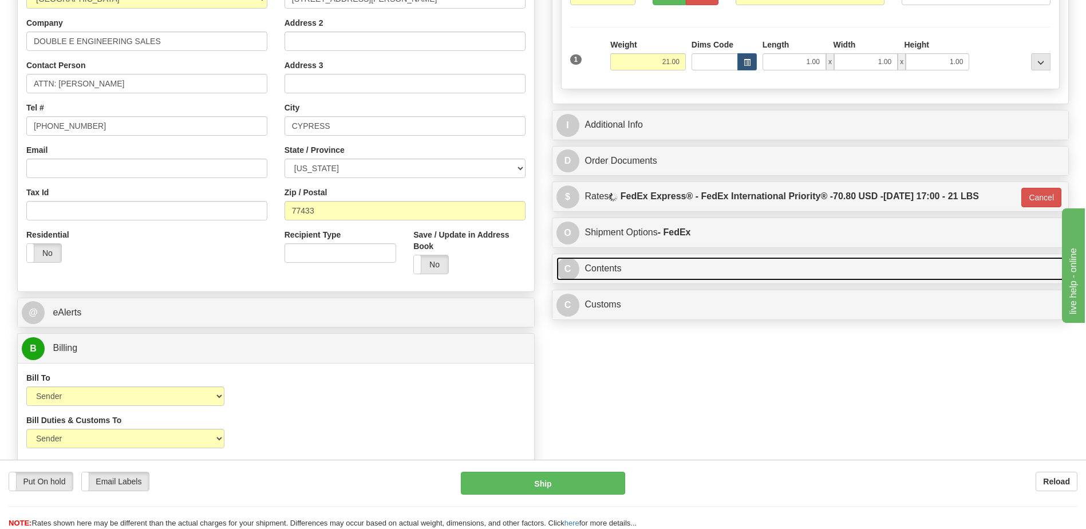
click at [691, 274] on link "C Contents" at bounding box center [810, 268] width 508 height 23
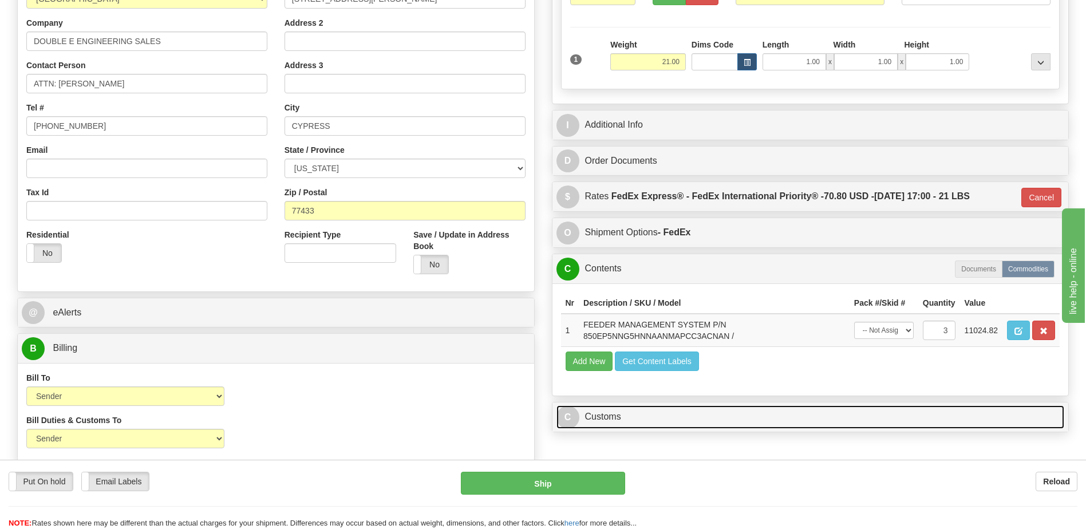
click at [606, 413] on link "C Customs" at bounding box center [810, 416] width 508 height 23
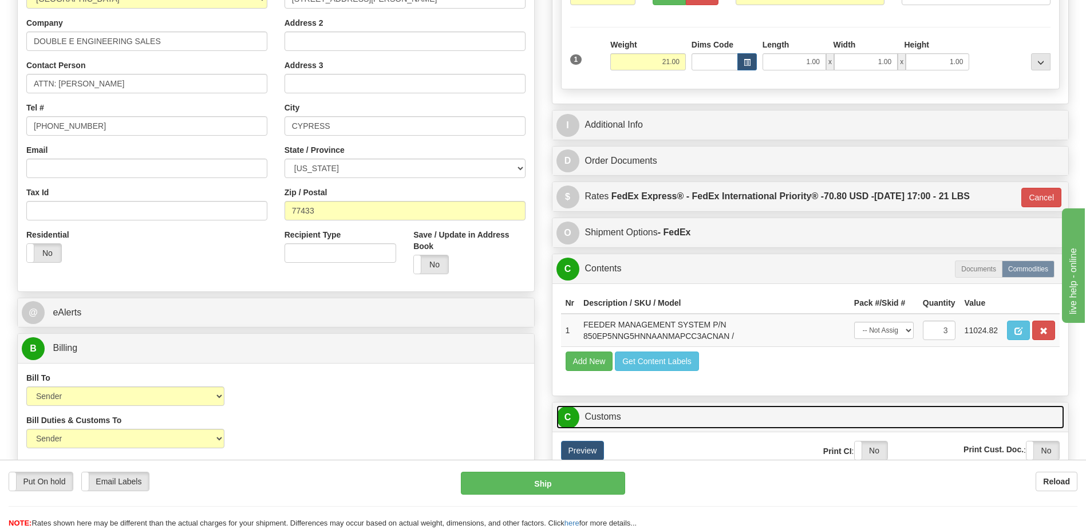
scroll to position [401, 0]
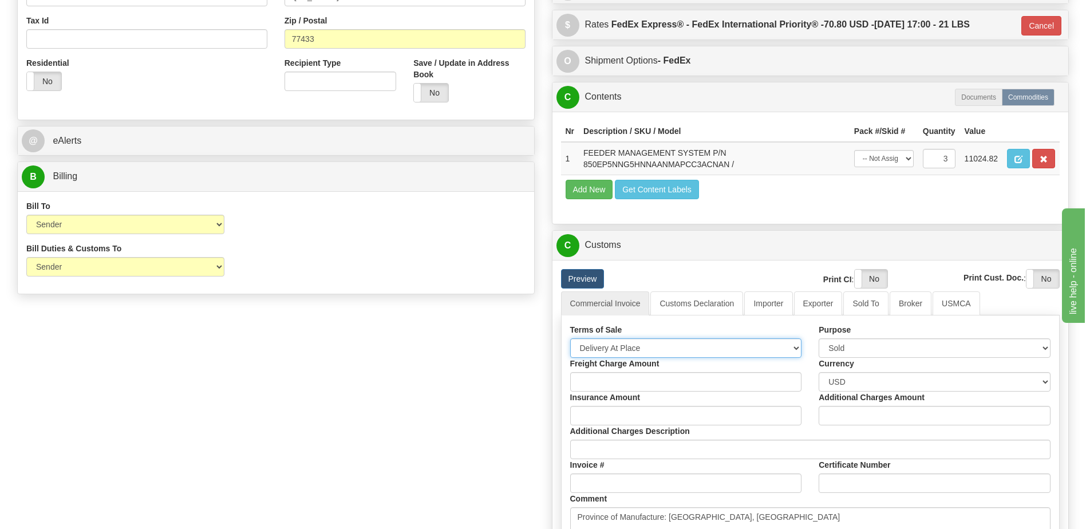
click at [623, 350] on select "Free Carrier Free On Board Ex Works Delivered Duty Unpaid Delivered Duty Paid C…" at bounding box center [686, 347] width 232 height 19
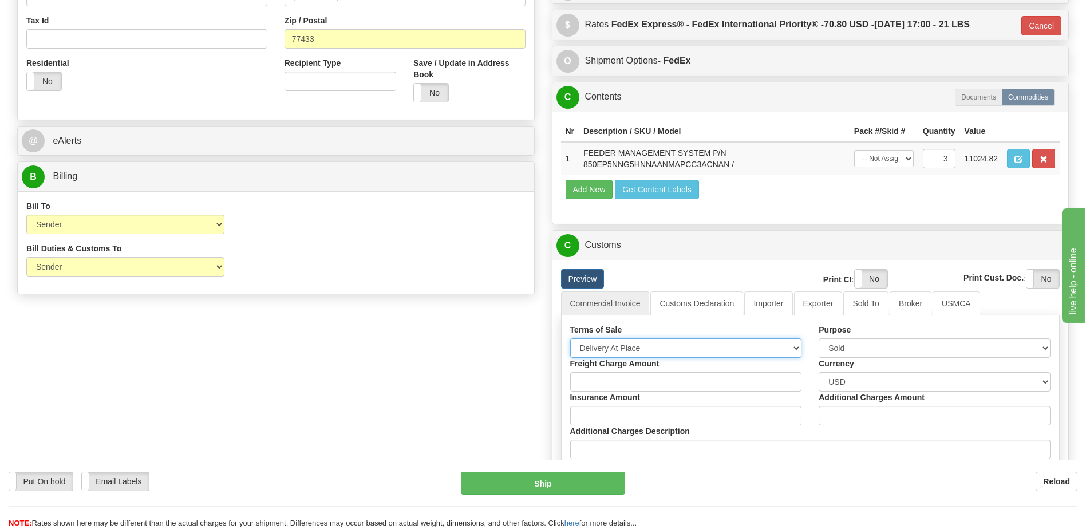
select select "7"
click at [570, 338] on select "Free Carrier Free On Board Ex Works Delivered Duty Unpaid Delivered Duty Paid C…" at bounding box center [686, 347] width 232 height 19
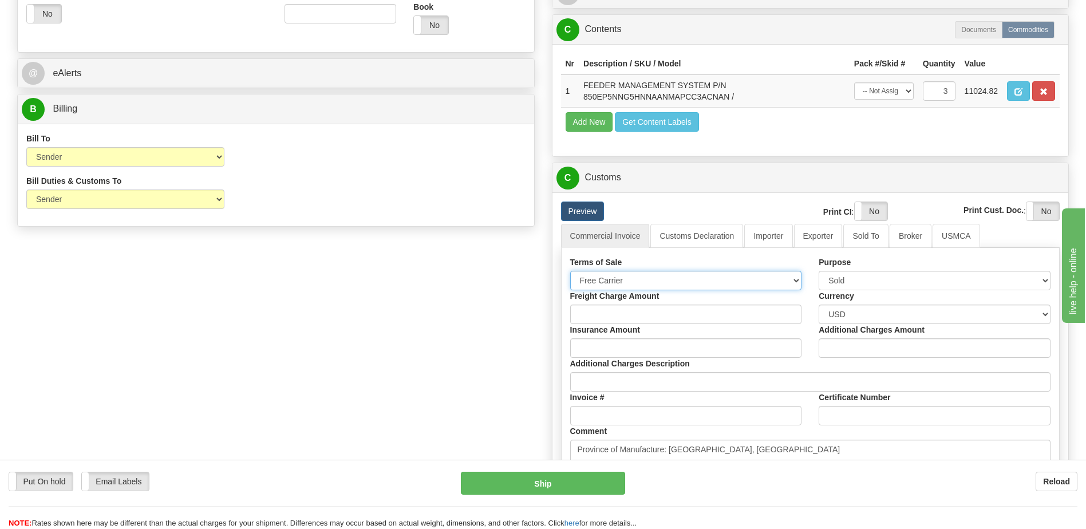
scroll to position [573, 0]
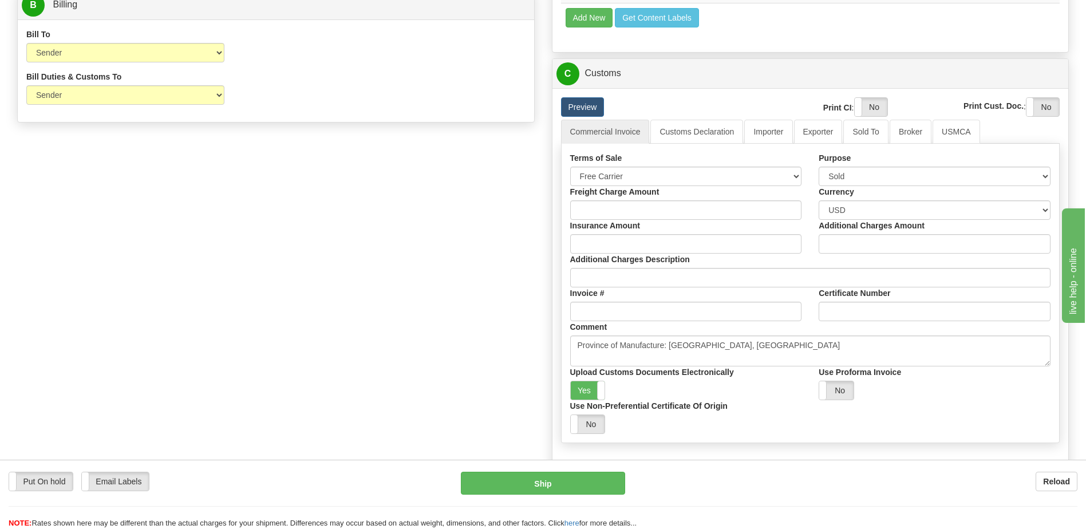
click at [676, 117] on div "Preview Print CI : Yes No Print Cust. Doc. : Yes No" at bounding box center [810, 108] width 516 height 22
click at [679, 125] on link "Customs Declaration" at bounding box center [696, 132] width 93 height 24
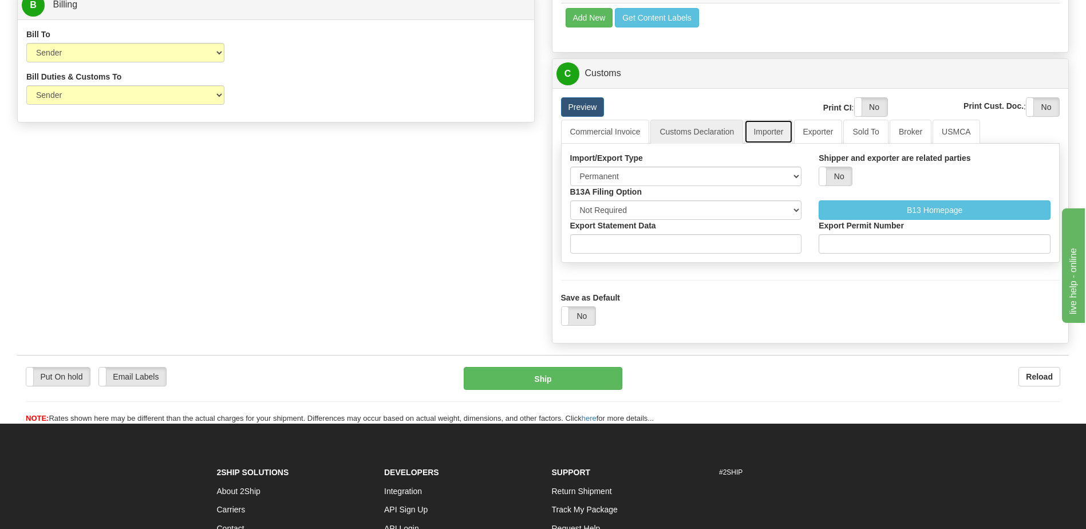
click at [783, 133] on link "Importer" at bounding box center [768, 132] width 48 height 24
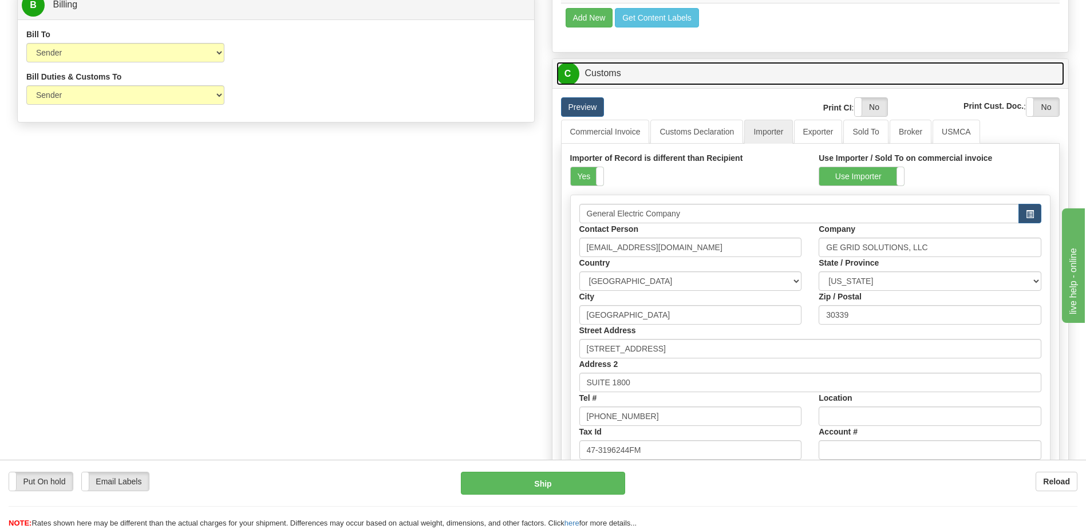
click at [616, 74] on link "C Customs" at bounding box center [810, 73] width 508 height 23
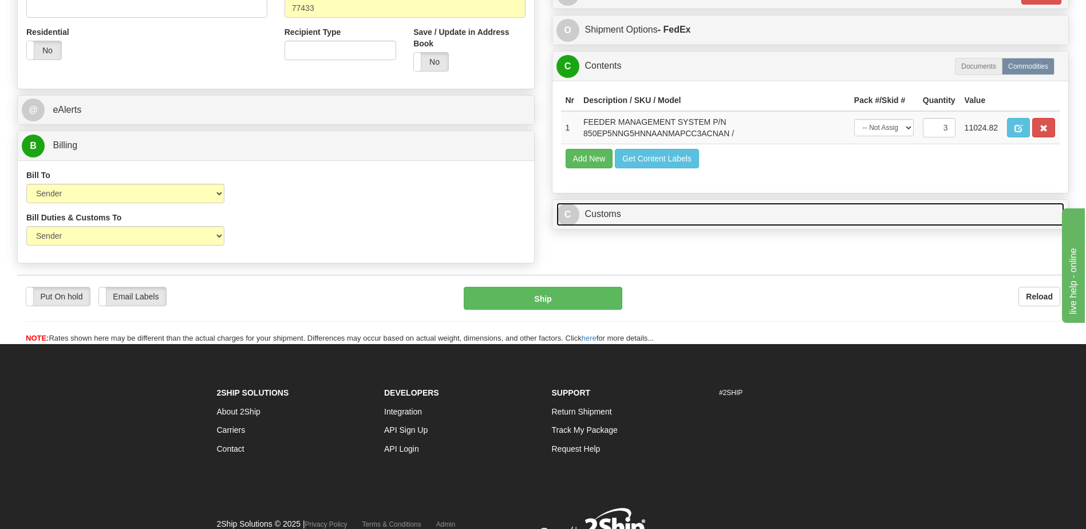
scroll to position [370, 0]
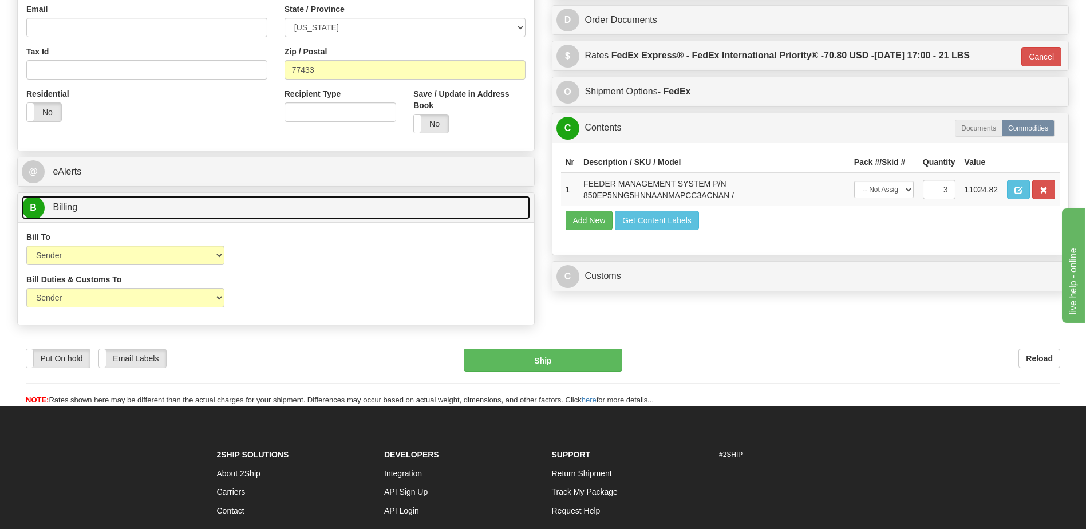
click at [150, 216] on link "B Billing" at bounding box center [276, 207] width 508 height 23
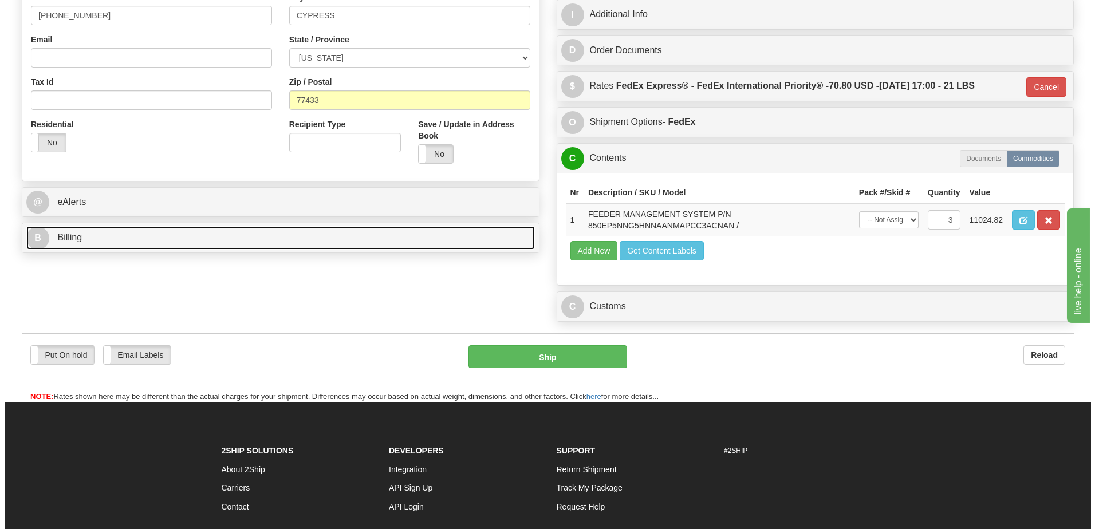
scroll to position [255, 0]
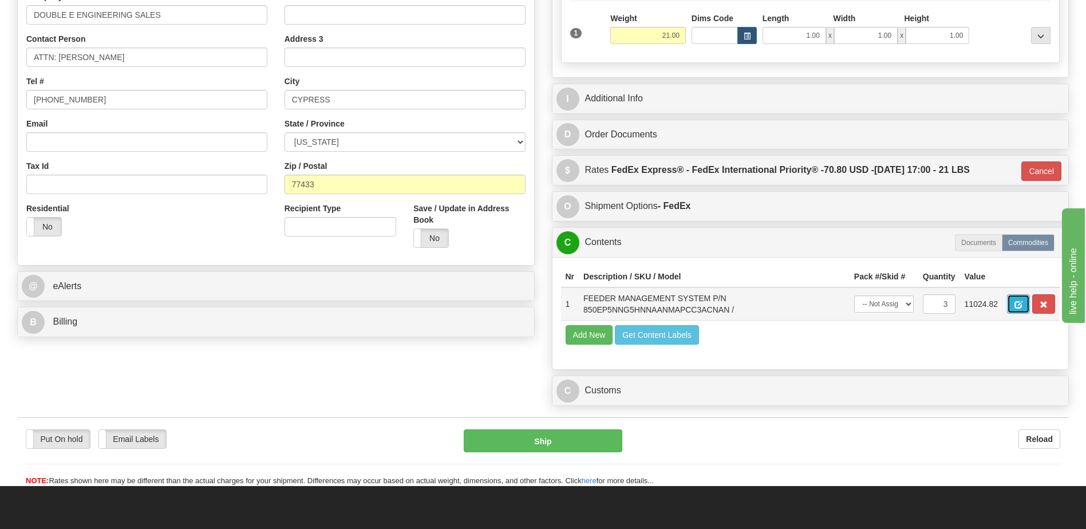
click at [1015, 304] on span "button" at bounding box center [1019, 304] width 8 height 7
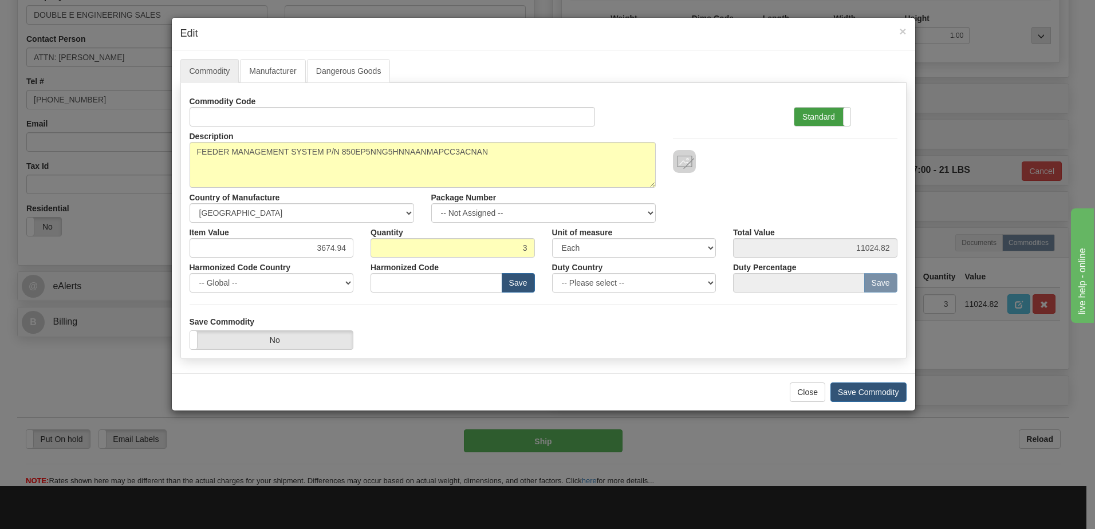
click at [808, 116] on label "Standard" at bounding box center [822, 117] width 56 height 18
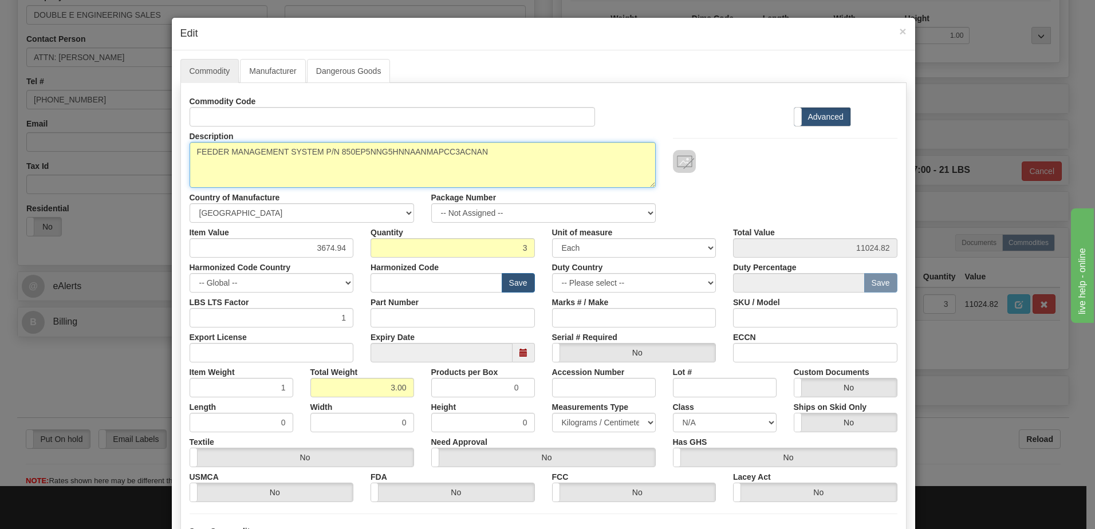
drag, startPoint x: 453, startPoint y: 140, endPoint x: 0, endPoint y: 161, distance: 454.0
click at [0, 155] on html "Training Course Close Toggle navigation Settings Shipping Preferences New Sende…" at bounding box center [547, 9] width 1095 height 529
paste textarea "845EP5R5G5HNNALAMAPF"
click at [193, 152] on textarea "FEEDER MANAGEMENT SYSTEM P/N 850EP5NNG5HNNAANMAPCC3ACNAN" at bounding box center [423, 165] width 466 height 46
paste textarea "Transformer Protection System"
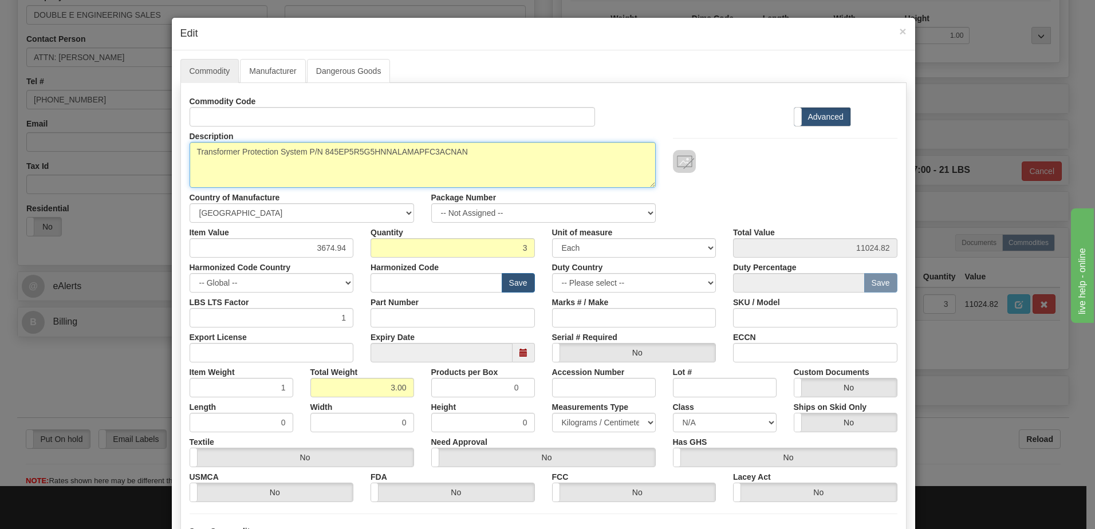
type textarea "Transformer Protection System P/N 845EP5R5G5HNNALAMAPFC3ACNAN"
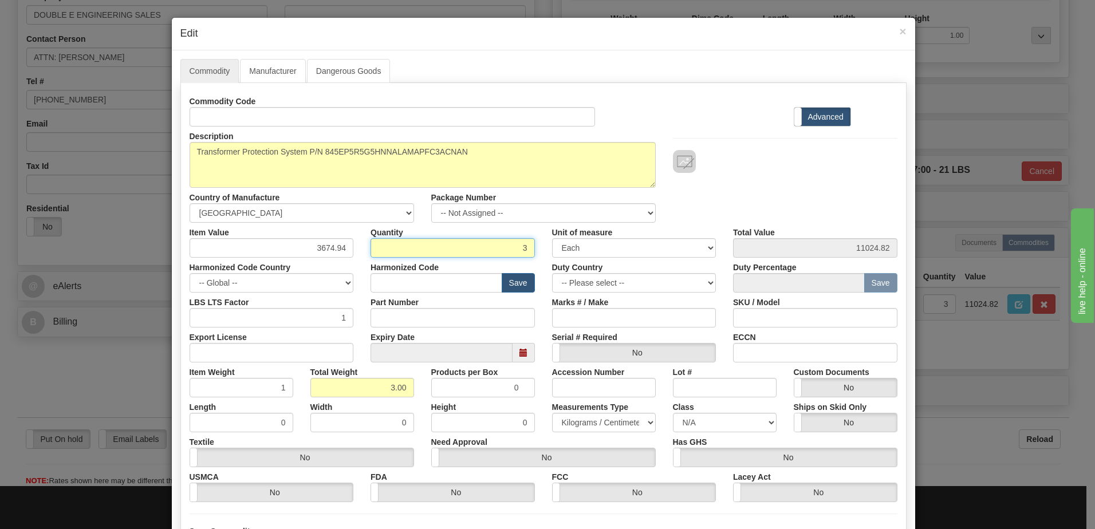
drag, startPoint x: 480, startPoint y: 248, endPoint x: 606, endPoint y: 248, distance: 125.4
click at [607, 248] on div "Item Value 3674.94 Quantity 3 Unit of measure 3 Thousand Square Inches Adjustme…" at bounding box center [543, 240] width 725 height 35
type input "1"
type input "3674.94"
type input "1.00"
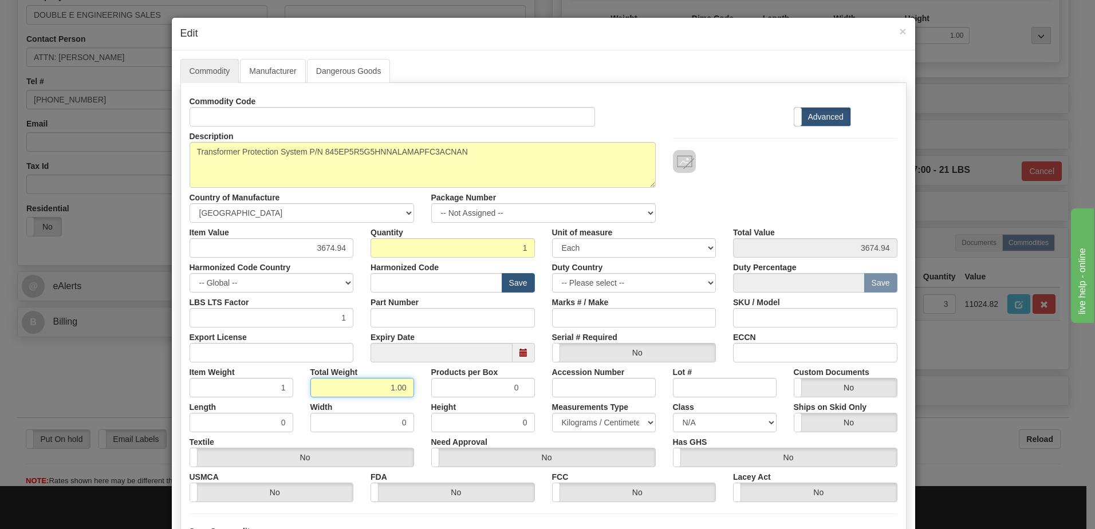
click at [318, 391] on input "1.00" at bounding box center [362, 387] width 104 height 19
click at [429, 391] on div "Item Weight 1 Total Weight 1.00 Products per Box 0 Accession Number Lot # Custo…" at bounding box center [543, 379] width 725 height 35
click at [401, 289] on input "text" at bounding box center [436, 282] width 132 height 19
paste input "8537.10.9160"
type input "8537.10.9160"
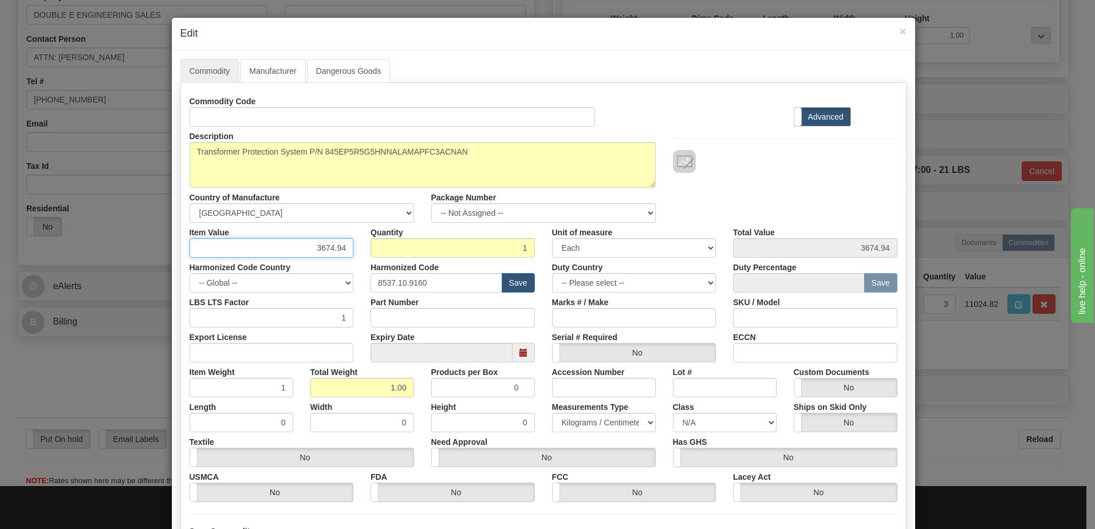
drag, startPoint x: 323, startPoint y: 253, endPoint x: 491, endPoint y: 248, distance: 168.4
click at [487, 251] on div "Item Value 3674.94 Quantity 1 Unit of measure 3 Thousand Square Inches Adjustme…" at bounding box center [543, 240] width 725 height 35
type input "5858.83"
click at [493, 248] on input "1" at bounding box center [452, 247] width 164 height 19
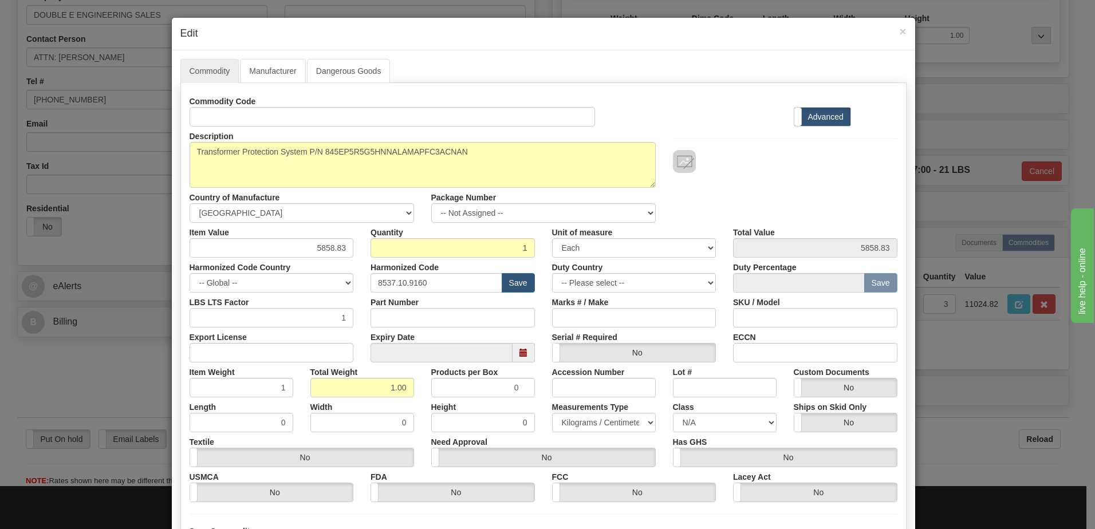
drag, startPoint x: 718, startPoint y: 183, endPoint x: 725, endPoint y: 186, distance: 8.2
click at [718, 183] on div "Description FEEDER MANAGEMENT SYSTEM P/N 850EP5NNG5HNNAANMAPCC3ACNAN Country of…" at bounding box center [543, 175] width 725 height 96
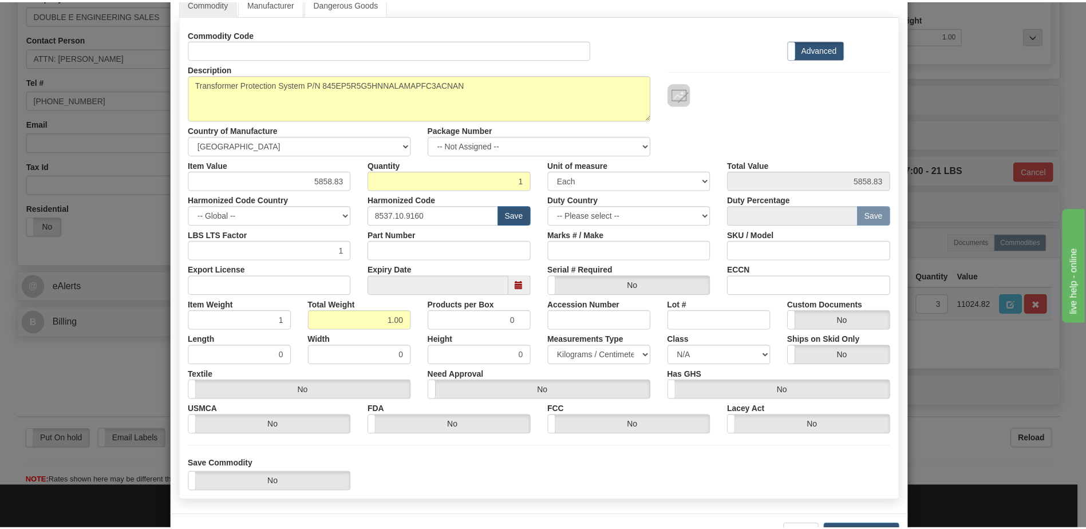
scroll to position [109, 0]
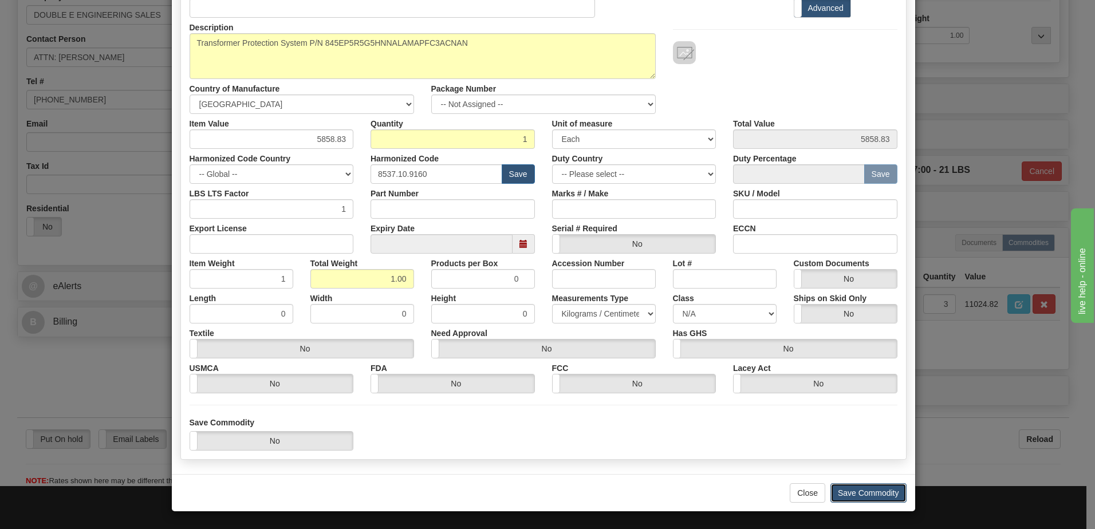
click at [833, 489] on button "Save Commodity" at bounding box center [868, 492] width 76 height 19
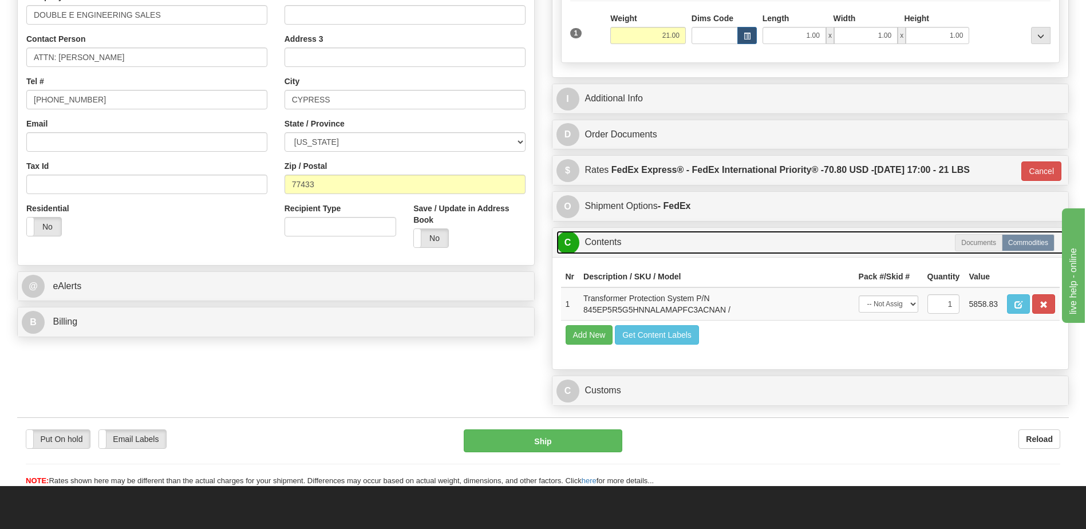
click at [613, 251] on link "C Contents" at bounding box center [810, 242] width 508 height 23
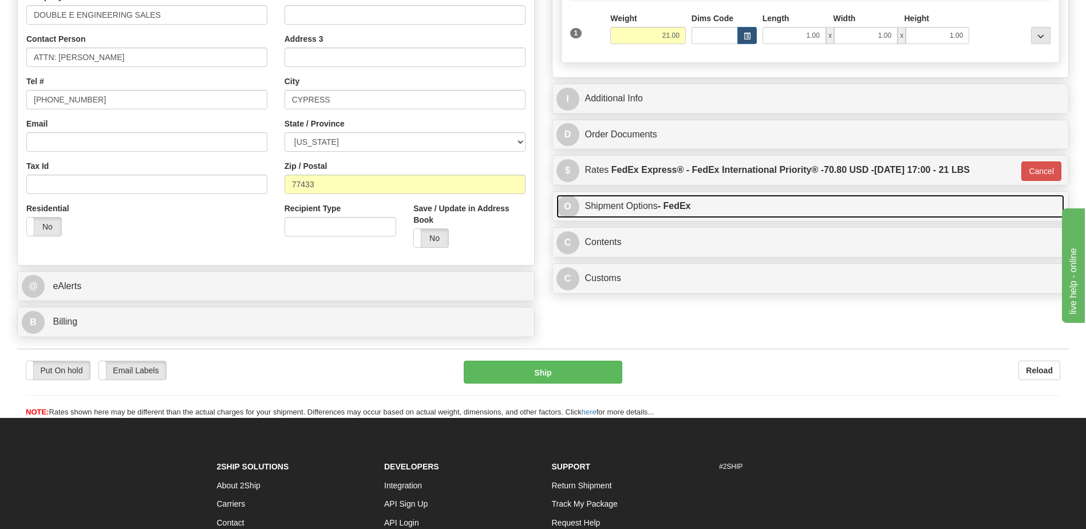
click at [630, 202] on link "O Shipment Options - FedEx" at bounding box center [810, 206] width 508 height 23
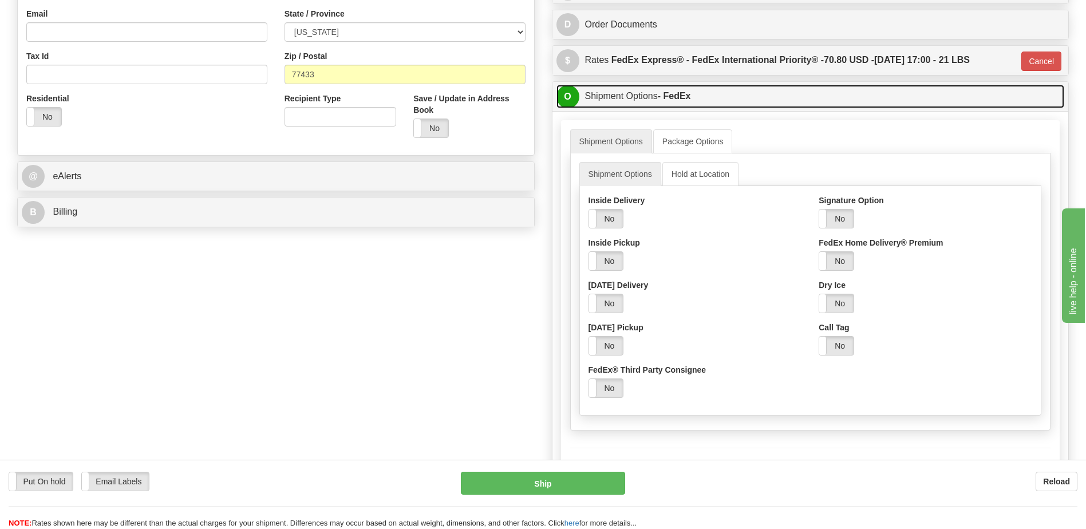
scroll to position [370, 0]
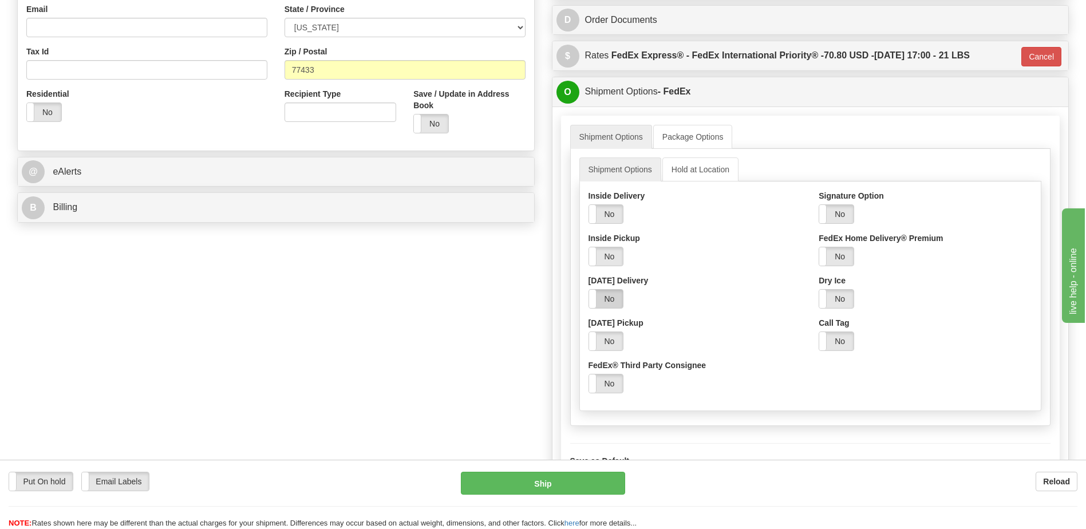
click at [602, 297] on label "No" at bounding box center [606, 299] width 34 height 18
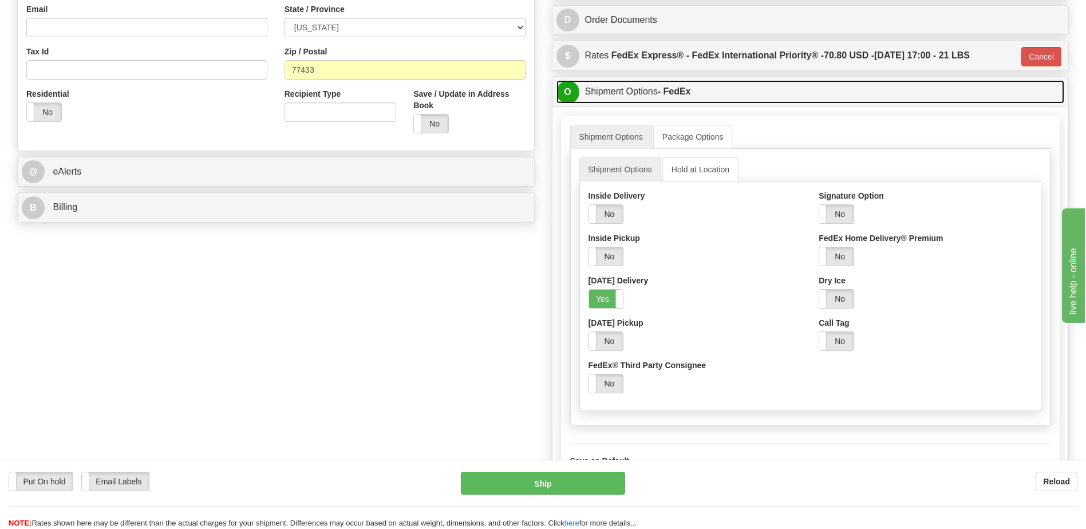
click at [618, 97] on link "O Shipment Options - FedEx" at bounding box center [810, 91] width 508 height 23
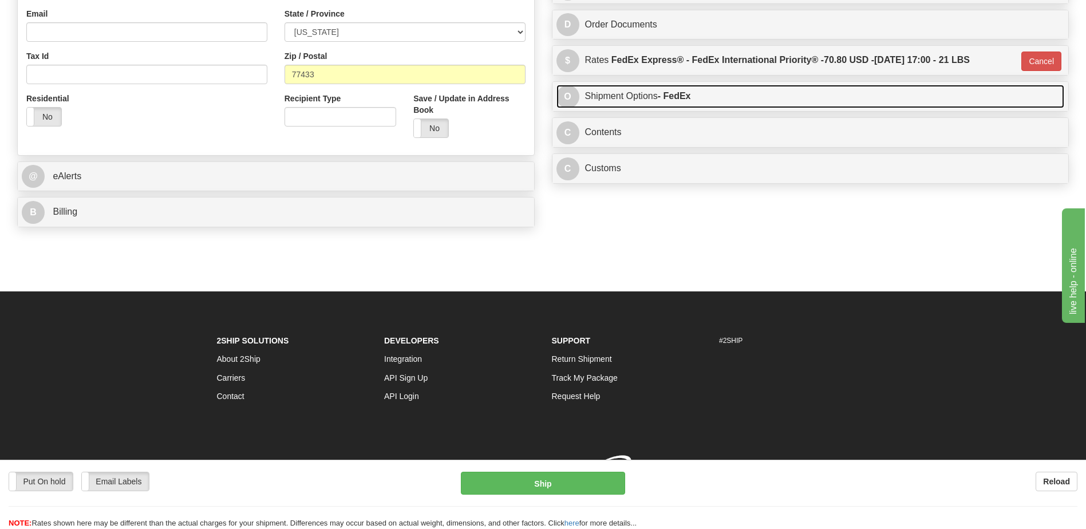
scroll to position [366, 0]
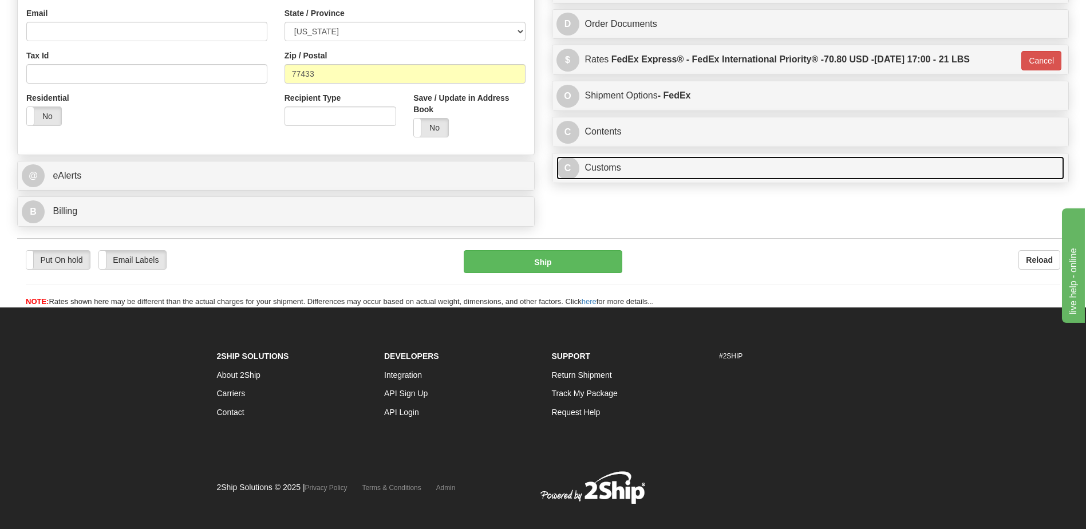
click at [611, 163] on link "C Customs" at bounding box center [810, 167] width 508 height 23
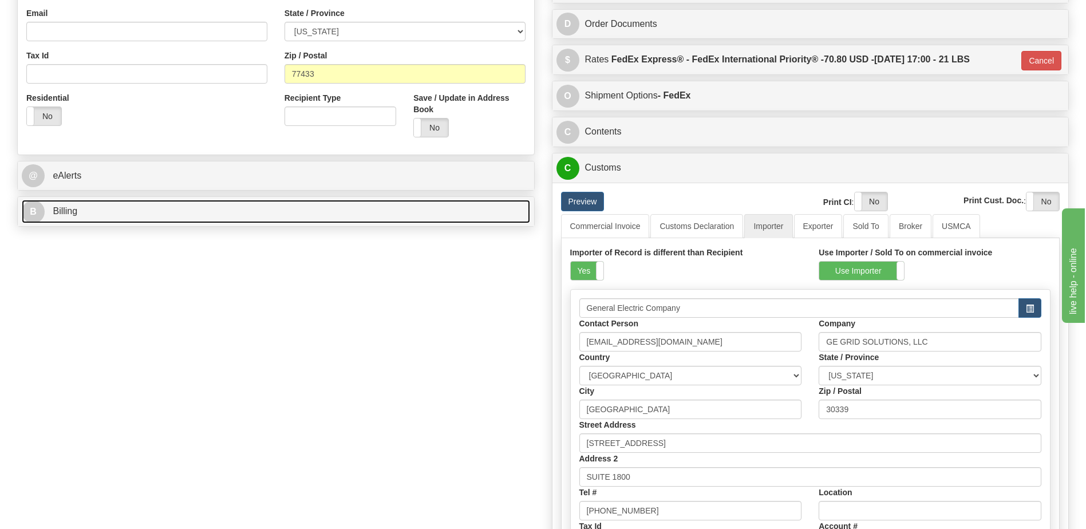
click at [100, 214] on link "B Billing" at bounding box center [276, 211] width 508 height 23
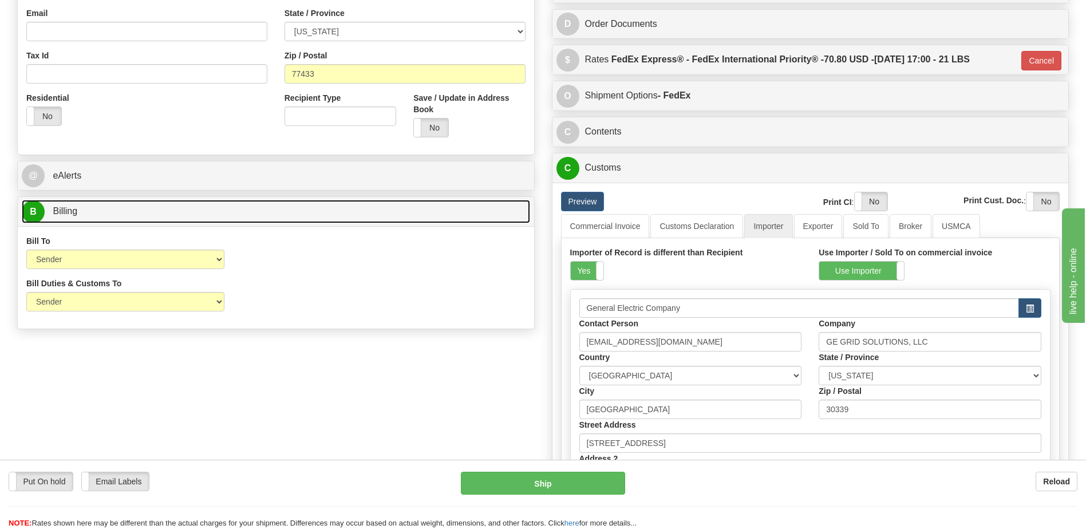
click at [100, 214] on link "B Billing" at bounding box center [276, 211] width 508 height 23
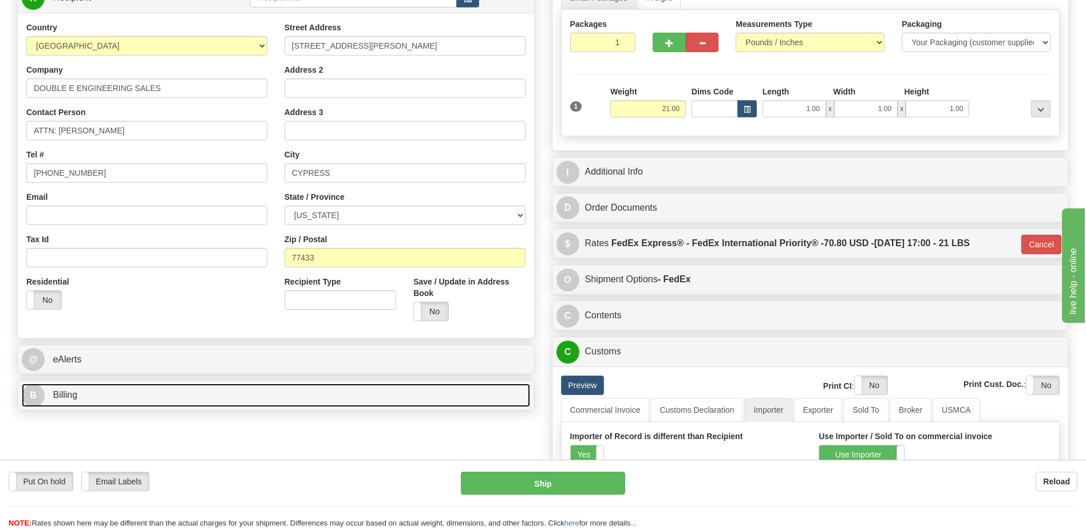
scroll to position [137, 0]
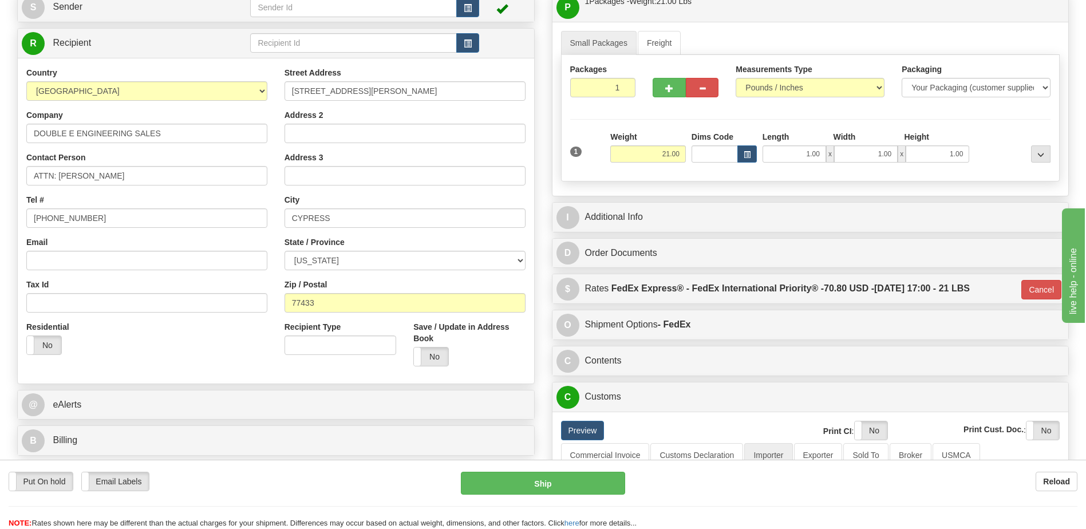
click at [195, 378] on div "Country AFGHANISTAN ALAND ISLANDS ALBANIA ALGERIA AMERICAN SAMOA ANDORRA ANGOLA…" at bounding box center [276, 221] width 516 height 326
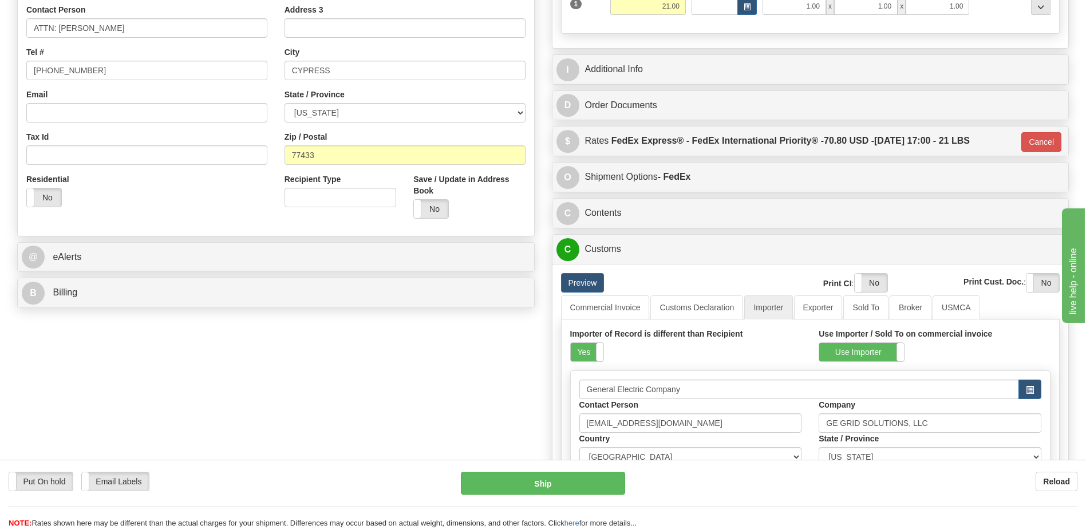
scroll to position [309, 0]
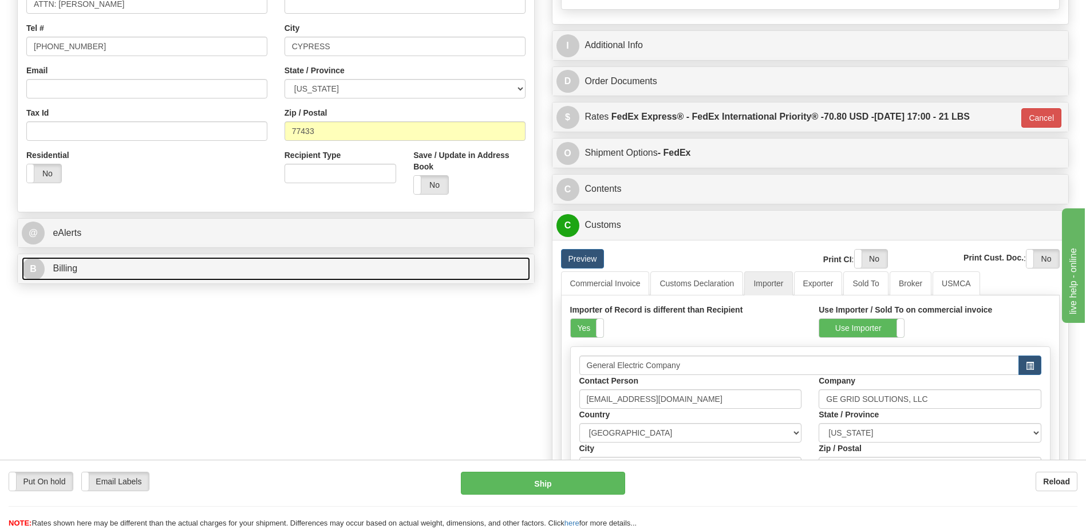
click at [89, 275] on link "B Billing" at bounding box center [276, 268] width 508 height 23
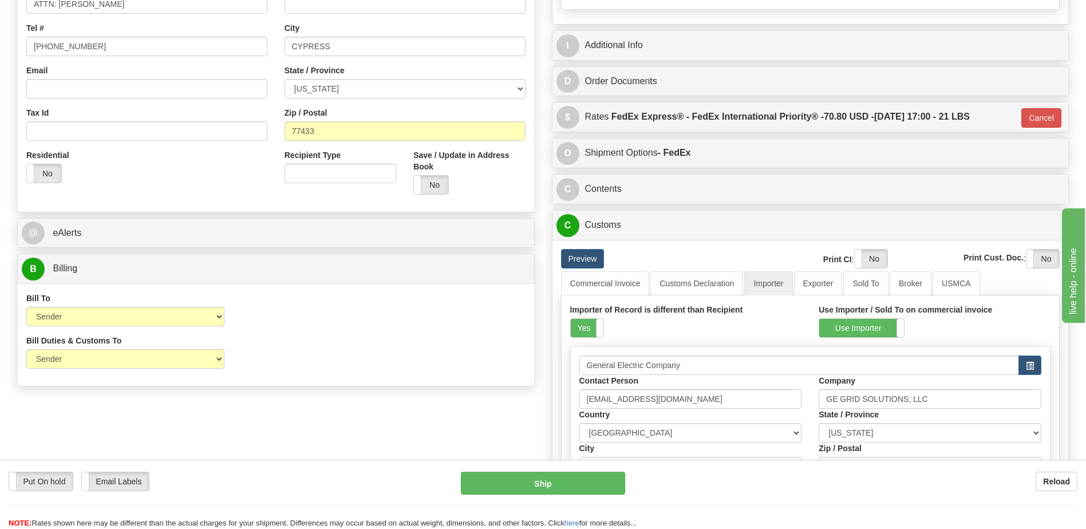
click at [384, 430] on div "Order # 86640467 -R S Sender" at bounding box center [543, 252] width 1069 height 937
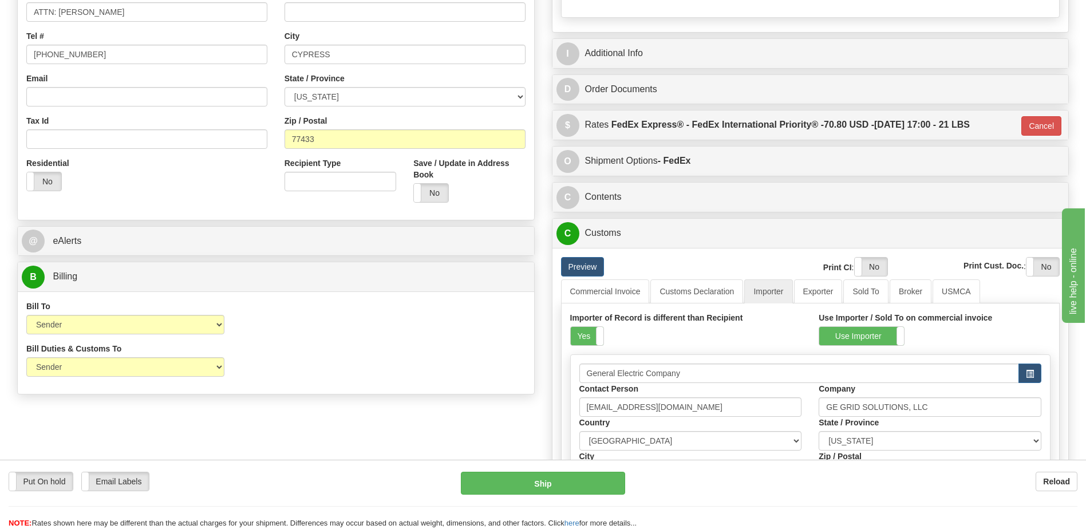
scroll to position [194, 0]
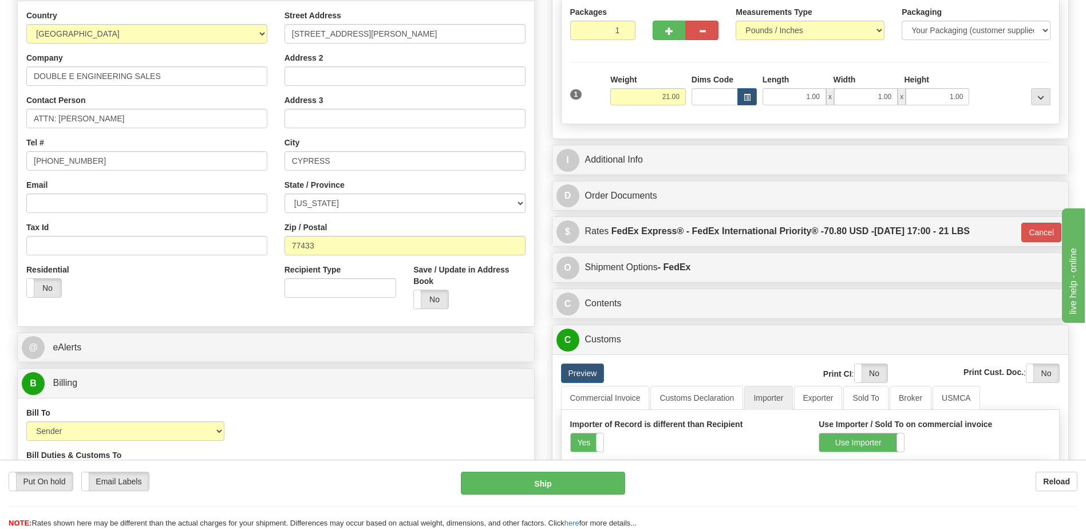
drag, startPoint x: 204, startPoint y: 276, endPoint x: 215, endPoint y: 282, distance: 11.8
click at [206, 276] on div "Residential Yes No" at bounding box center [147, 285] width 258 height 42
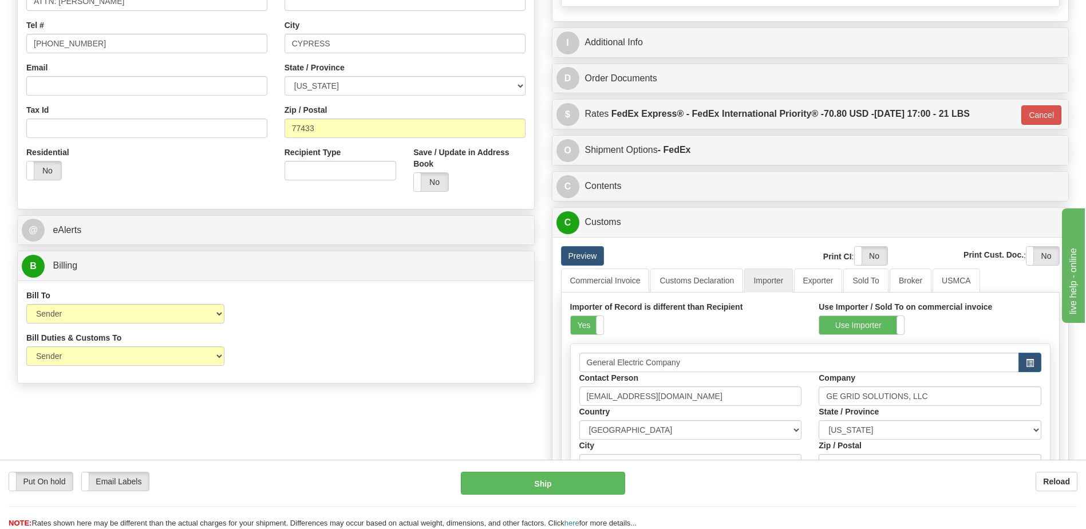
scroll to position [423, 0]
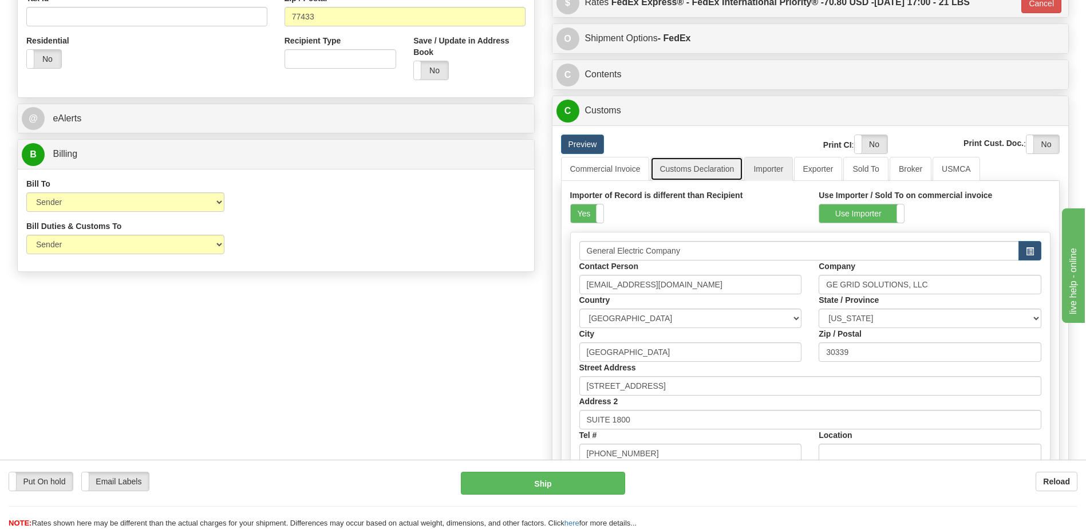
click at [672, 165] on link "Customs Declaration" at bounding box center [696, 169] width 93 height 24
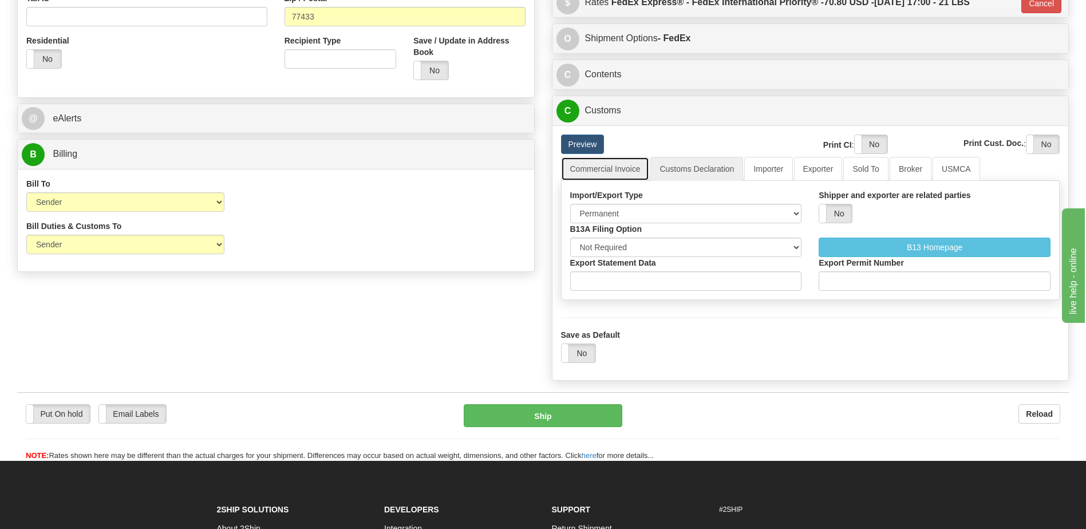
click at [616, 170] on link "Commercial Invoice" at bounding box center [605, 169] width 89 height 24
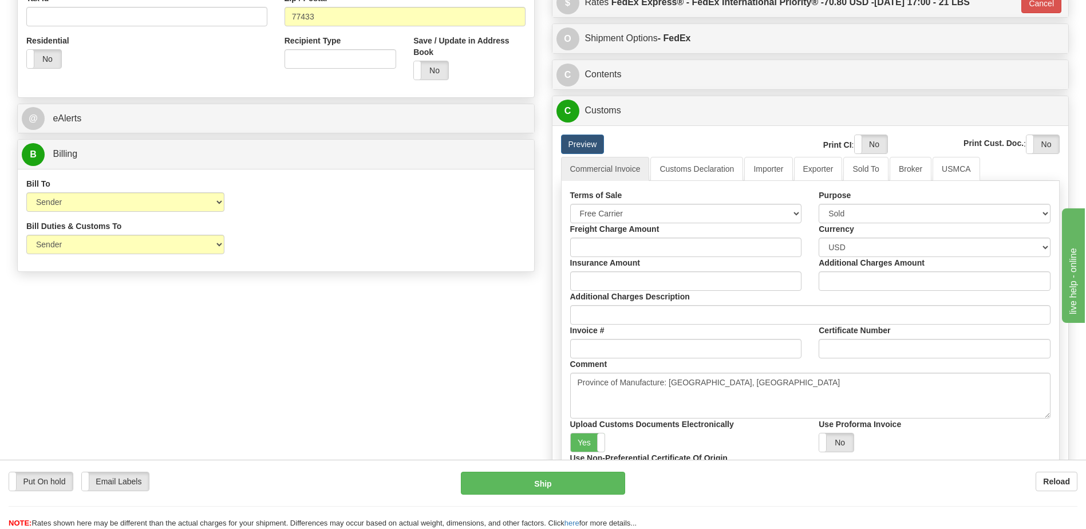
click at [357, 403] on div "Order # 86640467 -R S Sender" at bounding box center [543, 125] width 1069 height 911
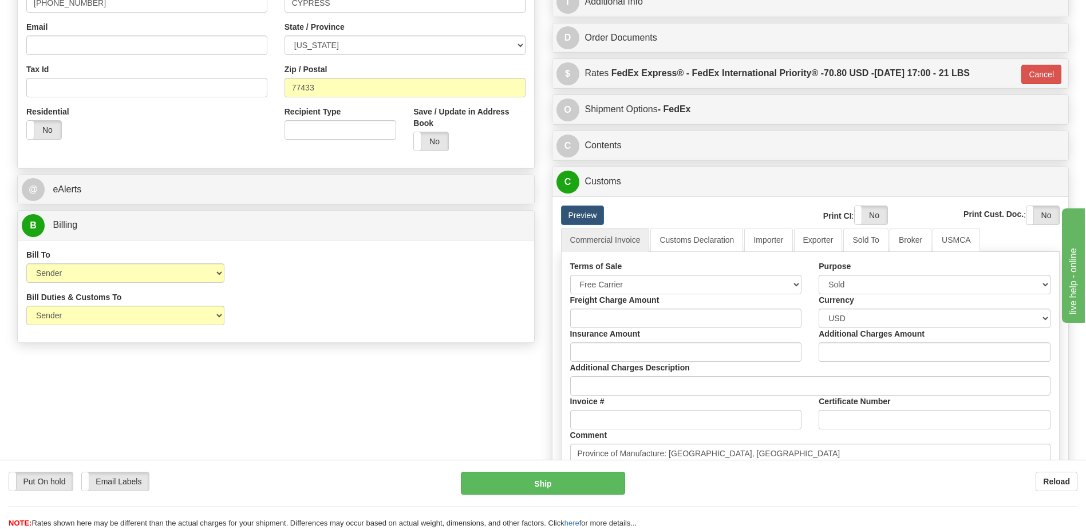
scroll to position [251, 0]
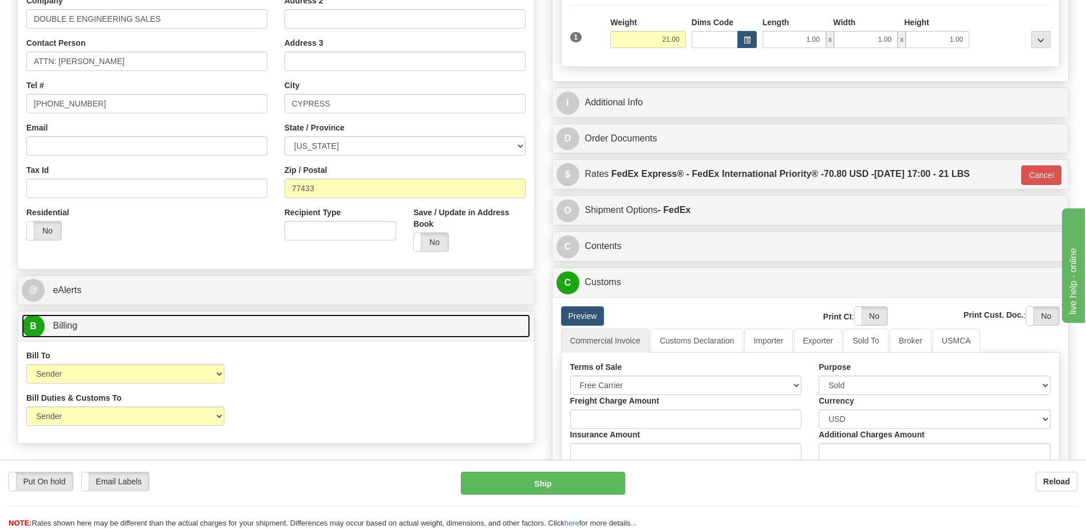
click at [93, 336] on link "B Billing" at bounding box center [276, 325] width 508 height 23
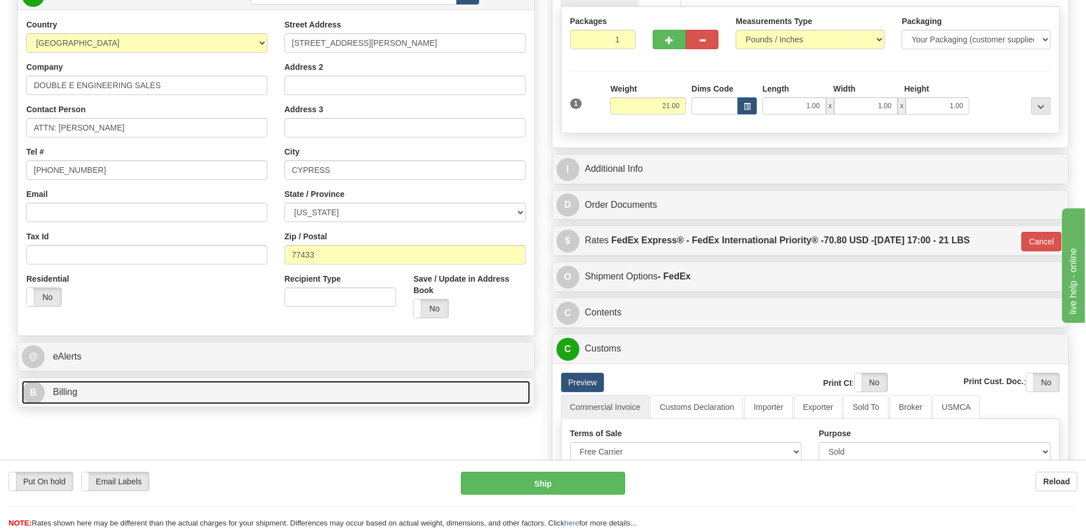
scroll to position [80, 0]
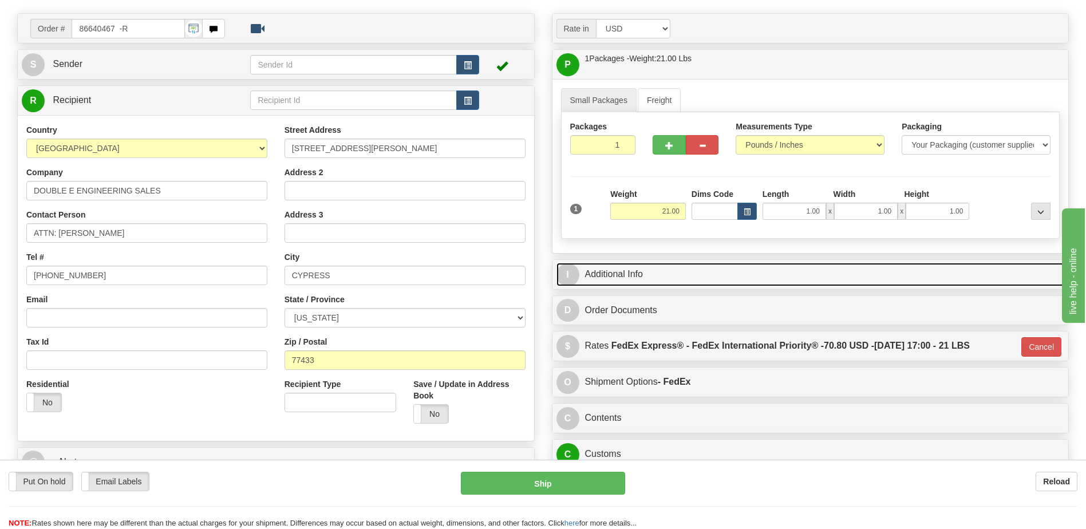
click at [653, 277] on link "I Additional Info" at bounding box center [810, 274] width 508 height 23
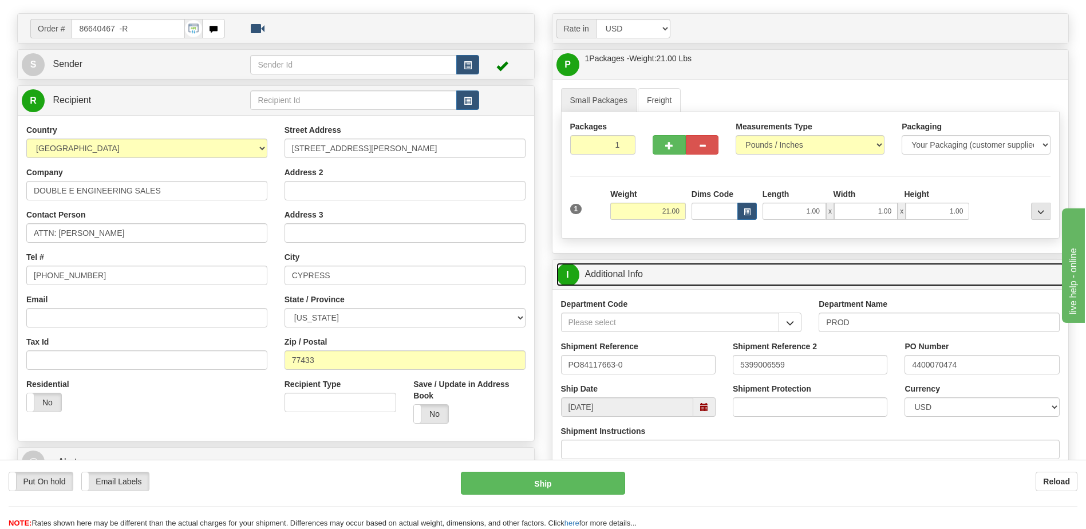
click at [653, 277] on link "I Additional Info" at bounding box center [810, 274] width 508 height 23
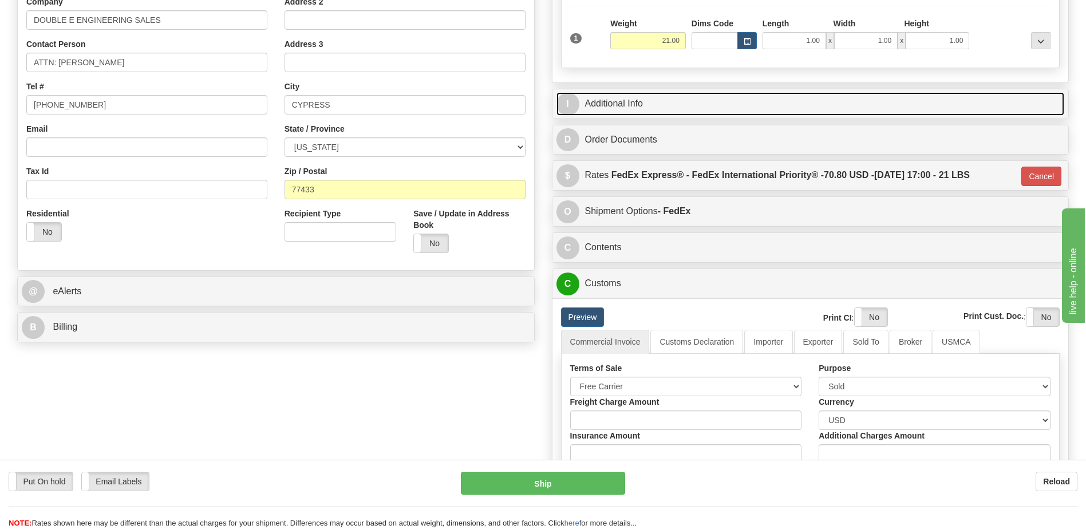
scroll to position [251, 0]
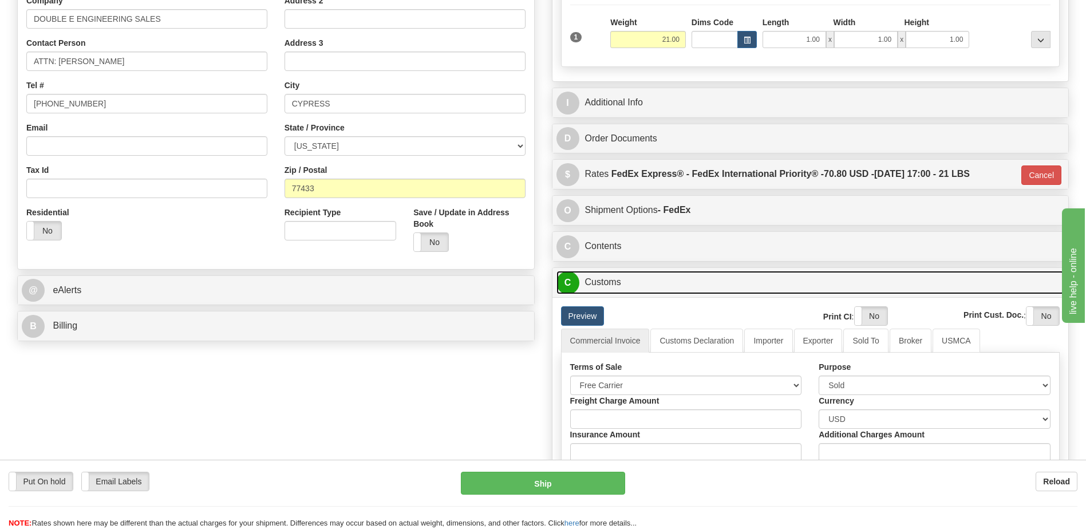
click at [621, 288] on link "C Customs" at bounding box center [810, 282] width 508 height 23
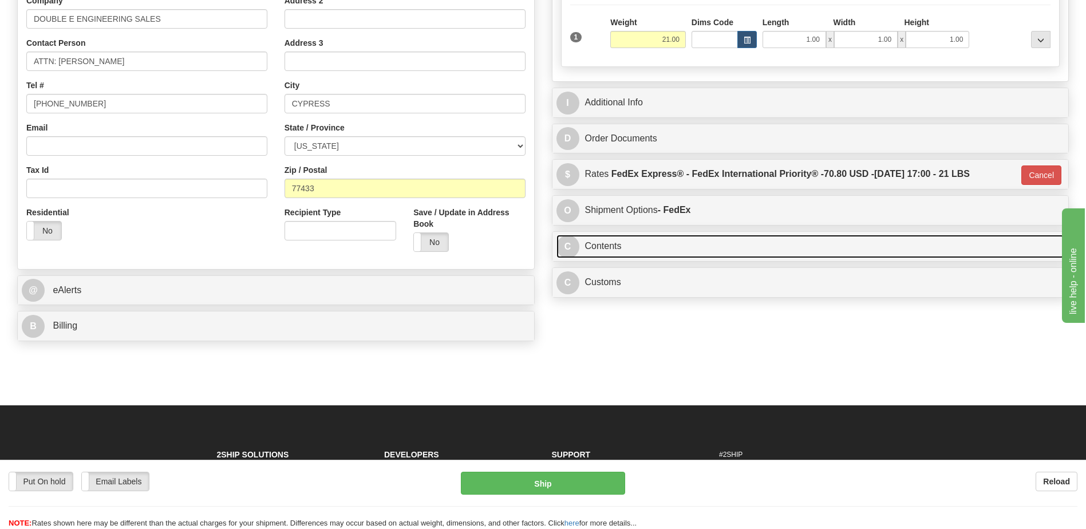
click at [614, 250] on link "C Contents" at bounding box center [810, 246] width 508 height 23
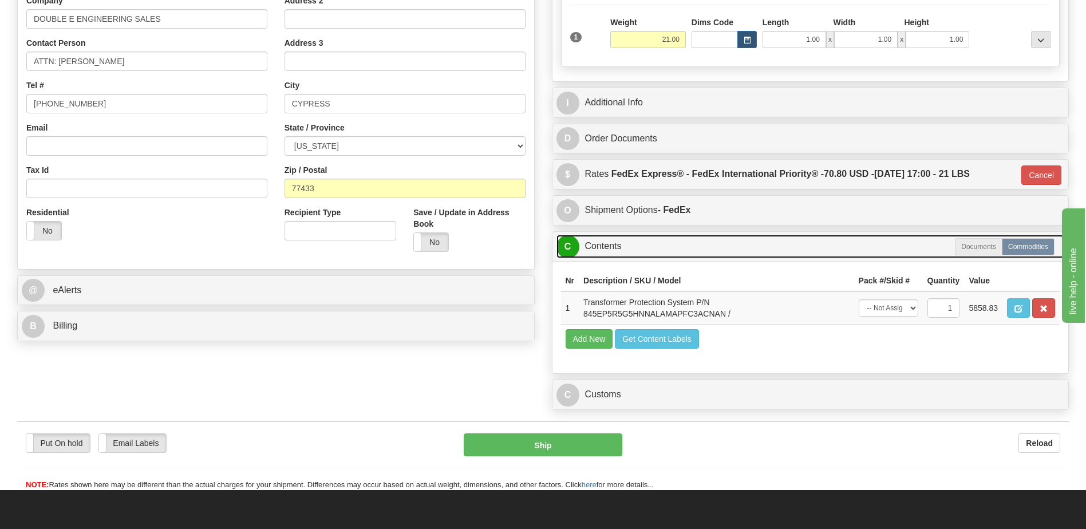
click at [614, 250] on link "C Contents" at bounding box center [810, 246] width 508 height 23
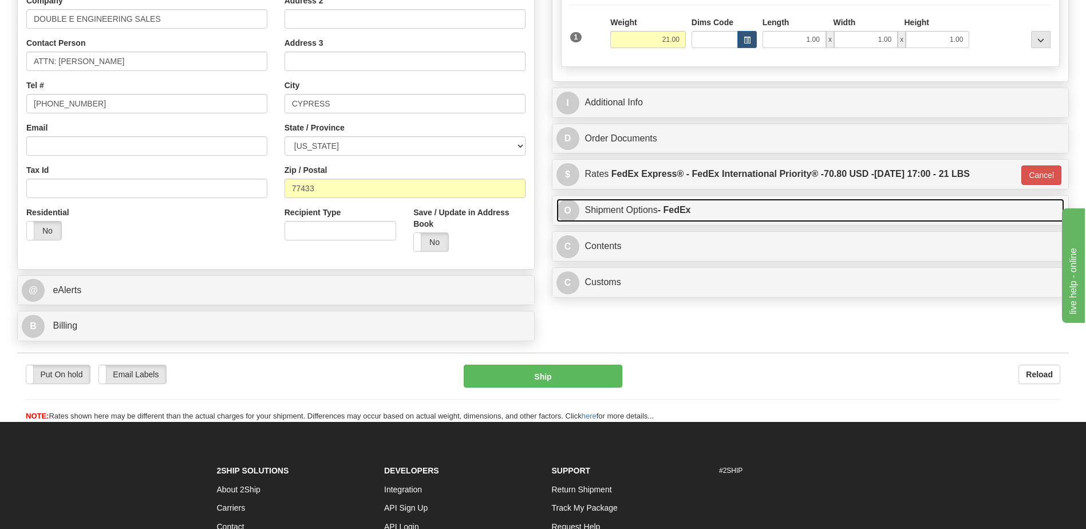
click at [630, 211] on link "O Shipment Options - FedEx" at bounding box center [810, 210] width 508 height 23
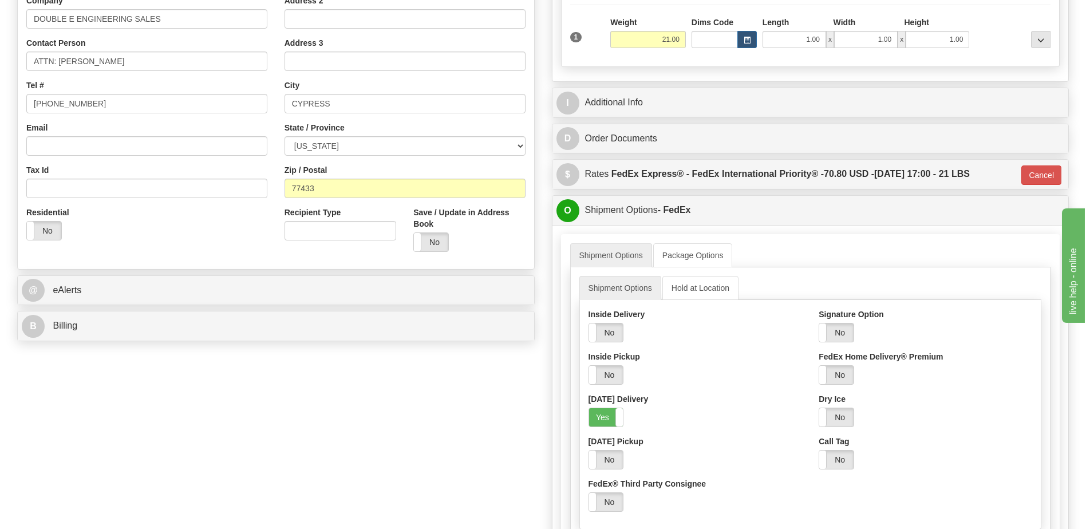
click at [366, 435] on div "Order # 86640467 -R S Sender" at bounding box center [543, 288] width 1069 height 895
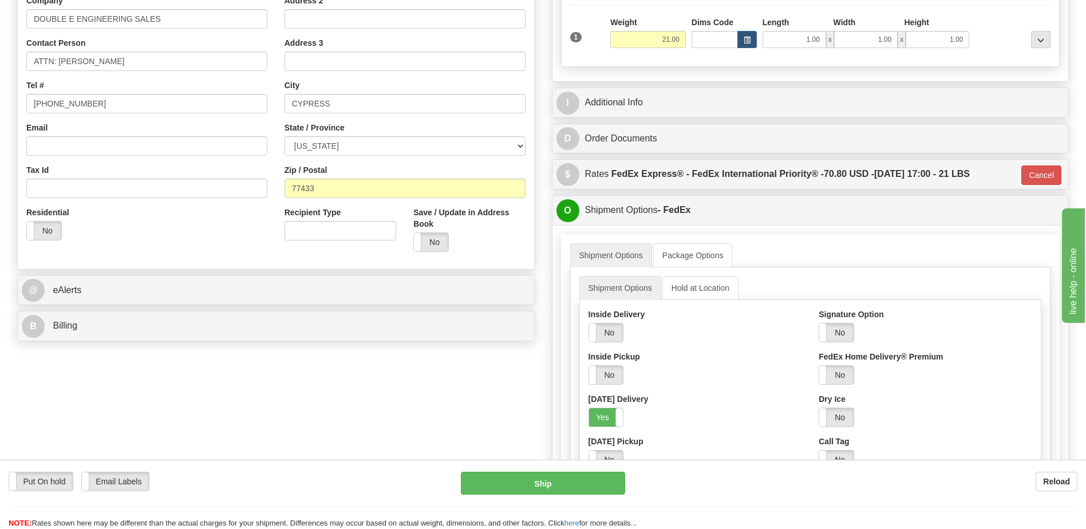
click at [316, 404] on div "Order # 86640467 -R S Sender" at bounding box center [543, 288] width 1069 height 895
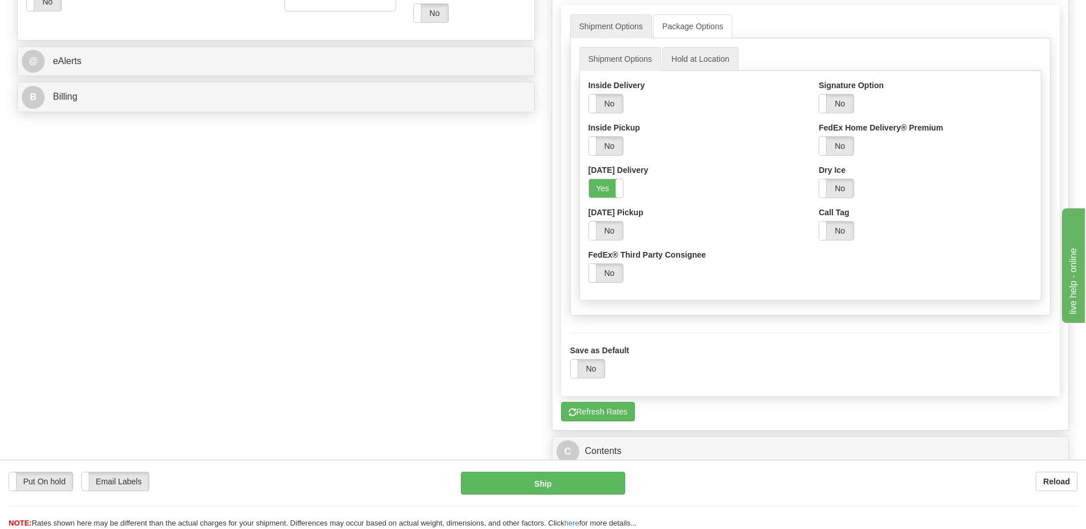
scroll to position [309, 0]
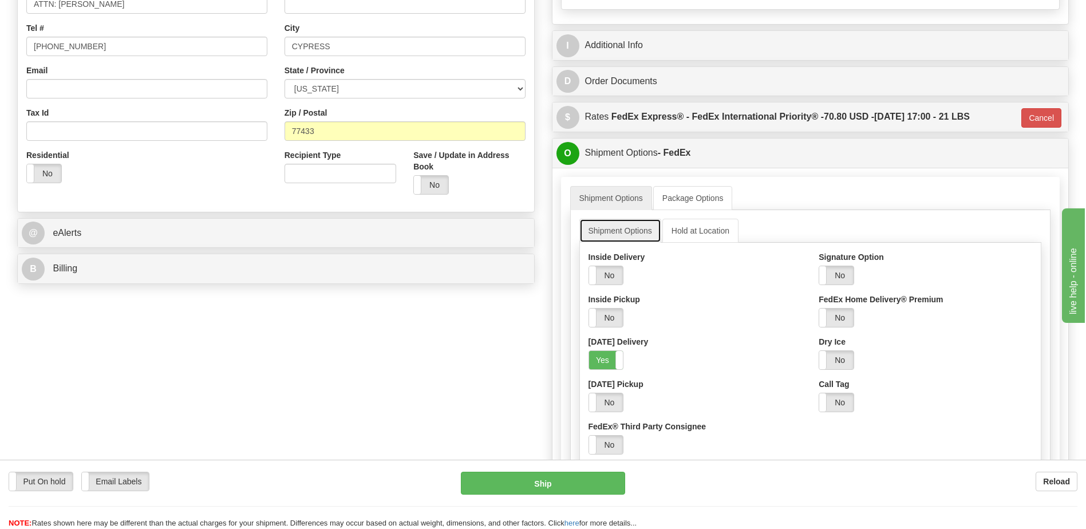
click at [629, 236] on link "Shipment Options" at bounding box center [620, 231] width 82 height 24
click at [615, 199] on link "Shipment Options" at bounding box center [611, 198] width 82 height 24
click at [688, 194] on link "Package Options" at bounding box center [693, 198] width 80 height 24
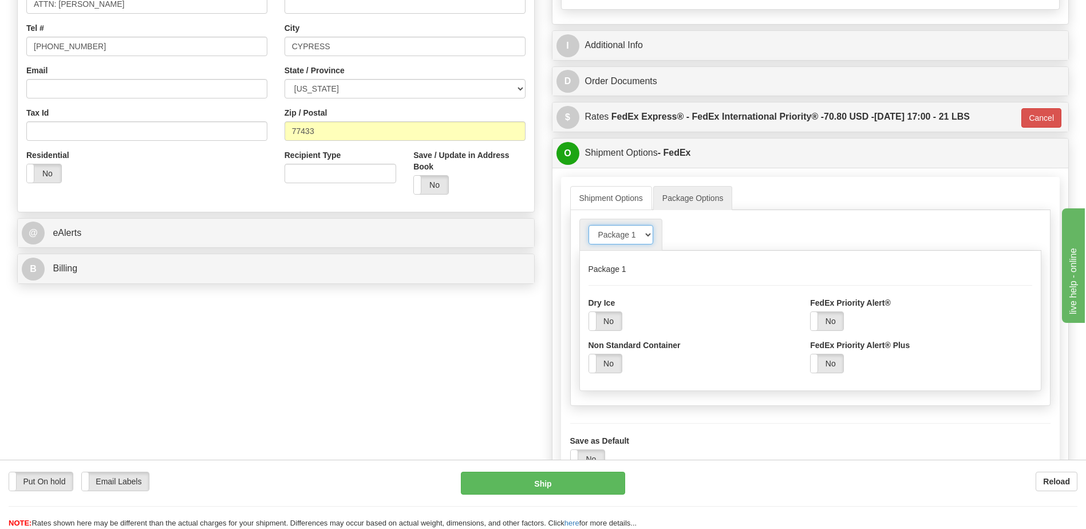
click at [626, 238] on select "Package 1" at bounding box center [621, 234] width 65 height 19
click at [618, 206] on link "Shipment Options" at bounding box center [611, 198] width 82 height 24
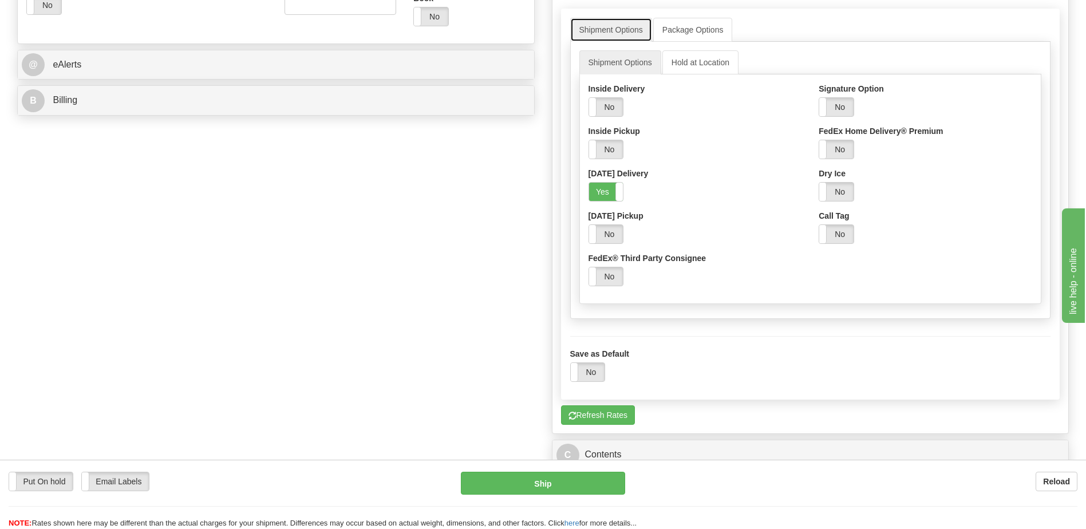
scroll to position [480, 0]
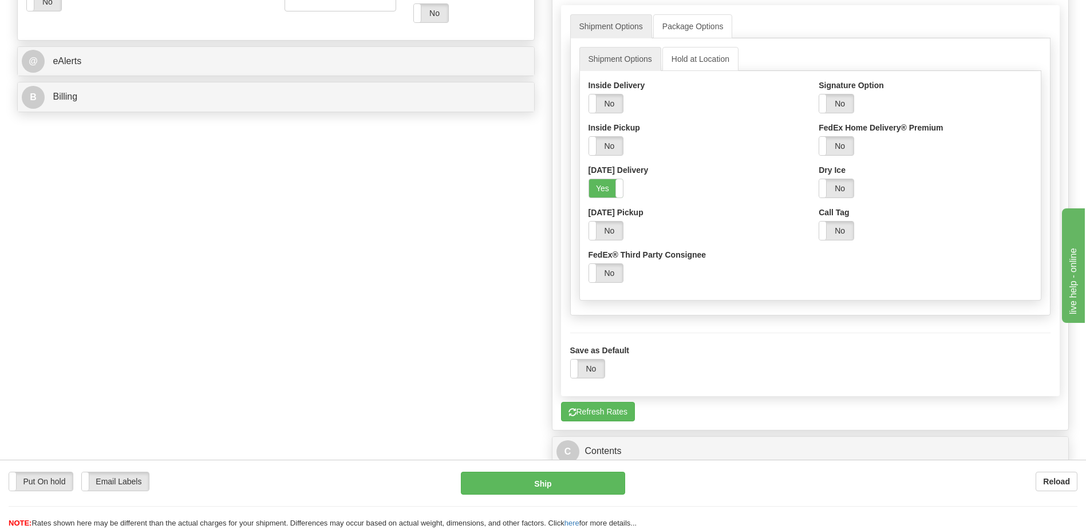
click at [353, 280] on div "Order # 86640467 -R S Sender" at bounding box center [543, 59] width 1069 height 895
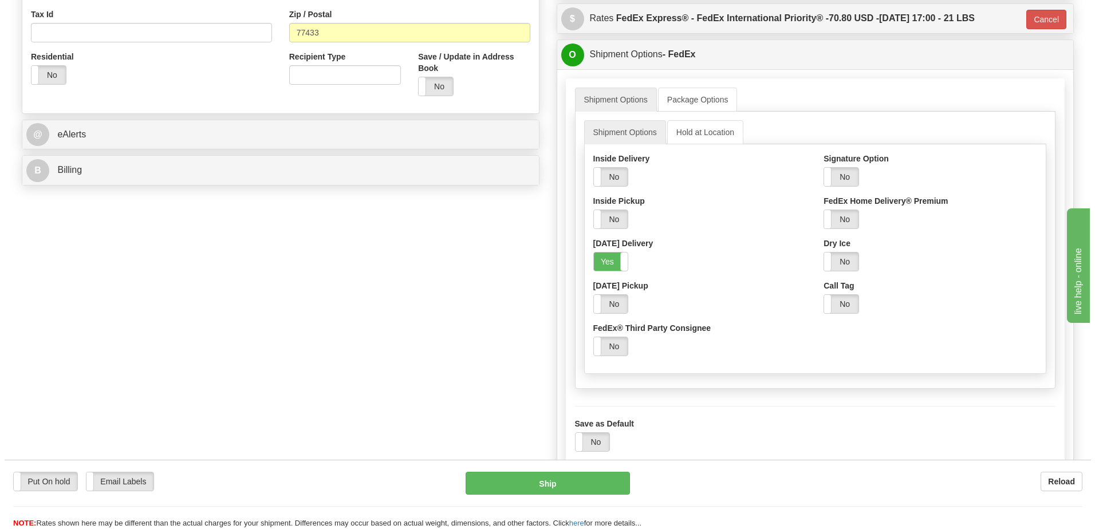
scroll to position [309, 0]
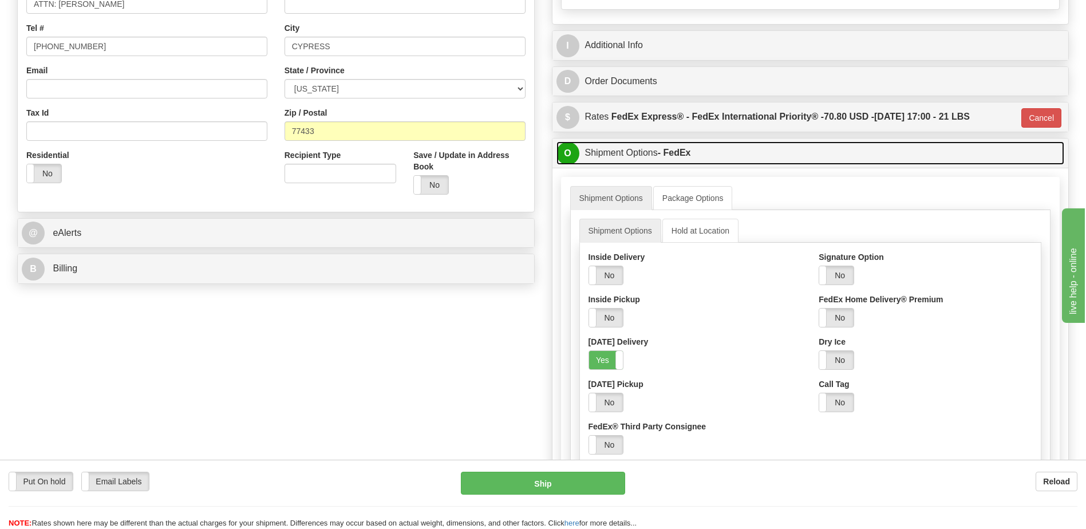
click at [628, 159] on link "O Shipment Options - FedEx" at bounding box center [810, 152] width 508 height 23
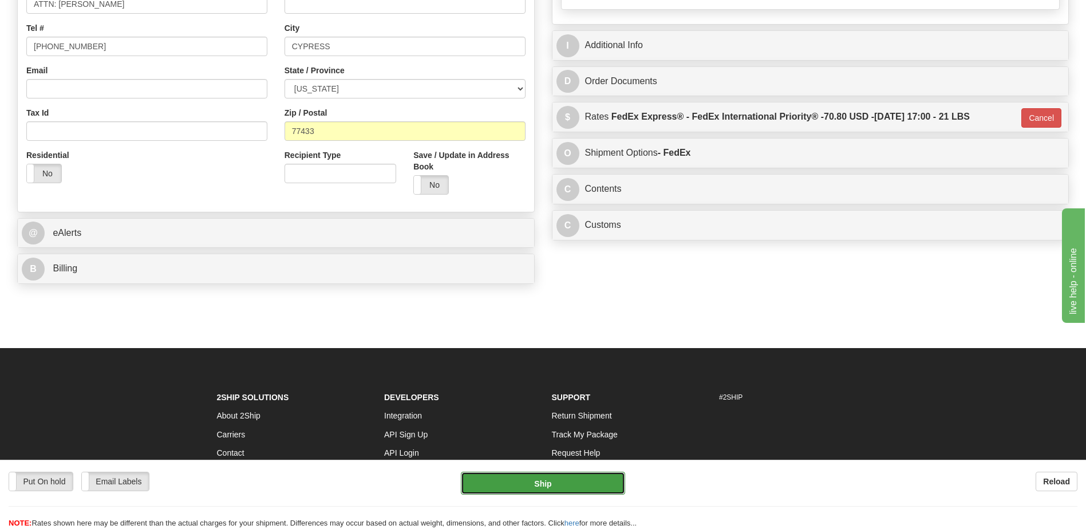
click at [606, 483] on button "Ship" at bounding box center [543, 483] width 164 height 23
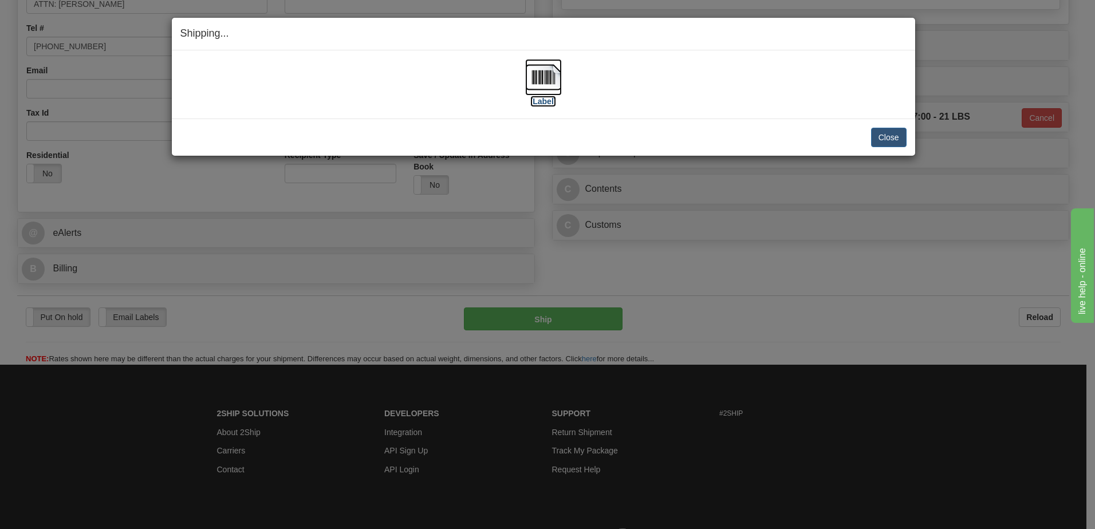
click at [540, 76] on img at bounding box center [543, 77] width 37 height 37
click at [894, 133] on button "Close" at bounding box center [888, 137] width 35 height 19
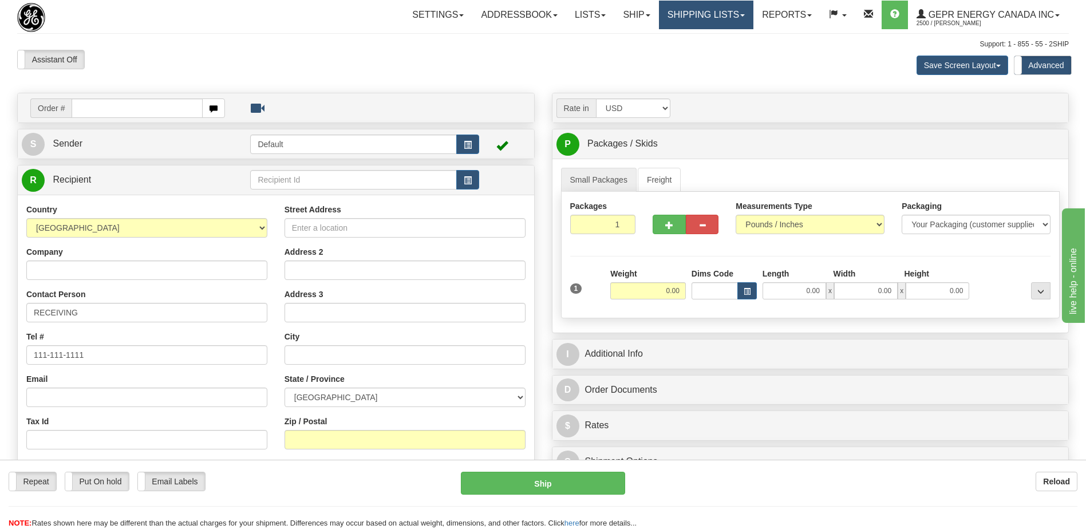
click at [709, 18] on link "Shipping lists" at bounding box center [706, 15] width 94 height 29
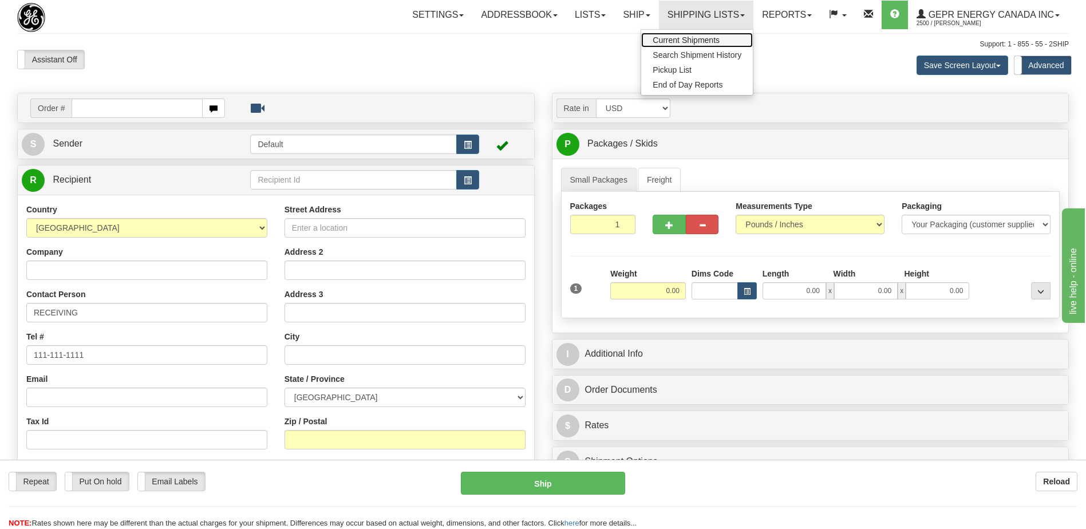
click at [672, 40] on span "Current Shipments" at bounding box center [686, 39] width 67 height 9
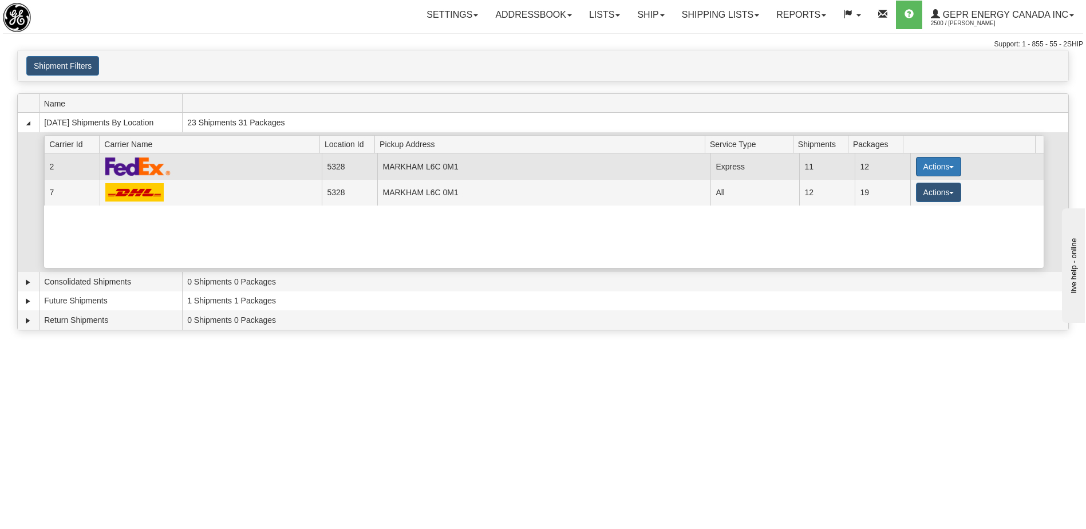
click at [935, 169] on button "Actions" at bounding box center [939, 166] width 46 height 19
click at [902, 191] on span "Details" at bounding box center [896, 188] width 31 height 8
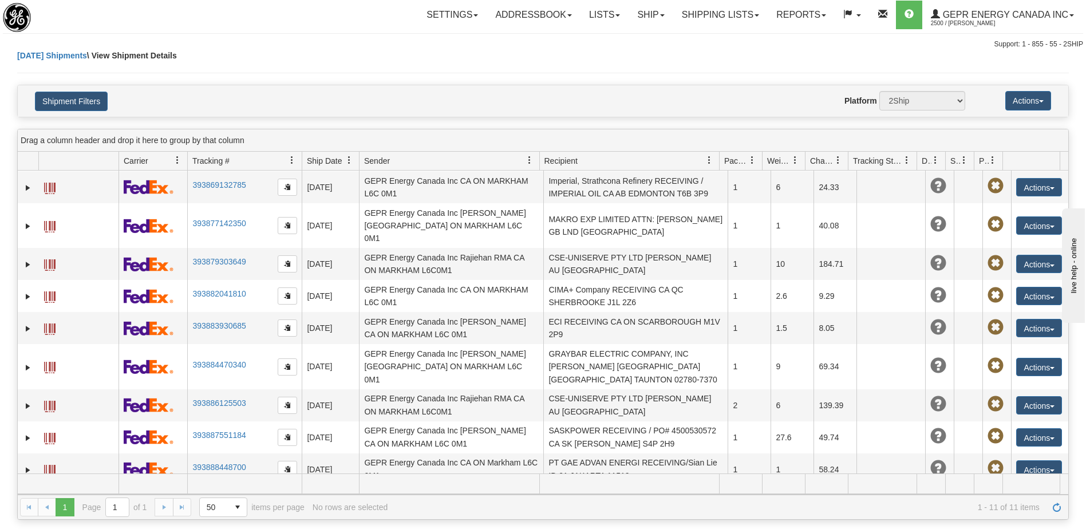
scroll to position [62, 0]
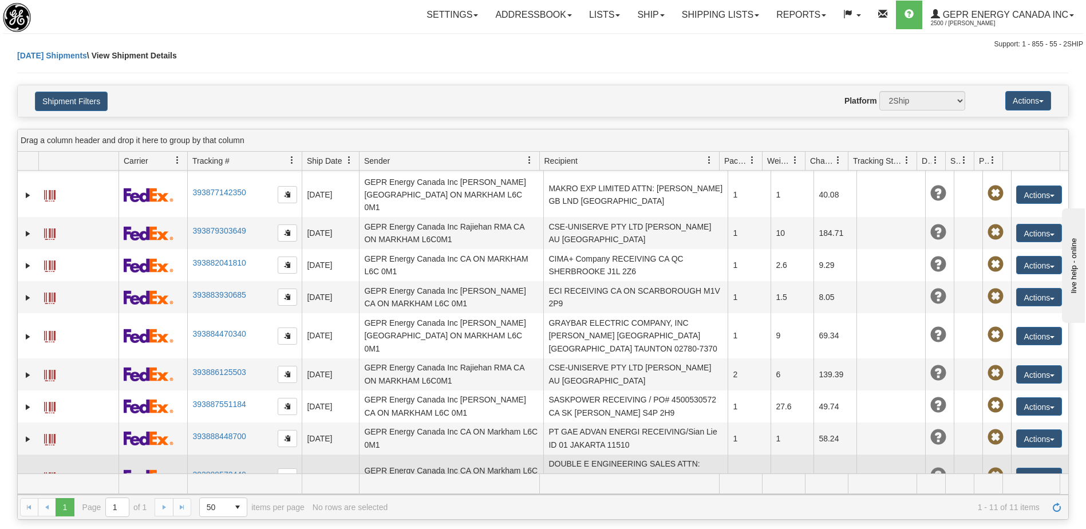
click at [676, 455] on td "DOUBLE E ENGINEERING SALES ATTN: [PERSON_NAME] [GEOGRAPHIC_DATA] [GEOGRAPHIC_DA…" at bounding box center [635, 477] width 184 height 45
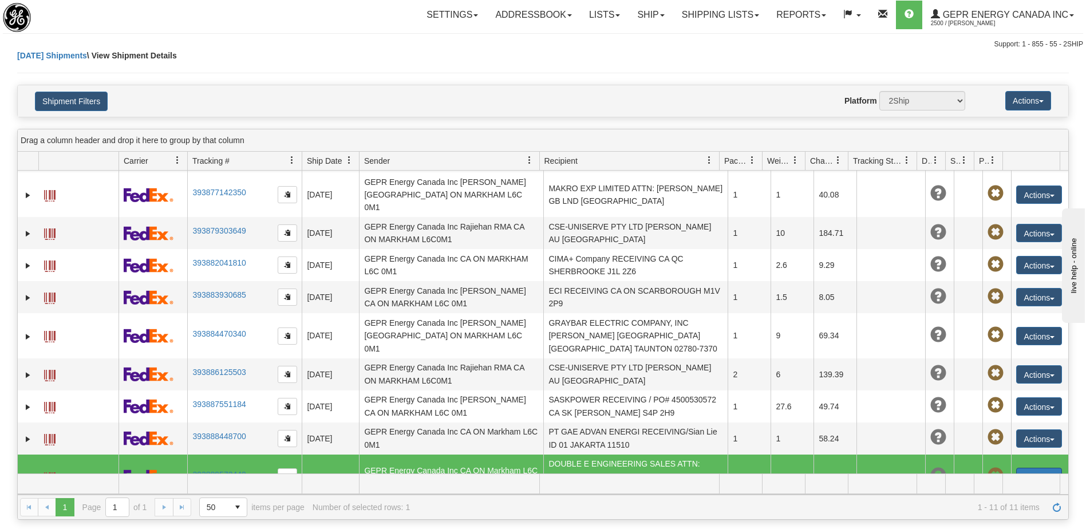
click at [1031, 468] on button "Actions" at bounding box center [1039, 477] width 46 height 18
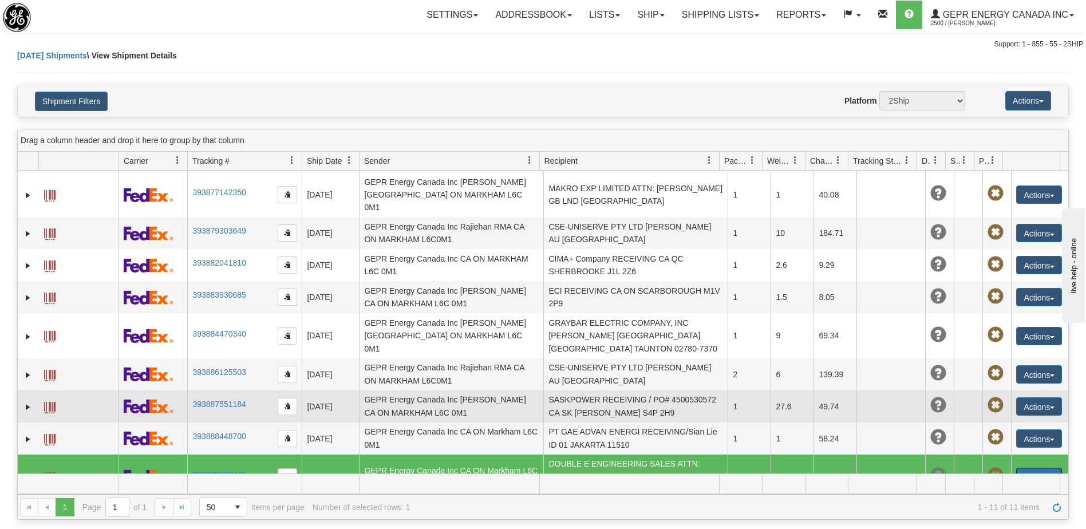
scroll to position [161, 0]
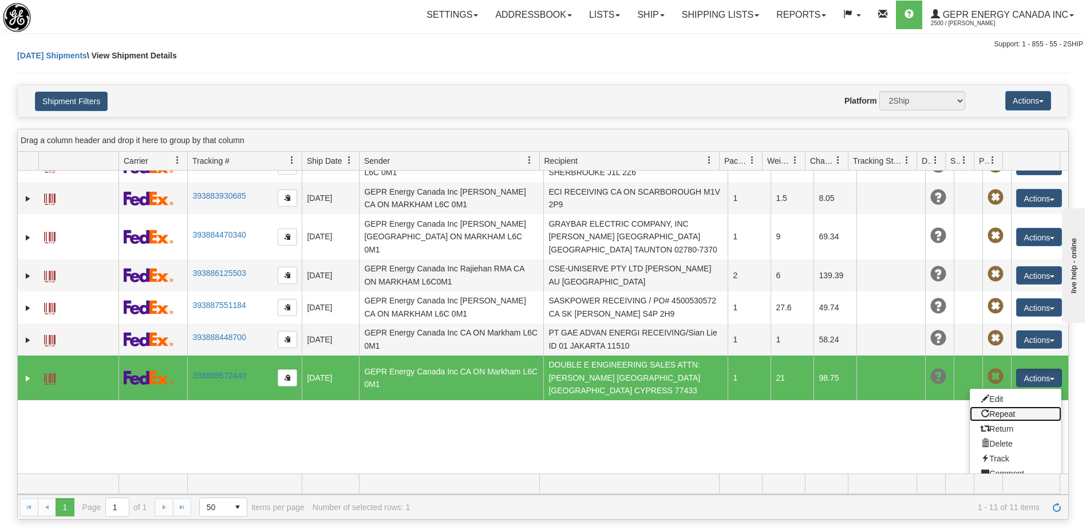
click at [1008, 406] on link "Repeat" at bounding box center [1016, 413] width 92 height 15
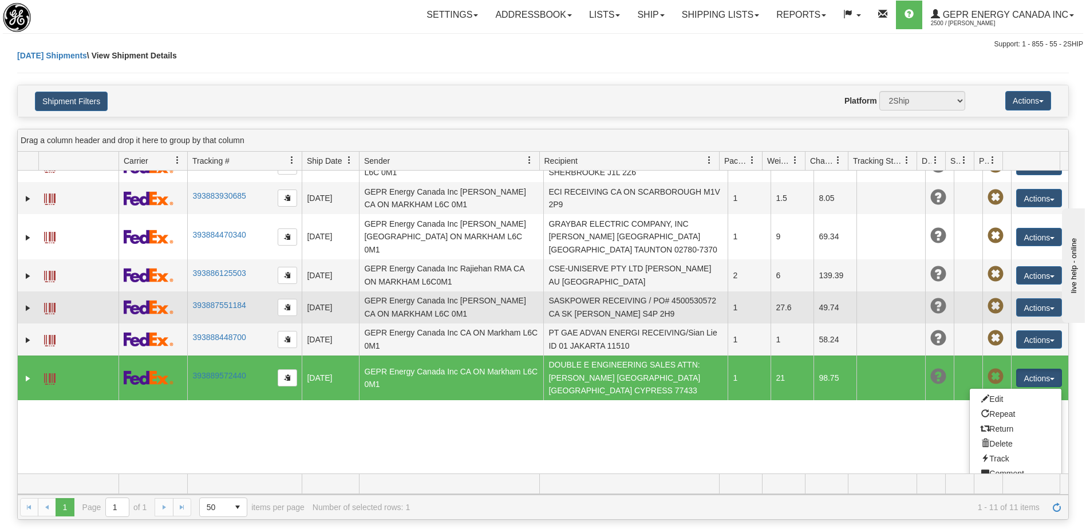
scroll to position [62, 0]
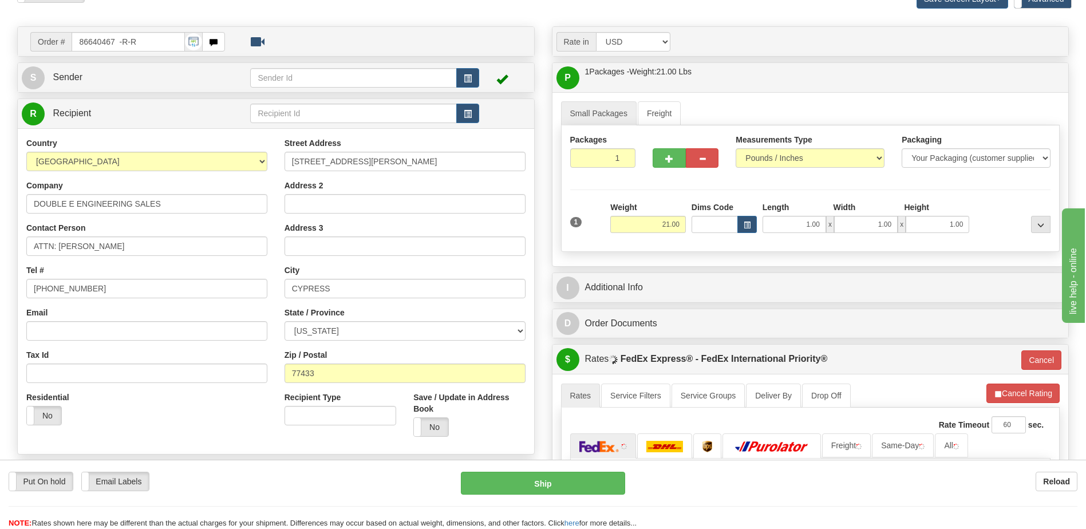
scroll to position [172, 0]
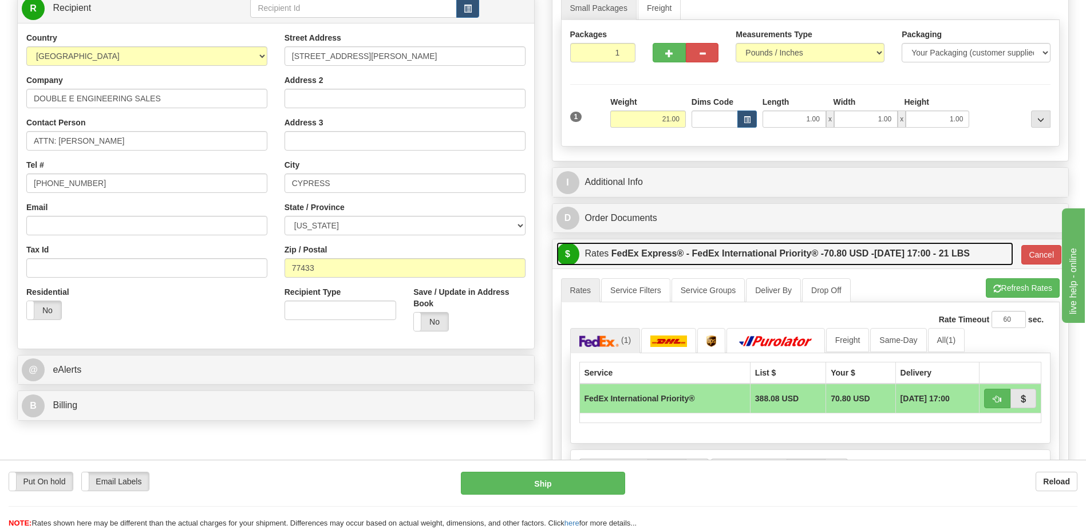
click at [908, 254] on label "FedEx Express® - FedEx International Priority® - 70.80 USD - [DATE] 17:00 - 21 …" at bounding box center [790, 253] width 358 height 23
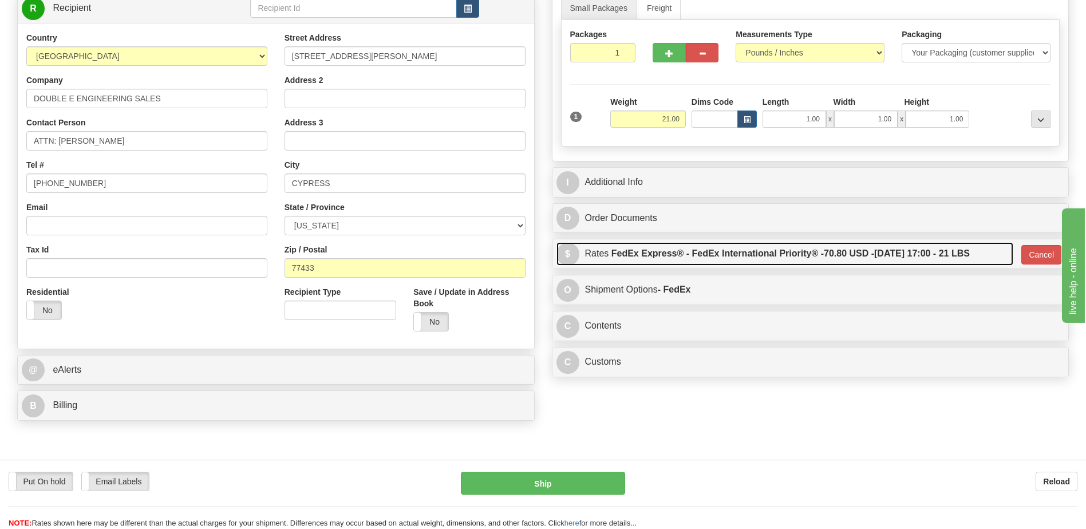
click at [752, 256] on label "FedEx Express® - FedEx International Priority® - 70.80 USD - [DATE] 17:00 - 21 …" at bounding box center [790, 253] width 358 height 23
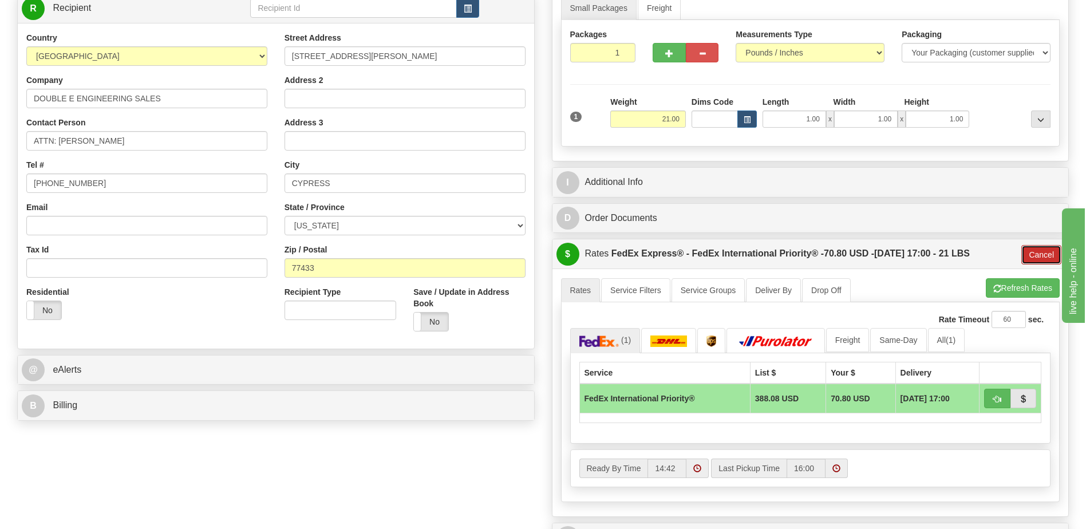
click at [1040, 259] on button "Cancel" at bounding box center [1041, 254] width 40 height 19
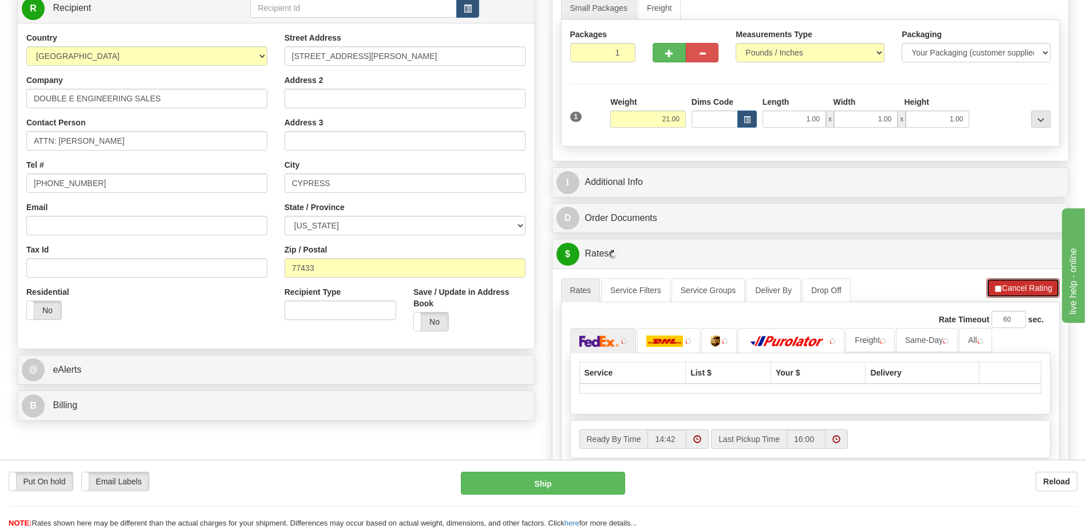
click at [1016, 293] on button "Cancel Rating" at bounding box center [1022, 287] width 73 height 19
click at [1002, 290] on button "Refresh Rates" at bounding box center [1023, 287] width 74 height 19
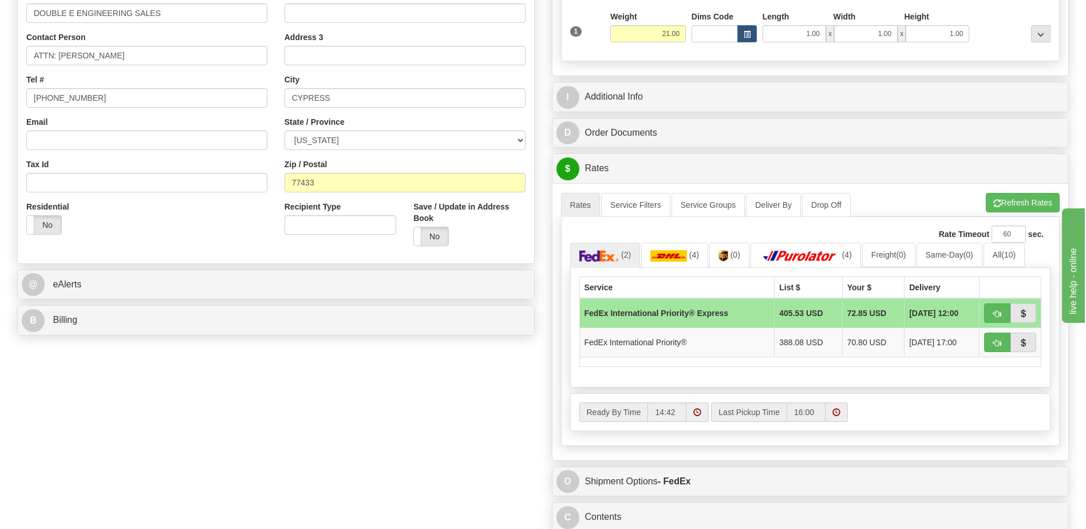
scroll to position [401, 0]
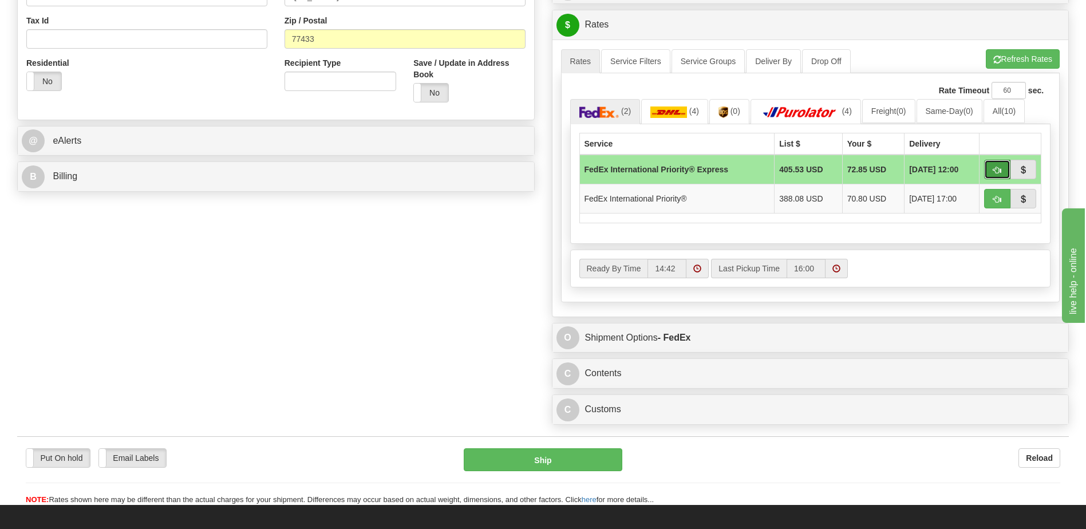
click at [997, 175] on button "button" at bounding box center [997, 169] width 26 height 19
type input "2A"
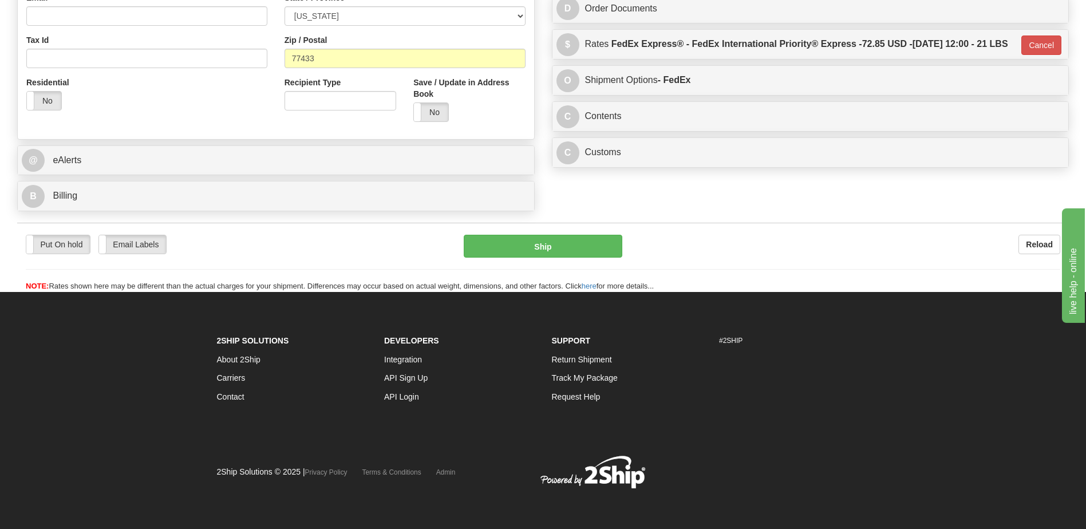
scroll to position [382, 0]
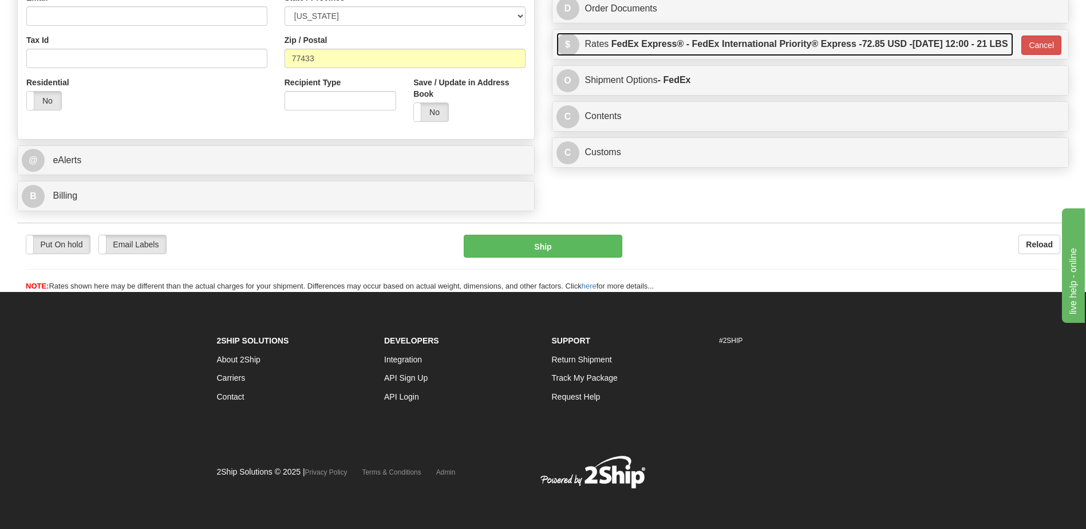
click at [927, 56] on label "FedEx Express® - FedEx International Priority® Express - 72.85 USD - [DATE] 12:…" at bounding box center [809, 44] width 397 height 23
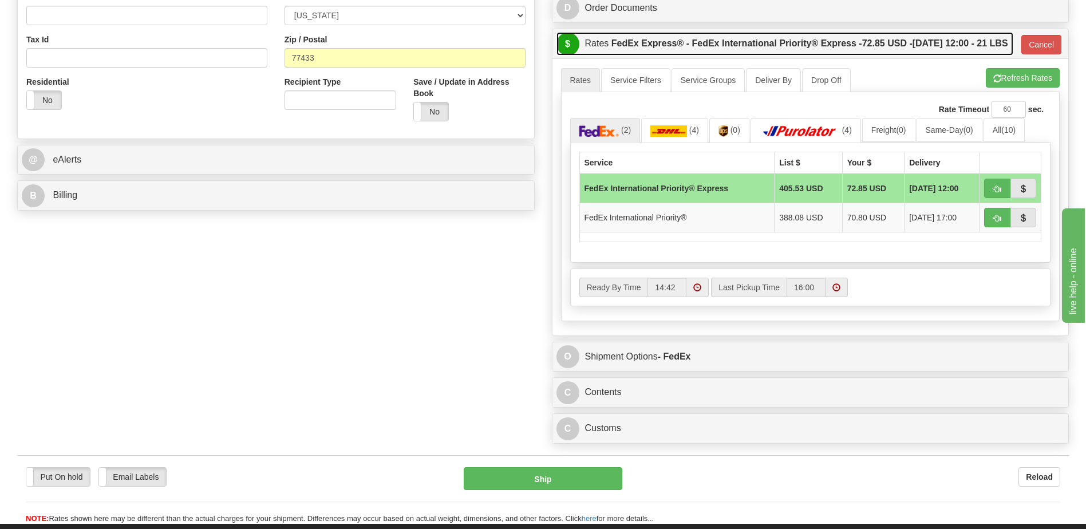
click at [914, 55] on label "FedEx Express® - FedEx International Priority® Express - 72.85 USD - [DATE] 12:…" at bounding box center [809, 43] width 397 height 23
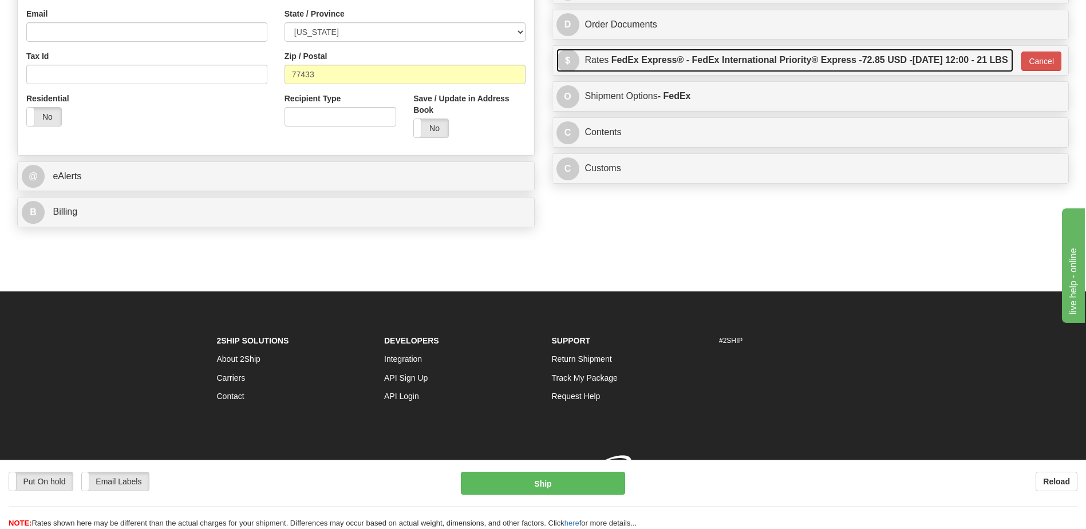
scroll to position [373, 0]
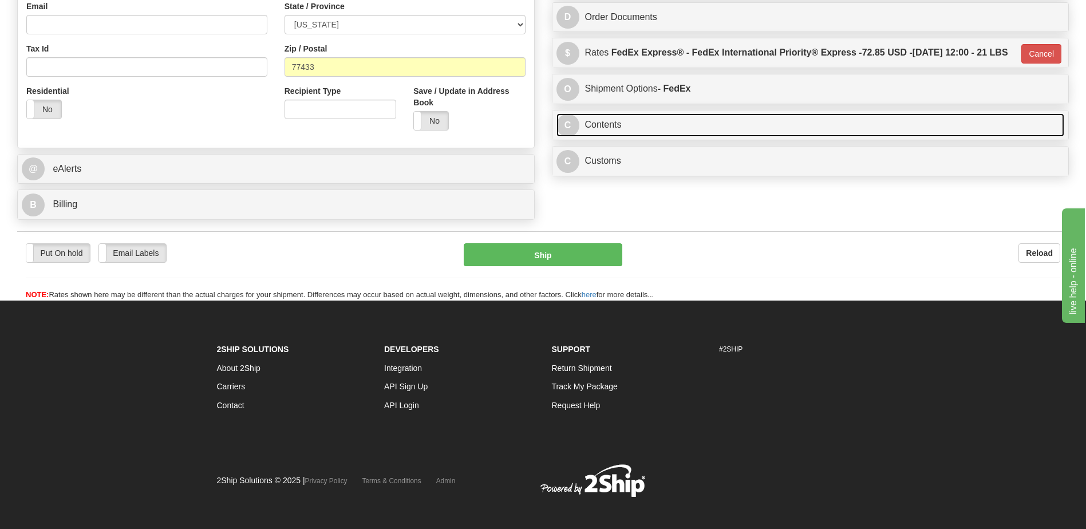
click at [673, 137] on link "C Contents" at bounding box center [810, 124] width 508 height 23
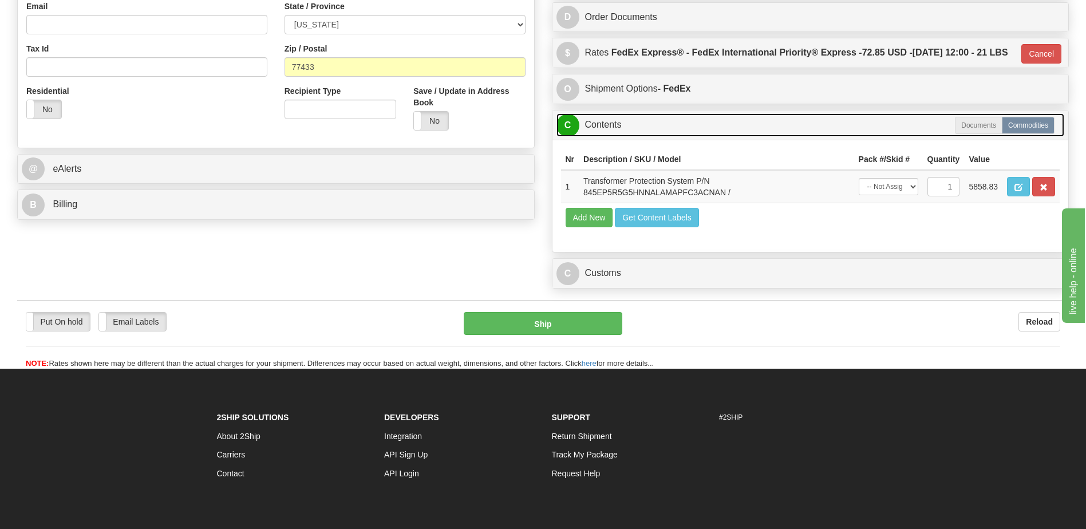
click at [618, 137] on link "C Contents" at bounding box center [810, 124] width 508 height 23
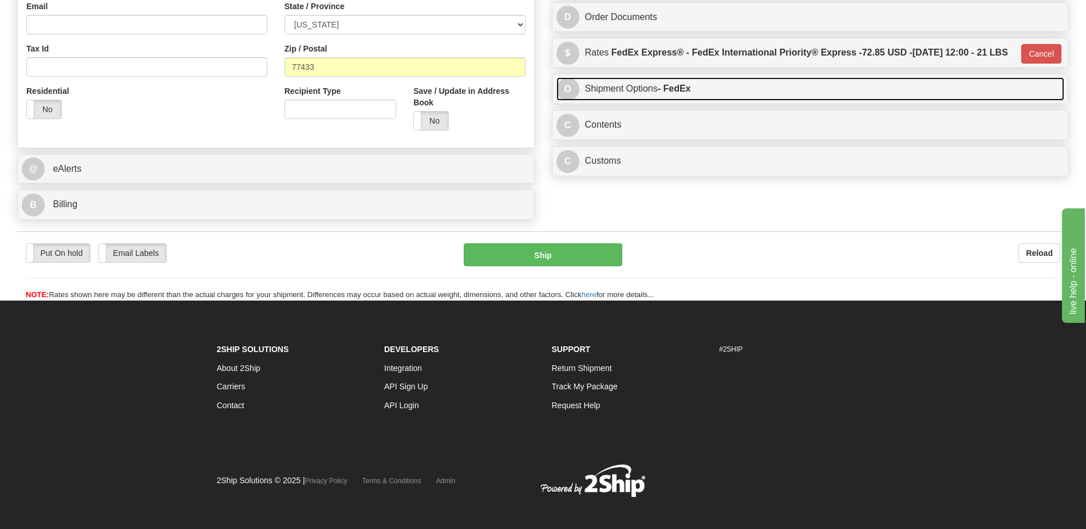
click at [641, 101] on link "O Shipment Options - FedEx" at bounding box center [810, 88] width 508 height 23
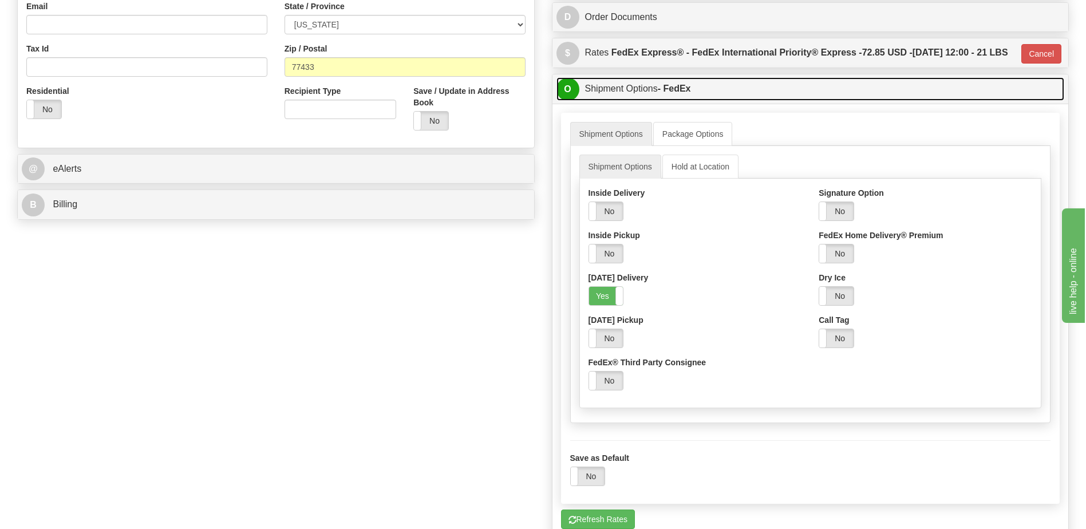
click at [641, 101] on link "O Shipment Options - FedEx" at bounding box center [810, 88] width 508 height 23
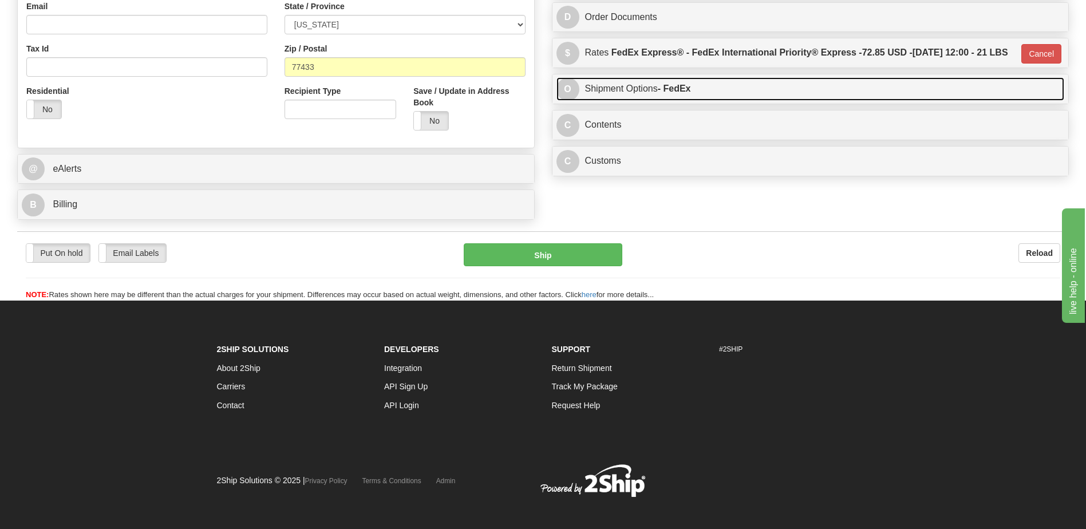
scroll to position [368, 0]
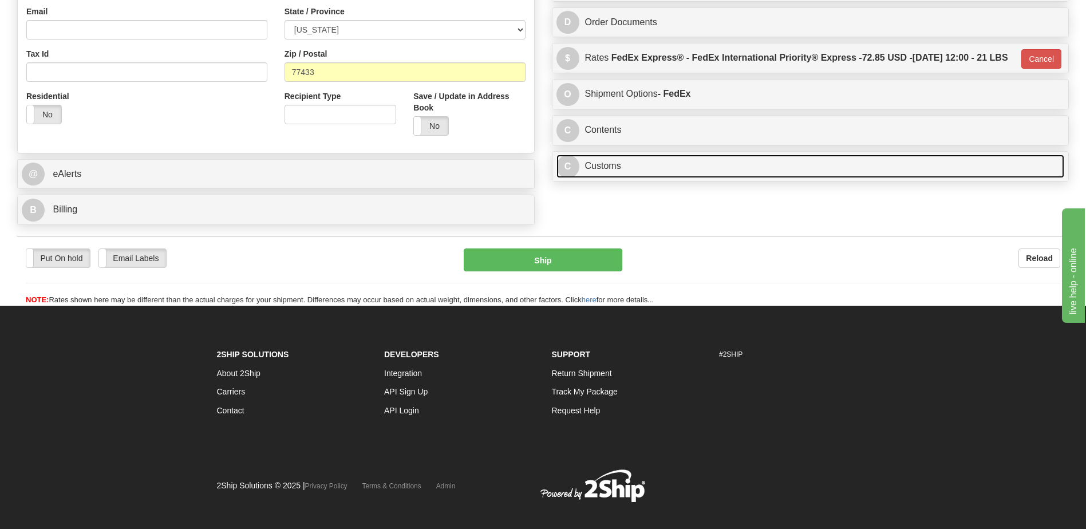
click at [604, 178] on link "C Customs" at bounding box center [810, 166] width 508 height 23
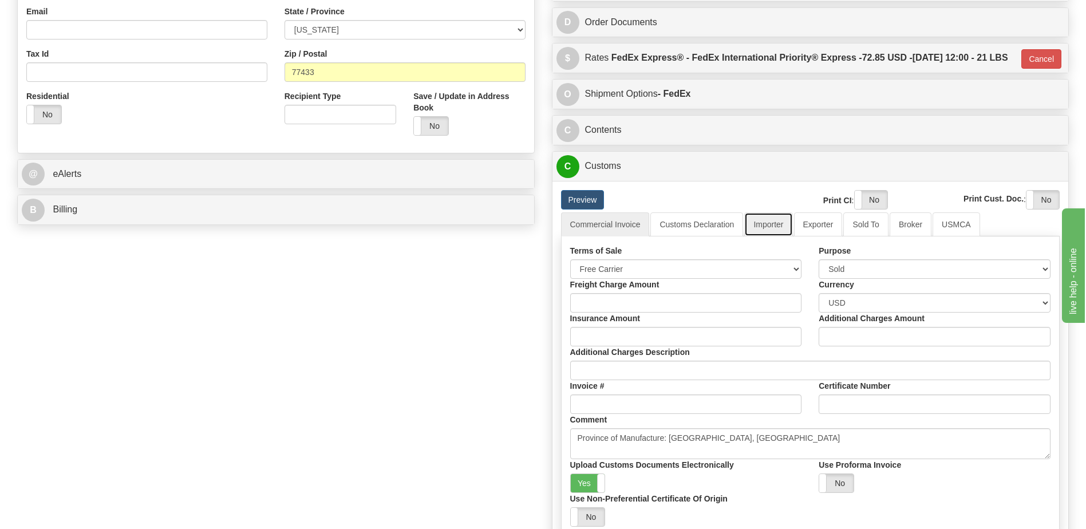
click at [772, 236] on link "Importer" at bounding box center [768, 224] width 48 height 24
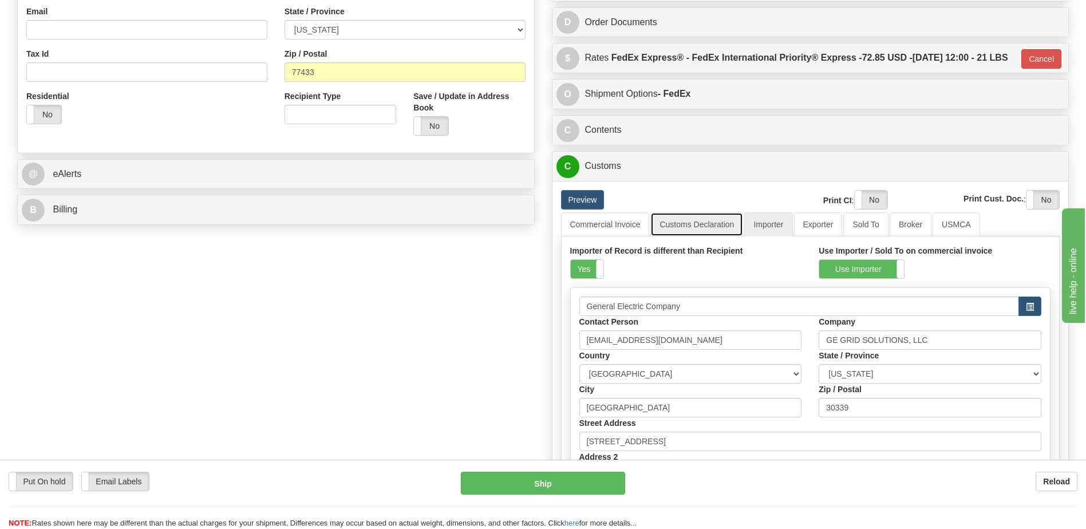
click at [714, 236] on link "Customs Declaration" at bounding box center [696, 224] width 93 height 24
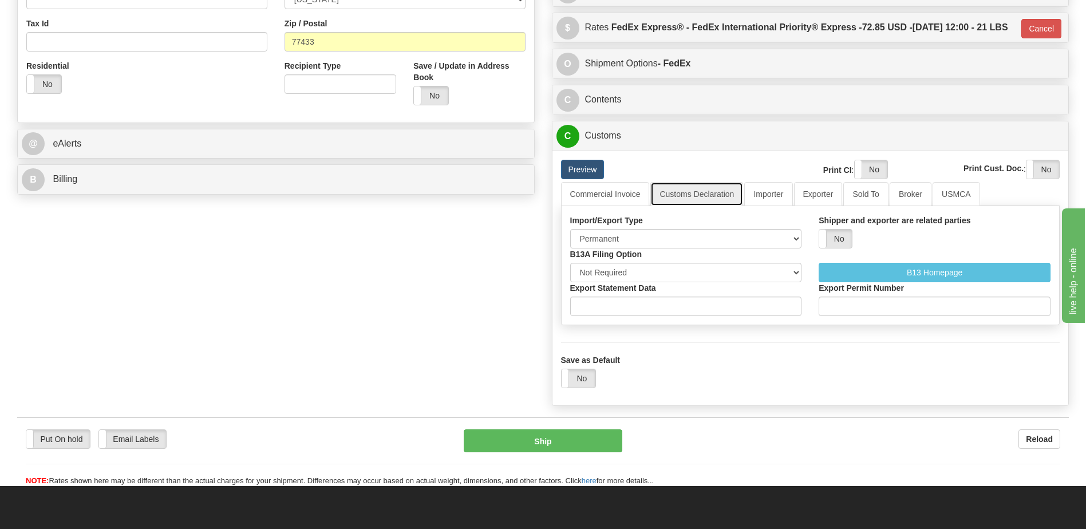
scroll to position [425, 0]
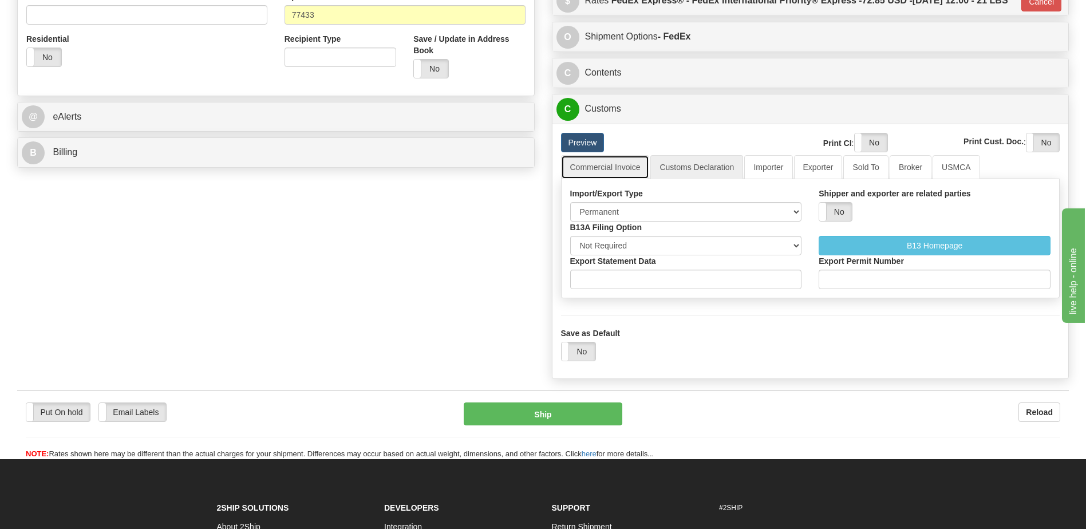
click at [619, 179] on link "Commercial Invoice" at bounding box center [605, 167] width 89 height 24
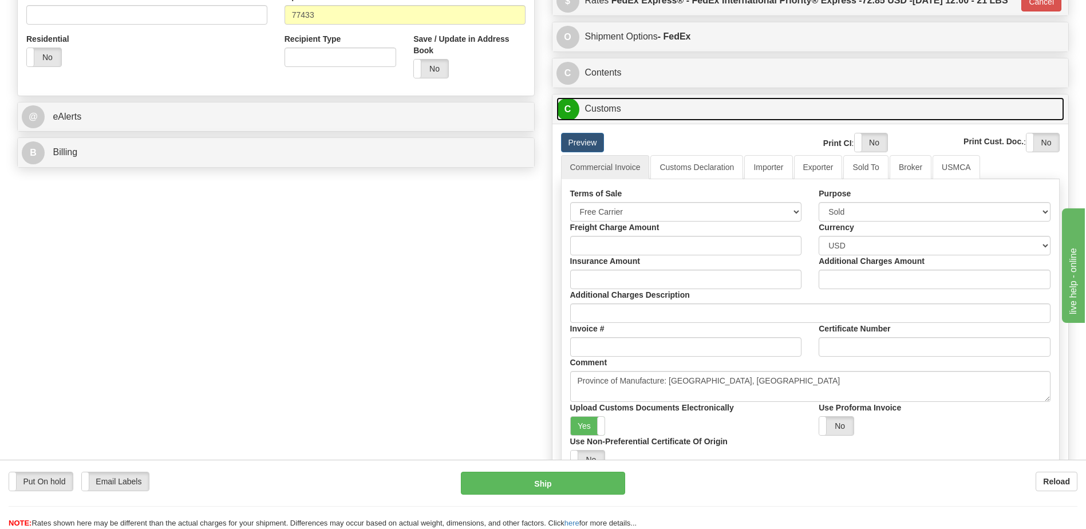
click at [613, 121] on link "C Customs" at bounding box center [810, 108] width 508 height 23
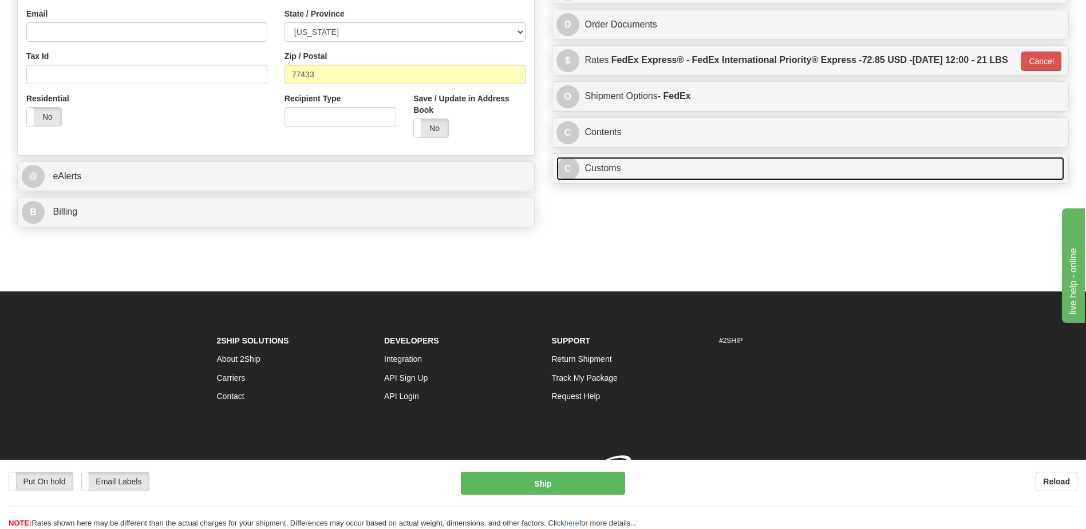
scroll to position [382, 0]
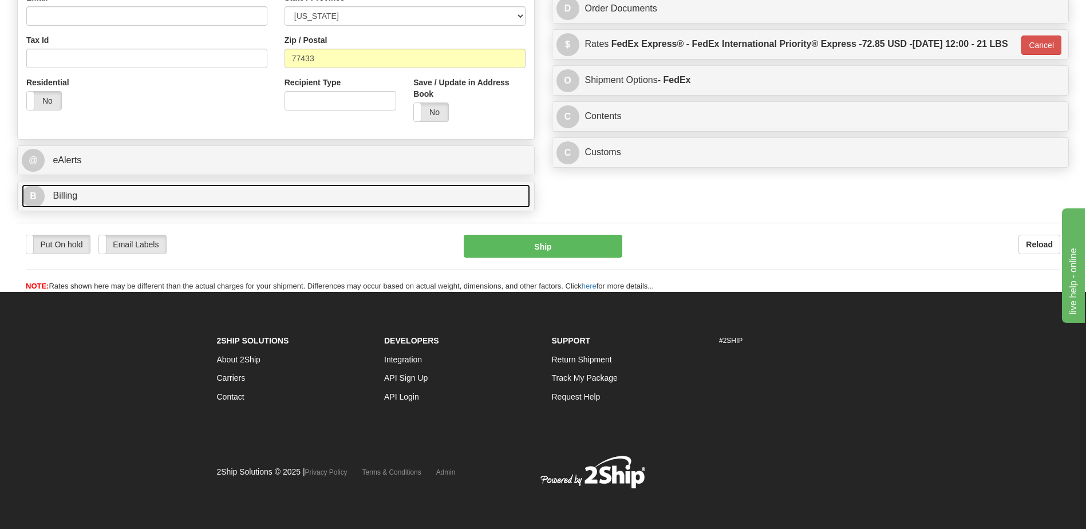
click at [74, 205] on link "B Billing" at bounding box center [276, 195] width 508 height 23
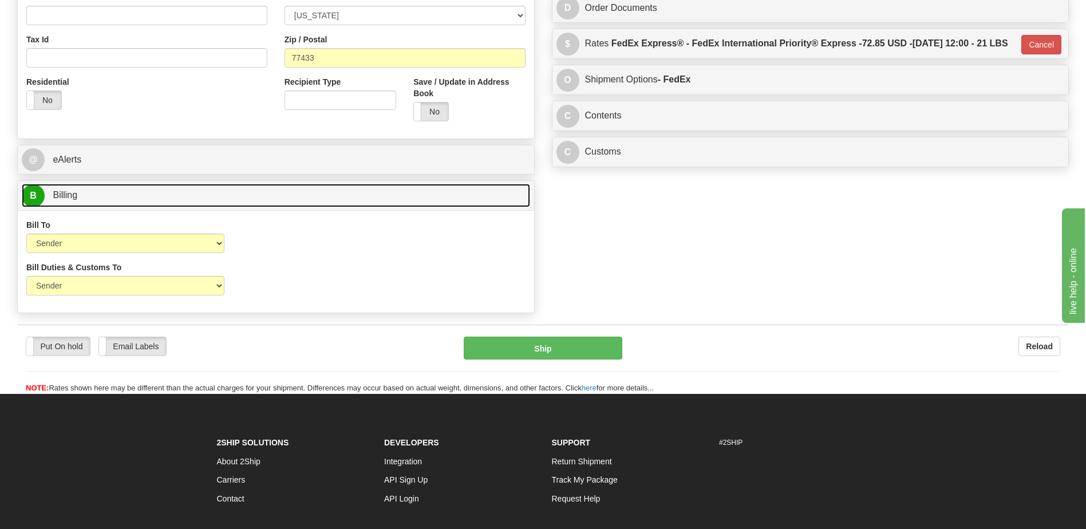
click at [74, 203] on link "B Billing" at bounding box center [276, 195] width 508 height 23
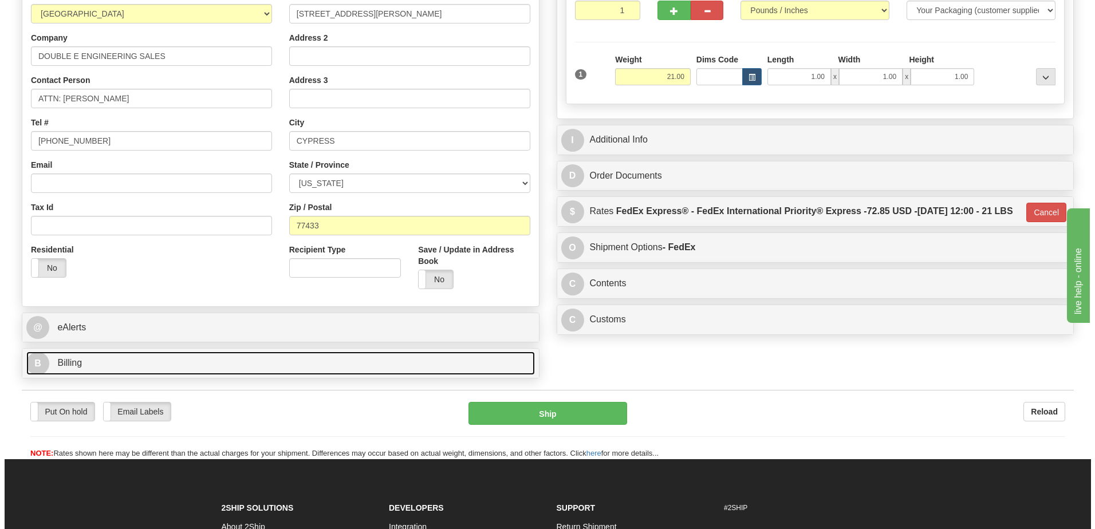
scroll to position [210, 0]
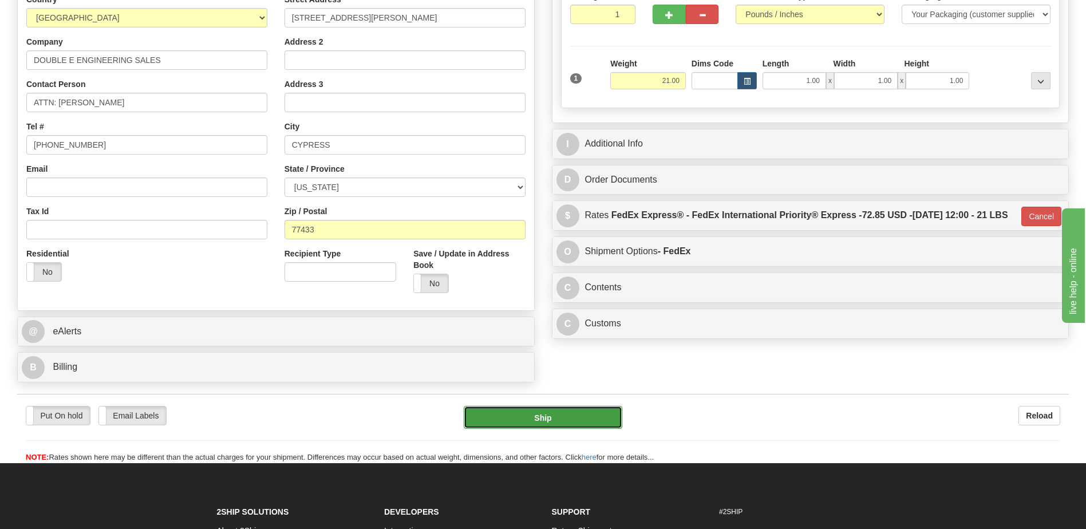
click at [576, 419] on button "Ship" at bounding box center [543, 417] width 158 height 23
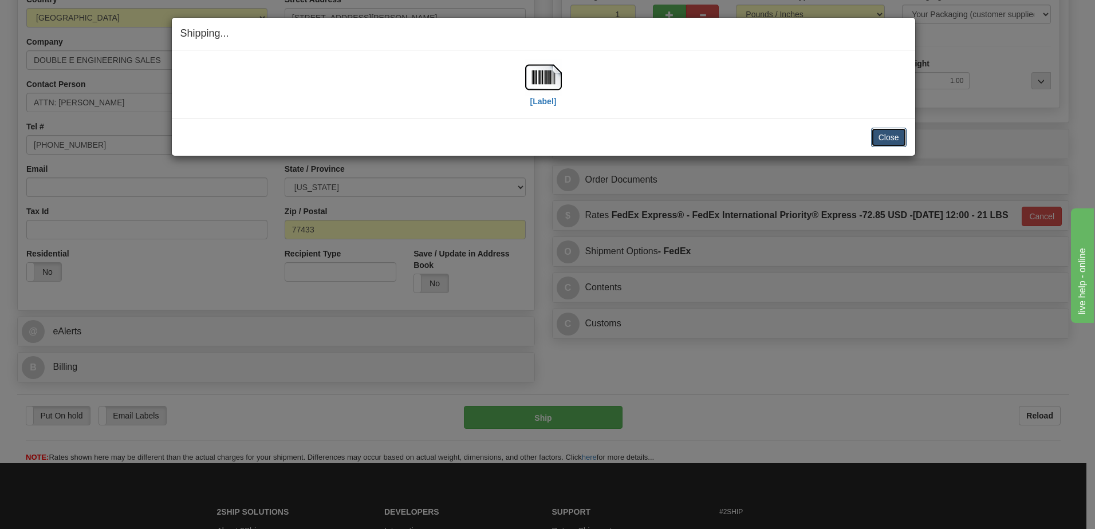
click at [889, 136] on button "Close" at bounding box center [888, 137] width 35 height 19
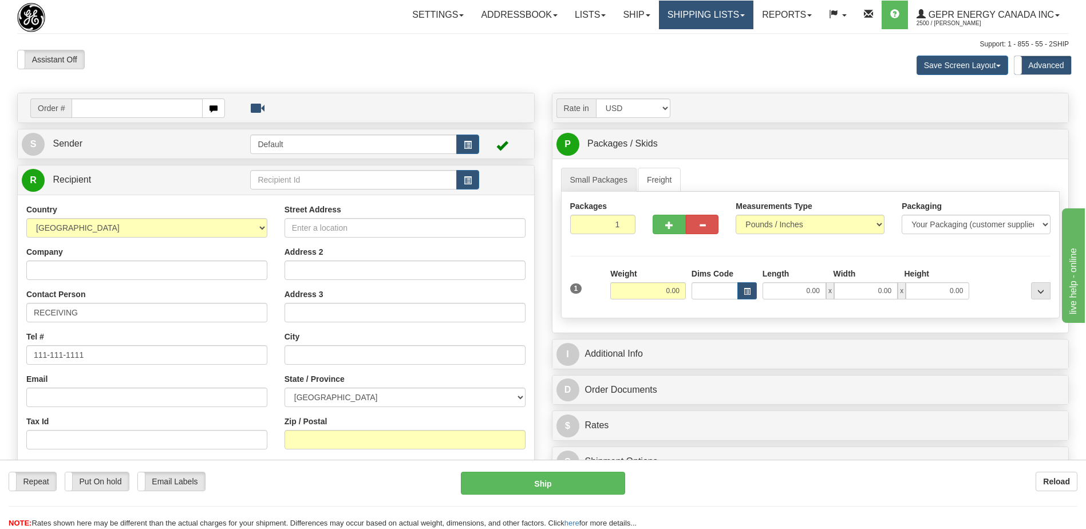
click at [700, 22] on link "Shipping lists" at bounding box center [706, 15] width 94 height 29
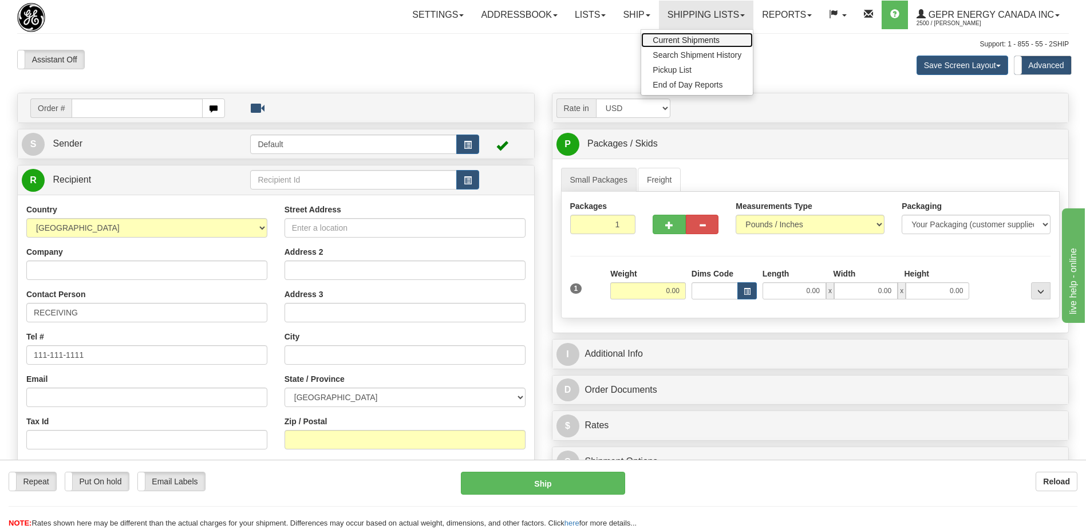
click at [682, 44] on span "Current Shipments" at bounding box center [686, 39] width 67 height 9
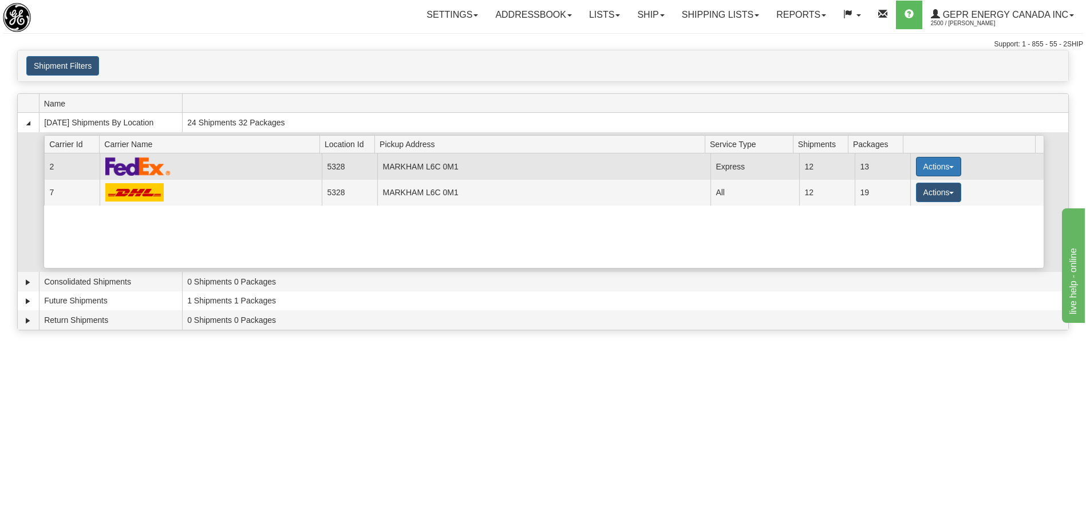
click at [942, 163] on button "Actions" at bounding box center [939, 166] width 46 height 19
click at [891, 189] on span "Details" at bounding box center [896, 188] width 31 height 8
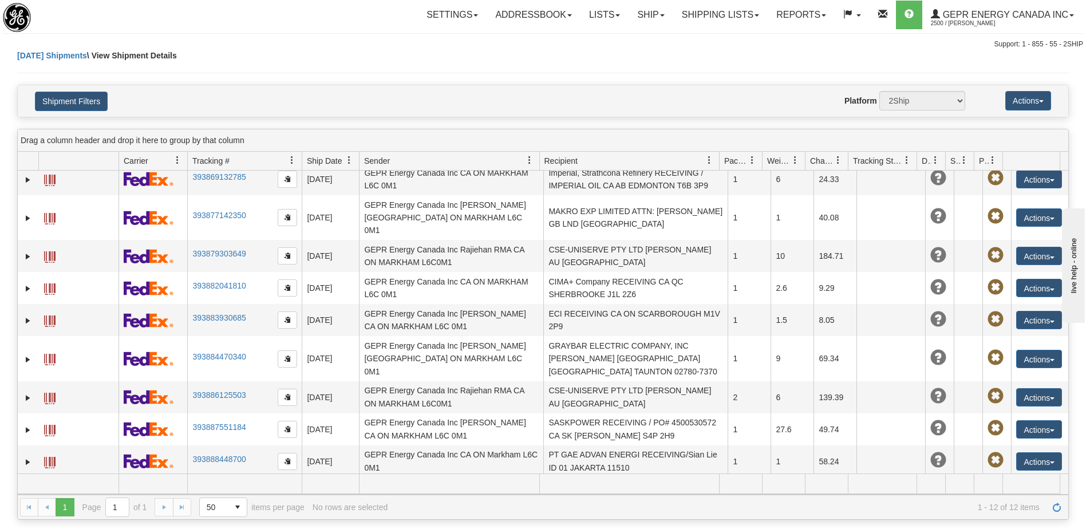
scroll to position [108, 0]
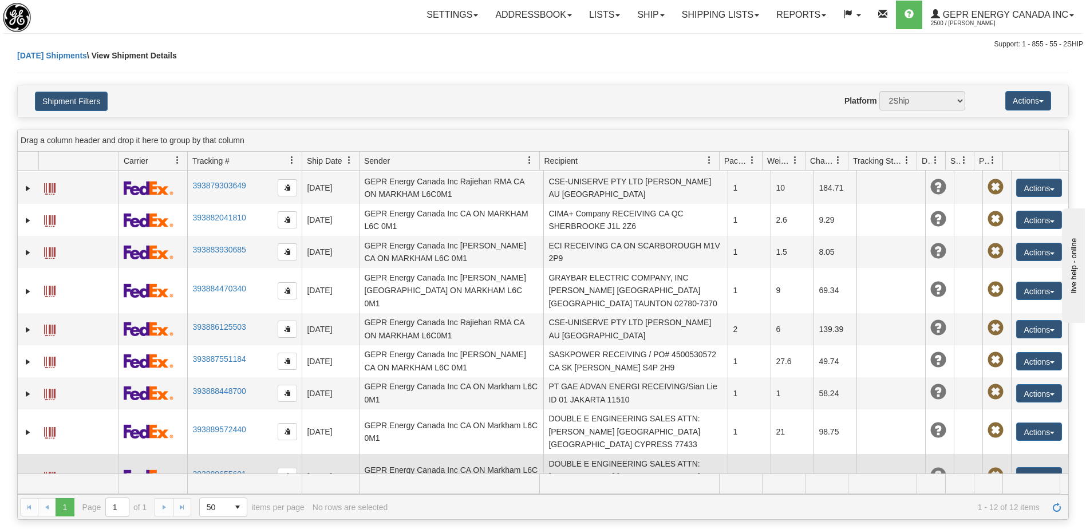
click at [626, 456] on td "DOUBLE E ENGINEERING SALES ATTN: [PERSON_NAME] [GEOGRAPHIC_DATA] [GEOGRAPHIC_DA…" at bounding box center [635, 476] width 184 height 45
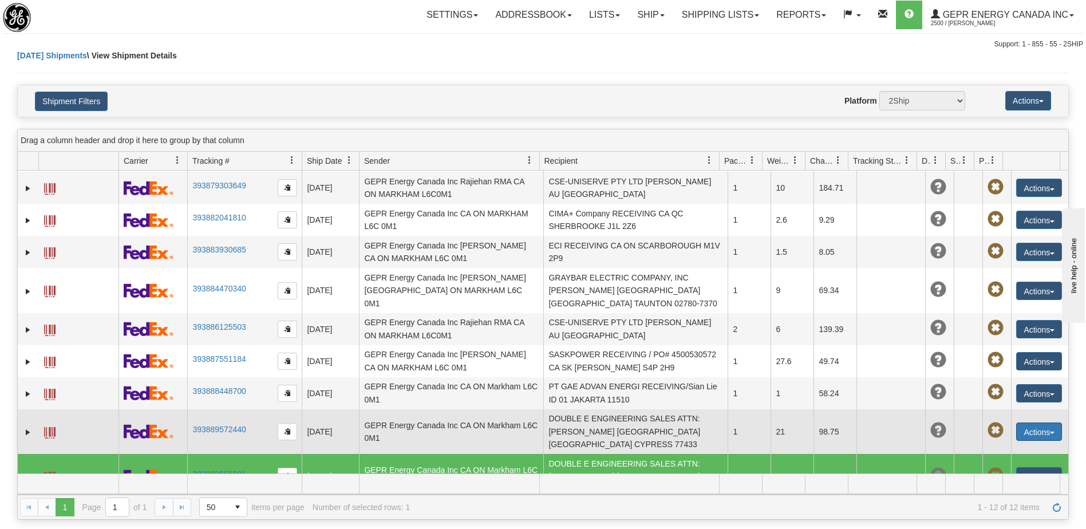
click at [1039, 423] on button "Actions" at bounding box center [1039, 432] width 46 height 18
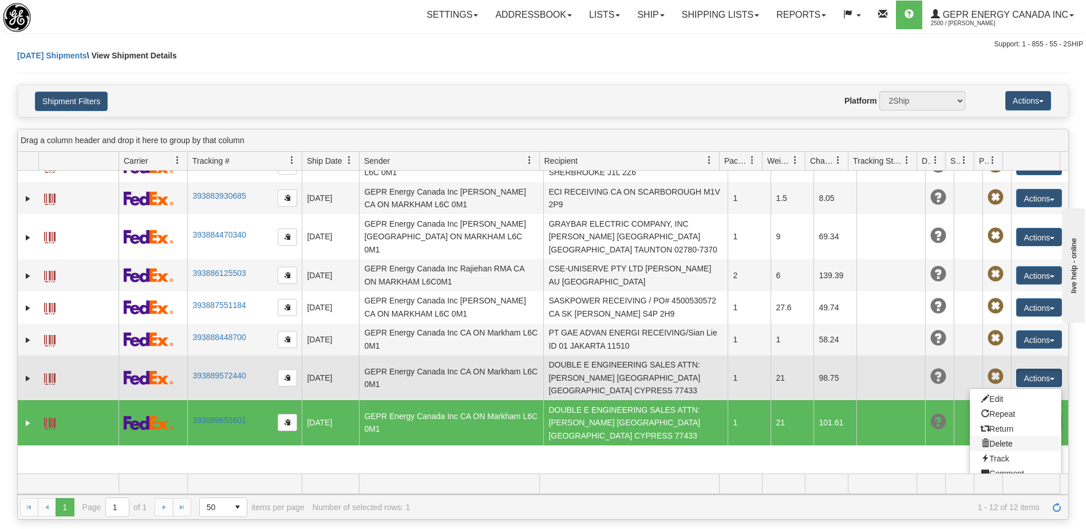
click at [1002, 436] on link "Delete" at bounding box center [1016, 443] width 92 height 15
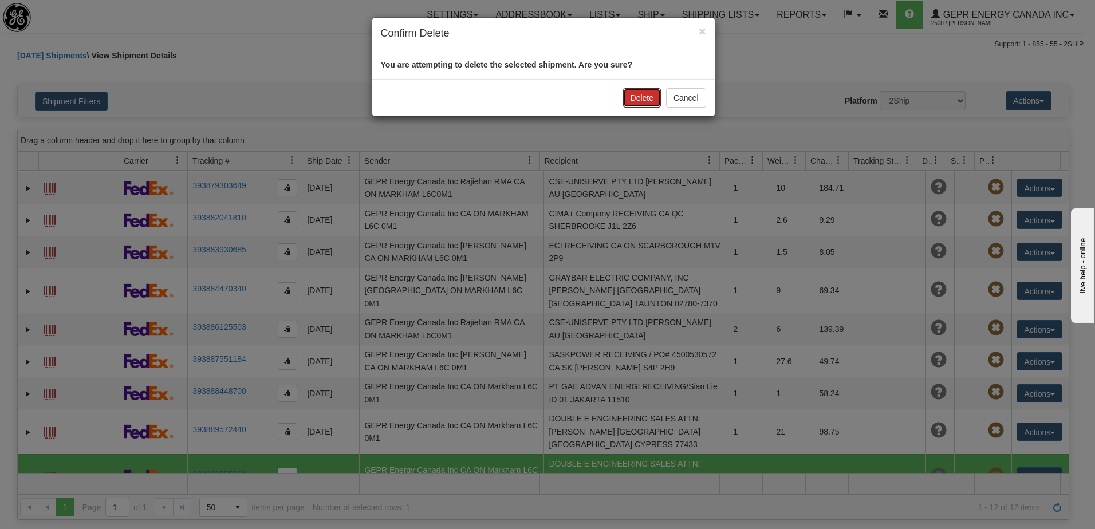
drag, startPoint x: 638, startPoint y: 96, endPoint x: 871, endPoint y: 319, distance: 322.3
click at [640, 99] on button "Delete" at bounding box center [642, 97] width 38 height 19
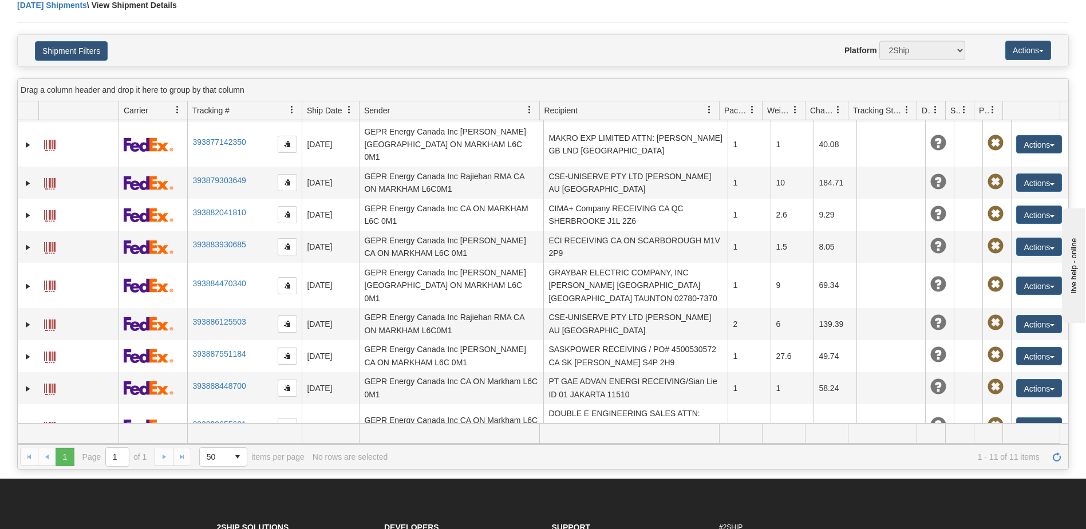
scroll to position [172, 0]
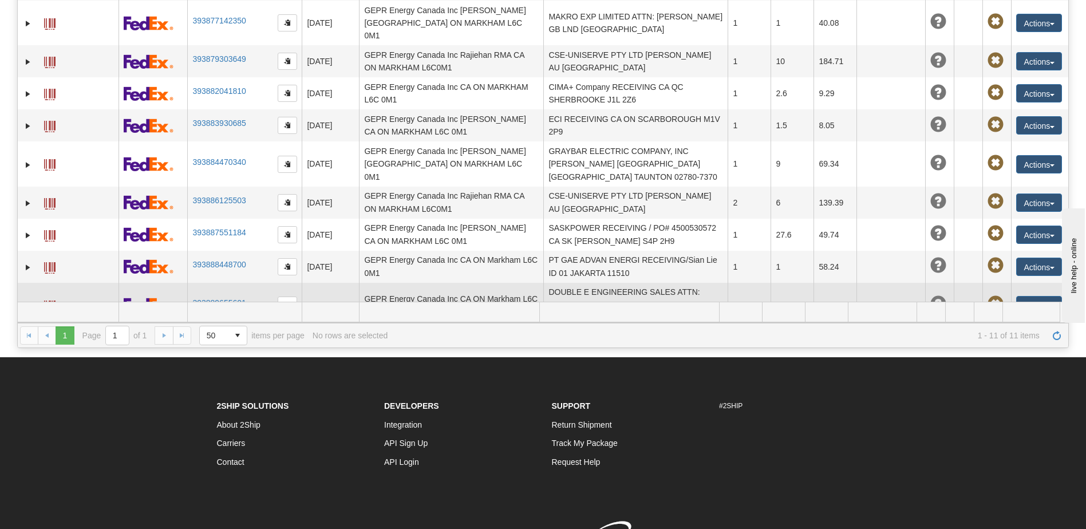
click at [650, 283] on td "DOUBLE E ENGINEERING SALES ATTN: [PERSON_NAME] [GEOGRAPHIC_DATA] [GEOGRAPHIC_DA…" at bounding box center [635, 305] width 184 height 45
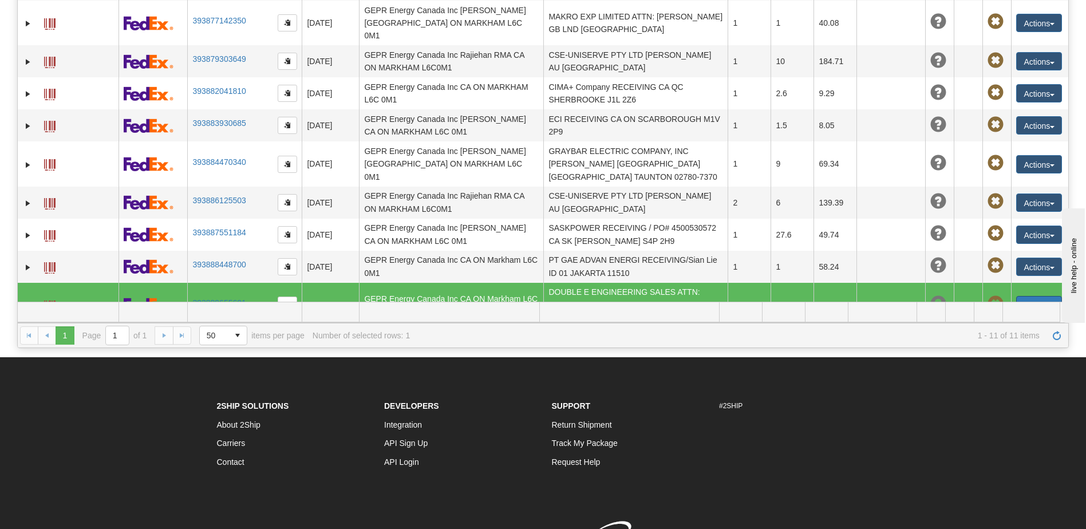
click at [1035, 296] on button "Actions" at bounding box center [1039, 305] width 46 height 18
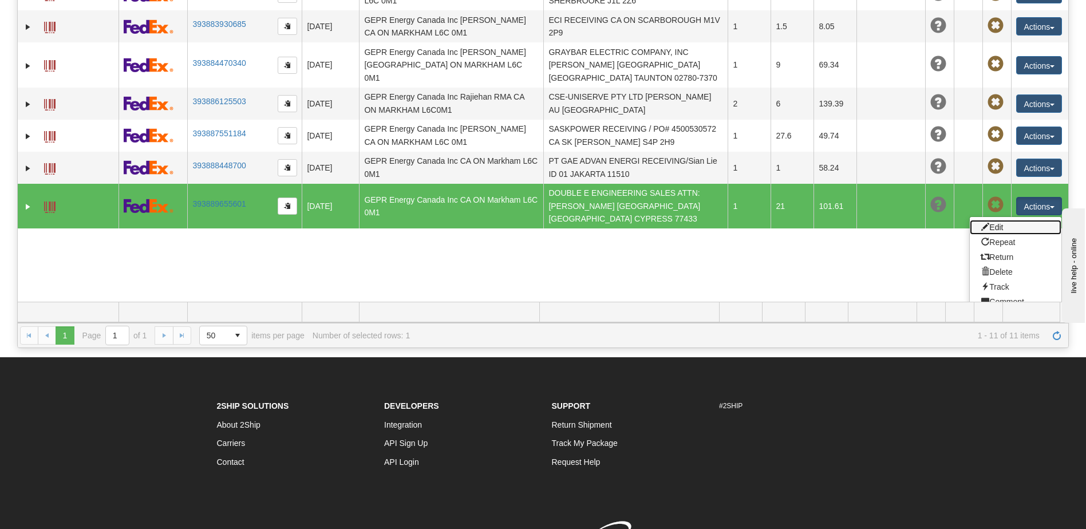
click at [995, 220] on link "Edit" at bounding box center [1016, 227] width 92 height 15
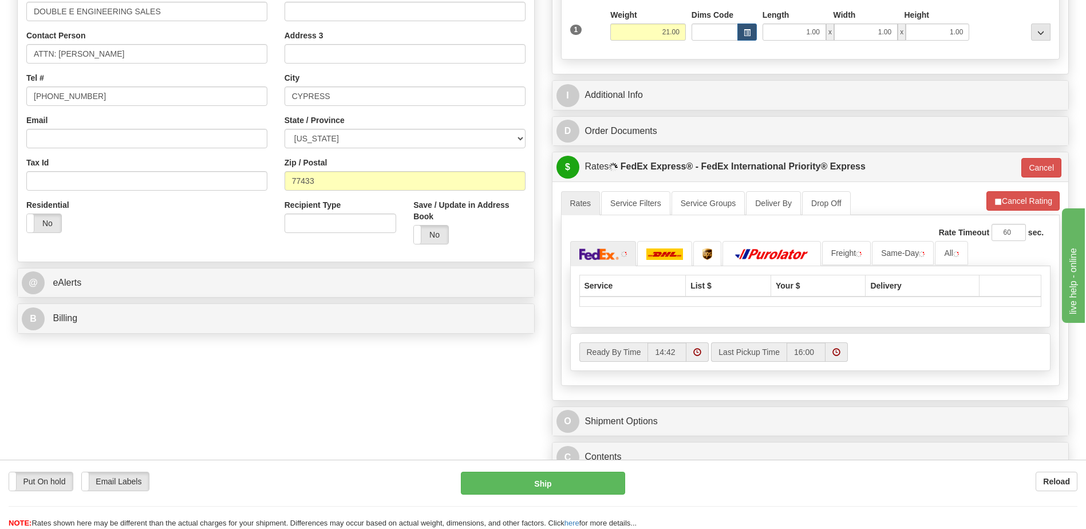
scroll to position [286, 0]
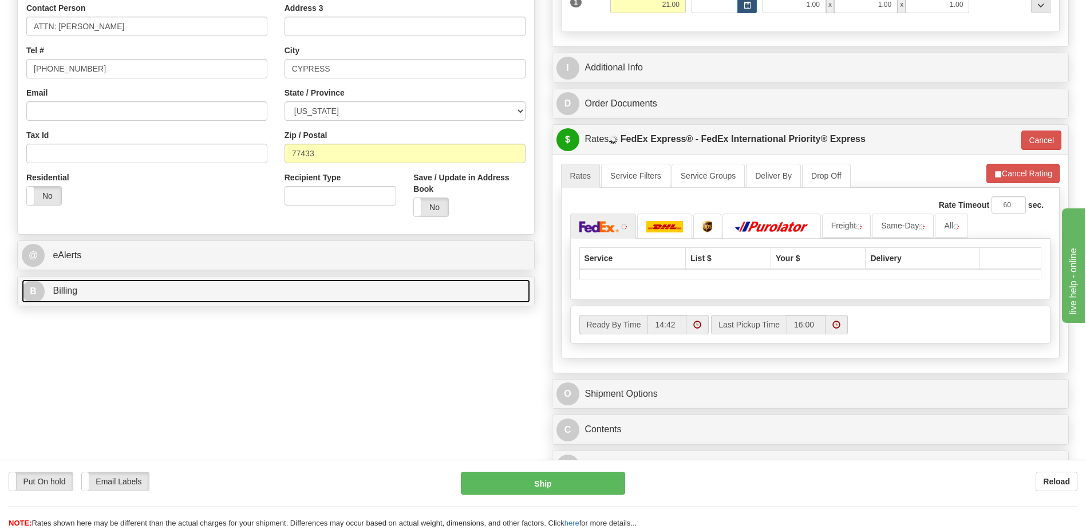
click at [149, 297] on link "B Billing" at bounding box center [276, 290] width 508 height 23
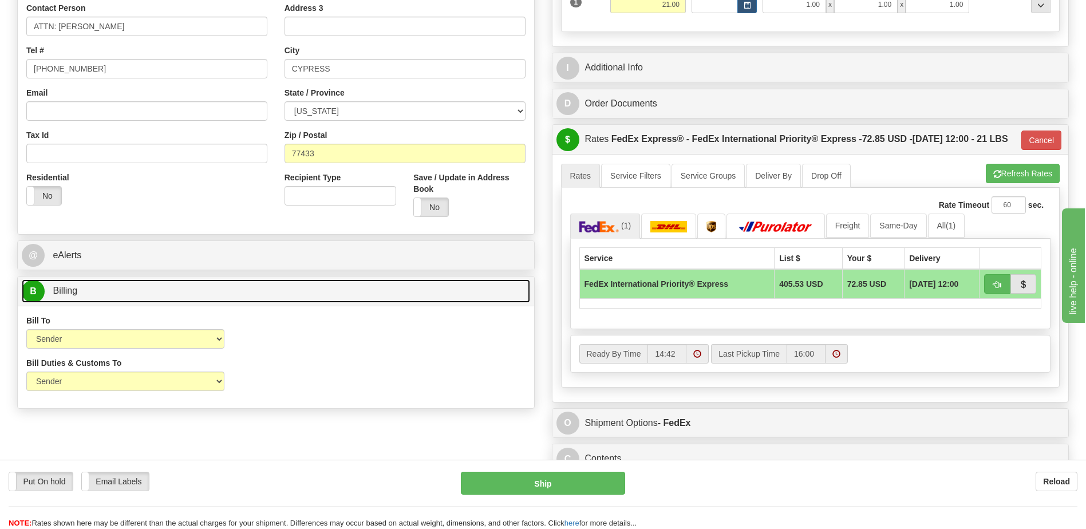
click at [149, 297] on link "B Billing" at bounding box center [276, 290] width 508 height 23
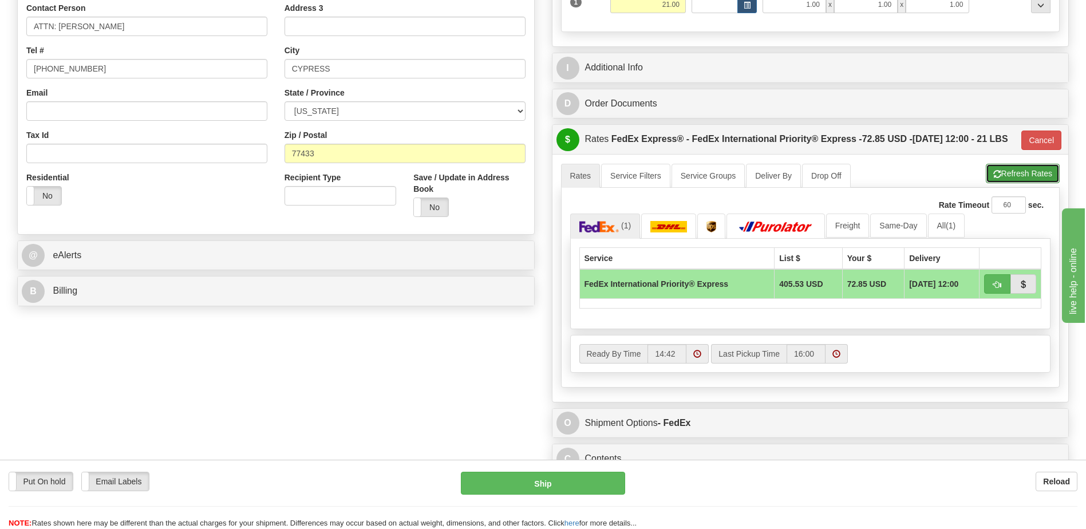
click at [993, 178] on span "button" at bounding box center [997, 174] width 8 height 7
type input "2A"
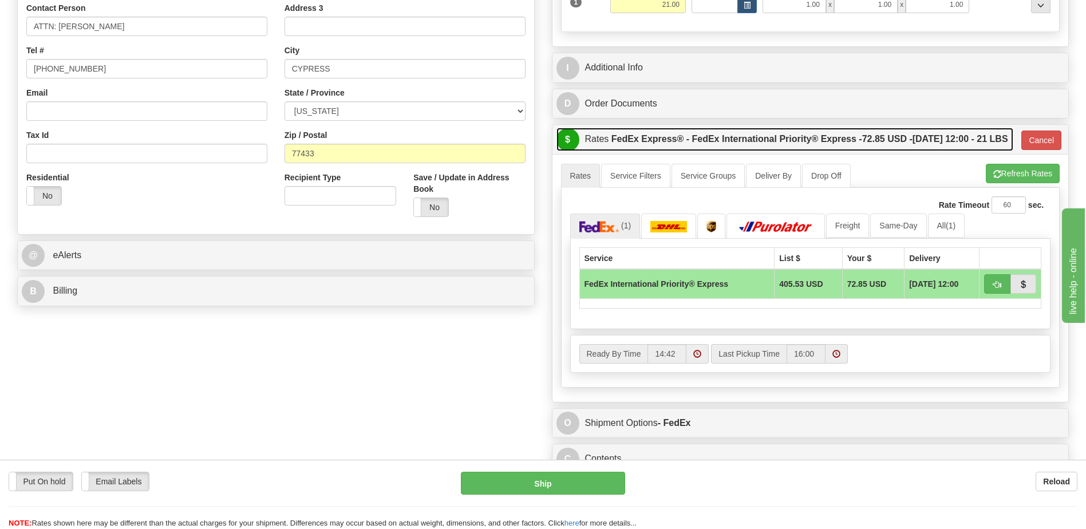
click at [862, 144] on span "72.85 USD -" at bounding box center [887, 139] width 50 height 10
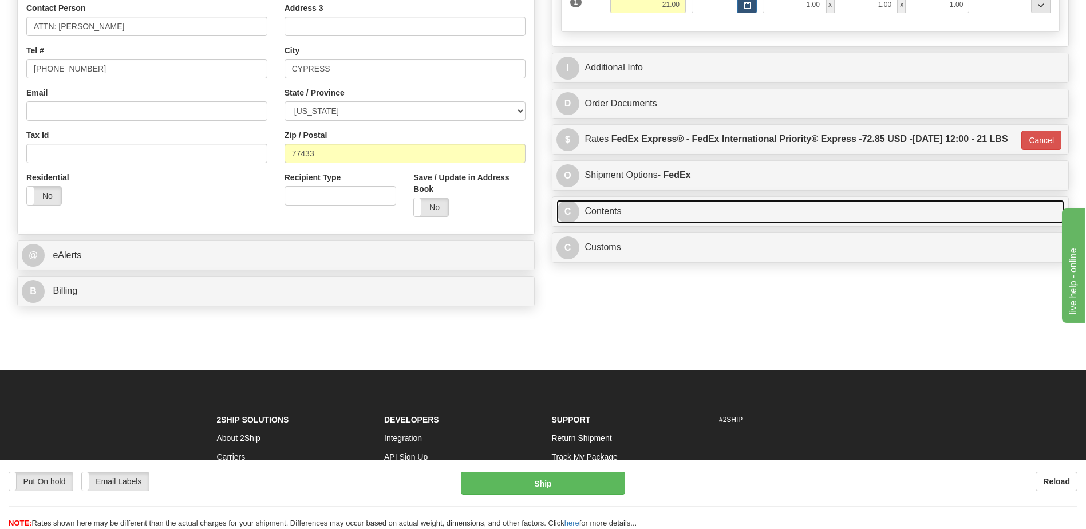
click at [636, 223] on link "C Contents" at bounding box center [810, 211] width 508 height 23
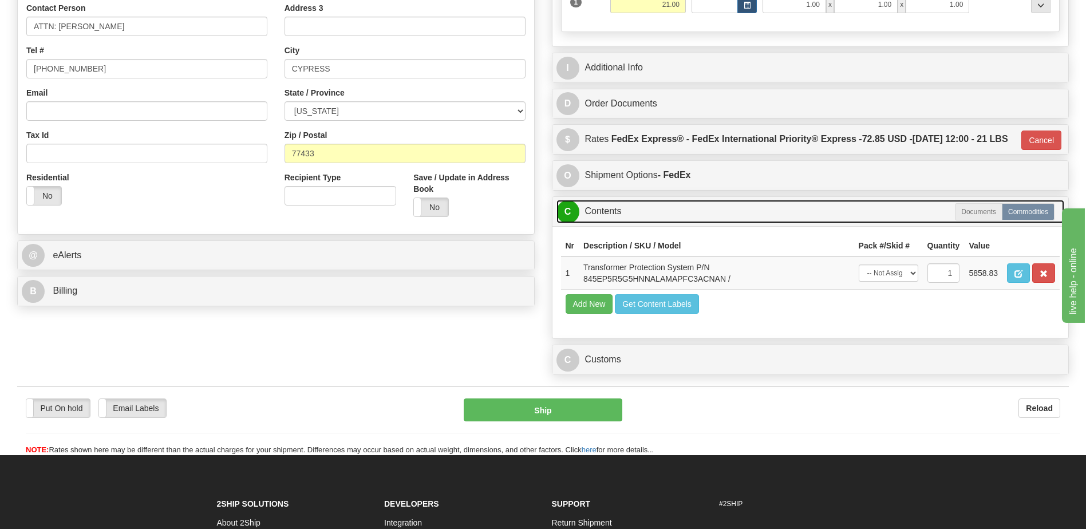
click at [636, 223] on link "C Contents" at bounding box center [810, 211] width 508 height 23
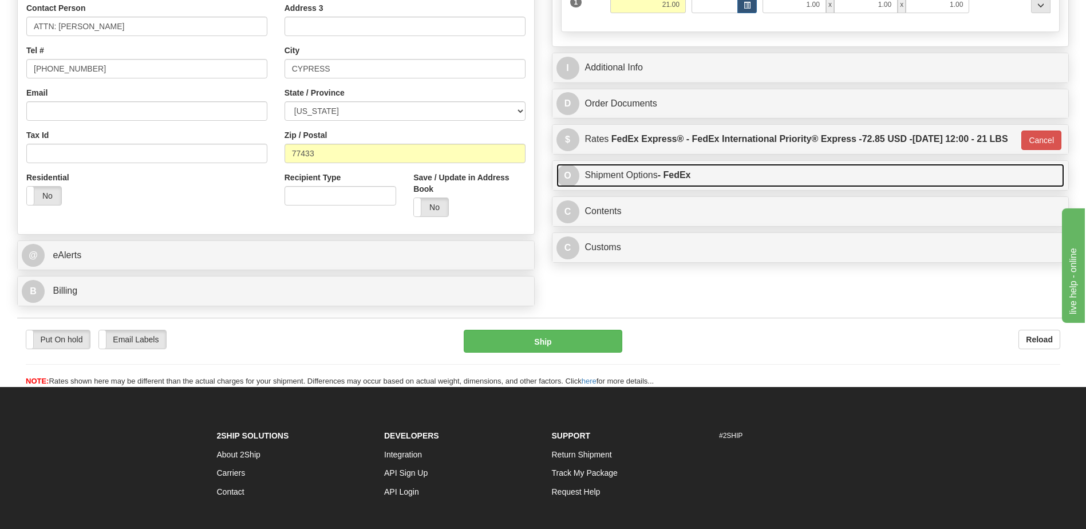
click at [635, 187] on link "O Shipment Options - FedEx" at bounding box center [810, 175] width 508 height 23
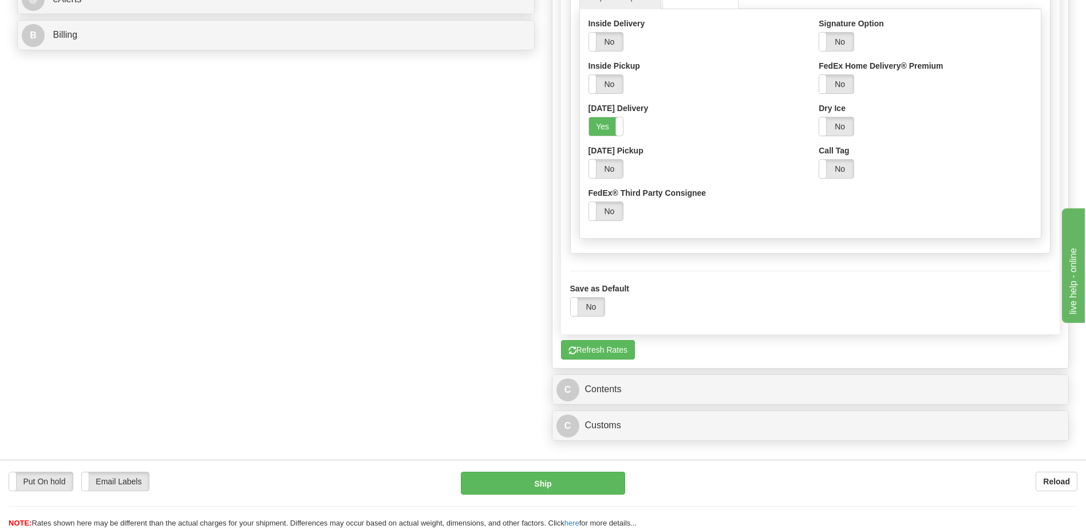
scroll to position [573, 0]
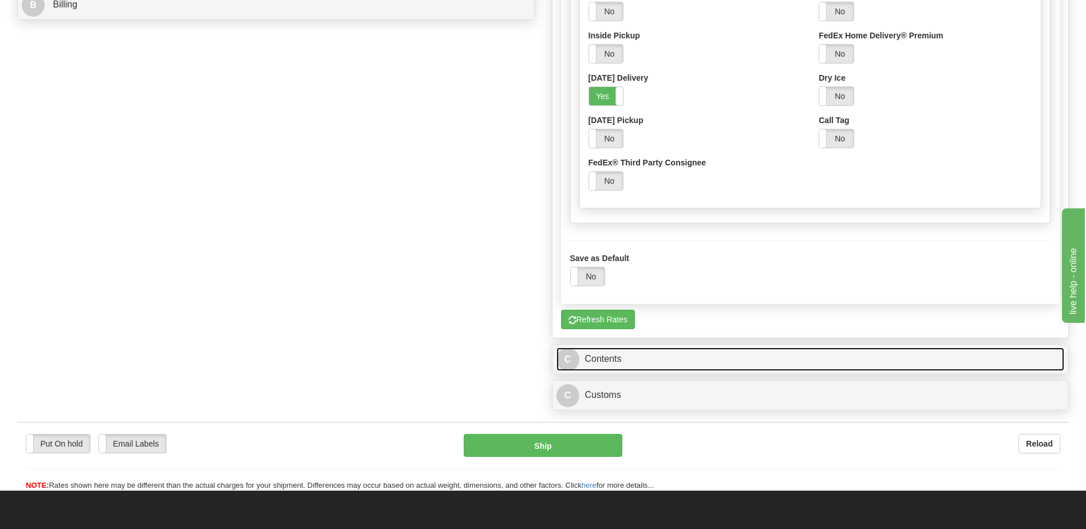
click at [664, 371] on link "C Contents" at bounding box center [810, 359] width 508 height 23
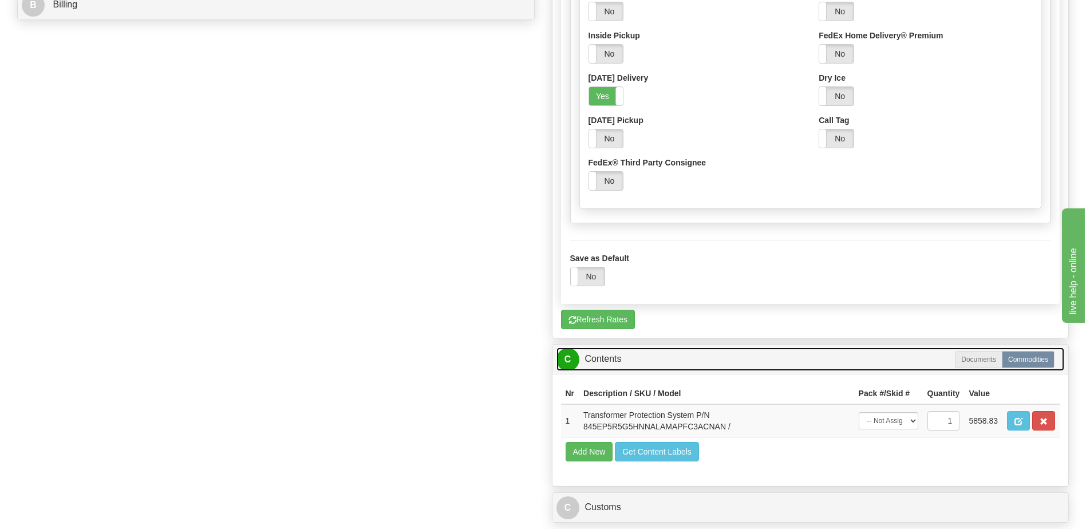
click at [664, 371] on link "C Contents" at bounding box center [810, 359] width 508 height 23
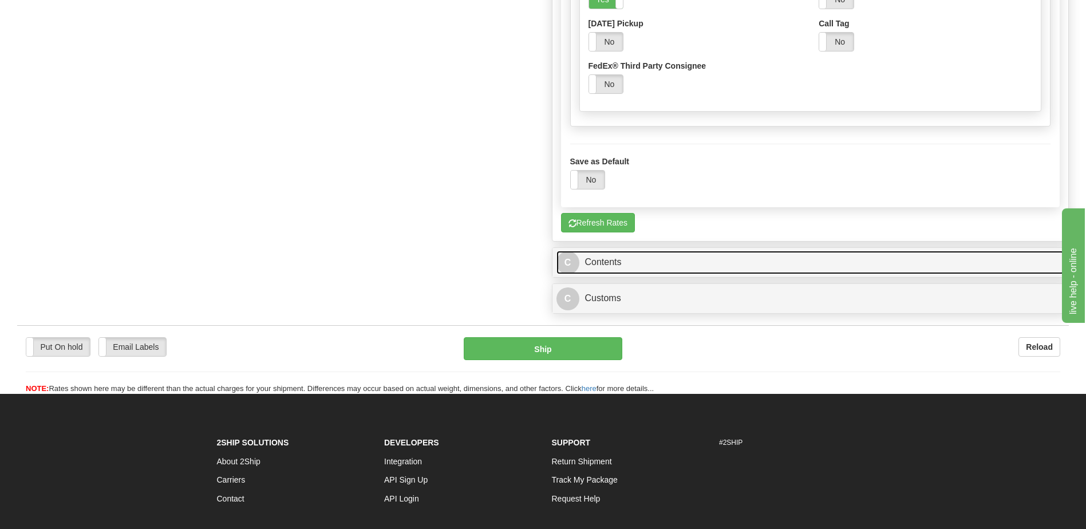
scroll to position [687, 0]
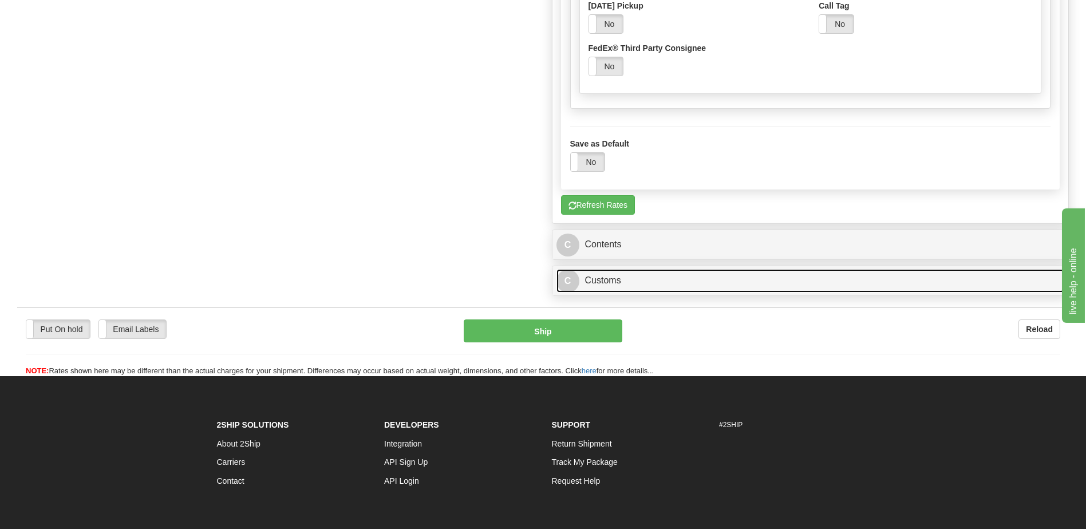
click at [642, 293] on link "C Customs" at bounding box center [810, 280] width 508 height 23
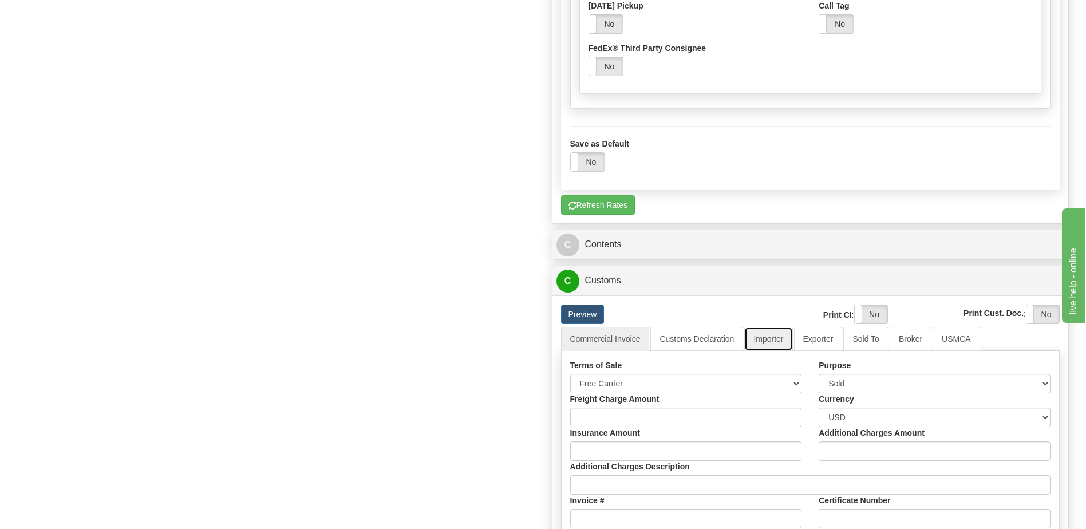
click at [767, 351] on link "Importer" at bounding box center [768, 339] width 48 height 24
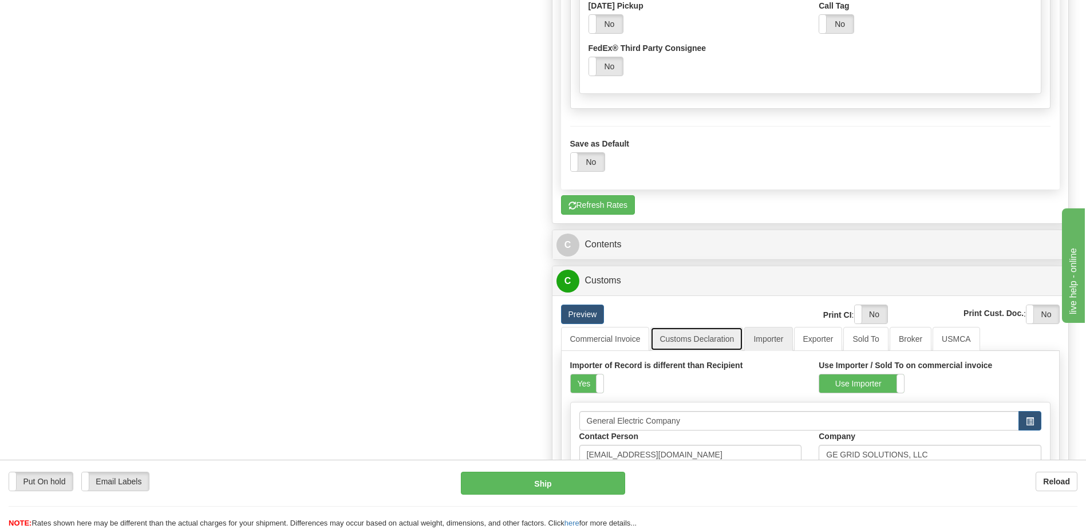
click at [716, 351] on link "Customs Declaration" at bounding box center [696, 339] width 93 height 24
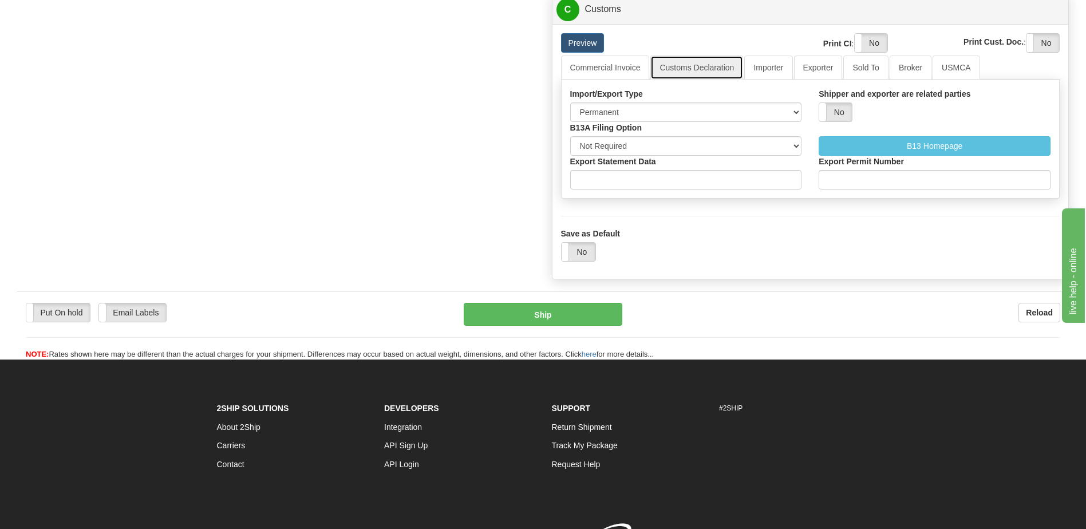
scroll to position [973, 0]
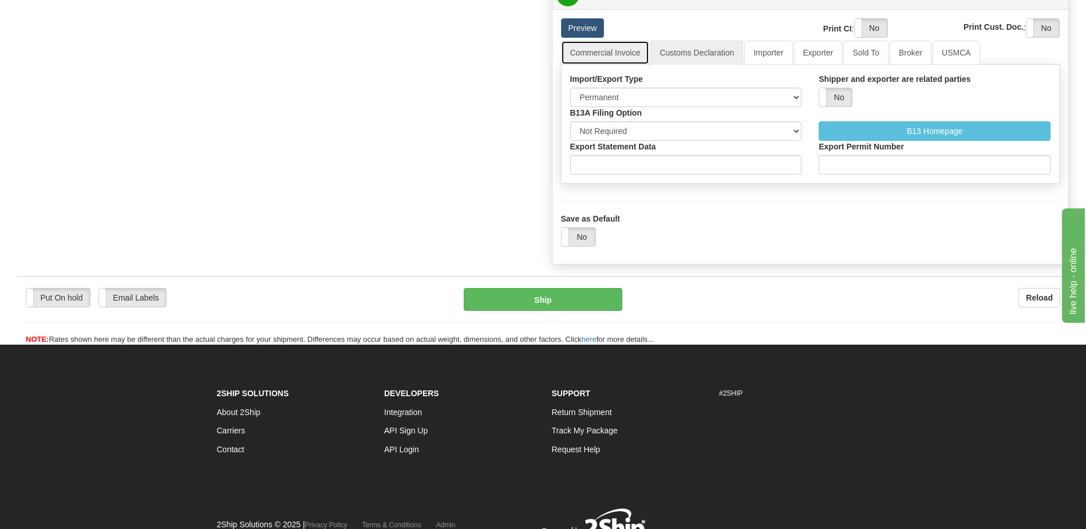
click at [613, 65] on link "Commercial Invoice" at bounding box center [605, 53] width 89 height 24
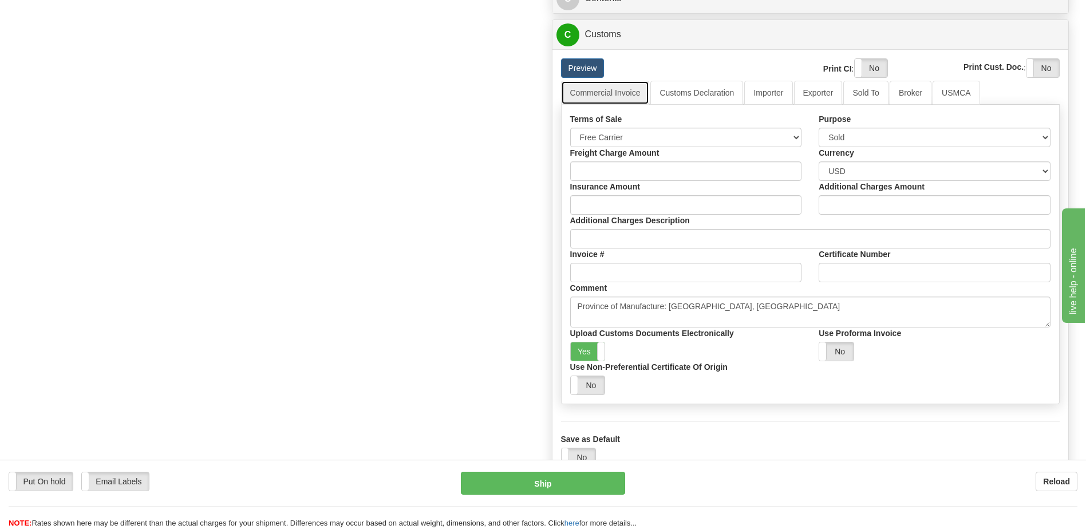
scroll to position [802, 0]
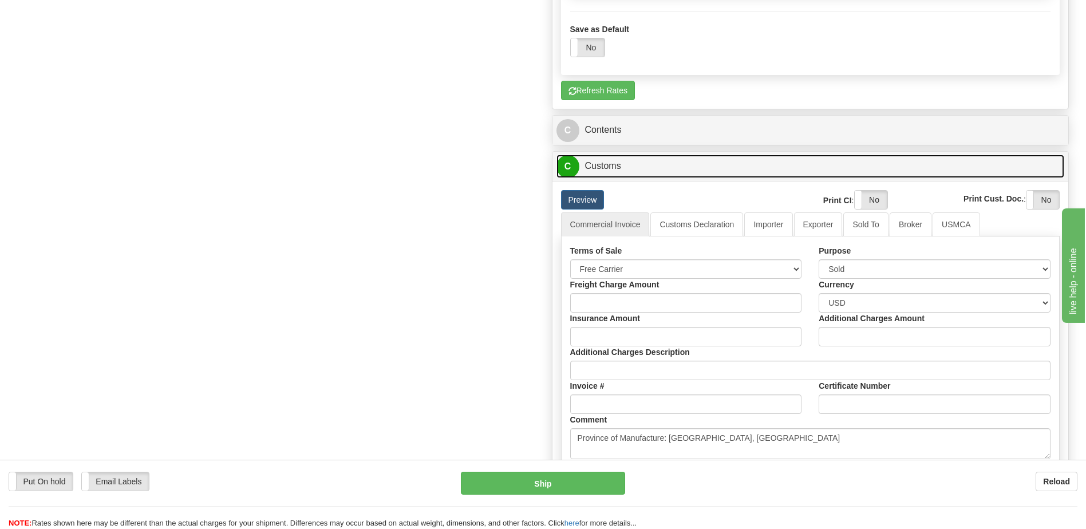
click at [632, 178] on link "C Customs" at bounding box center [810, 166] width 508 height 23
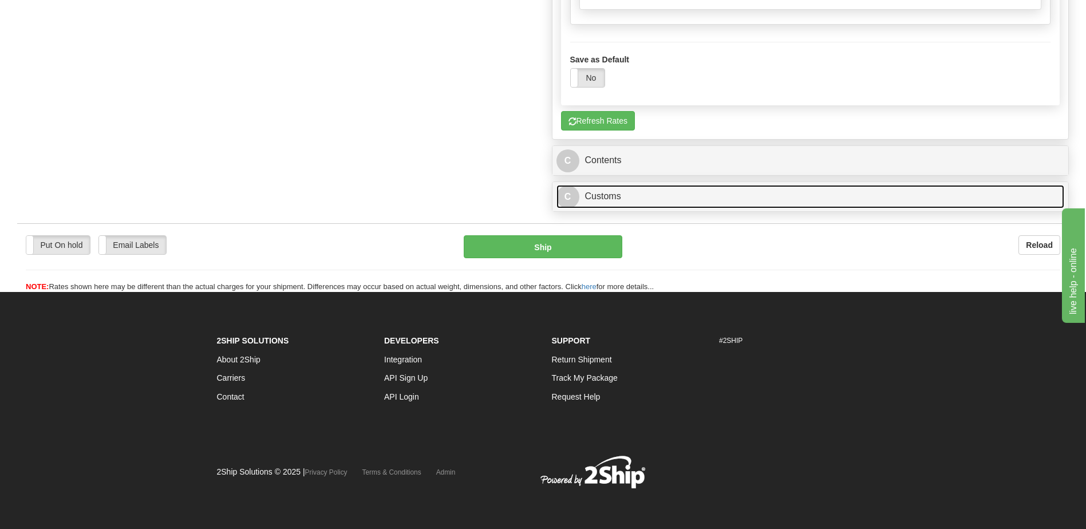
scroll to position [794, 0]
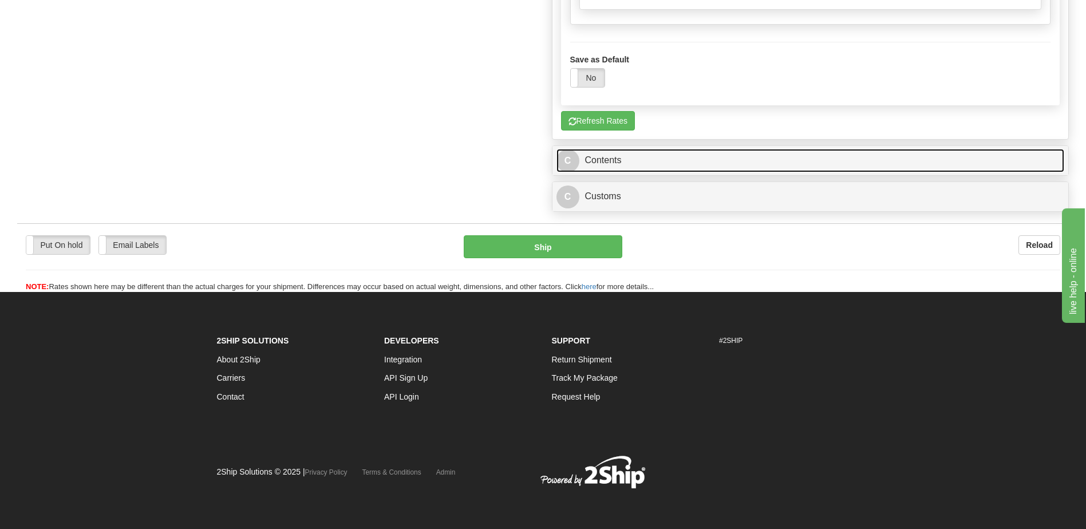
click at [625, 163] on link "C Contents" at bounding box center [810, 160] width 508 height 23
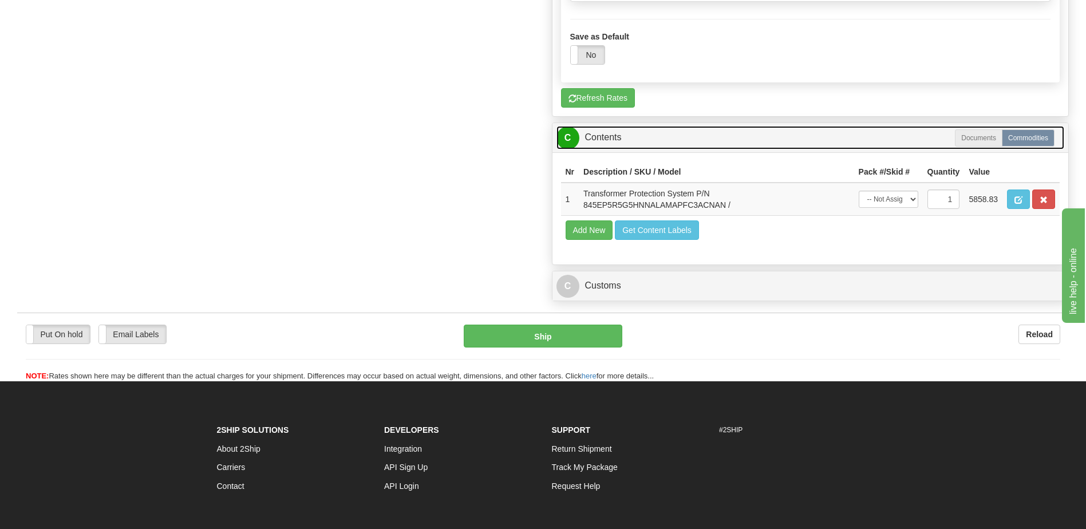
click at [625, 149] on link "C Contents" at bounding box center [810, 137] width 508 height 23
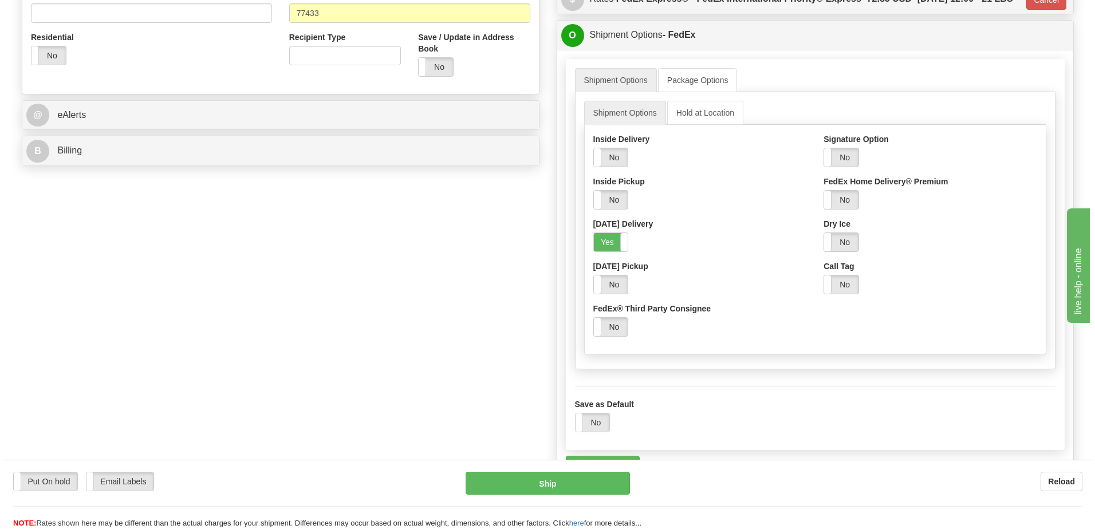
scroll to position [279, 0]
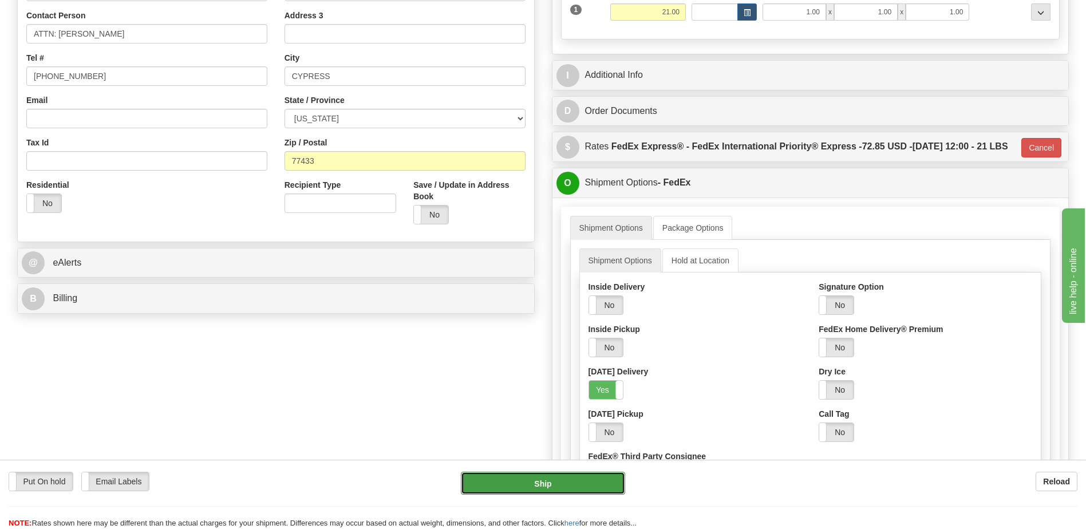
click at [552, 484] on button "Ship" at bounding box center [543, 483] width 164 height 23
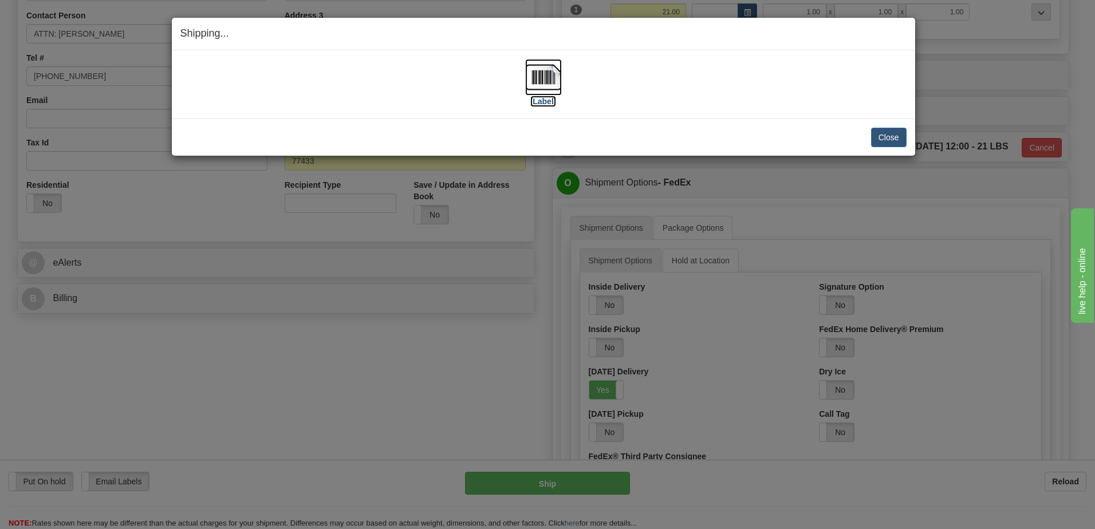
click at [546, 77] on img at bounding box center [543, 77] width 37 height 37
click at [885, 143] on button "Close" at bounding box center [888, 137] width 35 height 19
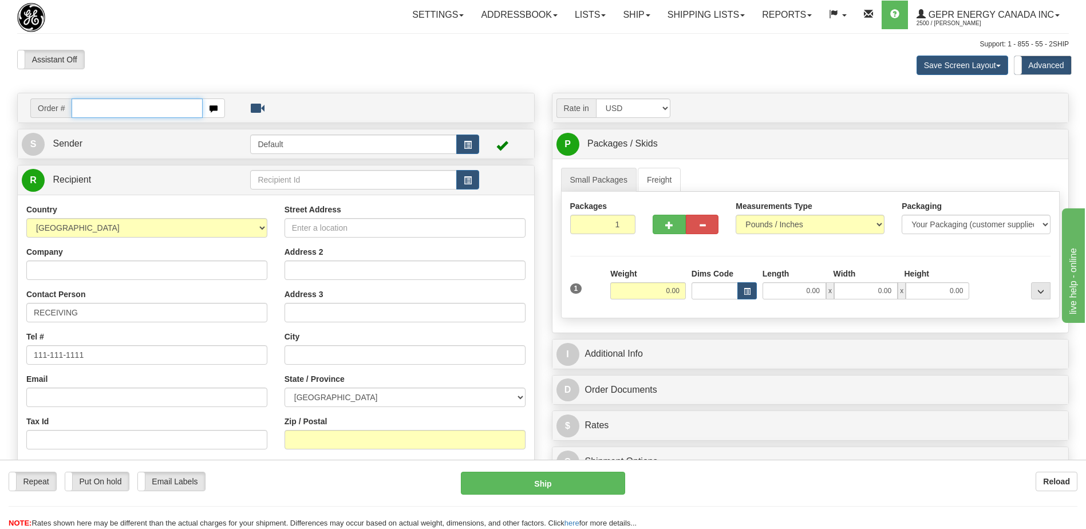
drag, startPoint x: 105, startPoint y: 105, endPoint x: 117, endPoint y: 110, distance: 12.8
click at [105, 105] on input "text" at bounding box center [137, 107] width 131 height 19
paste input "86705972"
type input "86705972"
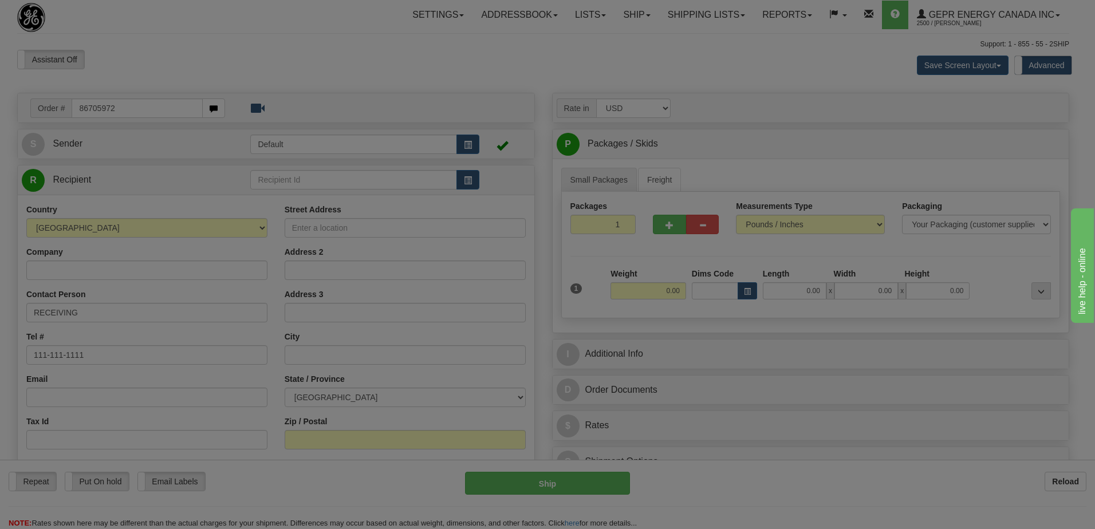
click at [103, 64] on body "Training Course Close Toggle navigation Settings Shipping Preferences New Recip…" at bounding box center [547, 264] width 1095 height 529
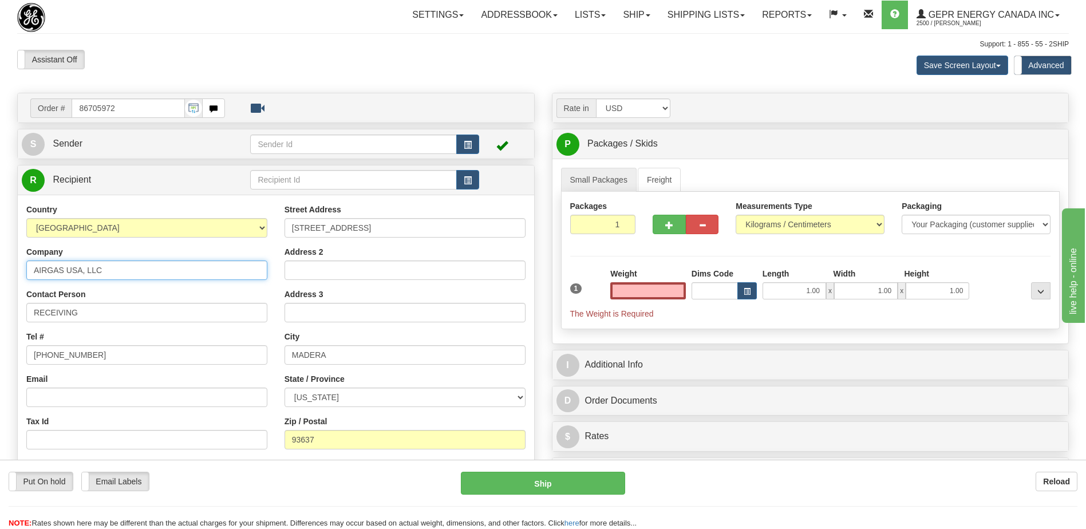
type input "0.00"
drag, startPoint x: 115, startPoint y: 272, endPoint x: -2, endPoint y: 277, distance: 117.5
click at [0, 277] on html "Training Course Close Toggle navigation Settings Shipping Preferences New Sende…" at bounding box center [543, 264] width 1086 height 529
drag, startPoint x: 366, startPoint y: 230, endPoint x: 283, endPoint y: 230, distance: 83.0
click at [270, 231] on div "Country AFGHANISTAN ALAND ISLANDS ALBANIA ALGERIA AMERICAN SAMOA ANDORRA ANGOLA…" at bounding box center [276, 358] width 516 height 308
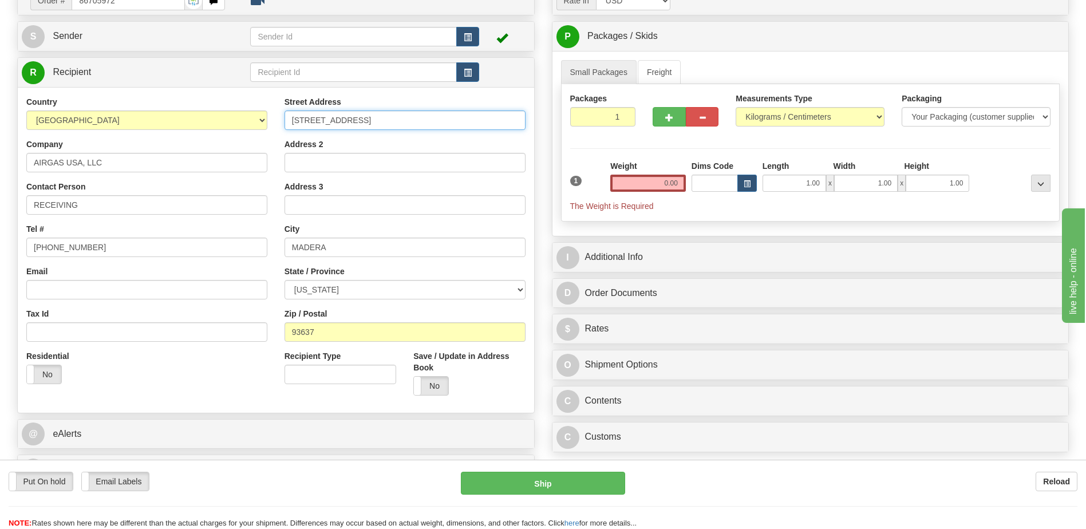
scroll to position [115, 0]
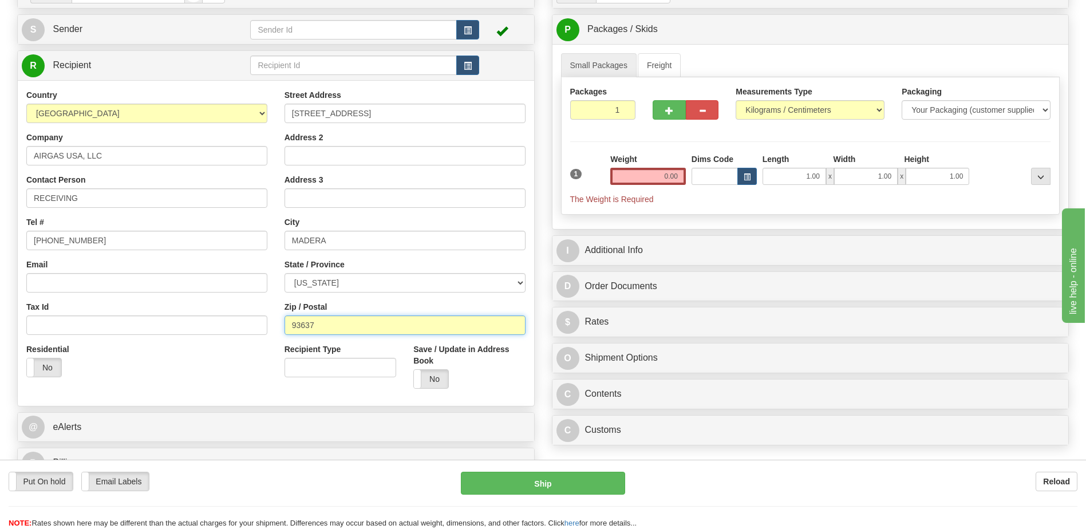
drag, startPoint x: 328, startPoint y: 325, endPoint x: 274, endPoint y: 324, distance: 53.8
click at [274, 324] on div "Country AFGHANISTAN ALAND ISLANDS ALBANIA ALGERIA AMERICAN SAMOA ANDORRA ANGOLA…" at bounding box center [276, 243] width 516 height 308
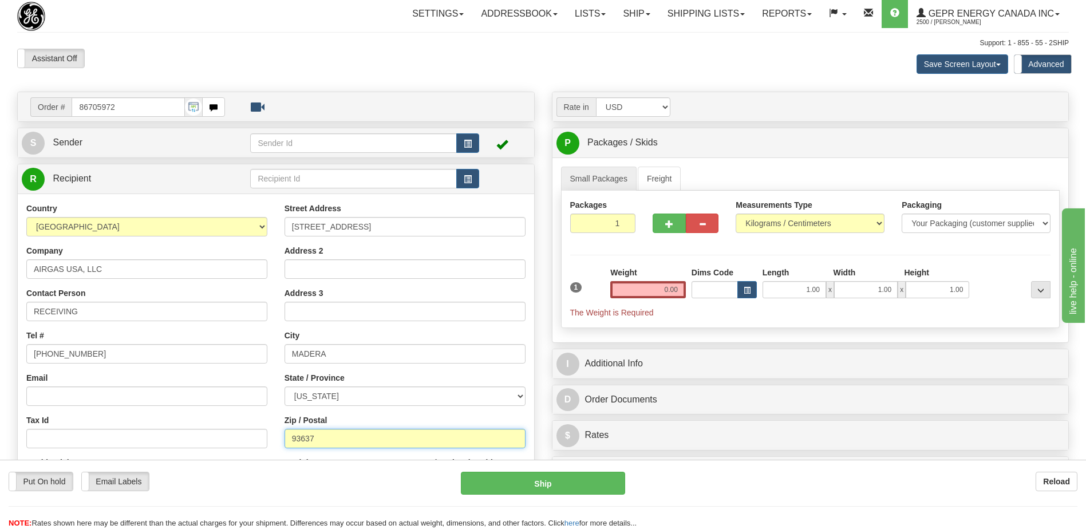
scroll to position [0, 0]
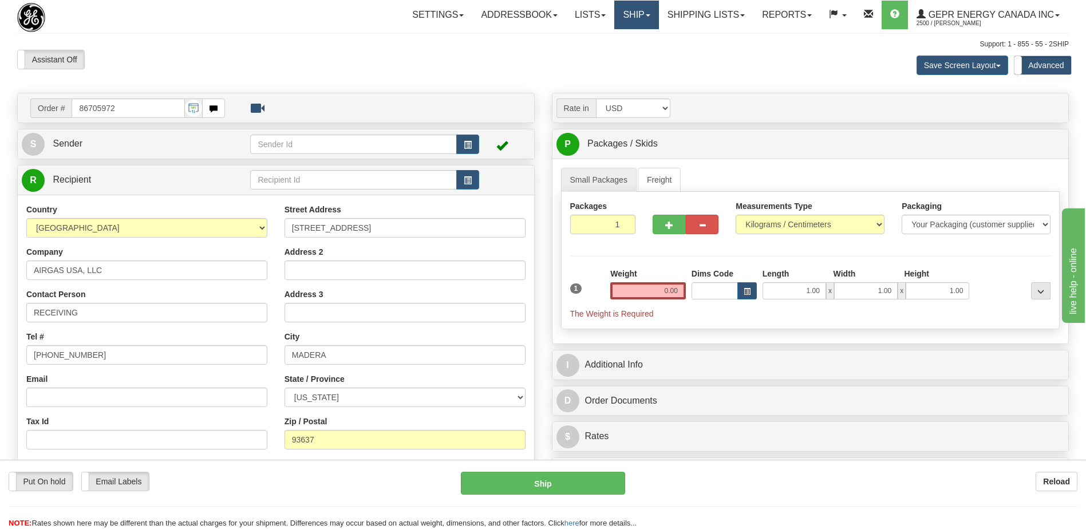
drag, startPoint x: 632, startPoint y: 15, endPoint x: 626, endPoint y: 23, distance: 9.4
click at [632, 15] on link "Ship" at bounding box center [636, 15] width 44 height 29
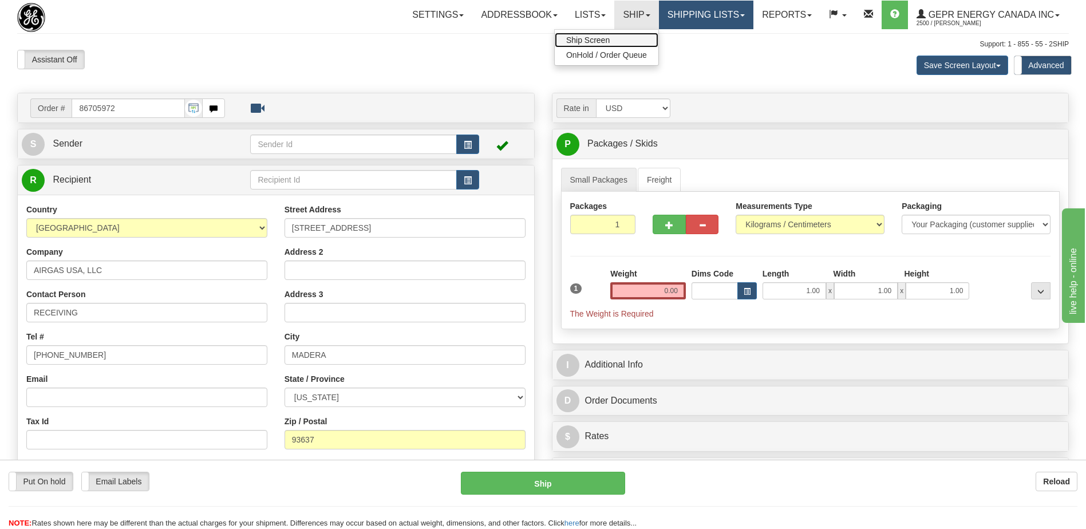
drag, startPoint x: 588, startPoint y: 42, endPoint x: 713, endPoint y: 13, distance: 128.7
click at [588, 42] on span "Ship Screen" at bounding box center [588, 39] width 44 height 9
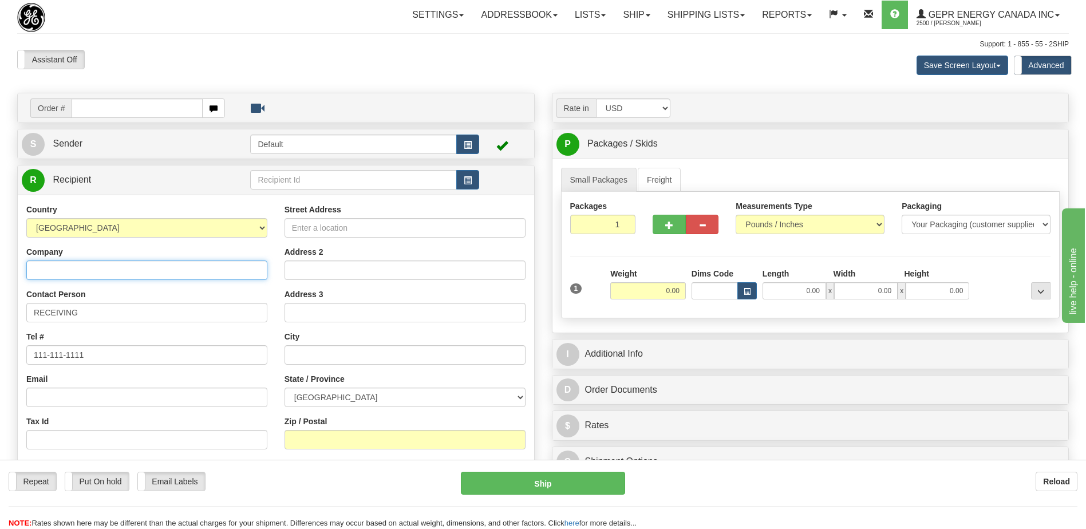
click at [68, 273] on input "Company" at bounding box center [146, 269] width 241 height 19
click at [126, 231] on select "[GEOGRAPHIC_DATA] [GEOGRAPHIC_DATA] [GEOGRAPHIC_DATA] [GEOGRAPHIC_DATA] [US_STA…" at bounding box center [146, 227] width 241 height 19
select select "US"
click at [145, 224] on select "[GEOGRAPHIC_DATA] [GEOGRAPHIC_DATA] [GEOGRAPHIC_DATA] [GEOGRAPHIC_DATA] [US_STA…" at bounding box center [146, 227] width 241 height 19
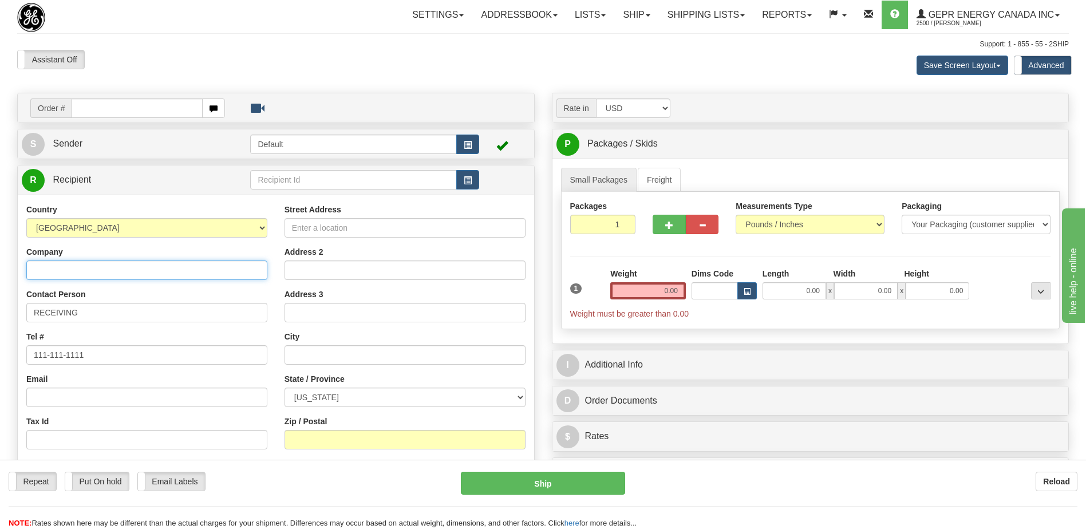
click at [105, 270] on input "Company" at bounding box center [146, 269] width 241 height 19
paste input "AIRGAS USA, LLC"
type input "AIRGAS USA, LLCAIRGAS USA, LLC"
drag, startPoint x: 188, startPoint y: 277, endPoint x: -2, endPoint y: 273, distance: 190.7
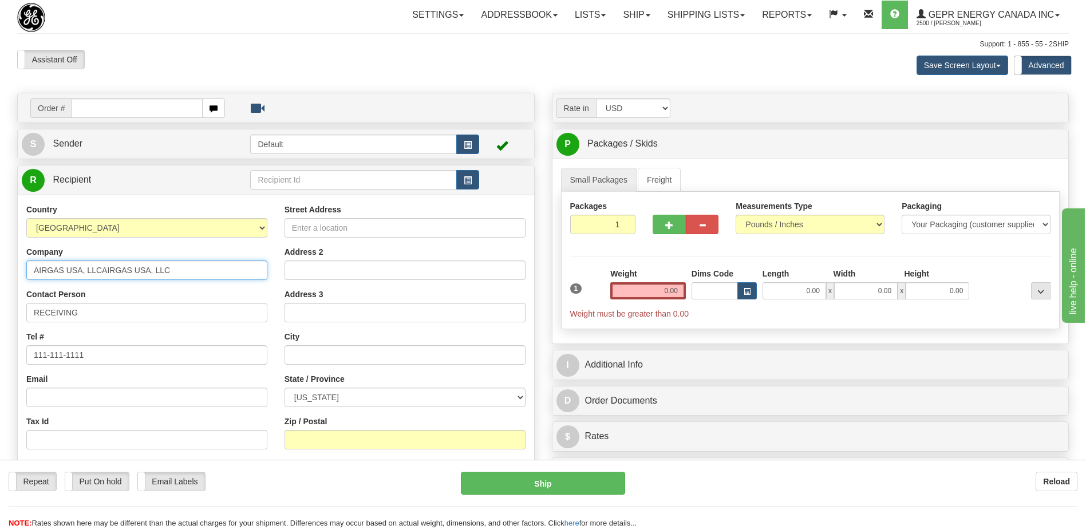
click at [0, 273] on html "Training Course Close Toggle navigation Settings Shipping Preferences New Sende…" at bounding box center [543, 264] width 1086 height 529
paste input "AIRGAS USA, LLC"
type input "AIRGAS USA, LLC"
click at [348, 73] on div "Assistant On Assistant Off Do a return Do a return Previous Next Save Screen La…" at bounding box center [543, 65] width 1069 height 31
click at [303, 231] on input "Street Address" at bounding box center [405, 227] width 241 height 19
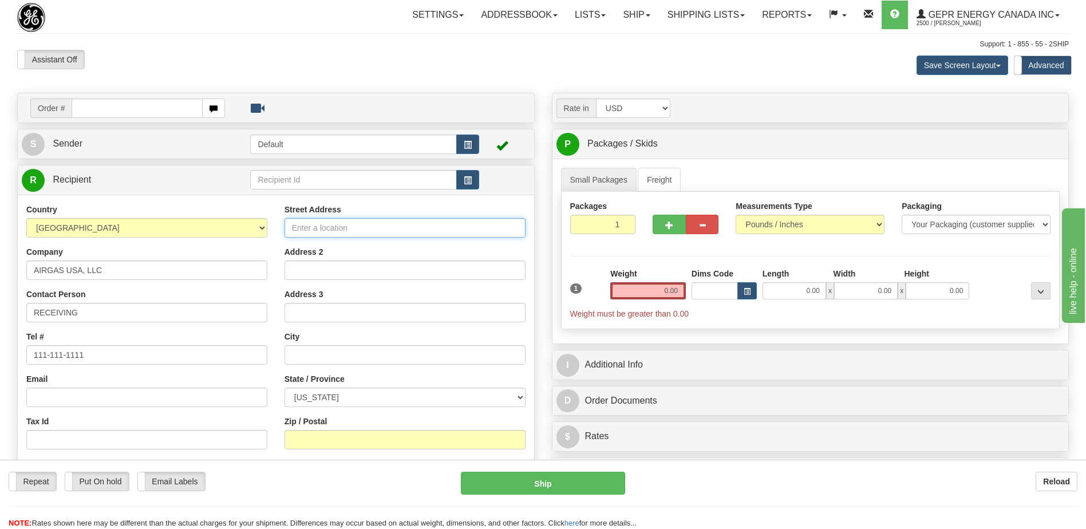
paste input "[STREET_ADDRESS]"
type input "[STREET_ADDRESS]"
drag, startPoint x: 309, startPoint y: 62, endPoint x: 674, endPoint y: 38, distance: 366.1
click at [313, 61] on div "Assistant On Assistant Off Do a return Do a return" at bounding box center [231, 59] width 445 height 19
click at [310, 441] on input "Zip / Postal" at bounding box center [405, 439] width 241 height 19
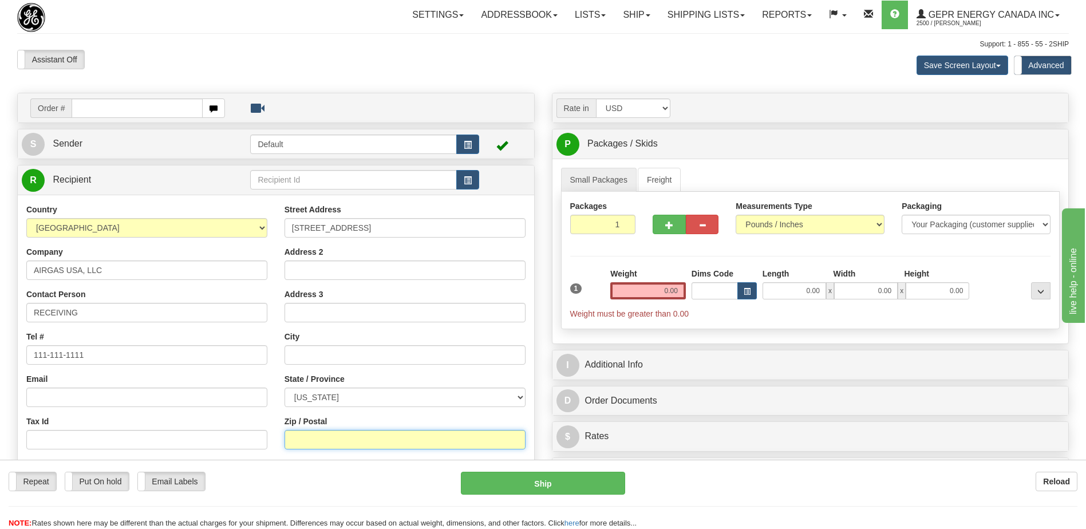
paste input "93637"
type input "93637"
click at [364, 29] on div "Settings Shipping Preferences Fields Preferences New Store Connections Addressb…" at bounding box center [635, 15] width 867 height 29
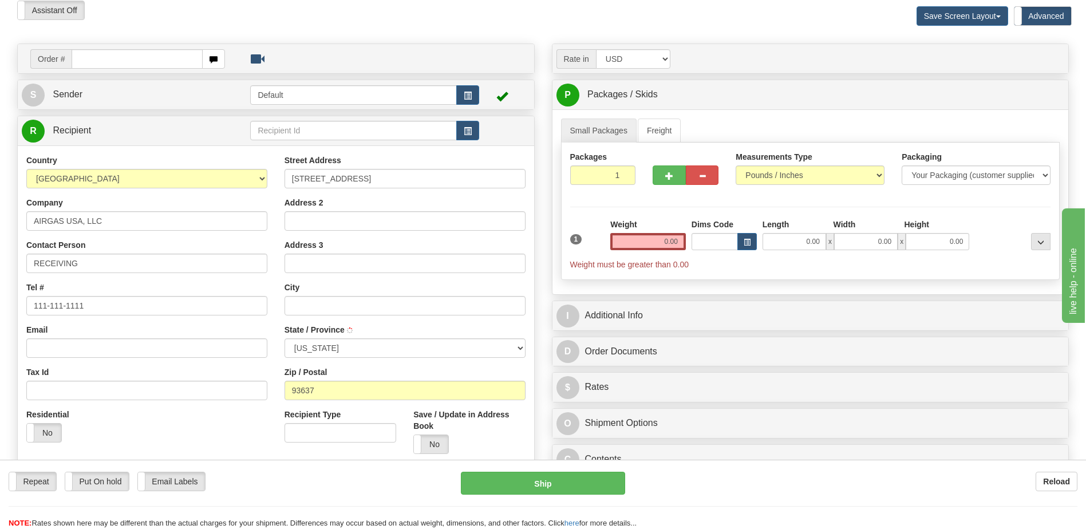
type input "MADERA"
select select "CA"
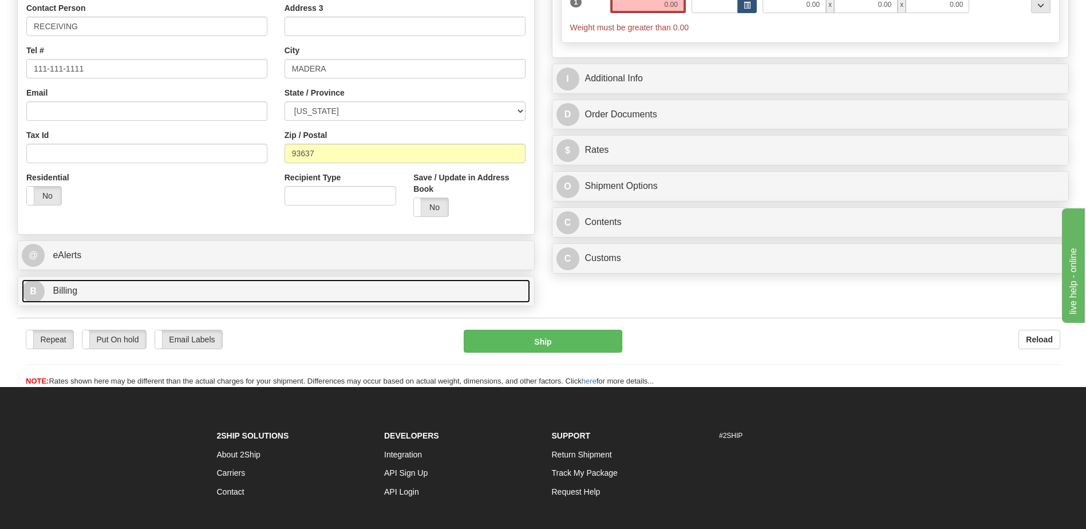
click at [127, 287] on link "B Billing" at bounding box center [276, 290] width 508 height 23
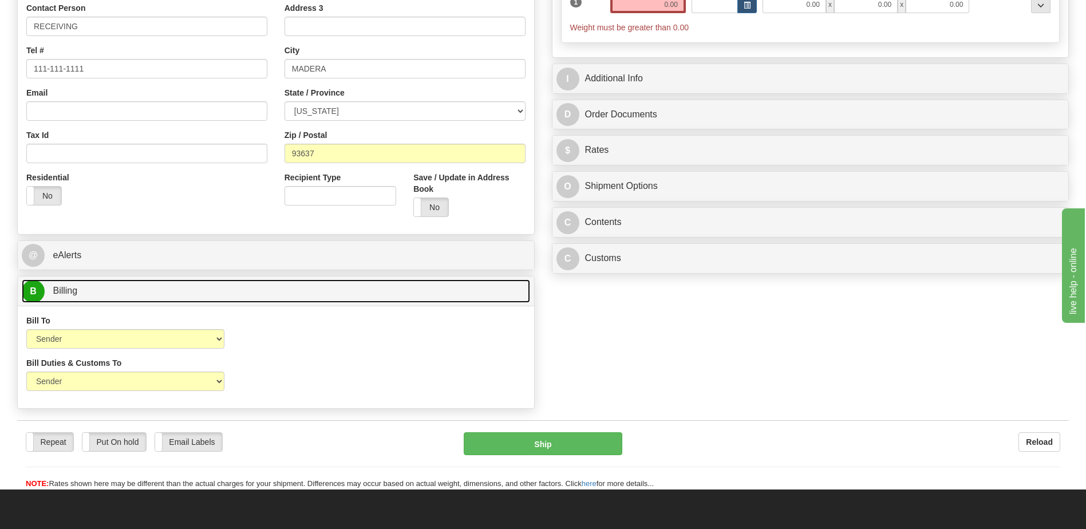
click at [127, 287] on link "B Billing" at bounding box center [276, 290] width 508 height 23
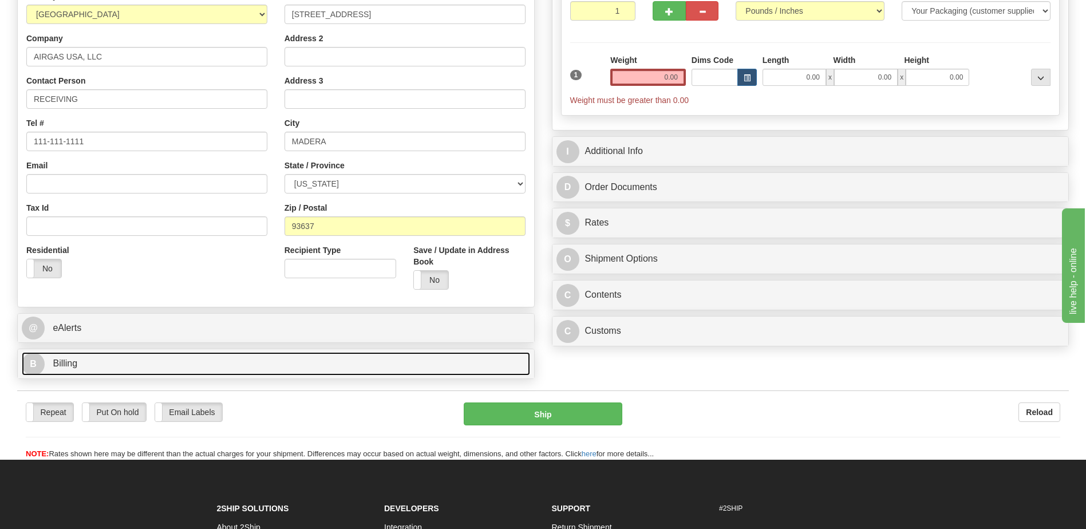
scroll to position [172, 0]
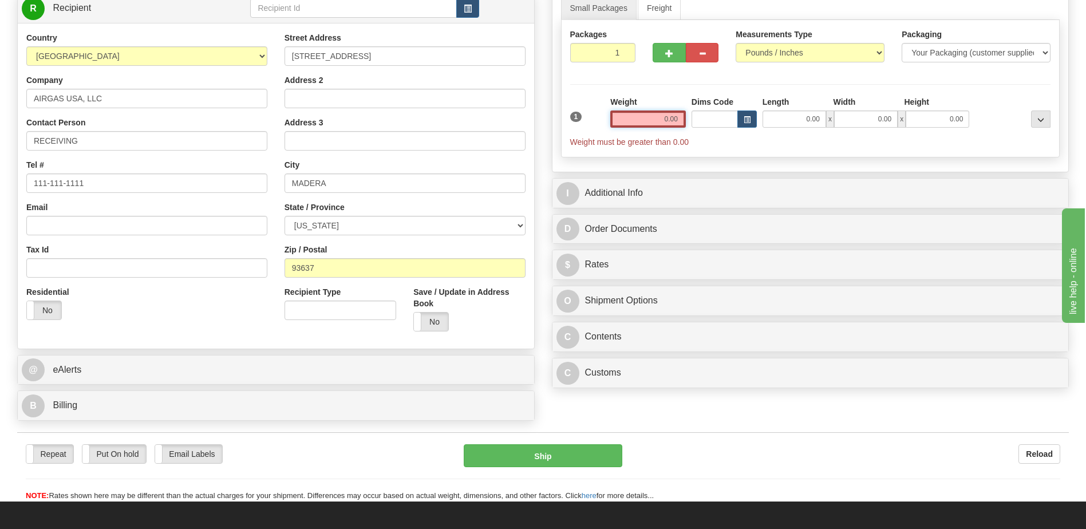
click at [678, 114] on input "0.00" at bounding box center [648, 118] width 76 height 17
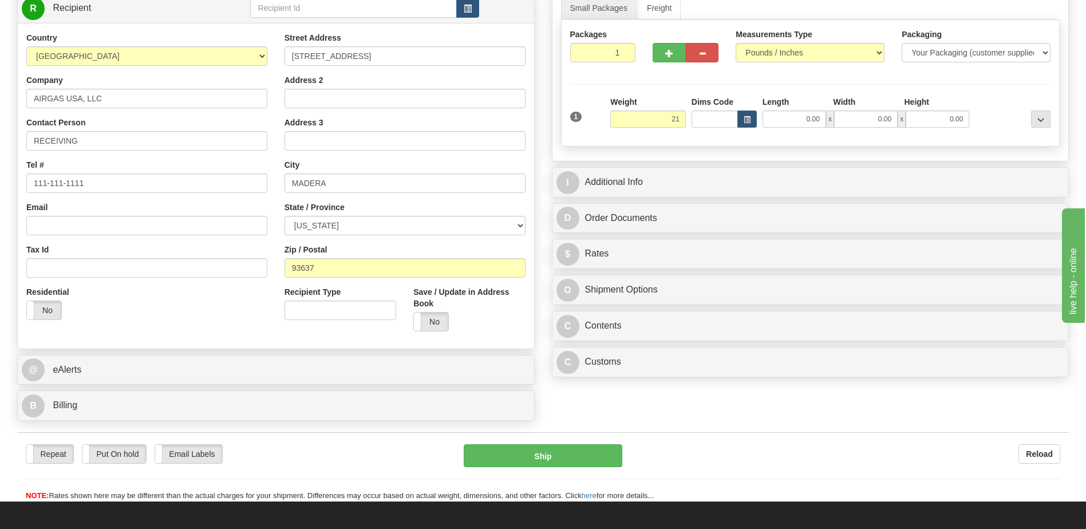
type input "21.00"
drag, startPoint x: 220, startPoint y: 319, endPoint x: 230, endPoint y: 315, distance: 9.8
click at [224, 318] on div "Residential Yes No" at bounding box center [147, 307] width 258 height 42
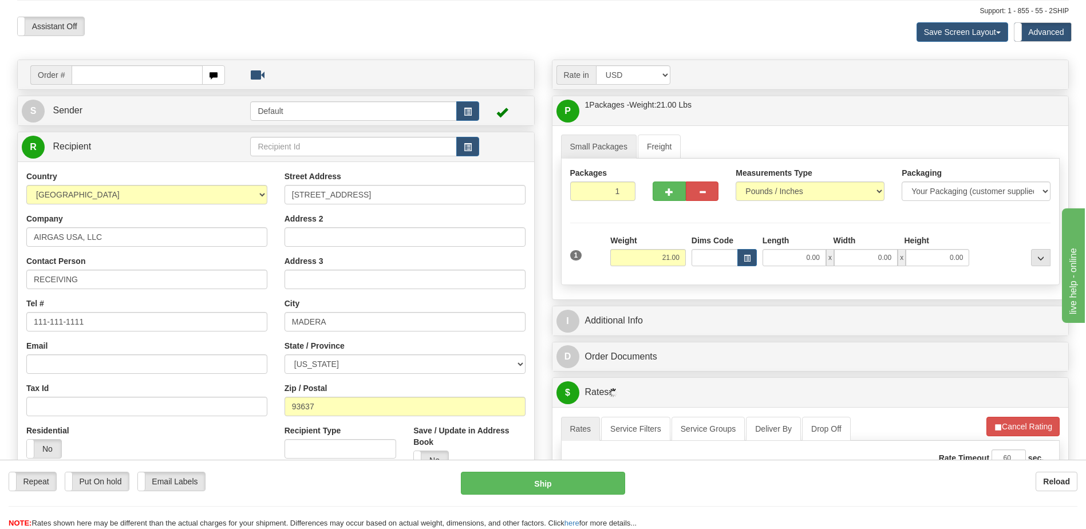
scroll to position [0, 0]
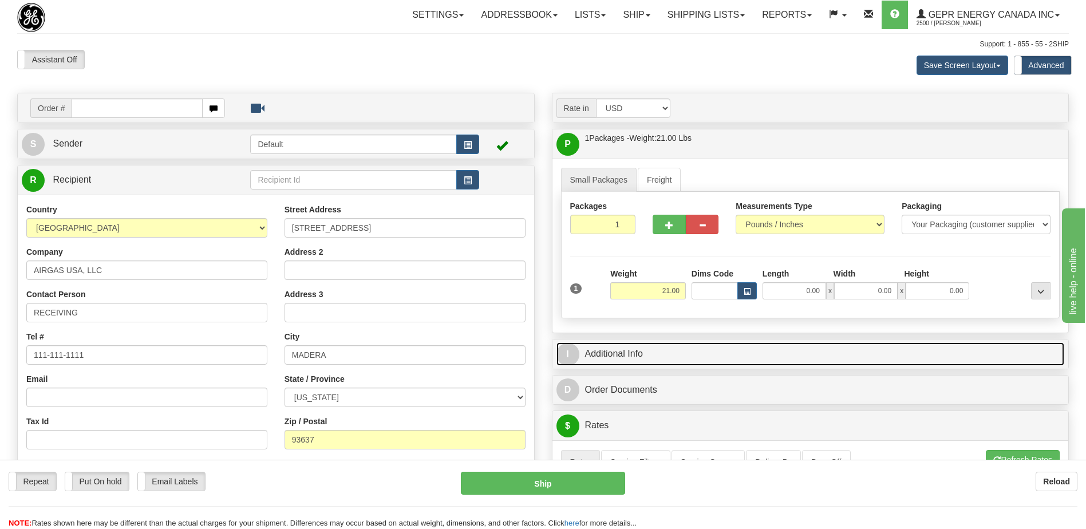
click at [669, 350] on link "I Additional Info" at bounding box center [810, 353] width 508 height 23
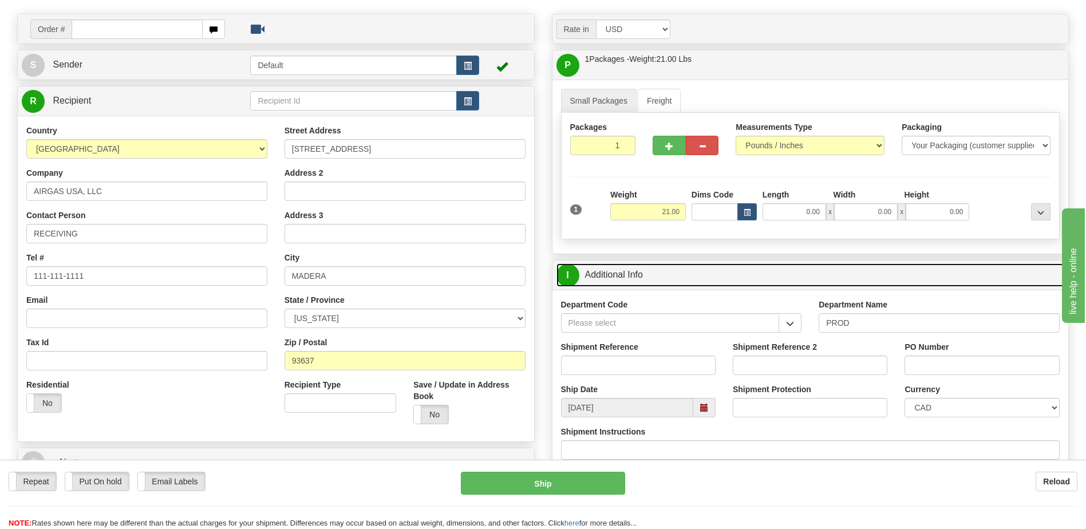
scroll to position [172, 0]
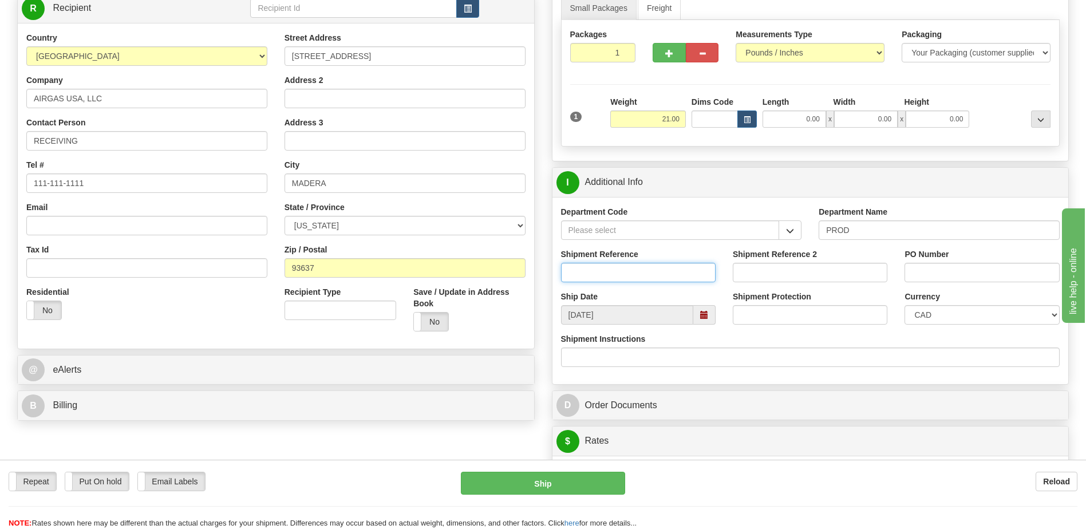
click at [630, 277] on input "Shipment Reference" at bounding box center [638, 272] width 155 height 19
type input "5399006115"
click at [937, 309] on select "CAD USD EUR ZAR RON ANG ARN AUD AUS AWG BBD BFR BGN BHD BMD BND BRC BRL CHP CKZ…" at bounding box center [982, 314] width 155 height 19
select select "1"
click at [905, 305] on select "CAD USD EUR ZAR RON ANG ARN AUD AUS AWG BBD BFR BGN BHD BMD BND BRC BRL CHP CKZ…" at bounding box center [982, 314] width 155 height 19
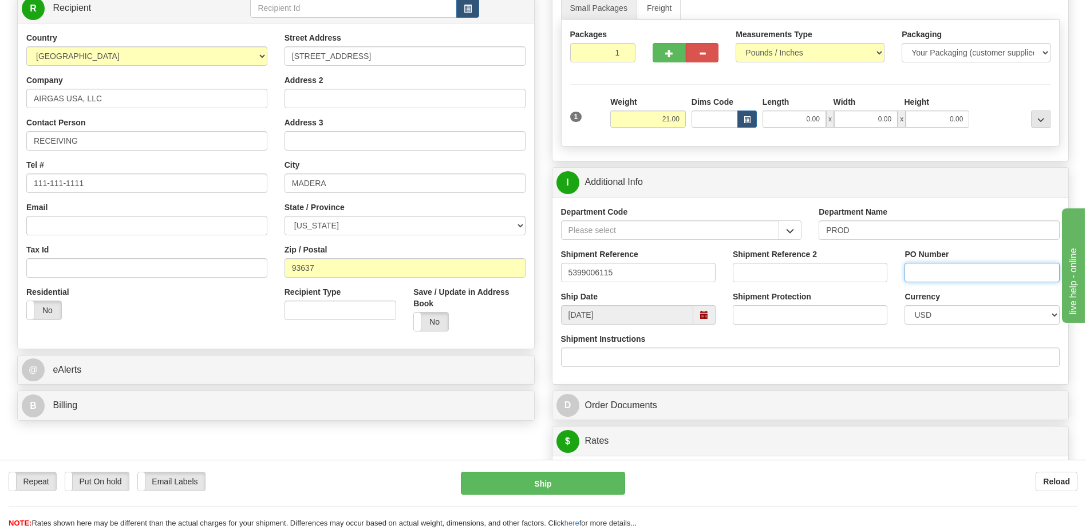
click at [935, 265] on input "PO Number" at bounding box center [982, 272] width 155 height 19
click at [958, 273] on input "44000" at bounding box center [982, 272] width 155 height 19
type input "4400069803"
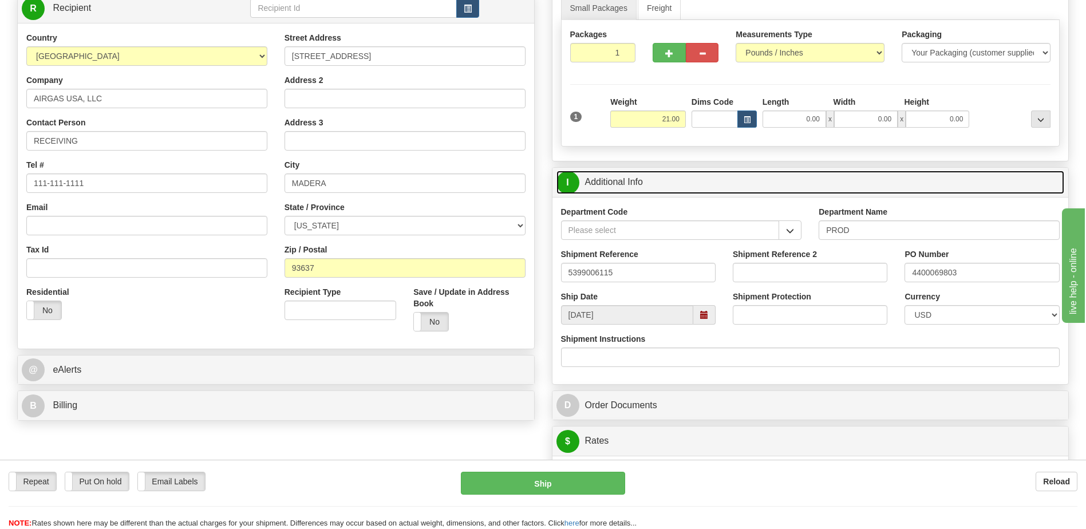
click at [656, 180] on link "I Additional Info" at bounding box center [810, 182] width 508 height 23
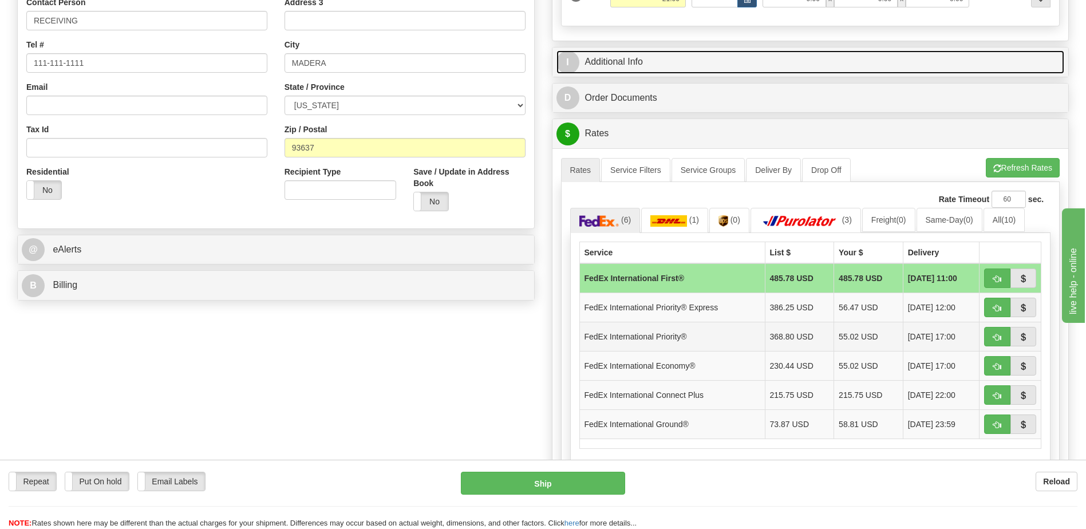
scroll to position [401, 0]
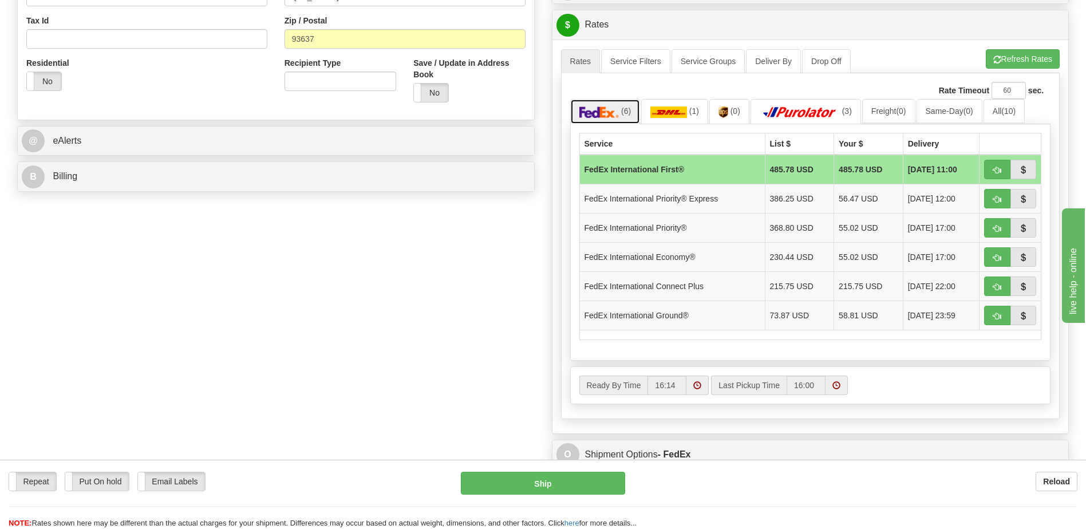
click at [611, 115] on img at bounding box center [599, 111] width 40 height 11
click at [996, 222] on button "button" at bounding box center [997, 227] width 26 height 19
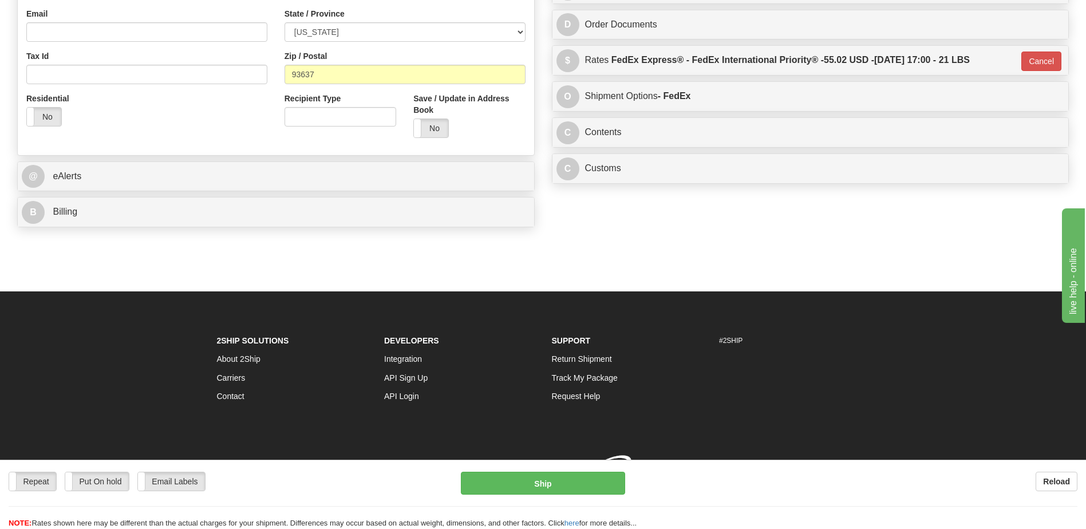
scroll to position [382, 0]
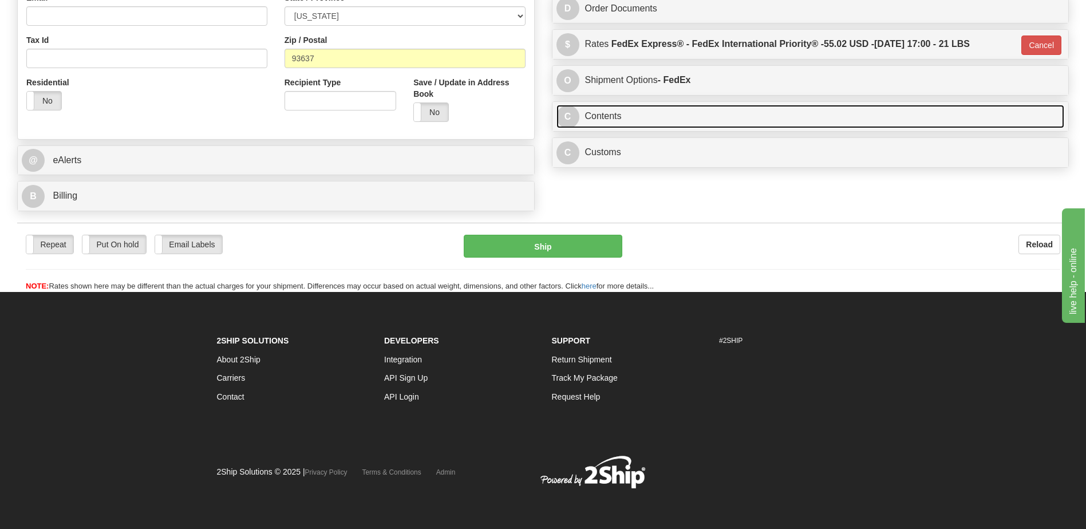
click at [619, 111] on link "C Contents" at bounding box center [810, 116] width 508 height 23
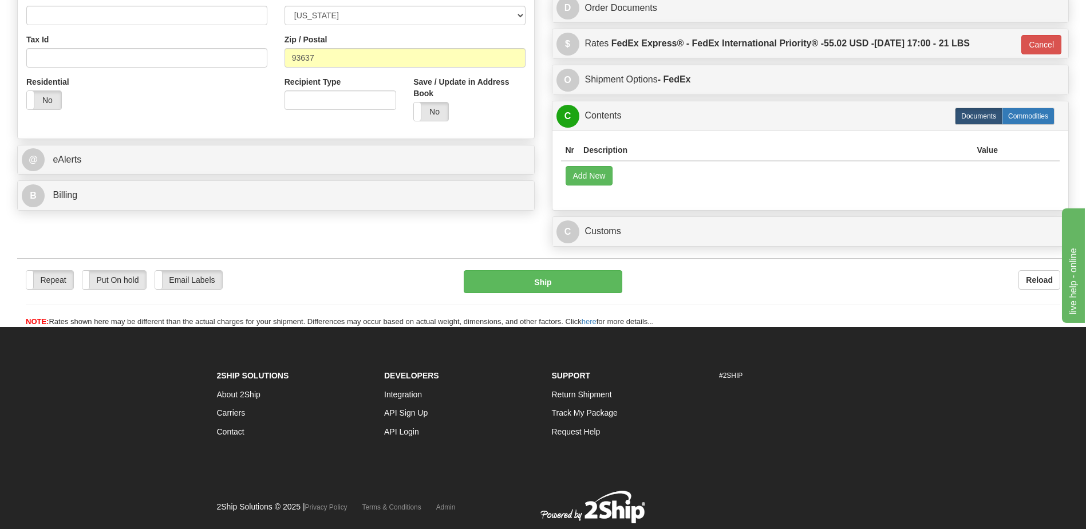
click at [1015, 117] on label "Commodities" at bounding box center [1028, 116] width 53 height 17
type input "01"
radio input "true"
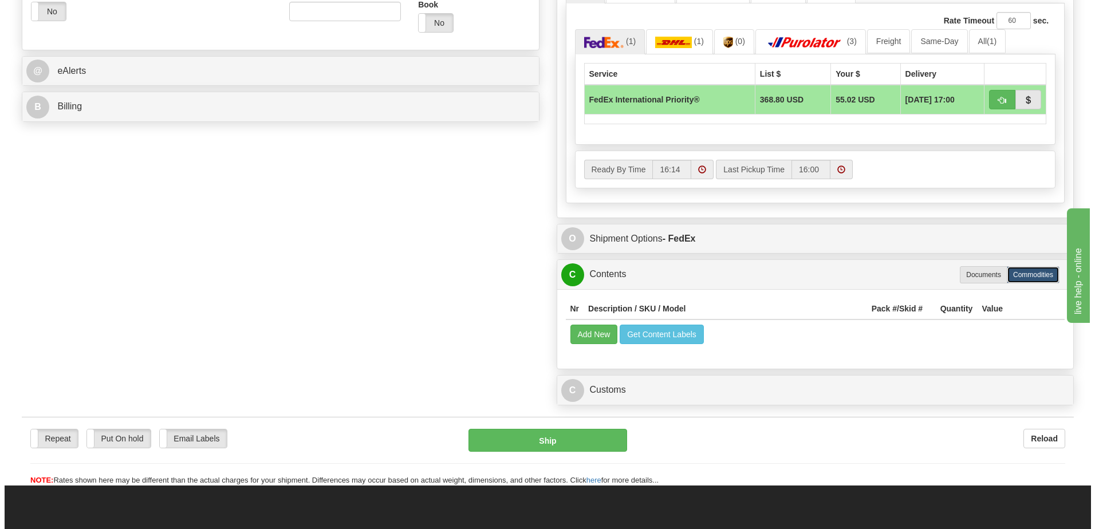
scroll to position [354, 0]
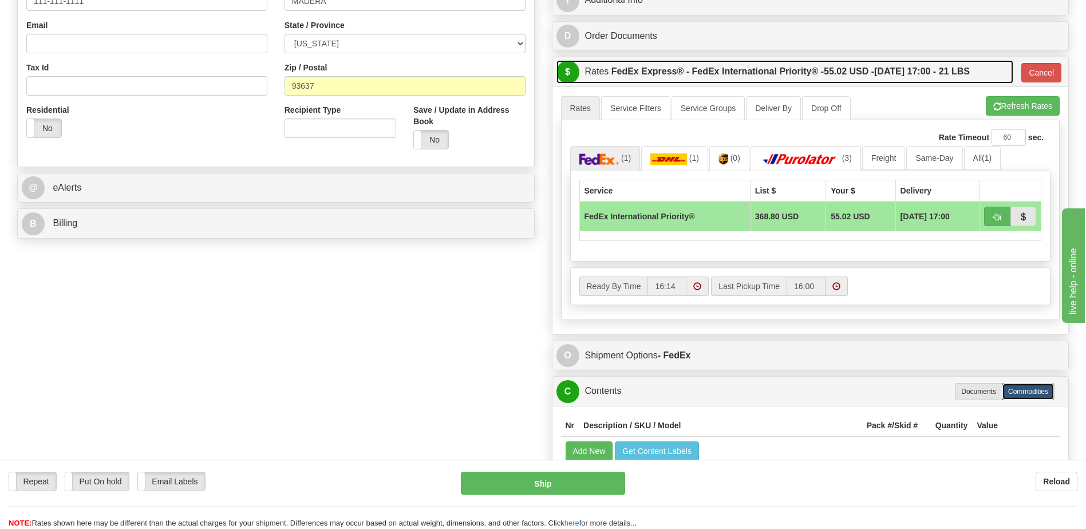
click at [792, 74] on label "FedEx Express® - FedEx International Priority® - 55.02 USD - 10/06/2025 17:00 -…" at bounding box center [790, 71] width 358 height 23
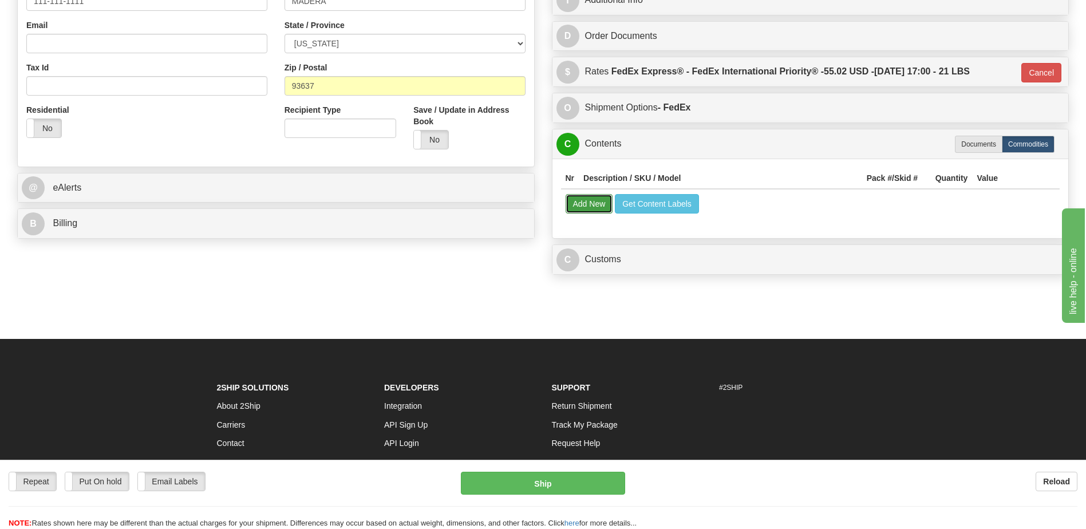
click at [600, 206] on button "Add New" at bounding box center [590, 203] width 48 height 19
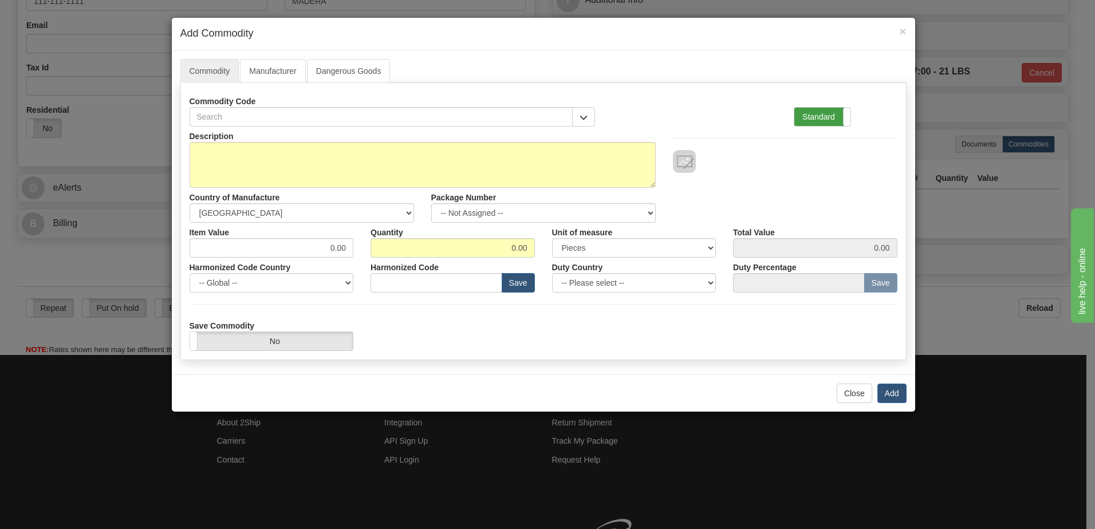
click at [820, 119] on label "Standard" at bounding box center [822, 117] width 56 height 18
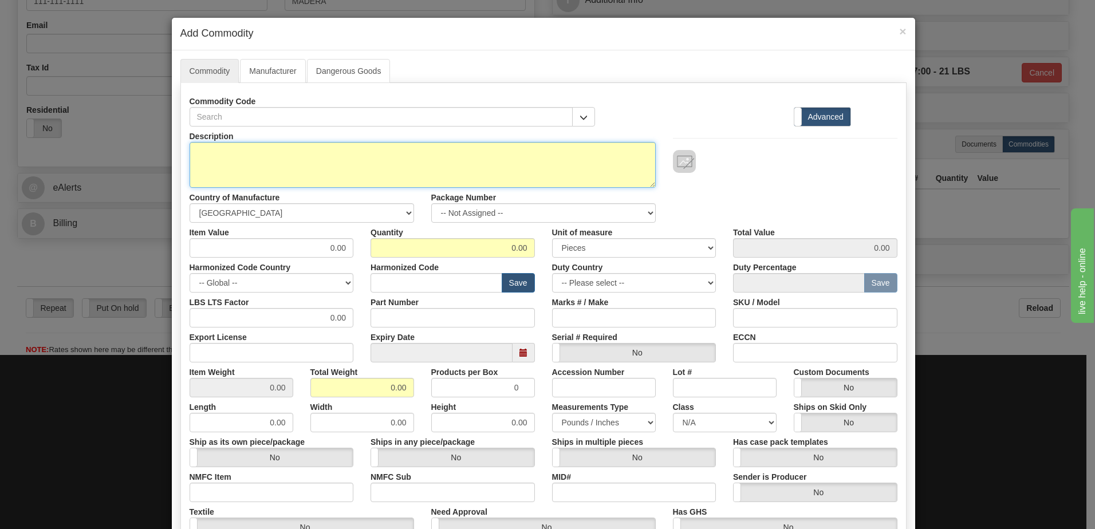
click at [192, 157] on textarea "Description" at bounding box center [423, 165] width 466 height 46
paste textarea "E850-24648-043X"
click at [192, 156] on textarea "E850-24648-043X" at bounding box center [423, 165] width 466 height 46
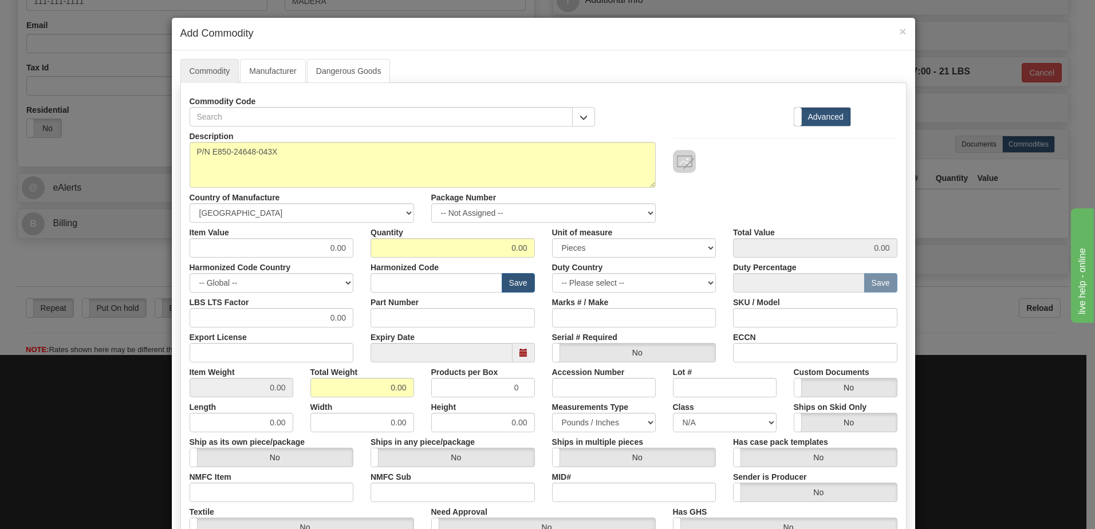
click at [184, 152] on div "Description P/N E850-24648-043X" at bounding box center [422, 157] width 483 height 61
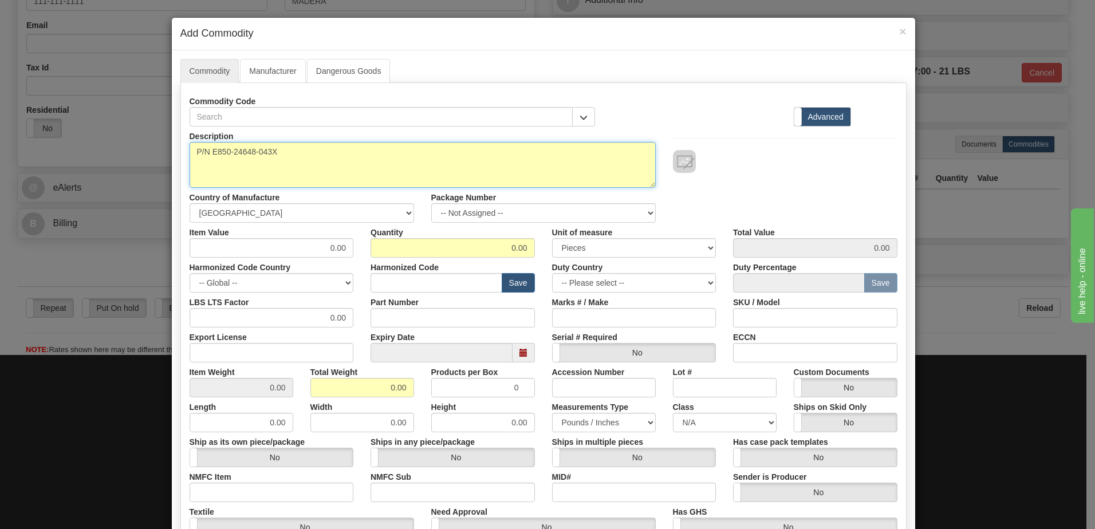
click at [190, 151] on textarea "P/N E850-24648-043X" at bounding box center [423, 165] width 466 height 46
paste textarea "850-E-P5-NN-G5-H-N-N-A-A-N-M-A-P-C-C-3A-"
type textarea "850-E-P5-NN-G5-H-N-N-A-A-N-M-A-P-C-C-3A P/N E850-24648-043X"
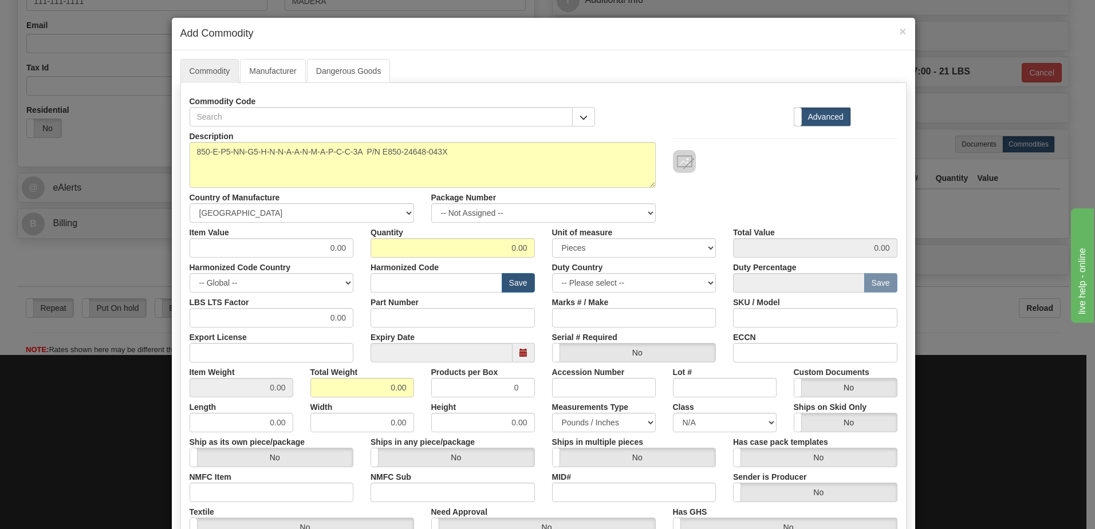
click at [728, 184] on div "Description 850-E-P5-NN-G5-H-N-N-A-A-N-M-A-P-C-C-3A P/N E850-24648-043X Country…" at bounding box center [543, 175] width 725 height 96
drag, startPoint x: 461, startPoint y: 248, endPoint x: 579, endPoint y: 246, distance: 118.5
click at [579, 246] on div "Item Value 0.00 Quantity 0.00 Unit of measure 3 Thousand Square Inches Adjustme…" at bounding box center [543, 240] width 725 height 35
type input "1"
click at [310, 394] on input "0.00" at bounding box center [362, 387] width 104 height 19
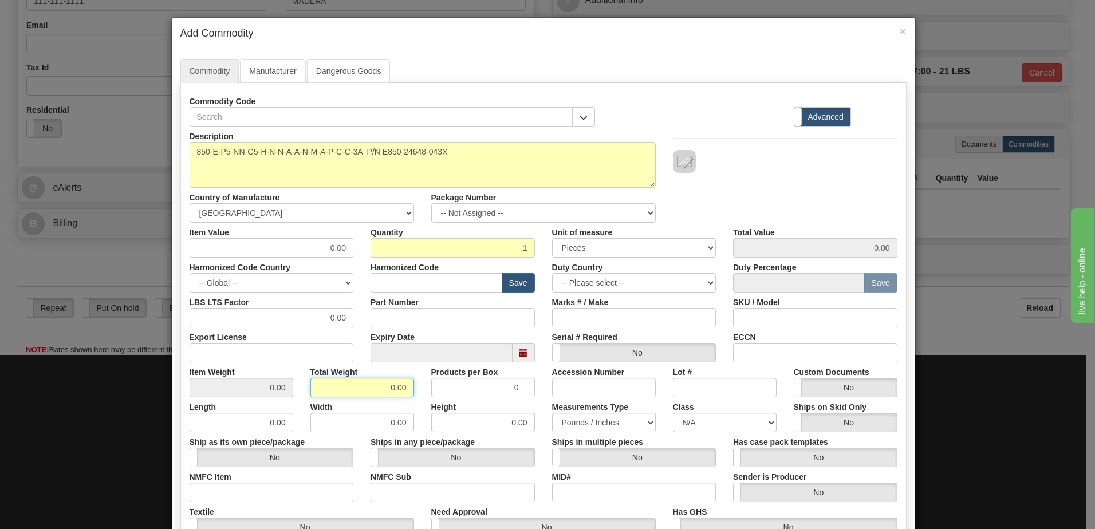
drag, startPoint x: 320, startPoint y: 390, endPoint x: 483, endPoint y: 403, distance: 163.7
click at [483, 403] on div "Description 850-E-P5-NN-G5-H-N-N-A-A-N-M-A-P-C-C-3A P/N E850-24648-043X Country…" at bounding box center [544, 379] width 708 height 504
type input "1"
type input "1.0000"
click at [234, 388] on input "1.0000" at bounding box center [242, 387] width 104 height 19
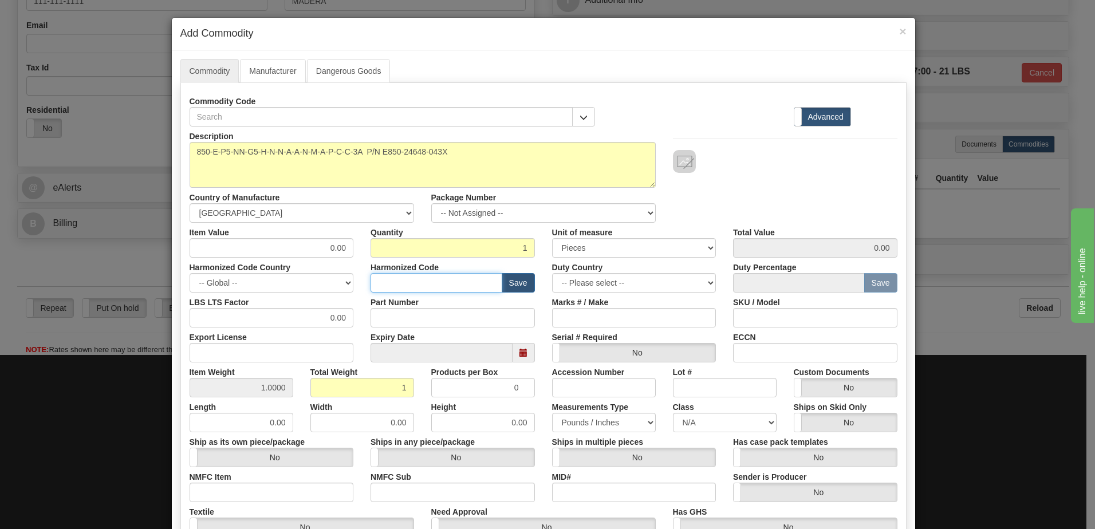
click at [385, 286] on input "text" at bounding box center [436, 282] width 132 height 19
paste input "8537.10.9160"
type input "8537.10.9160"
drag, startPoint x: 317, startPoint y: 250, endPoint x: 394, endPoint y: 257, distance: 78.2
click at [394, 257] on div "Description 850-E-P5-NN-G5-H-N-N-A-A-N-M-A-P-C-C-3A P/N E850-24648-043X Country…" at bounding box center [544, 379] width 708 height 504
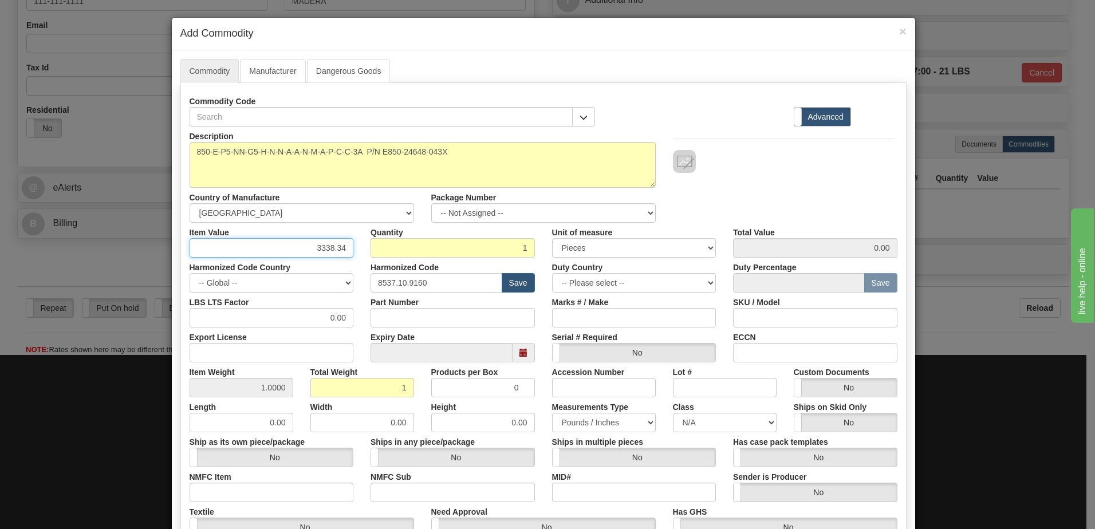
type input "3338.34"
click at [401, 242] on input "1" at bounding box center [452, 247] width 164 height 19
type input "2"
type input "6676.68"
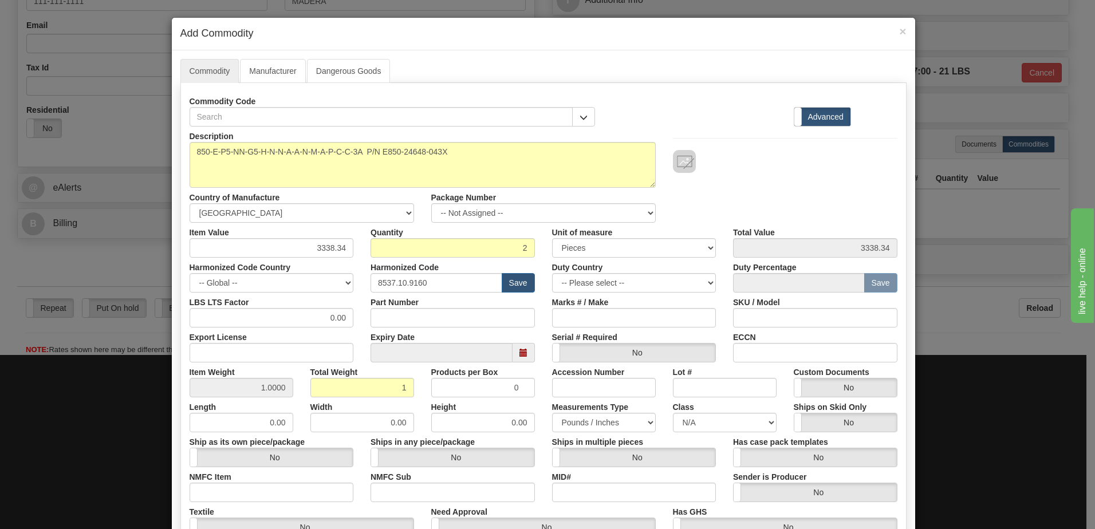
type input "2.00"
click at [727, 180] on div "Description 850-E-P5-NN-G5-H-N-N-A-A-N-M-A-P-C-C-3A P/N E850-24648-043X Country…" at bounding box center [543, 175] width 725 height 96
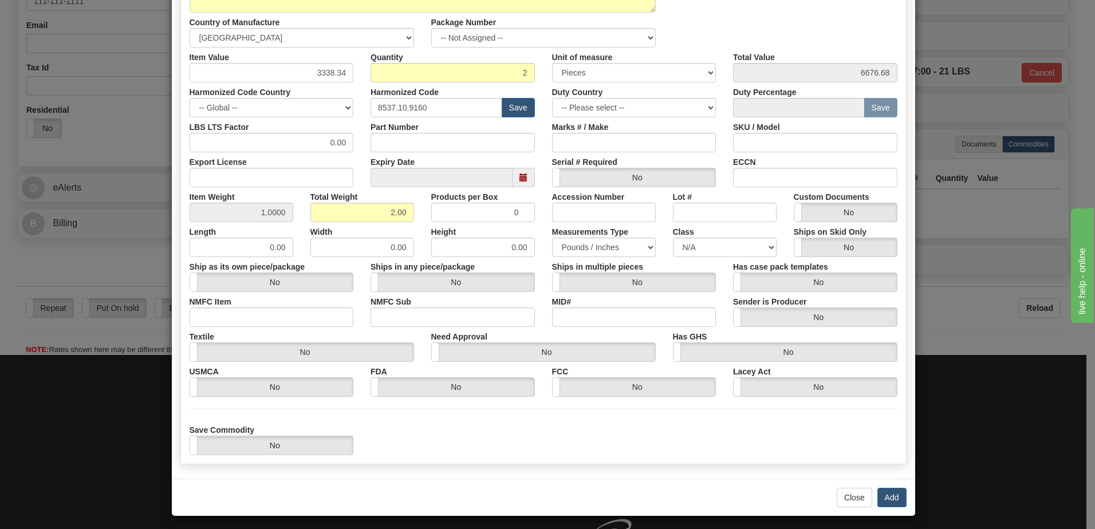
scroll to position [180, 0]
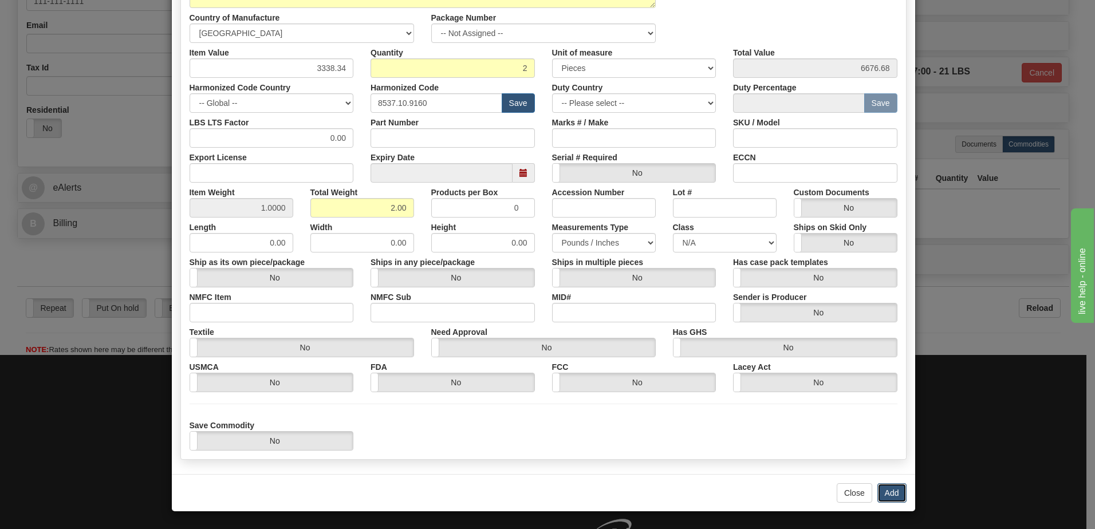
click at [885, 492] on button "Add" at bounding box center [891, 492] width 29 height 19
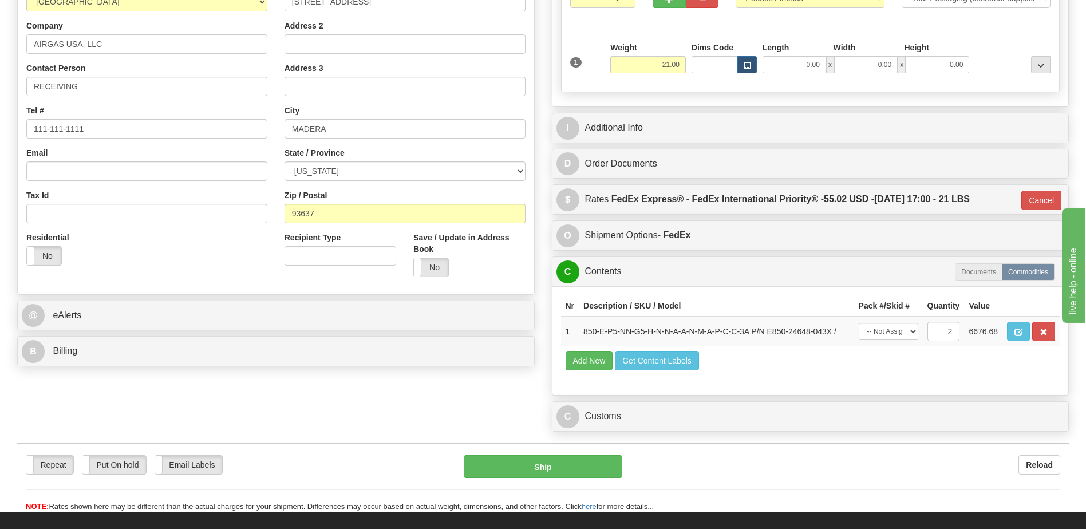
scroll to position [125, 0]
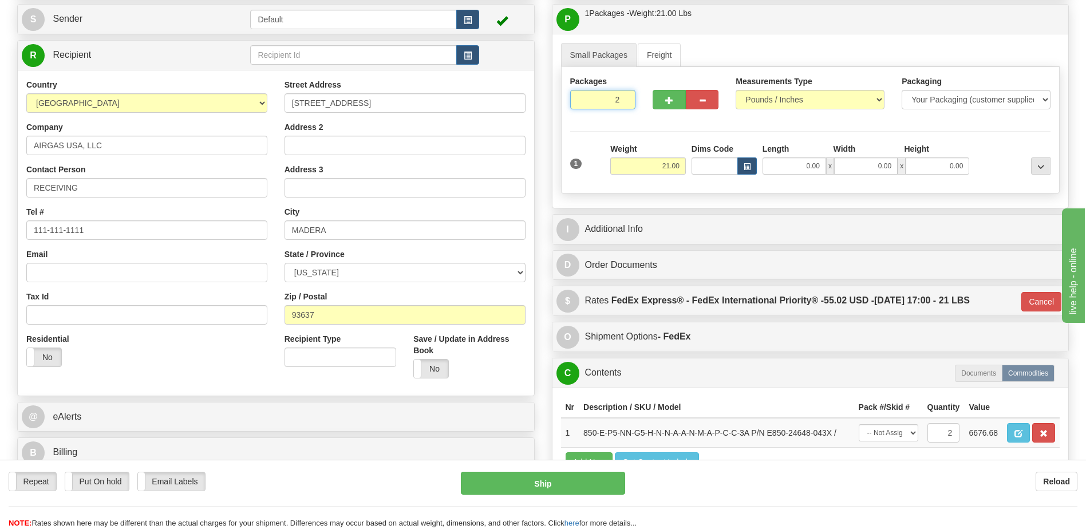
type input "2"
click at [624, 95] on input "2" at bounding box center [603, 99] width 66 height 19
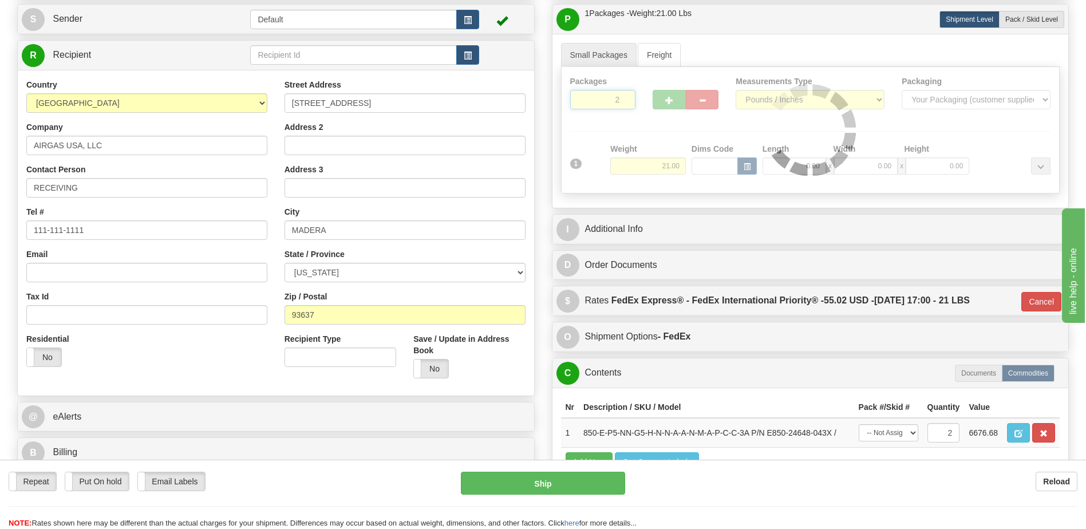
type input "01"
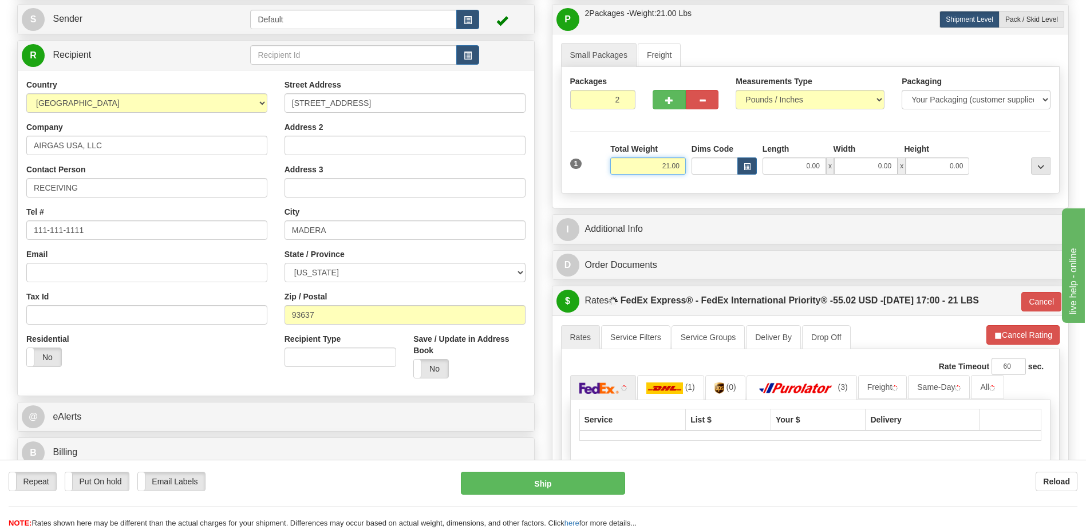
click at [668, 165] on input "21.00" at bounding box center [648, 165] width 76 height 17
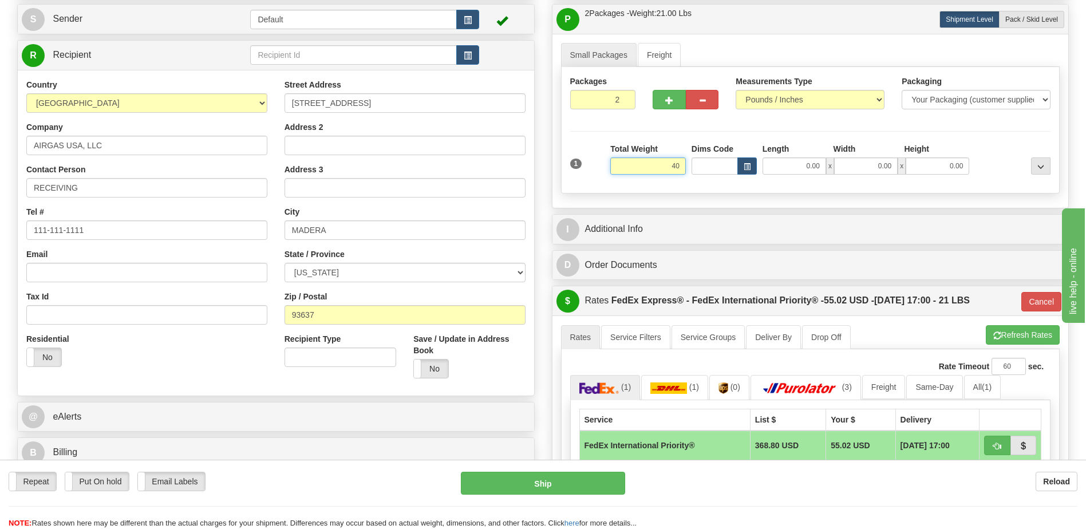
type input "40"
type input "01"
type input "40.00"
drag, startPoint x: 198, startPoint y: 362, endPoint x: 607, endPoint y: 361, distance: 409.9
click at [203, 362] on div "Residential Yes No" at bounding box center [147, 354] width 258 height 42
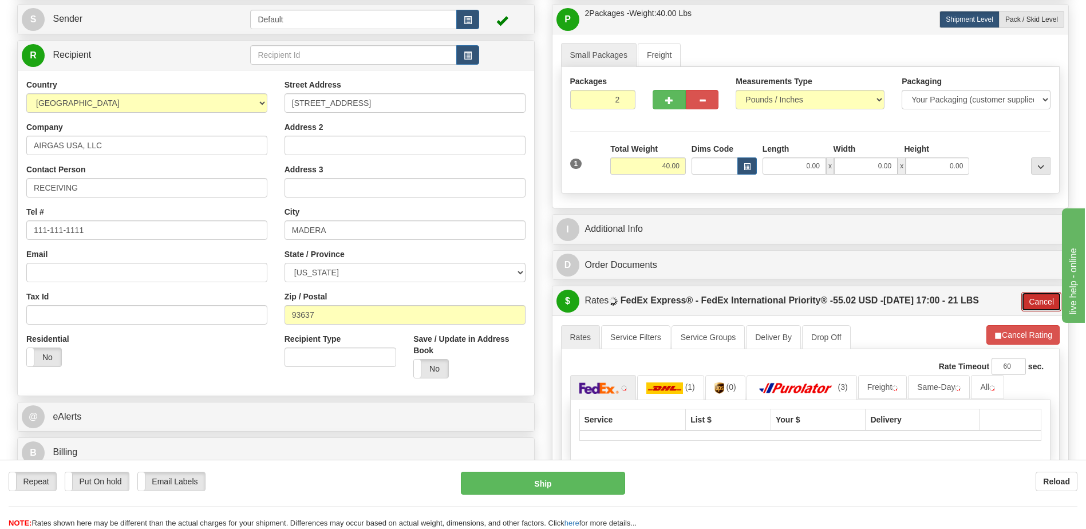
click at [1035, 302] on button "Cancel" at bounding box center [1041, 301] width 40 height 19
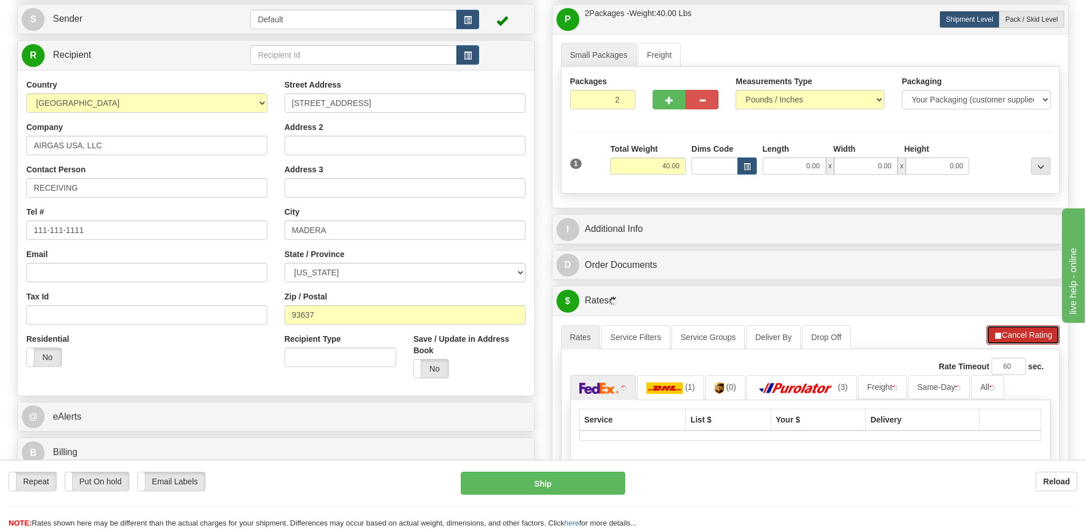
click at [1024, 336] on button "Cancel Rating" at bounding box center [1022, 334] width 73 height 19
click at [1024, 336] on button "Refresh Rates" at bounding box center [1023, 334] width 74 height 19
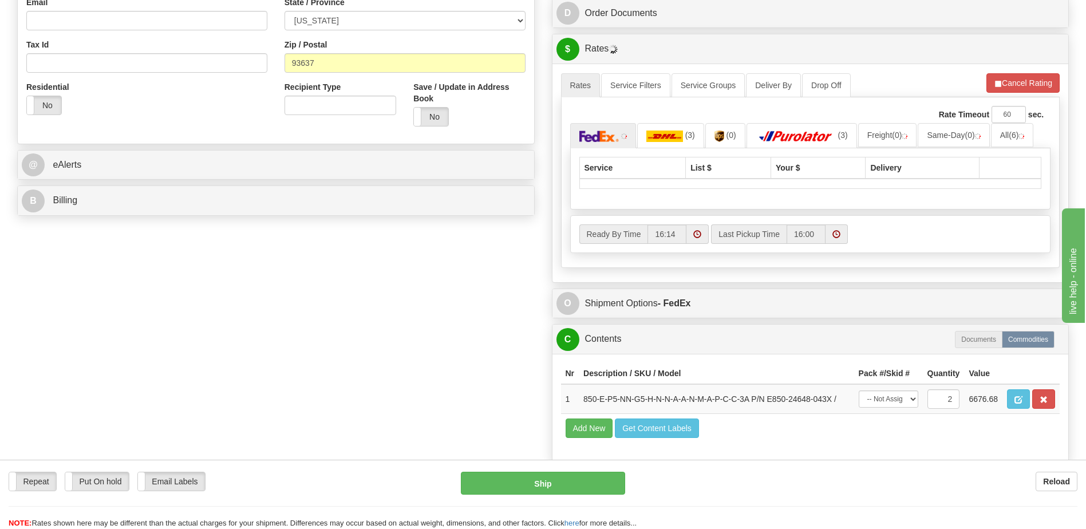
scroll to position [526, 0]
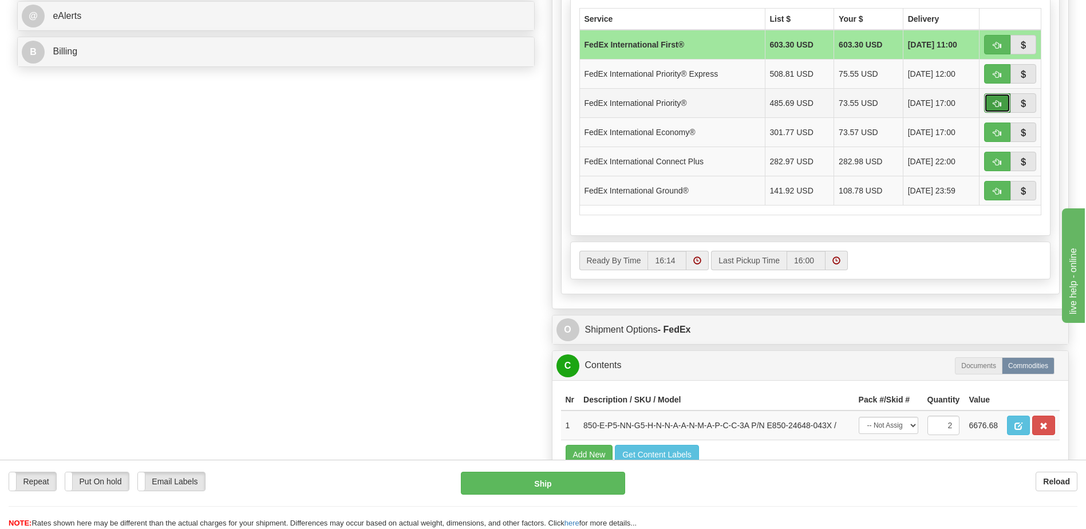
click at [993, 101] on span "button" at bounding box center [997, 103] width 8 height 7
type input "01"
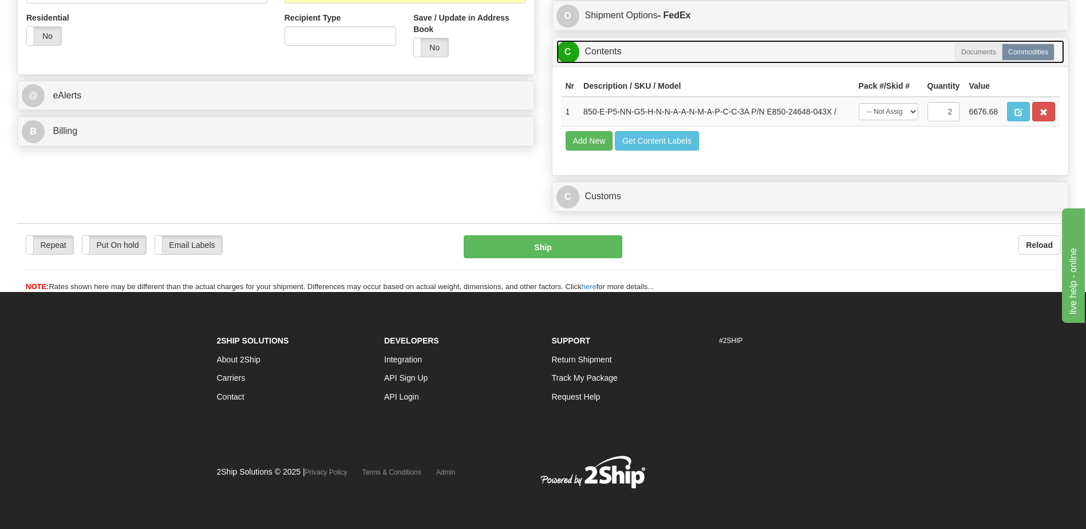
click at [605, 51] on link "C Contents" at bounding box center [810, 51] width 508 height 23
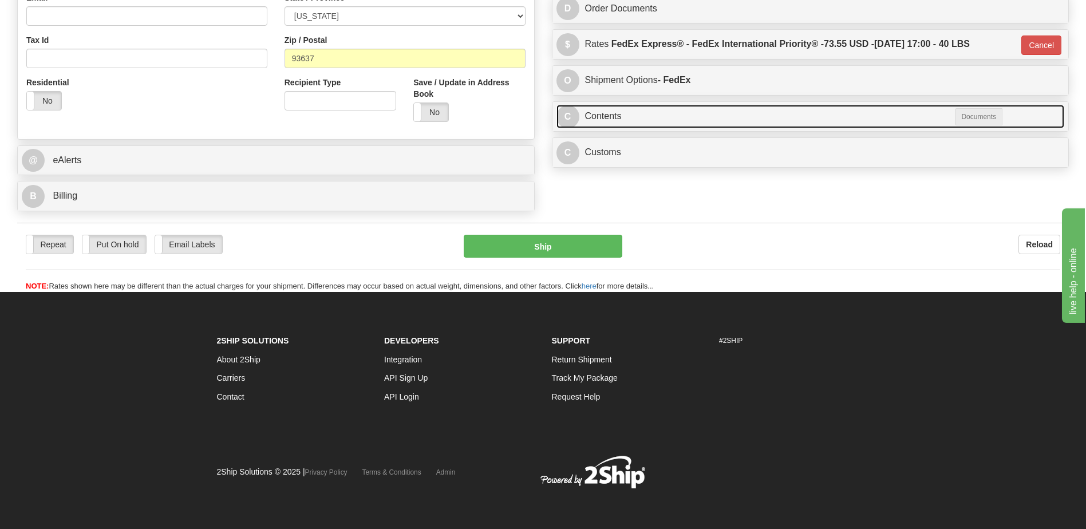
scroll to position [382, 0]
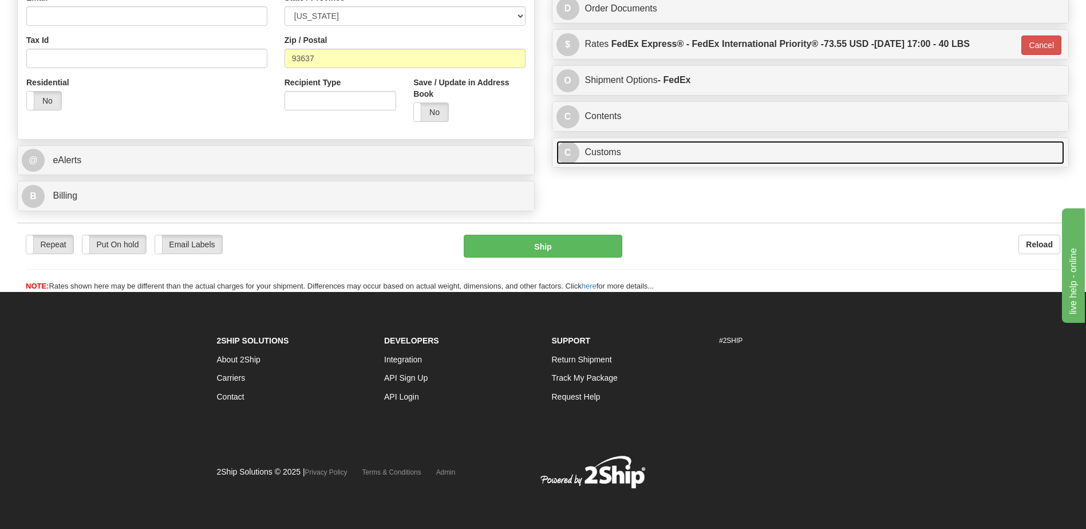
click at [601, 147] on link "C Customs" at bounding box center [810, 152] width 508 height 23
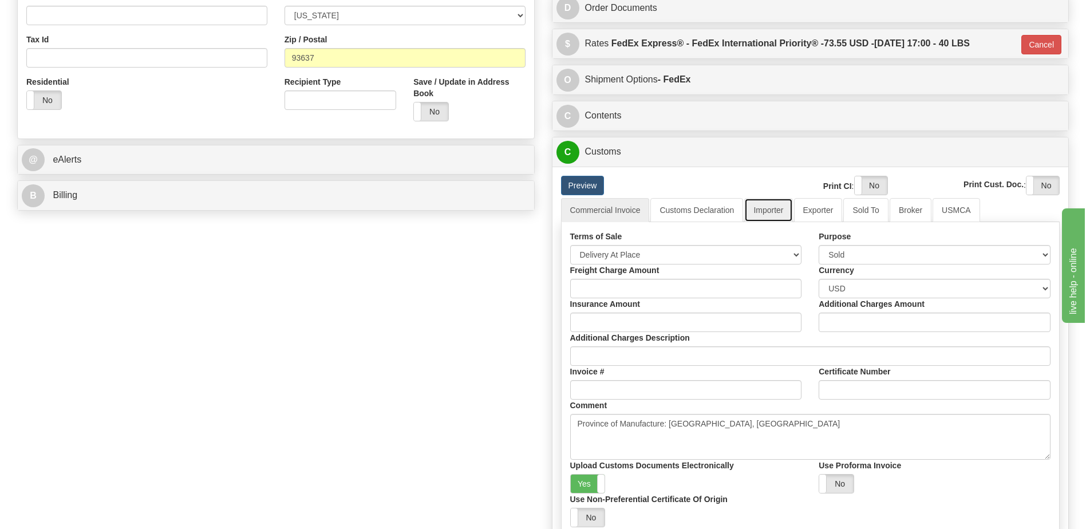
click at [779, 218] on link "Importer" at bounding box center [768, 210] width 48 height 24
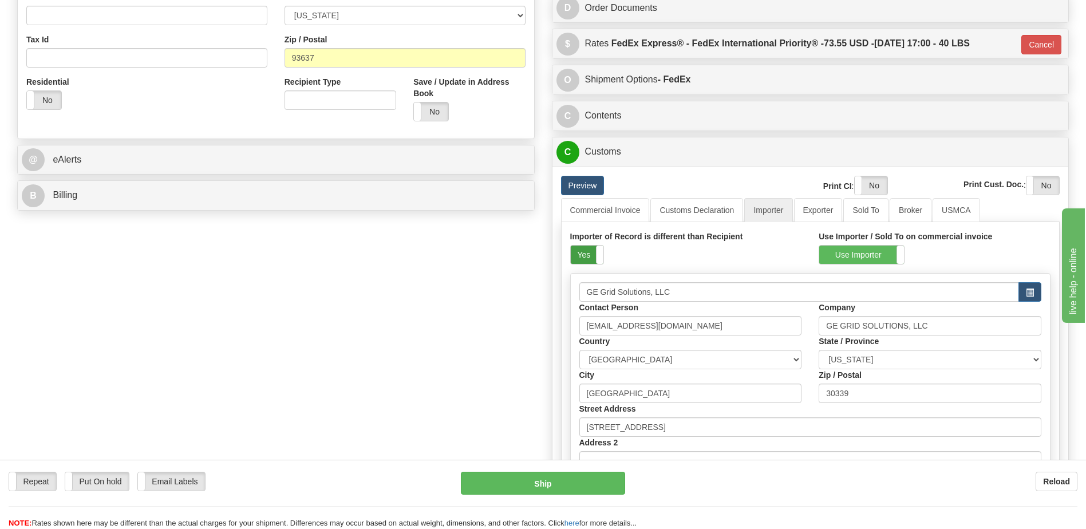
click at [585, 258] on label "Yes" at bounding box center [587, 255] width 33 height 18
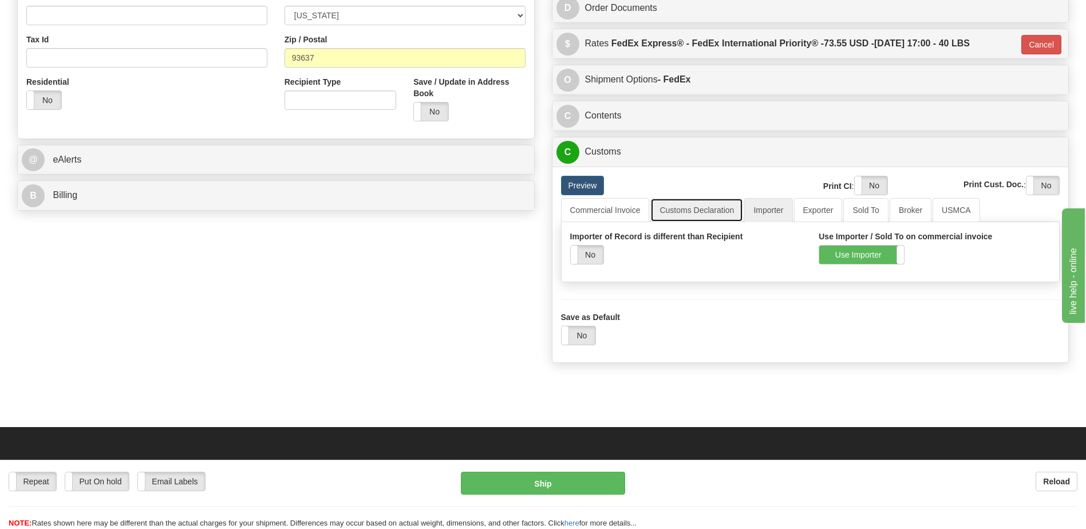
click at [691, 206] on link "Customs Declaration" at bounding box center [696, 210] width 93 height 24
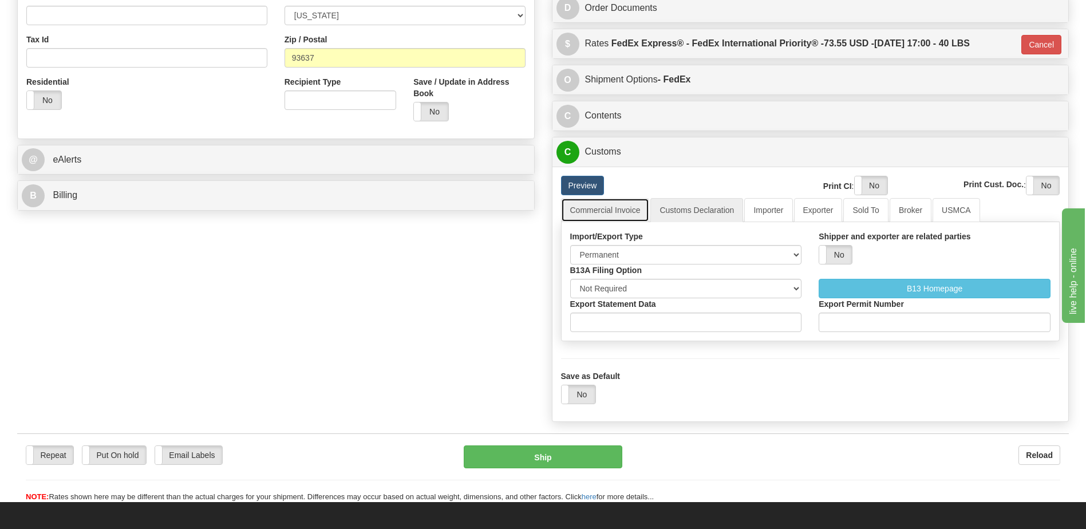
drag, startPoint x: 615, startPoint y: 210, endPoint x: 618, endPoint y: 218, distance: 8.5
click at [615, 211] on link "Commercial Invoice" at bounding box center [605, 210] width 89 height 24
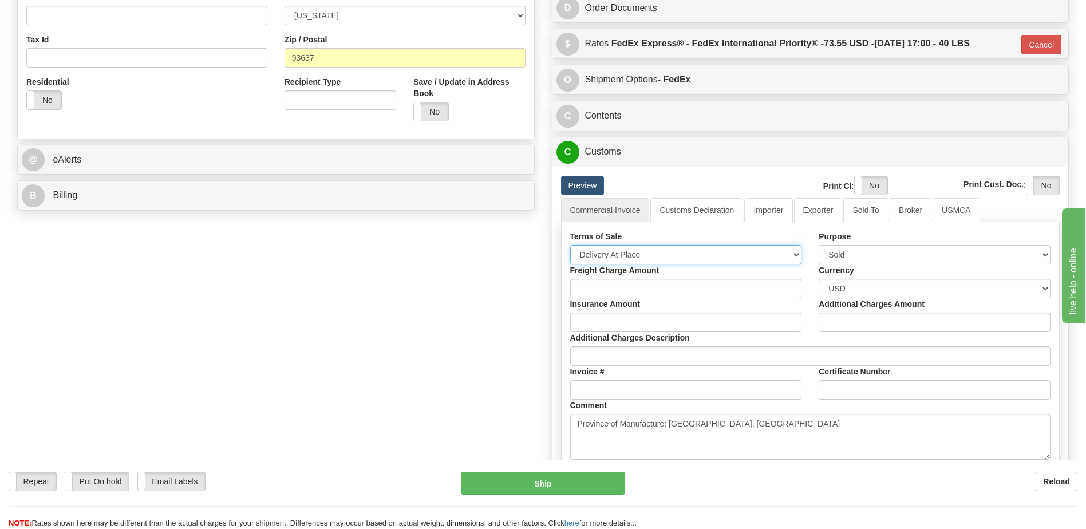
click at [614, 256] on select "Free Carrier Free On Board Ex Works Delivered Duty Unpaid Delivered Duty Paid C…" at bounding box center [686, 254] width 232 height 19
select select "7"
click at [570, 245] on select "Free Carrier Free On Board Ex Works Delivered Duty Unpaid Delivered Duty Paid C…" at bounding box center [686, 254] width 232 height 19
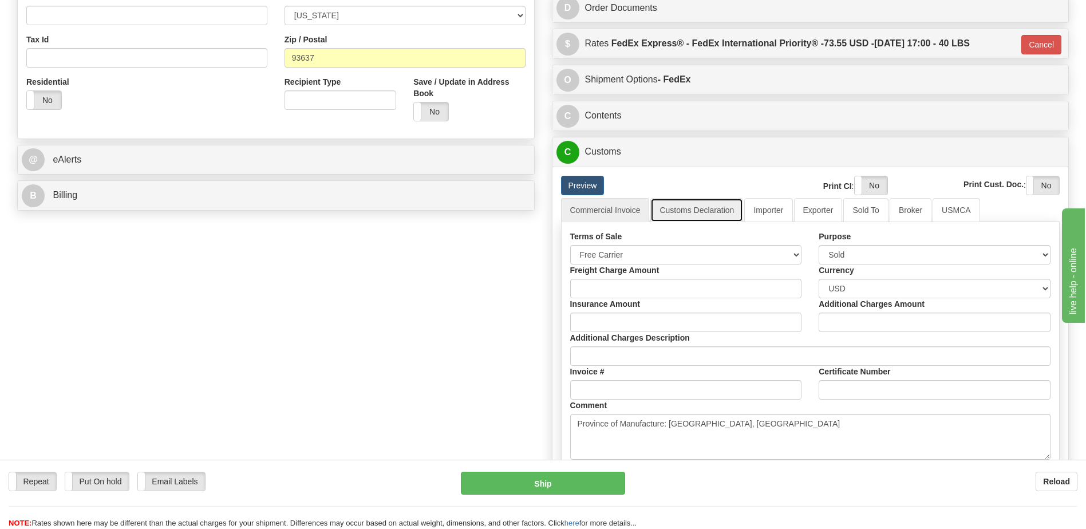
click at [690, 209] on link "Customs Declaration" at bounding box center [696, 210] width 93 height 24
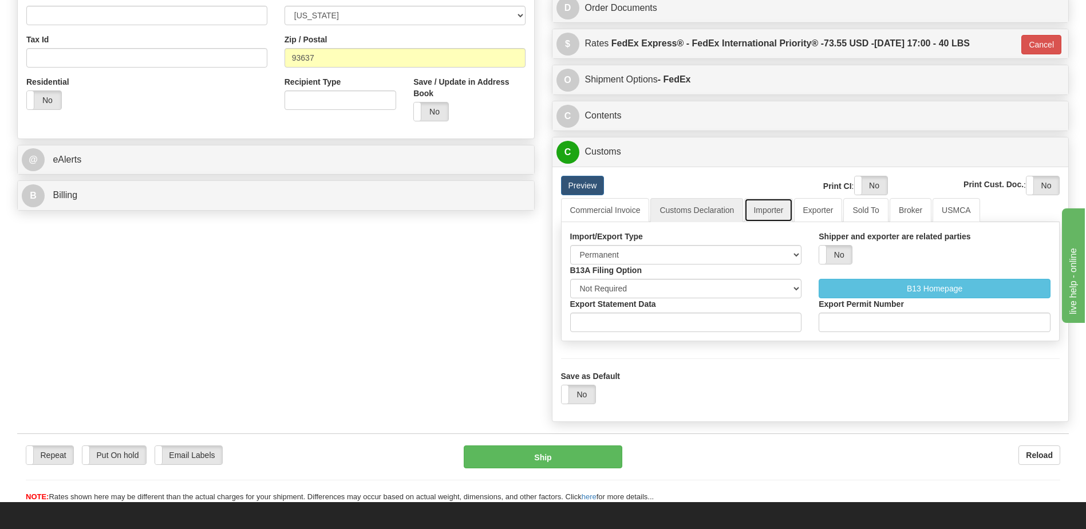
click at [770, 212] on link "Importer" at bounding box center [768, 210] width 48 height 24
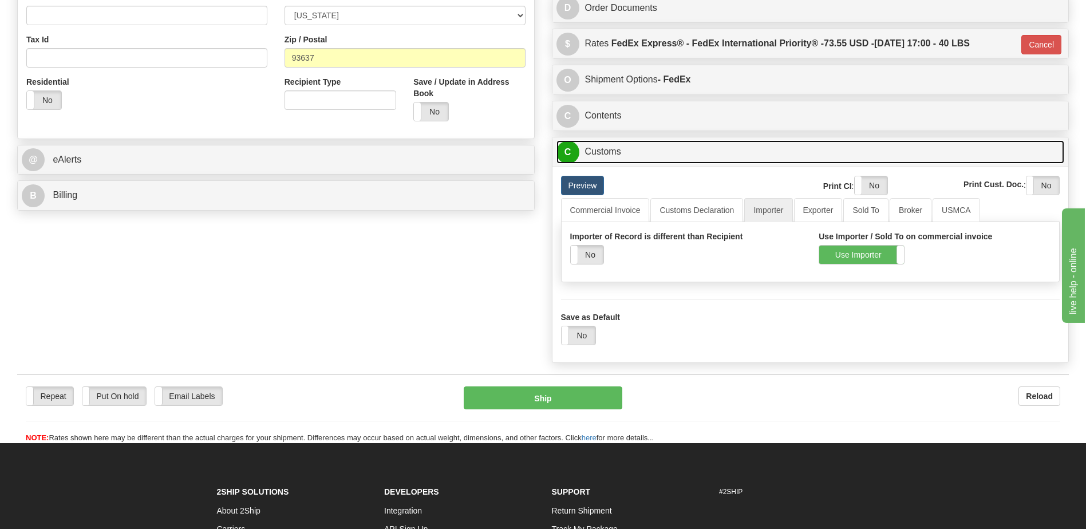
click at [628, 152] on link "C Customs" at bounding box center [810, 151] width 508 height 23
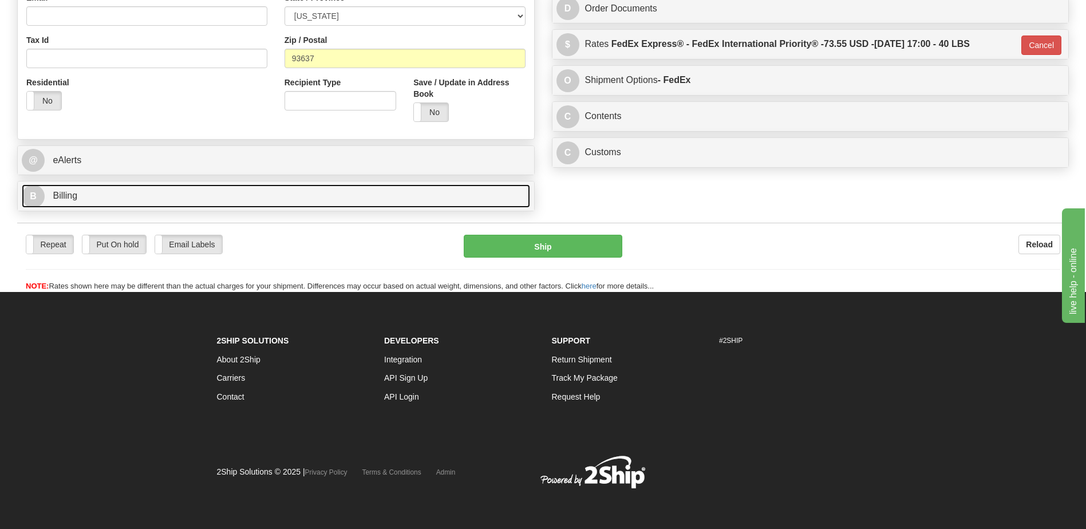
click at [198, 197] on link "B Billing" at bounding box center [276, 195] width 508 height 23
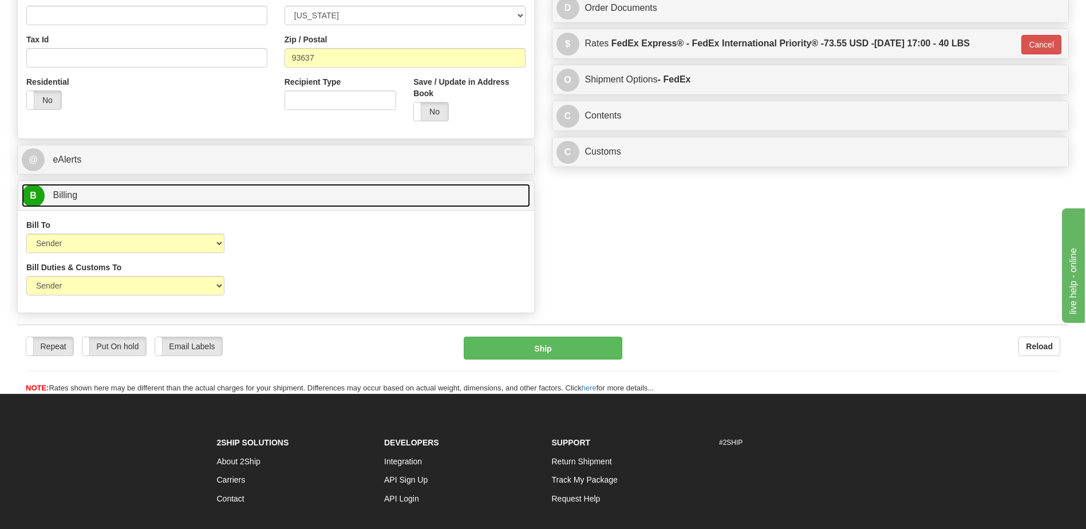
click at [198, 197] on link "B Billing" at bounding box center [276, 195] width 508 height 23
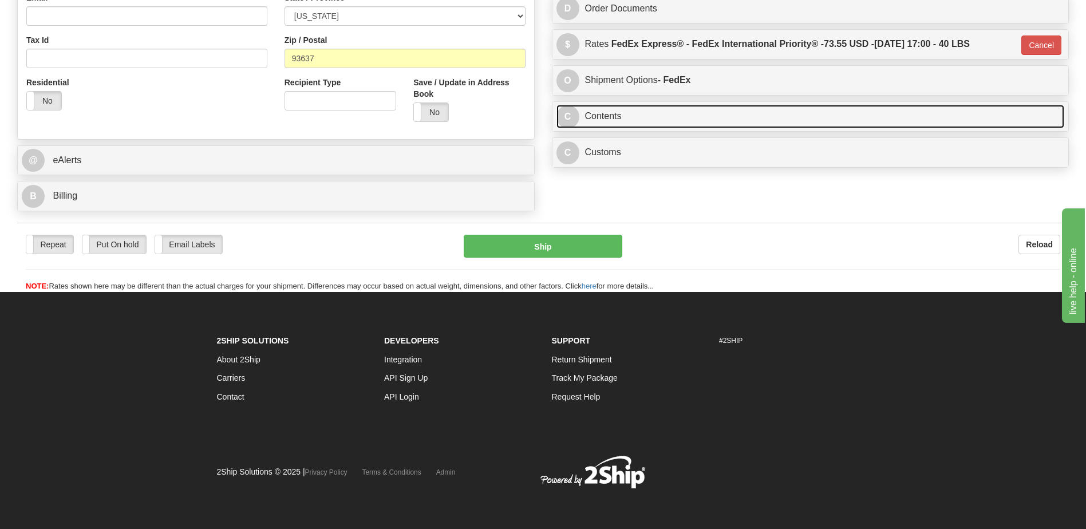
click at [642, 115] on link "C Contents" at bounding box center [810, 116] width 508 height 23
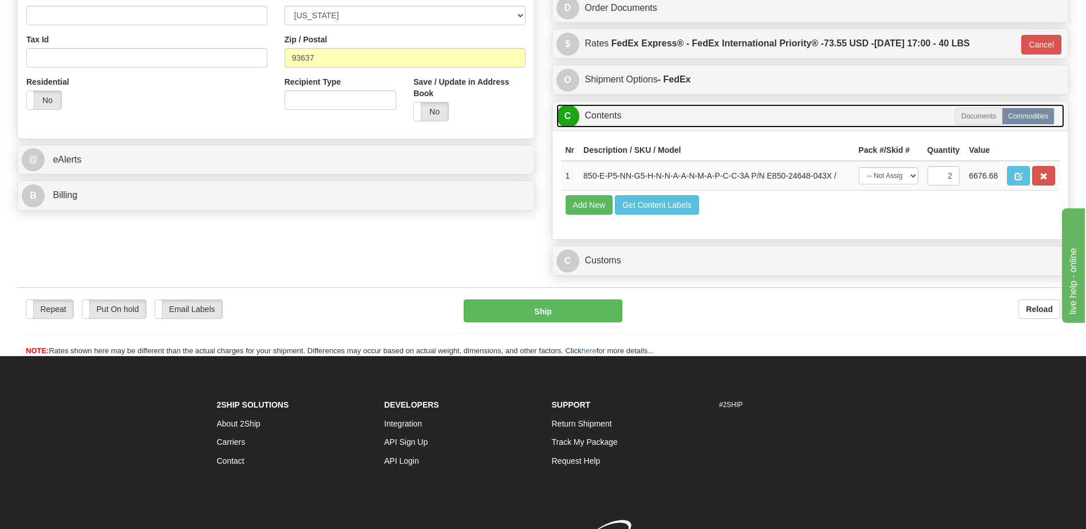
click at [642, 115] on link "C Contents" at bounding box center [810, 115] width 508 height 23
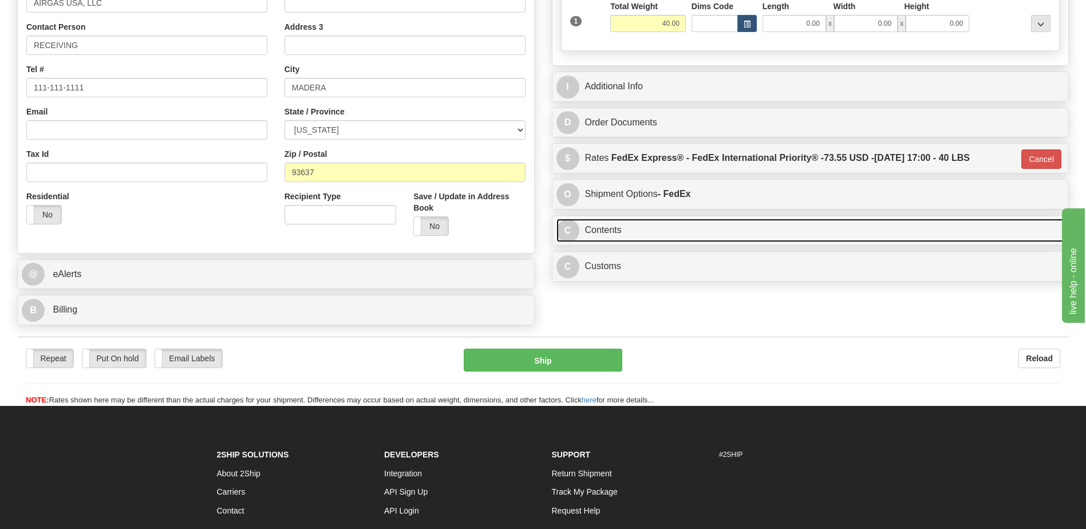
scroll to position [210, 0]
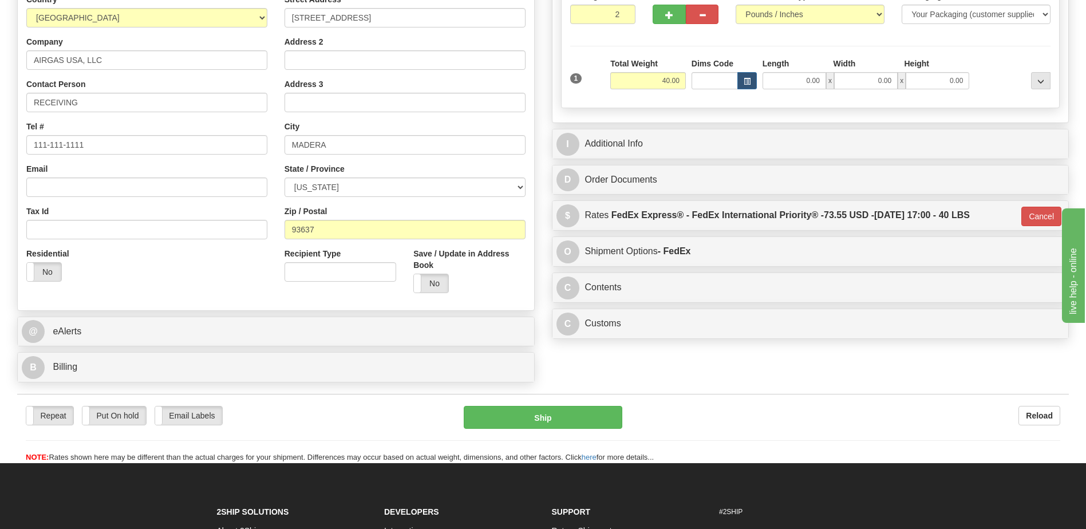
click at [125, 287] on div "Residential Yes No" at bounding box center [147, 269] width 258 height 42
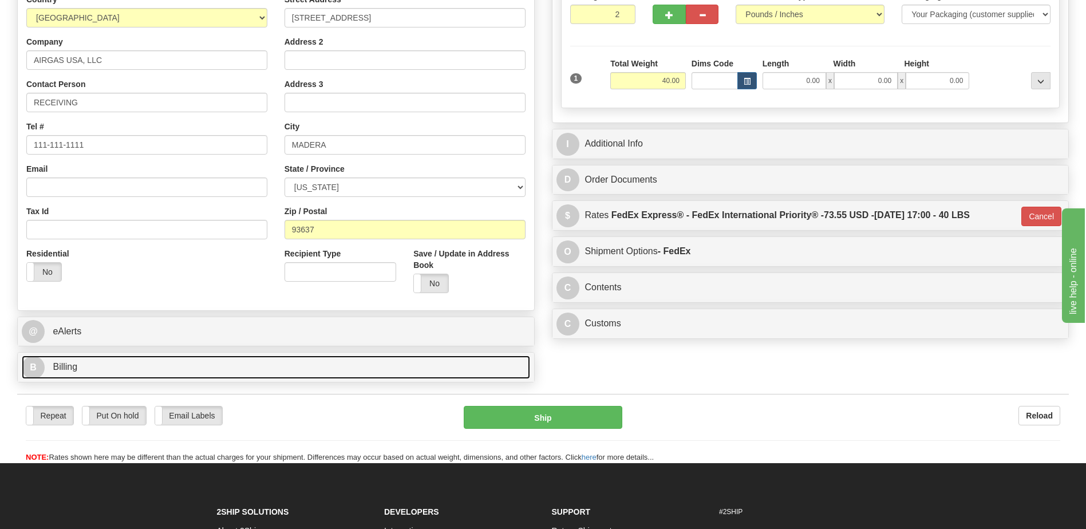
click at [141, 370] on link "B Billing" at bounding box center [276, 367] width 508 height 23
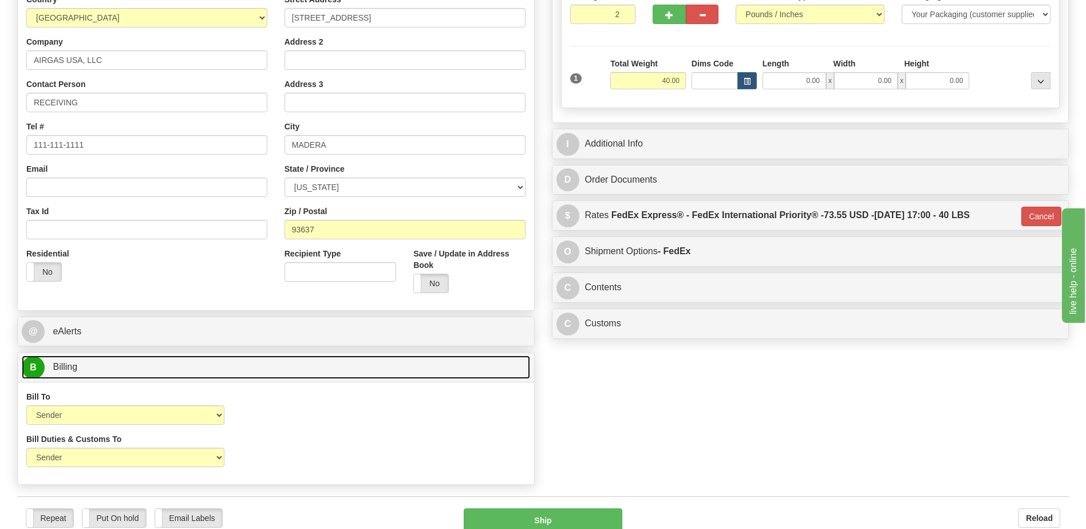
click at [141, 369] on link "B Billing" at bounding box center [276, 367] width 508 height 23
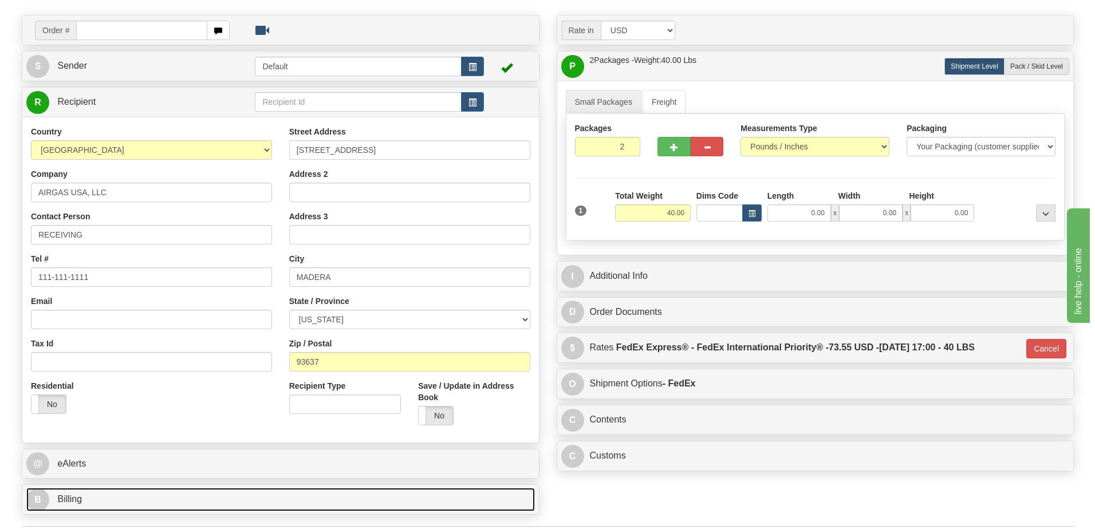
scroll to position [172, 0]
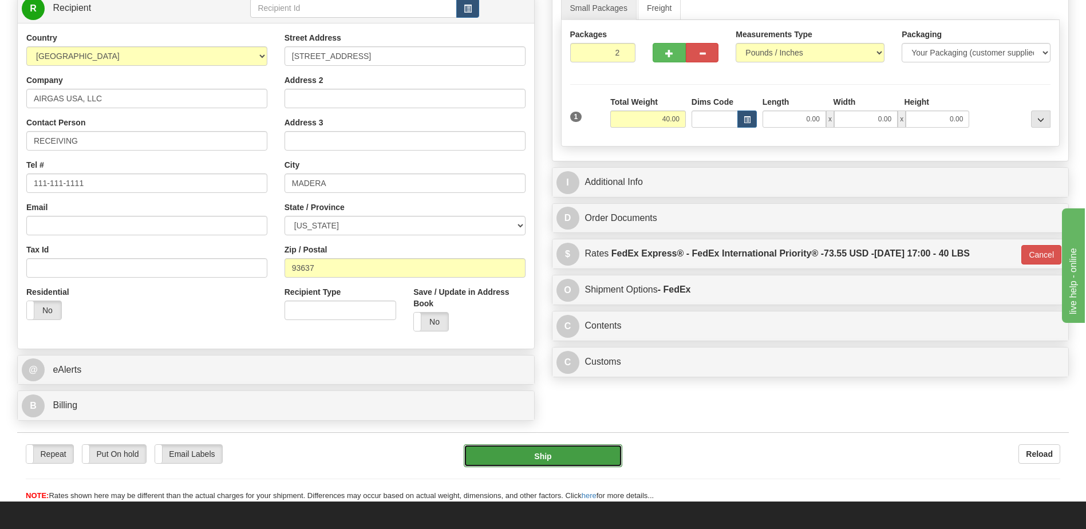
click at [499, 449] on button "Ship" at bounding box center [543, 455] width 158 height 23
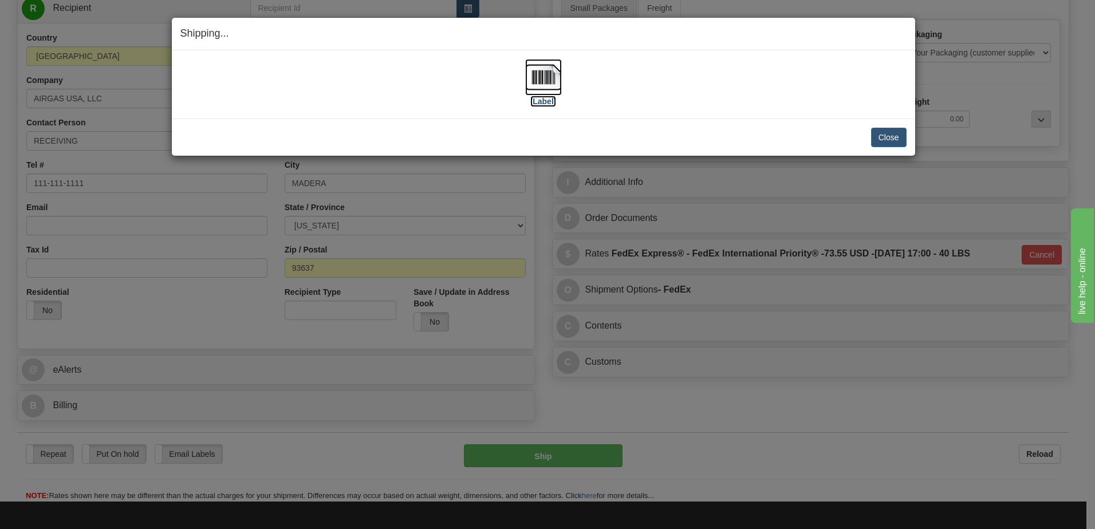
click at [544, 76] on img at bounding box center [543, 77] width 37 height 37
